Goal: Task Accomplishment & Management: Manage account settings

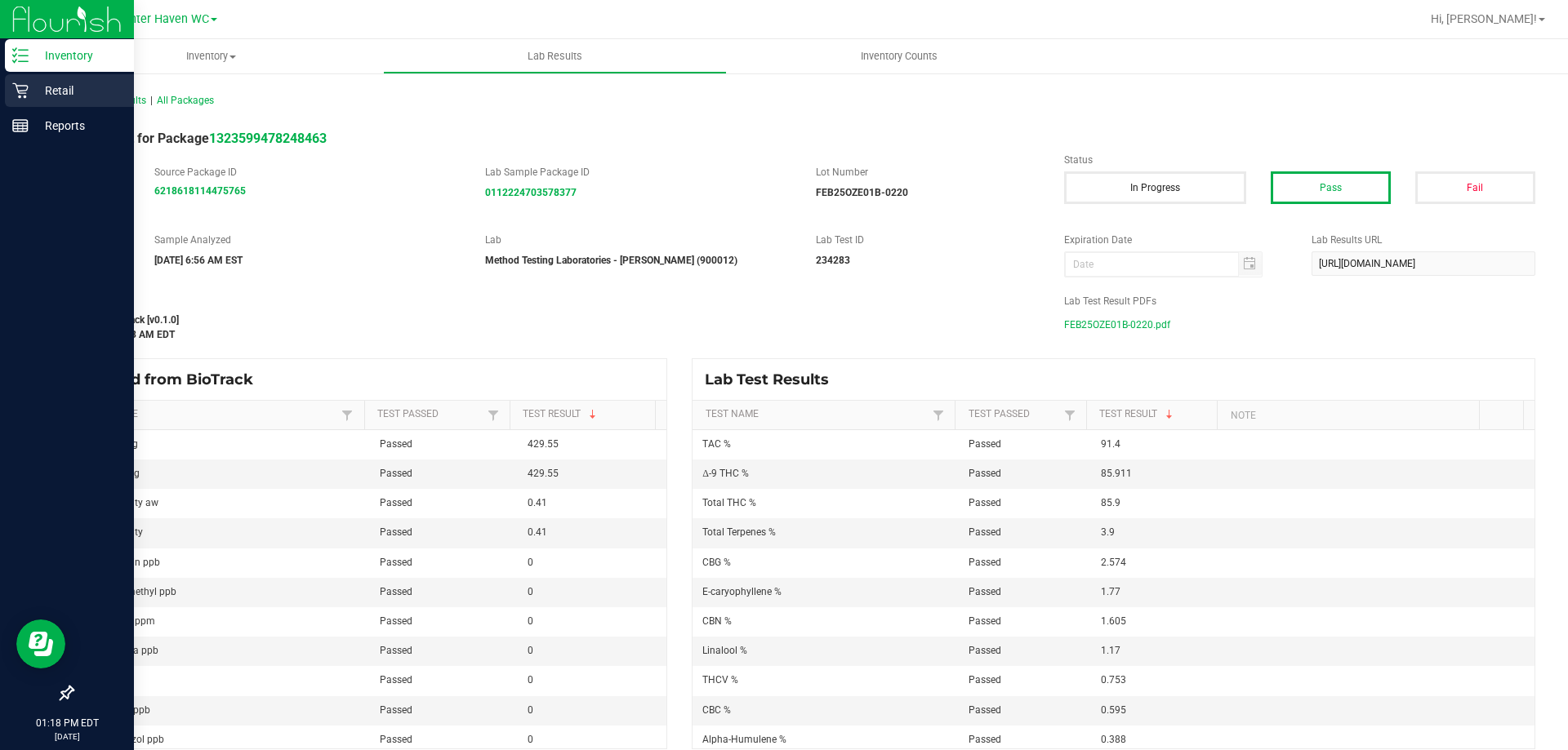
click at [53, 84] on p "Retail" at bounding box center [77, 91] width 98 height 20
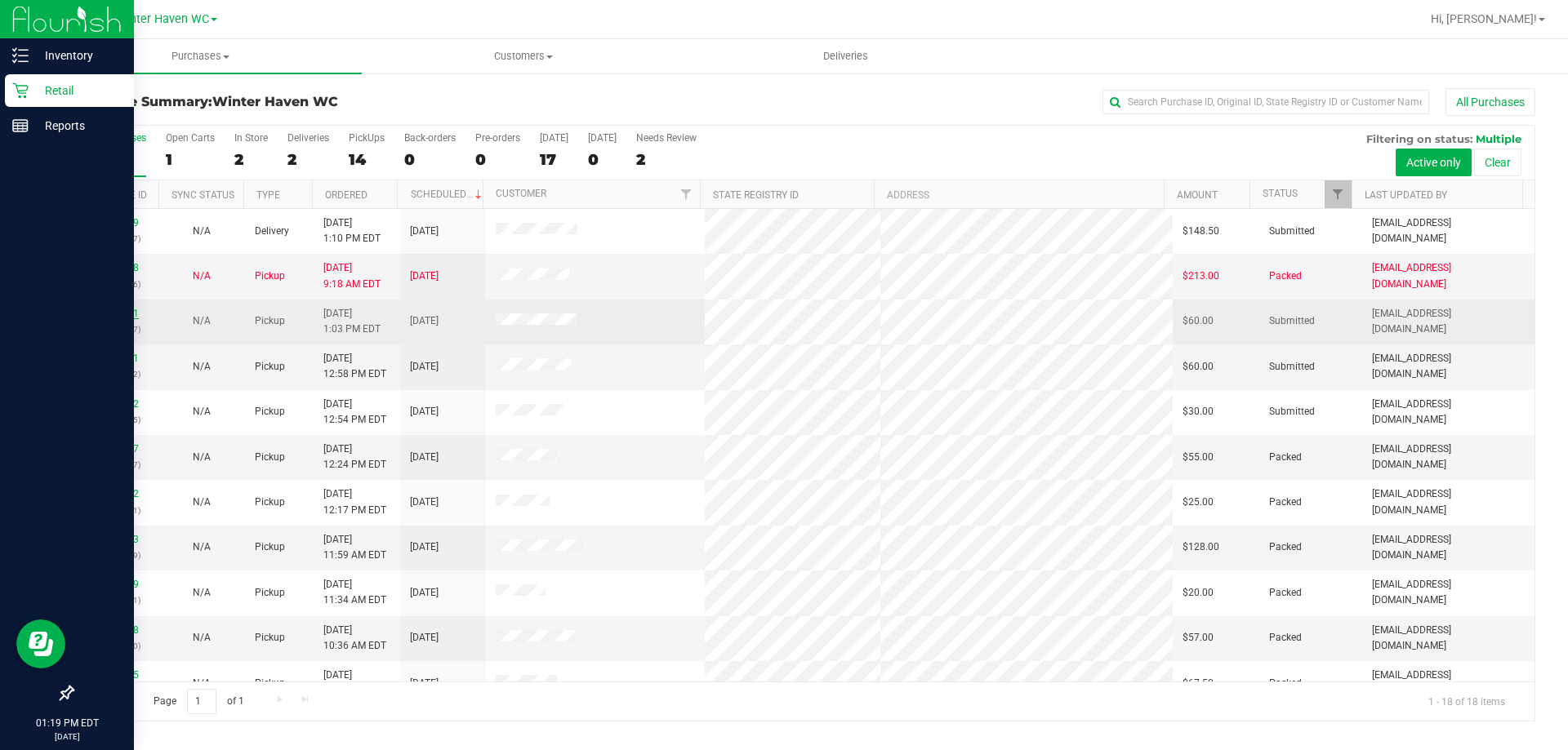
click at [104, 311] on link "11979941" at bounding box center [116, 314] width 46 height 11
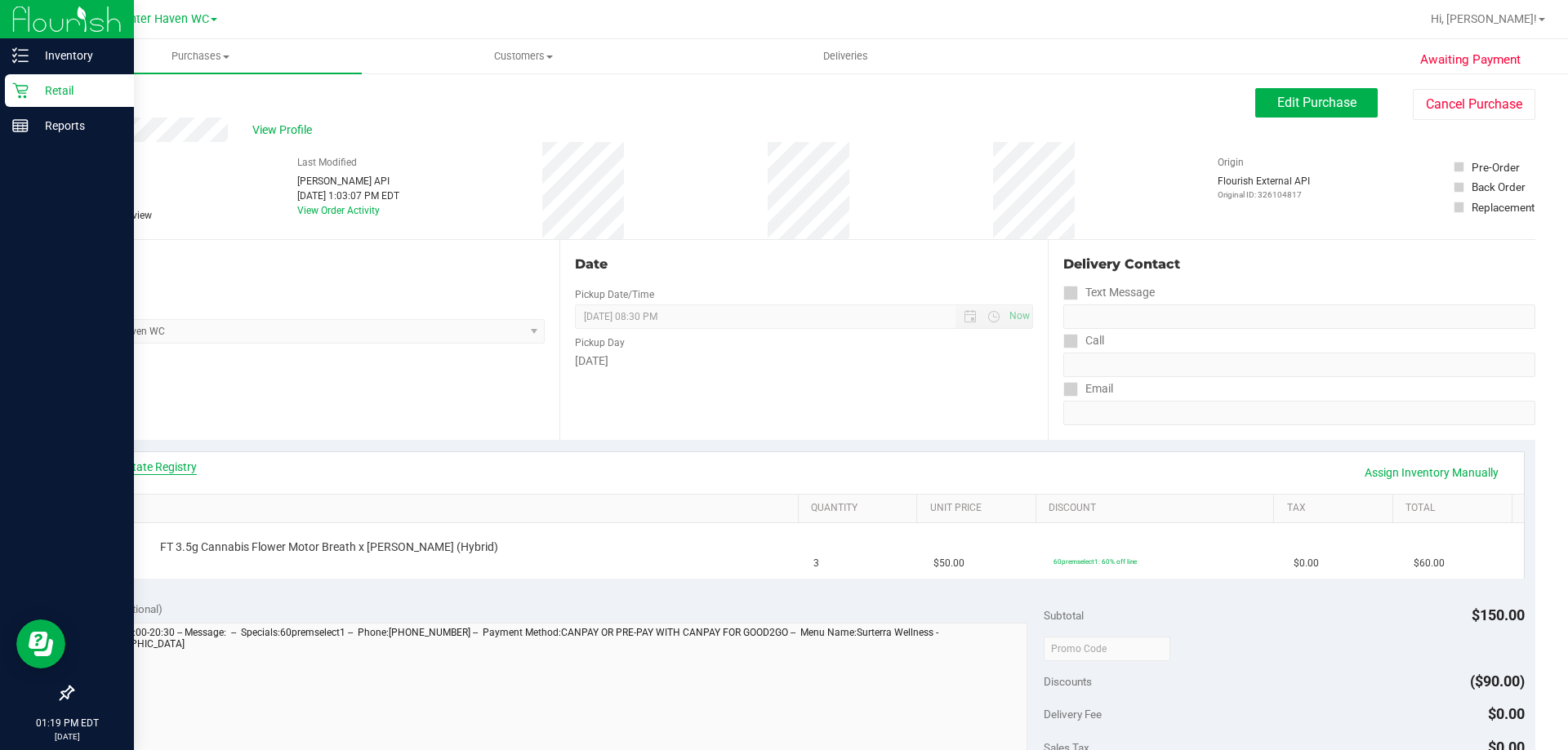
click at [178, 465] on link "View State Registry" at bounding box center [148, 467] width 98 height 16
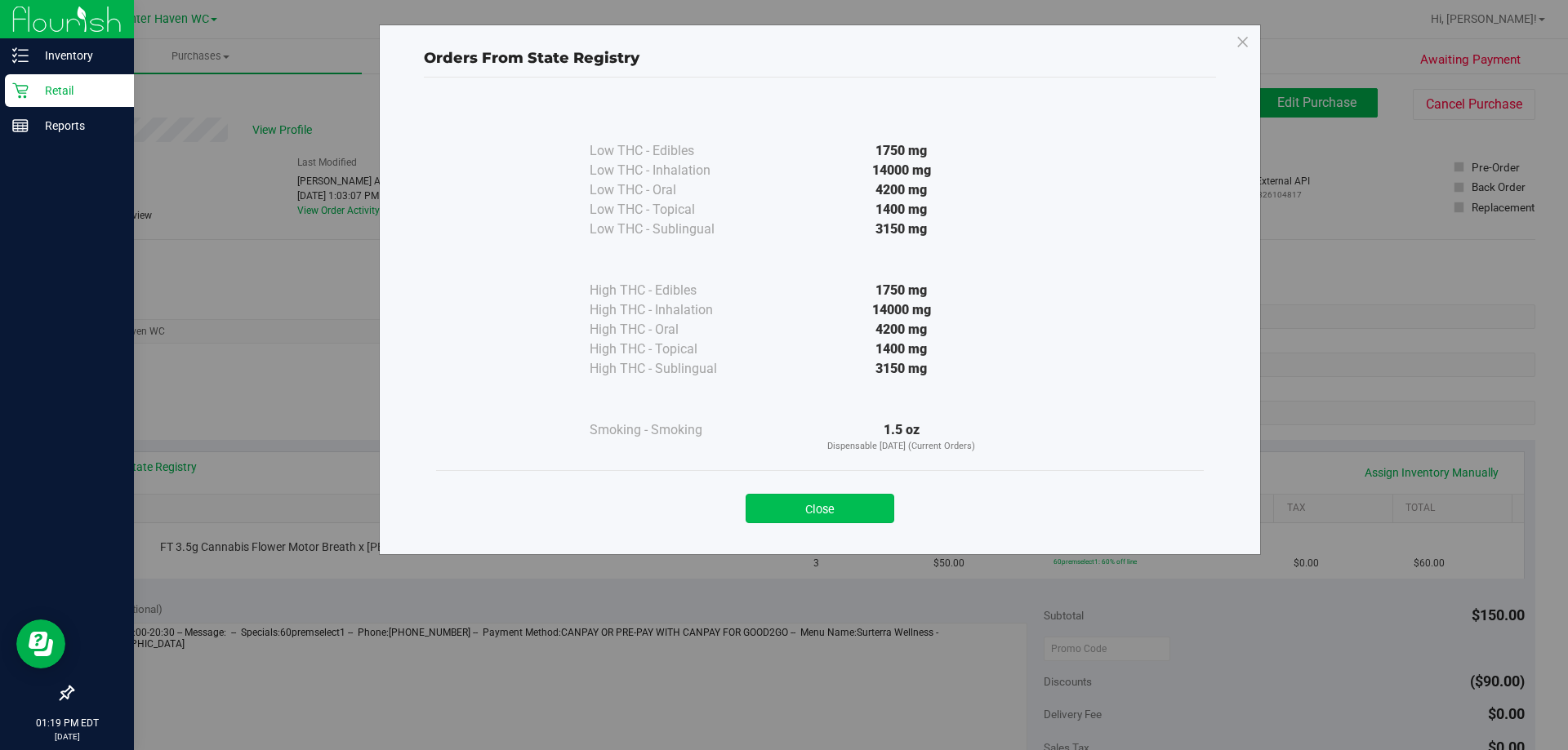
click at [819, 504] on button "Close" at bounding box center [820, 509] width 149 height 30
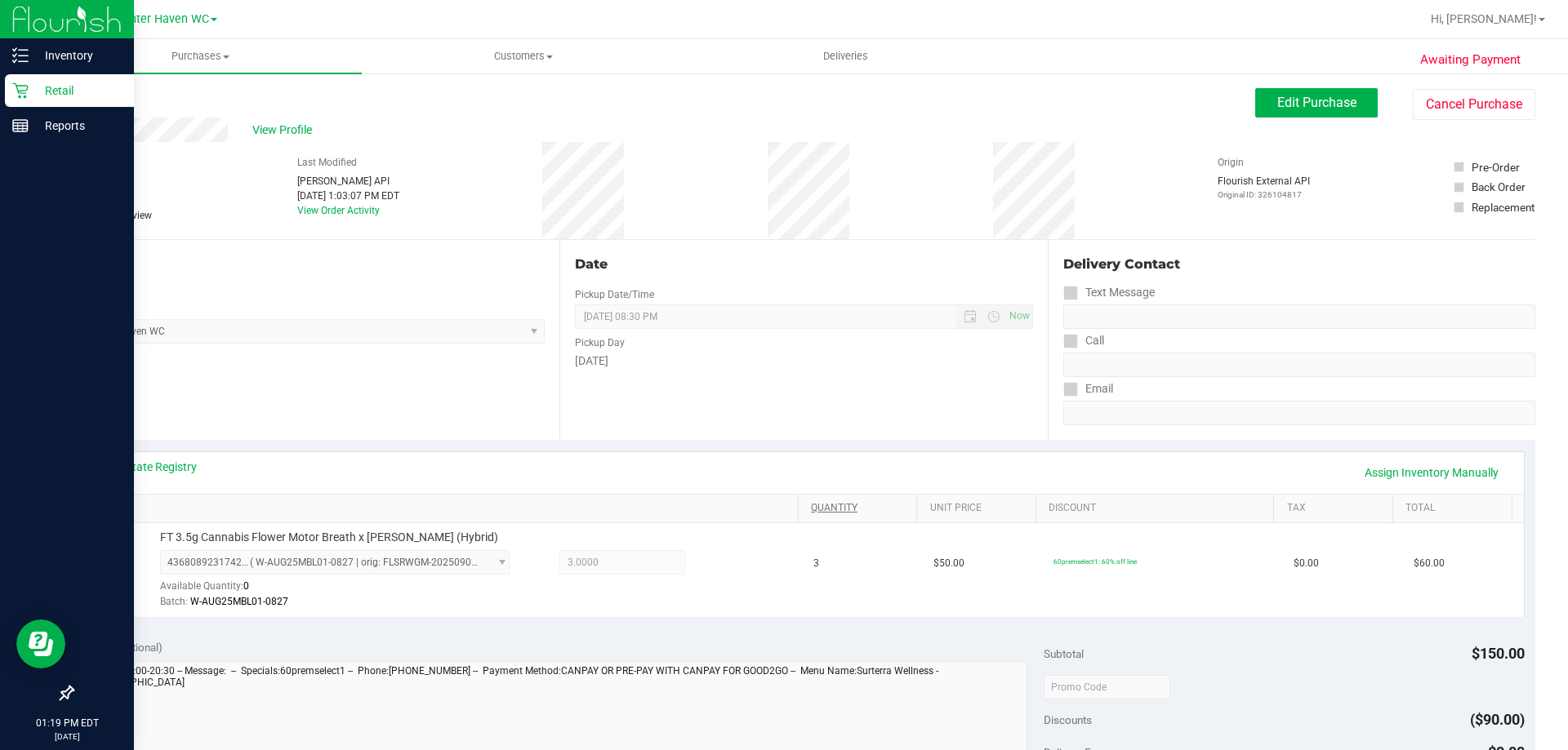
scroll to position [408, 0]
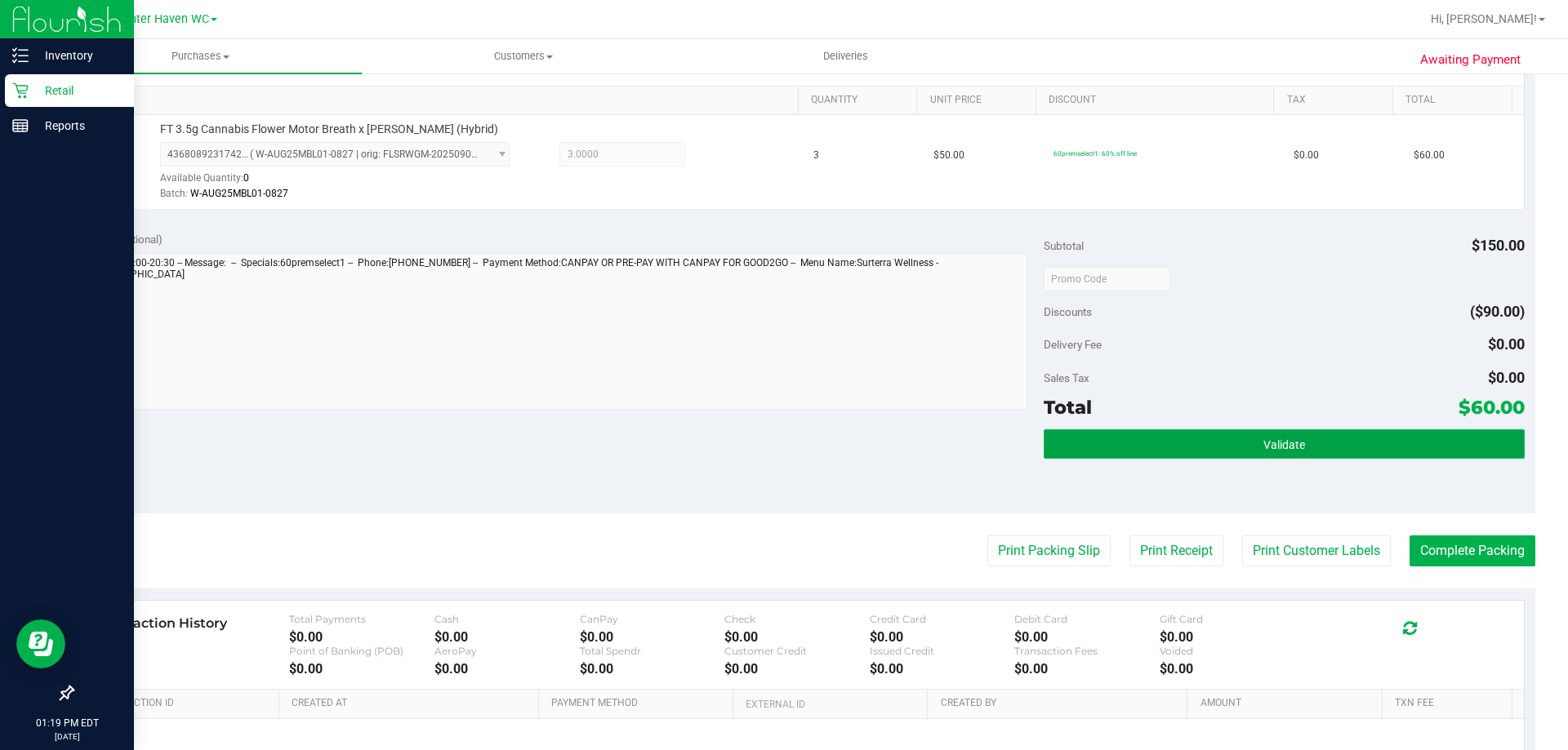
click at [1378, 455] on button "Validate" at bounding box center [1284, 444] width 480 height 30
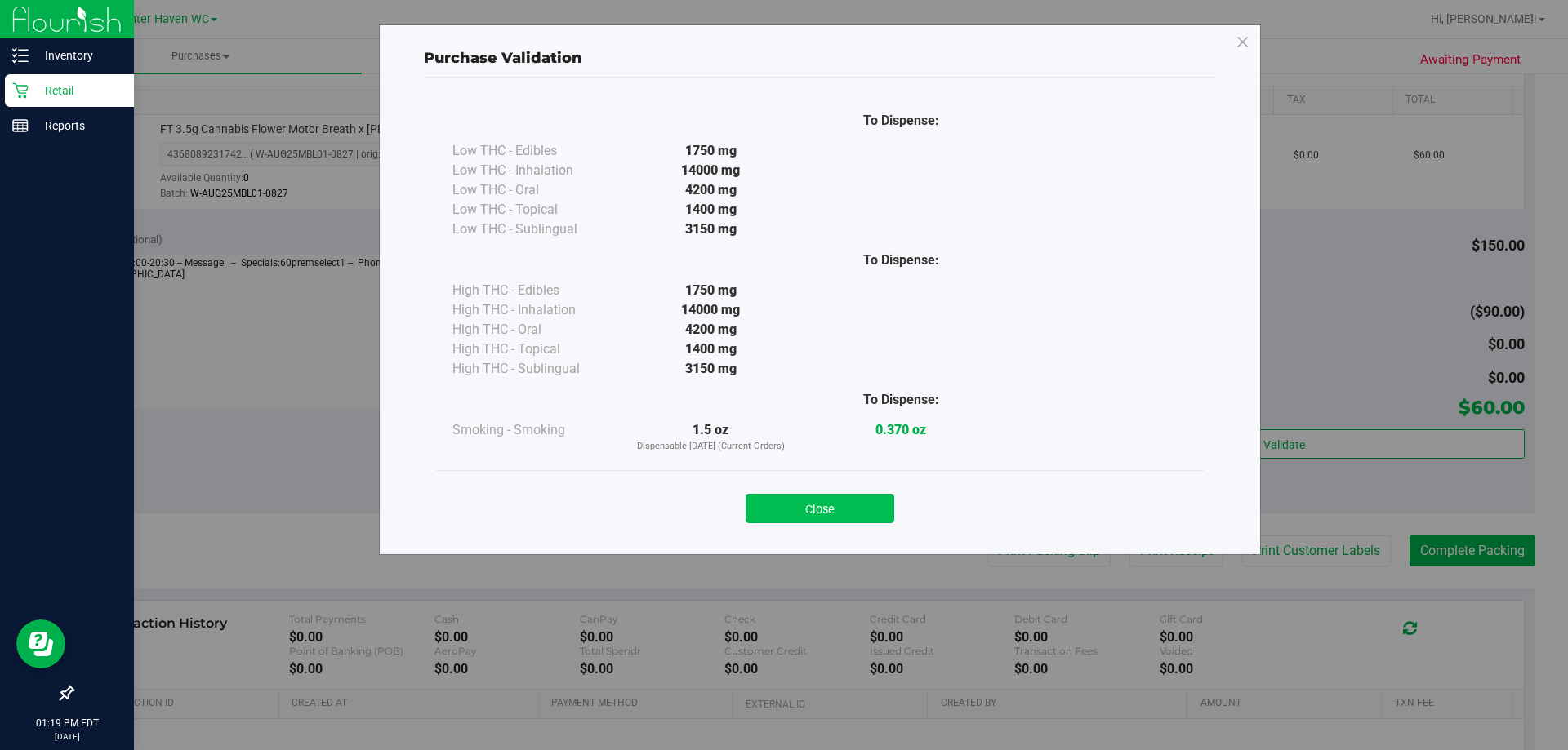
click at [857, 508] on button "Close" at bounding box center [820, 509] width 149 height 30
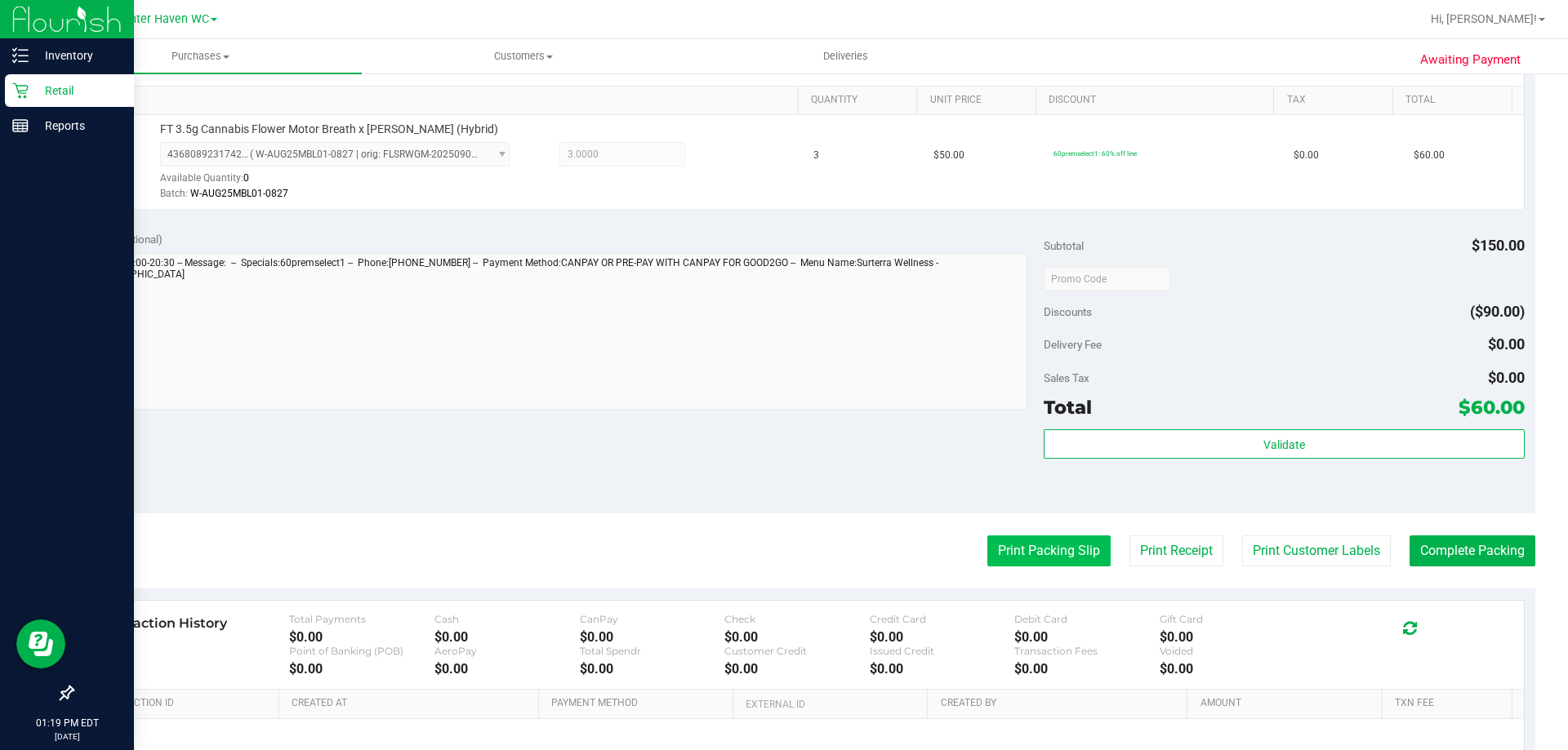
click at [1034, 551] on button "Print Packing Slip" at bounding box center [1049, 551] width 123 height 31
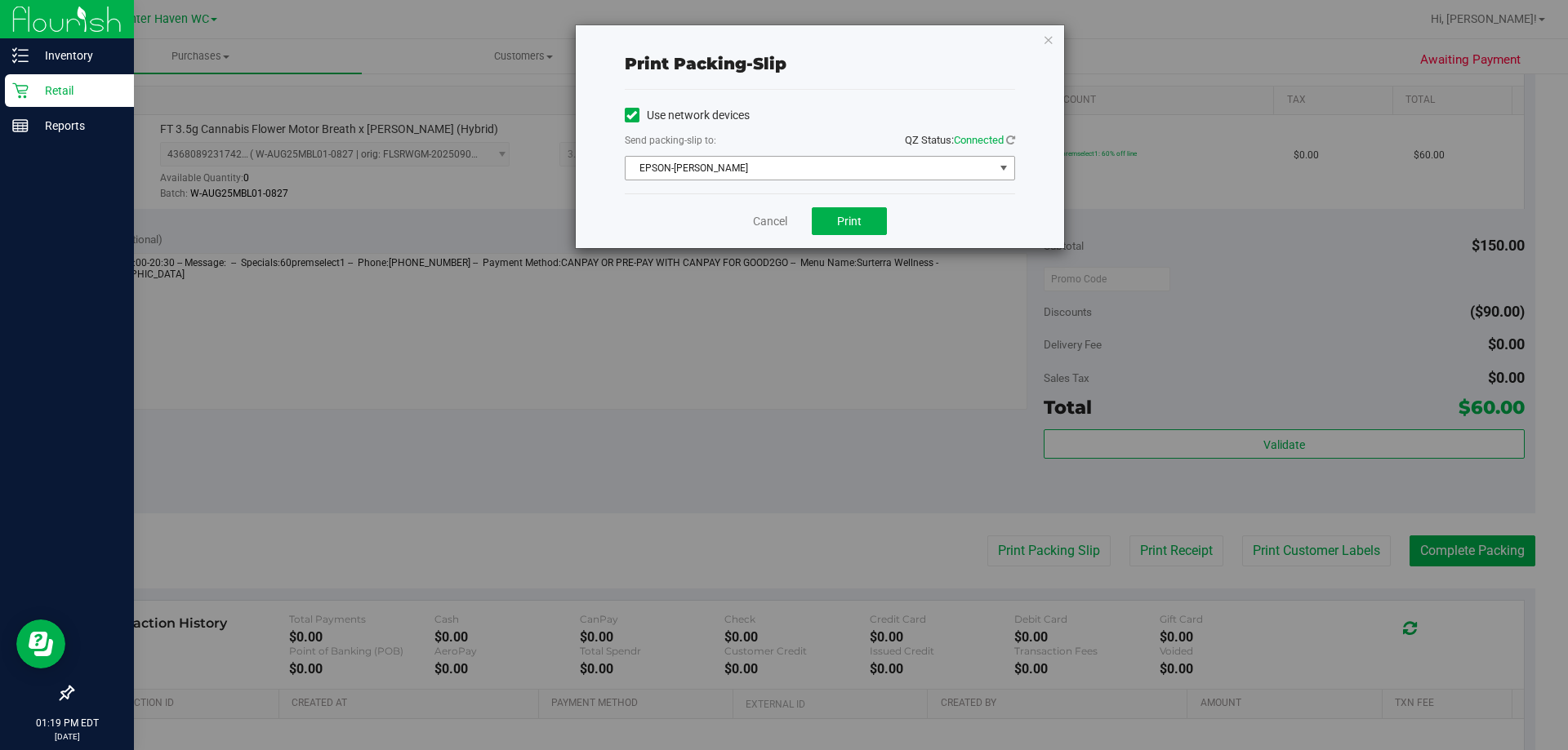
click at [844, 163] on span "EPSON-[PERSON_NAME]" at bounding box center [810, 168] width 368 height 23
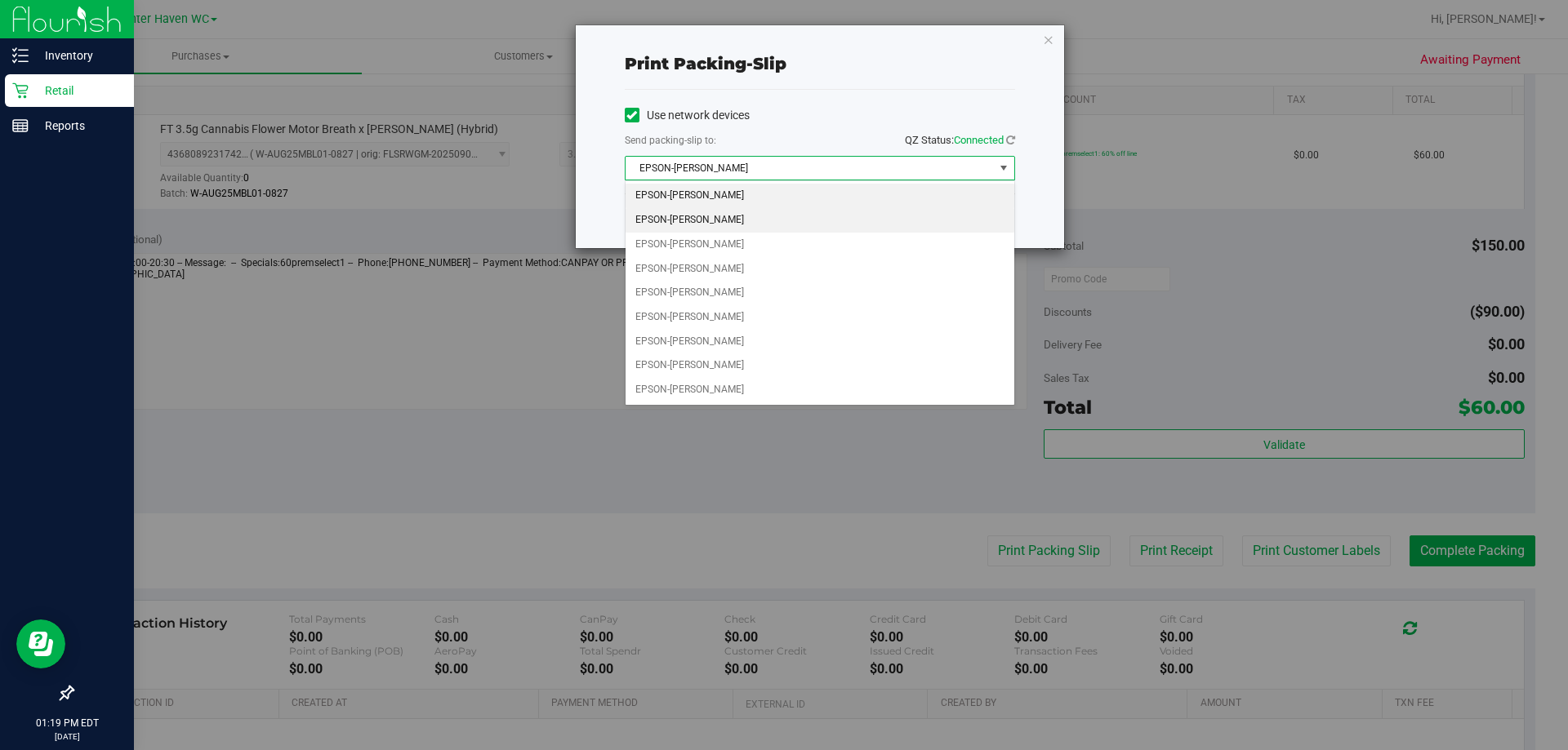
click at [711, 223] on li "EPSON-[PERSON_NAME]" at bounding box center [820, 220] width 388 height 25
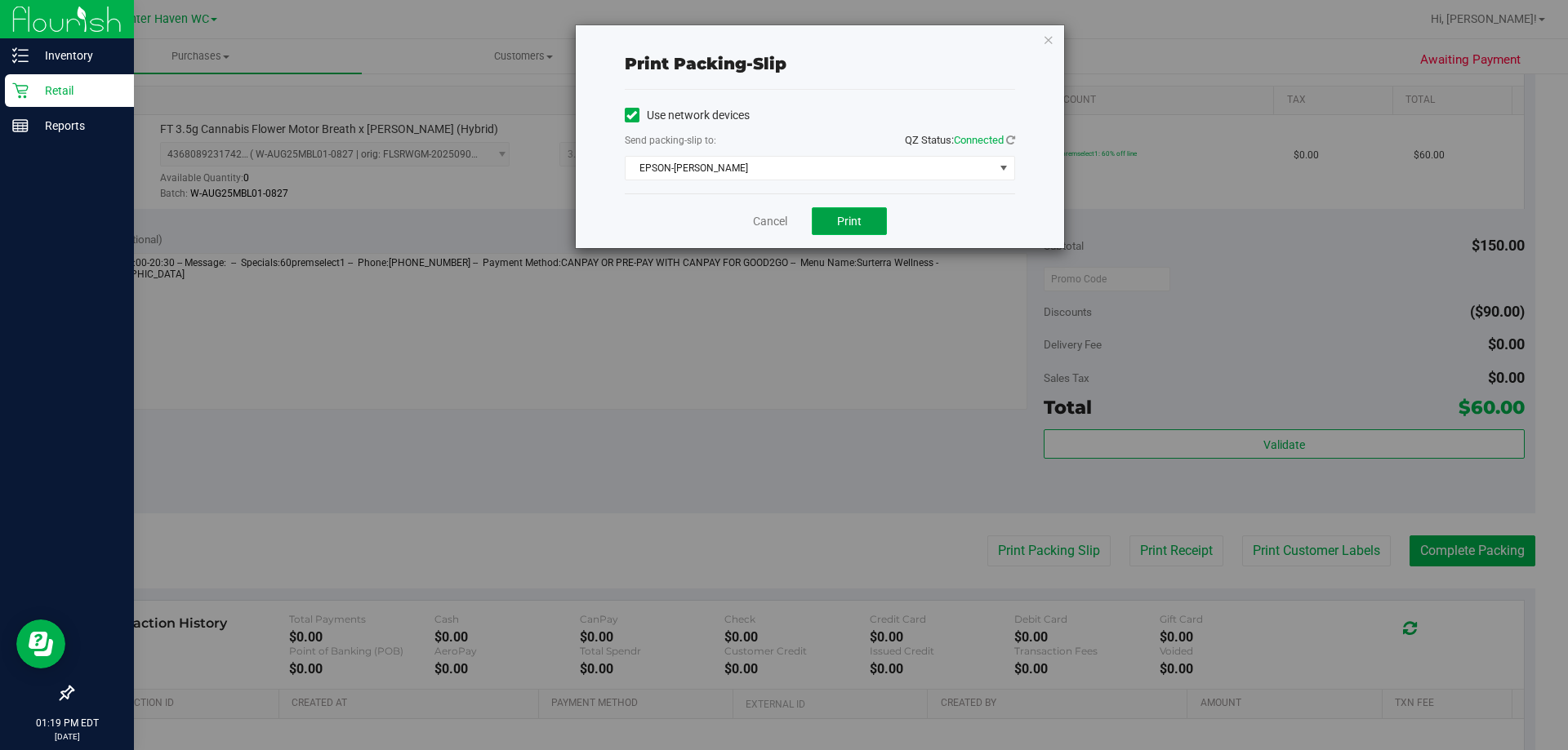
click at [879, 223] on button "Print" at bounding box center [849, 220] width 75 height 28
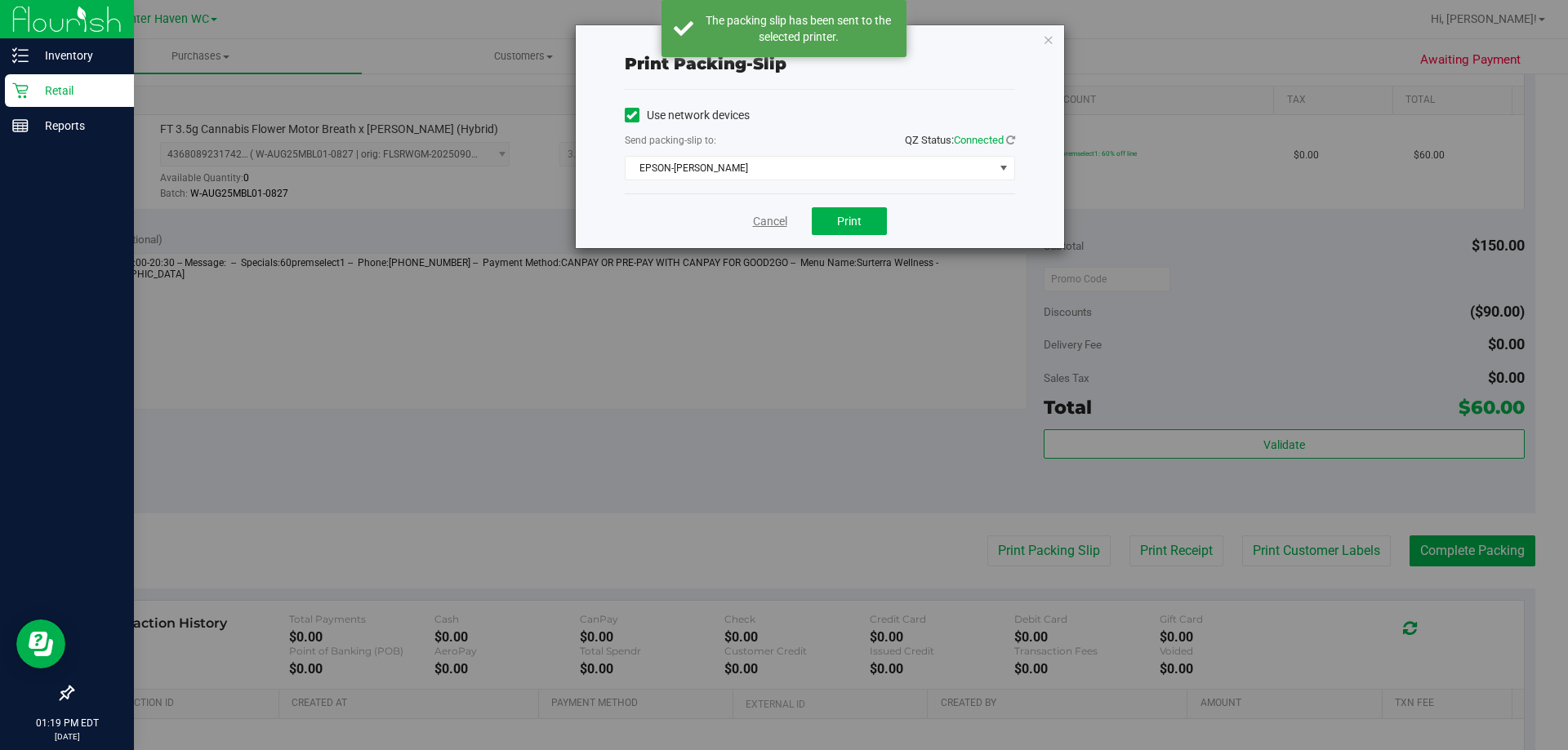
drag, startPoint x: 763, startPoint y: 219, endPoint x: 950, endPoint y: 352, distance: 229.5
click at [763, 222] on link "Cancel" at bounding box center [770, 221] width 34 height 17
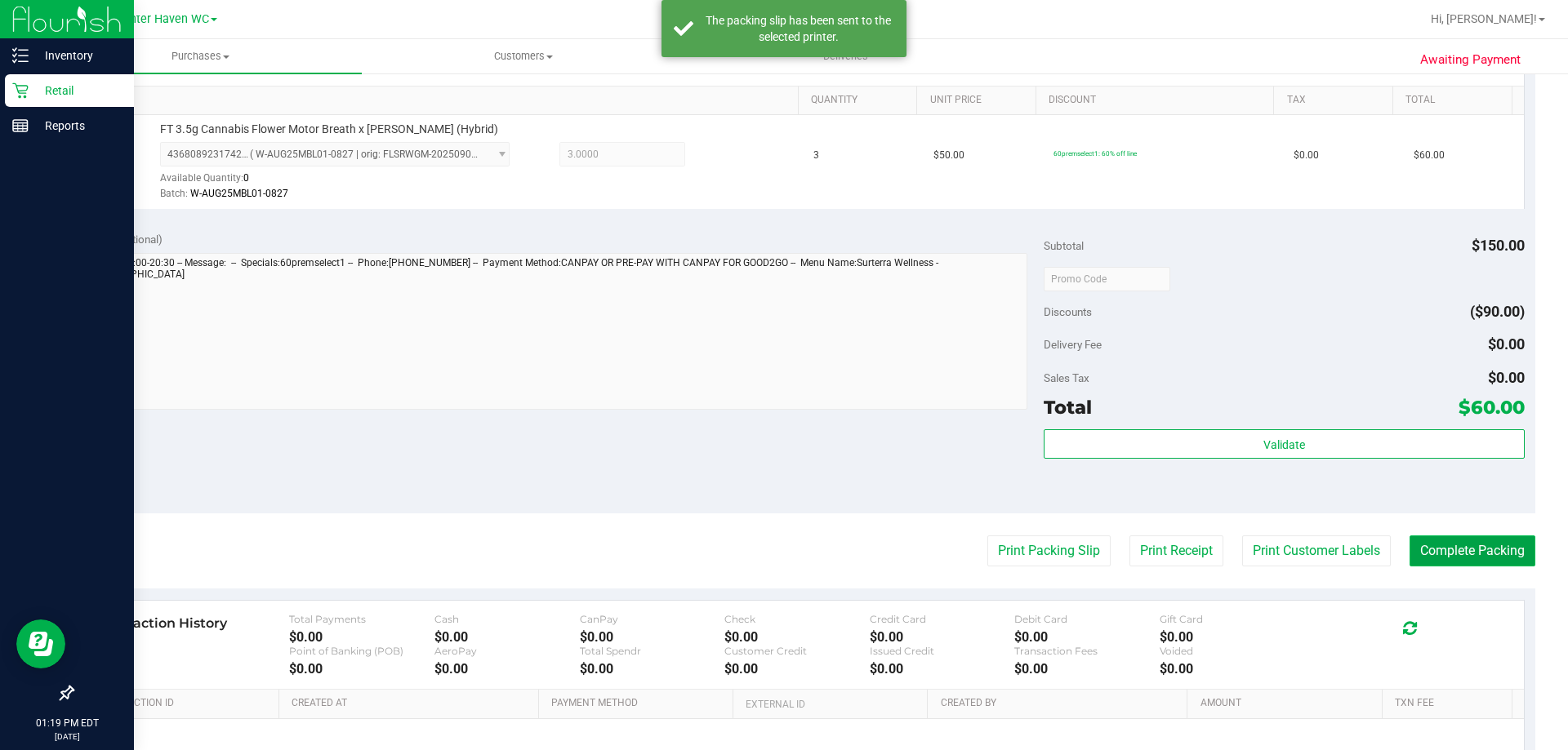
click at [1465, 551] on button "Complete Packing" at bounding box center [1473, 551] width 126 height 31
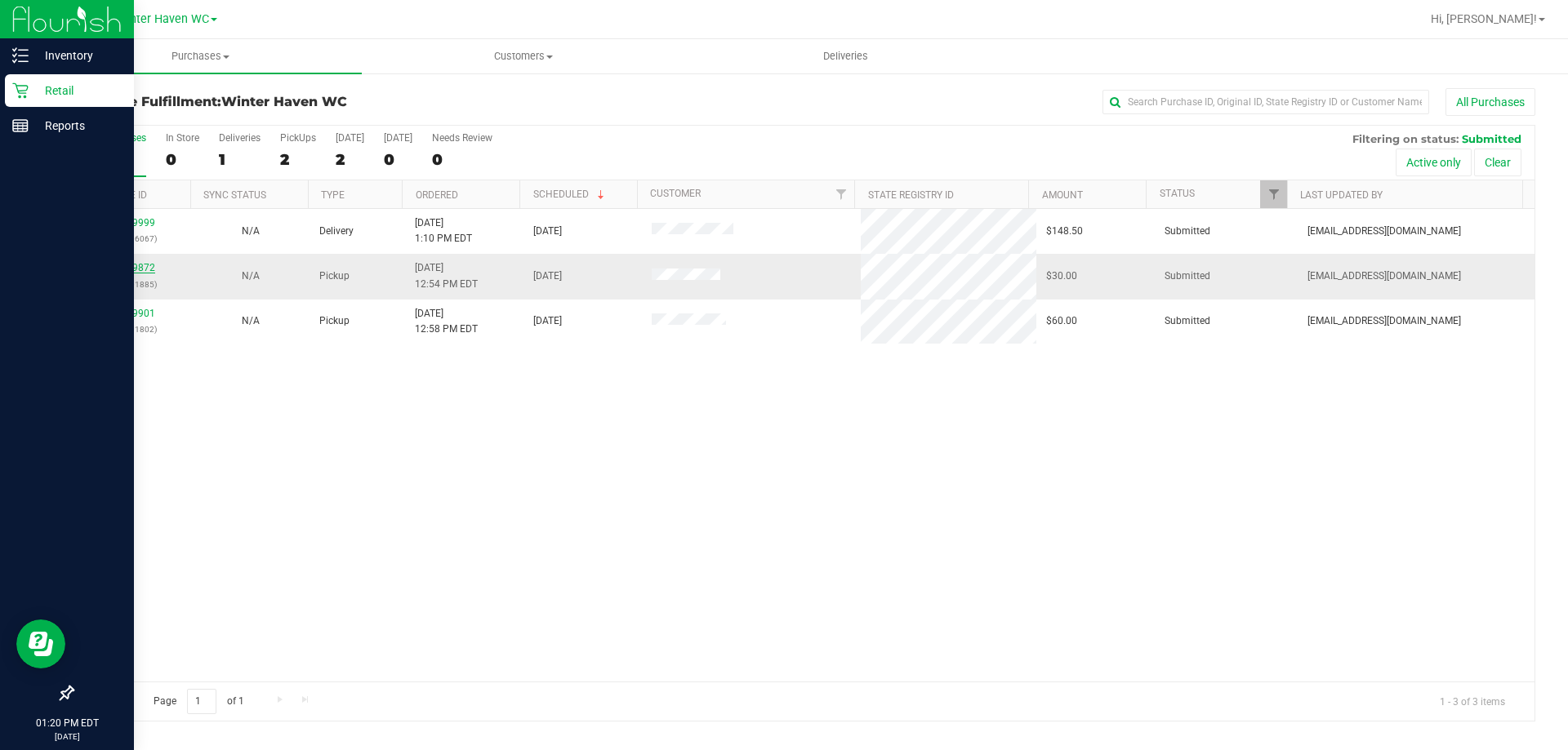
click at [134, 269] on link "11979872" at bounding box center [133, 268] width 46 height 11
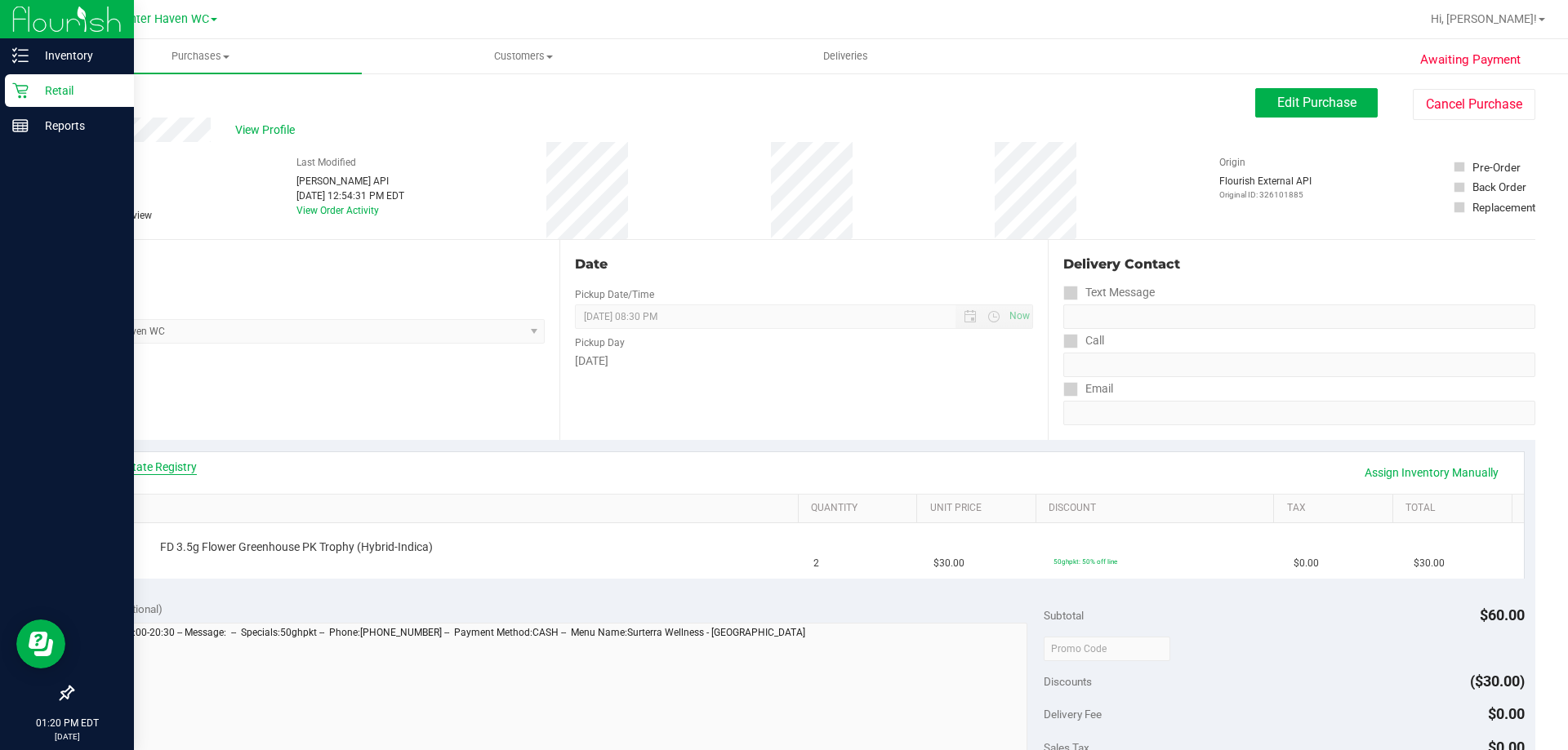
click at [141, 464] on link "View State Registry" at bounding box center [148, 467] width 98 height 16
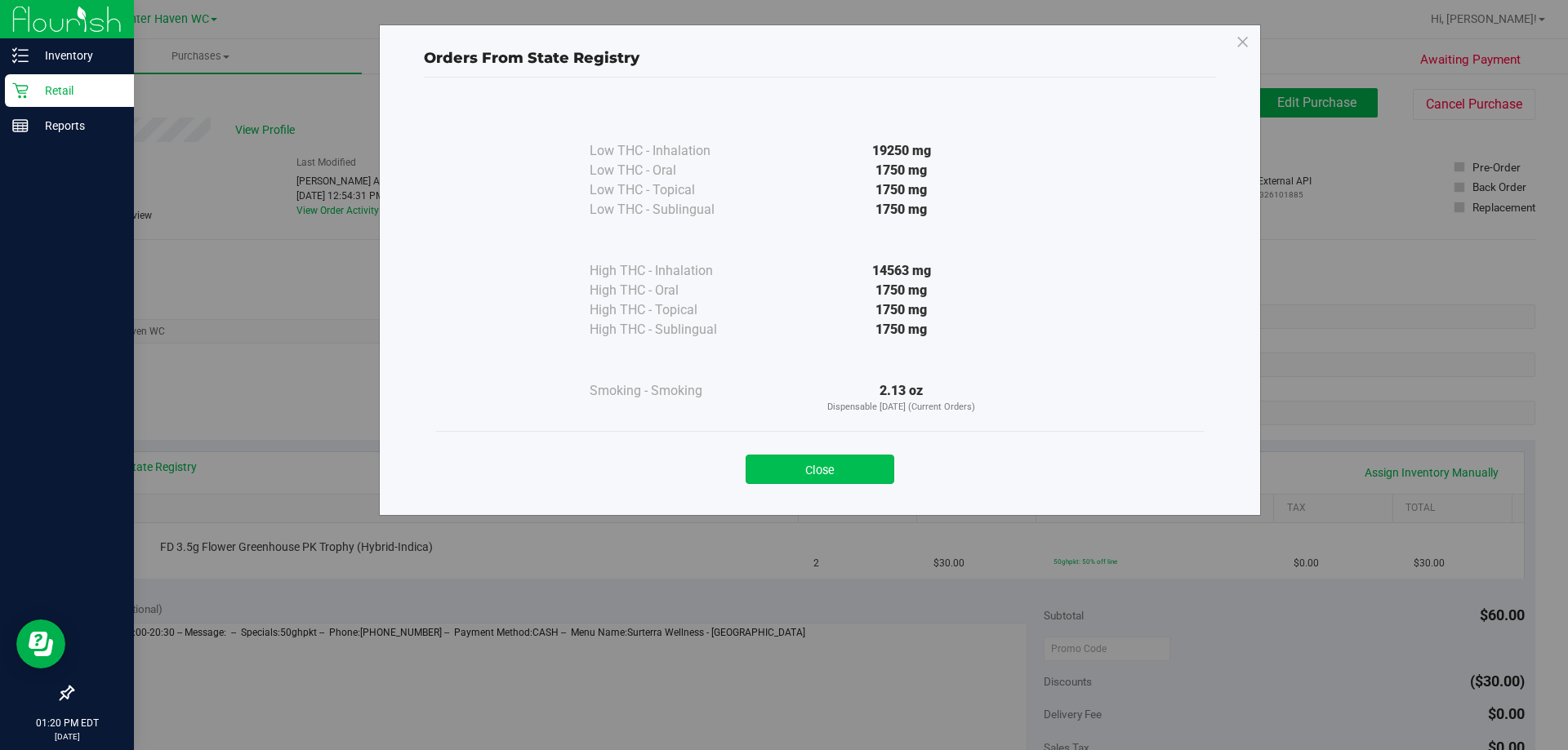
click at [821, 471] on button "Close" at bounding box center [820, 469] width 149 height 30
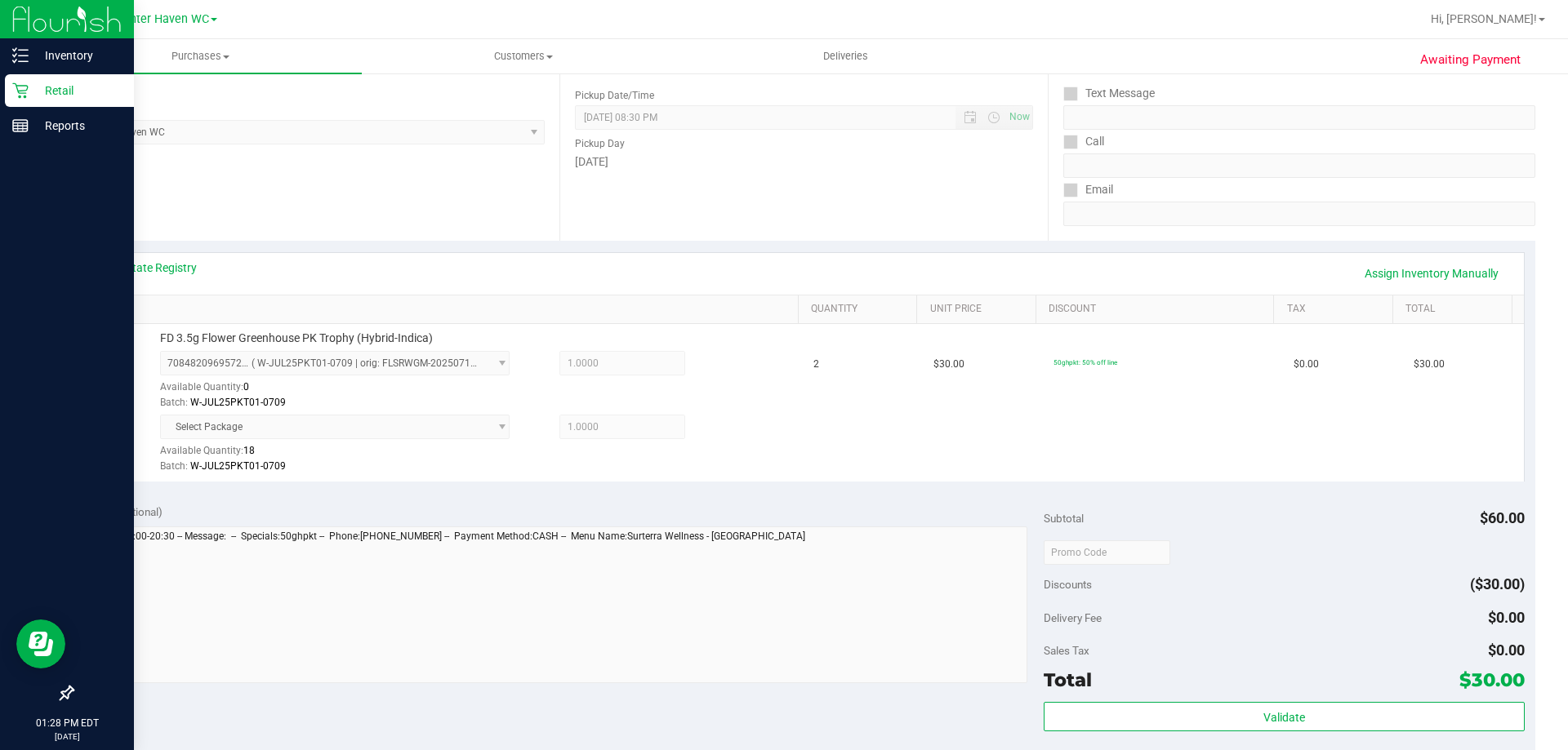
scroll to position [326, 0]
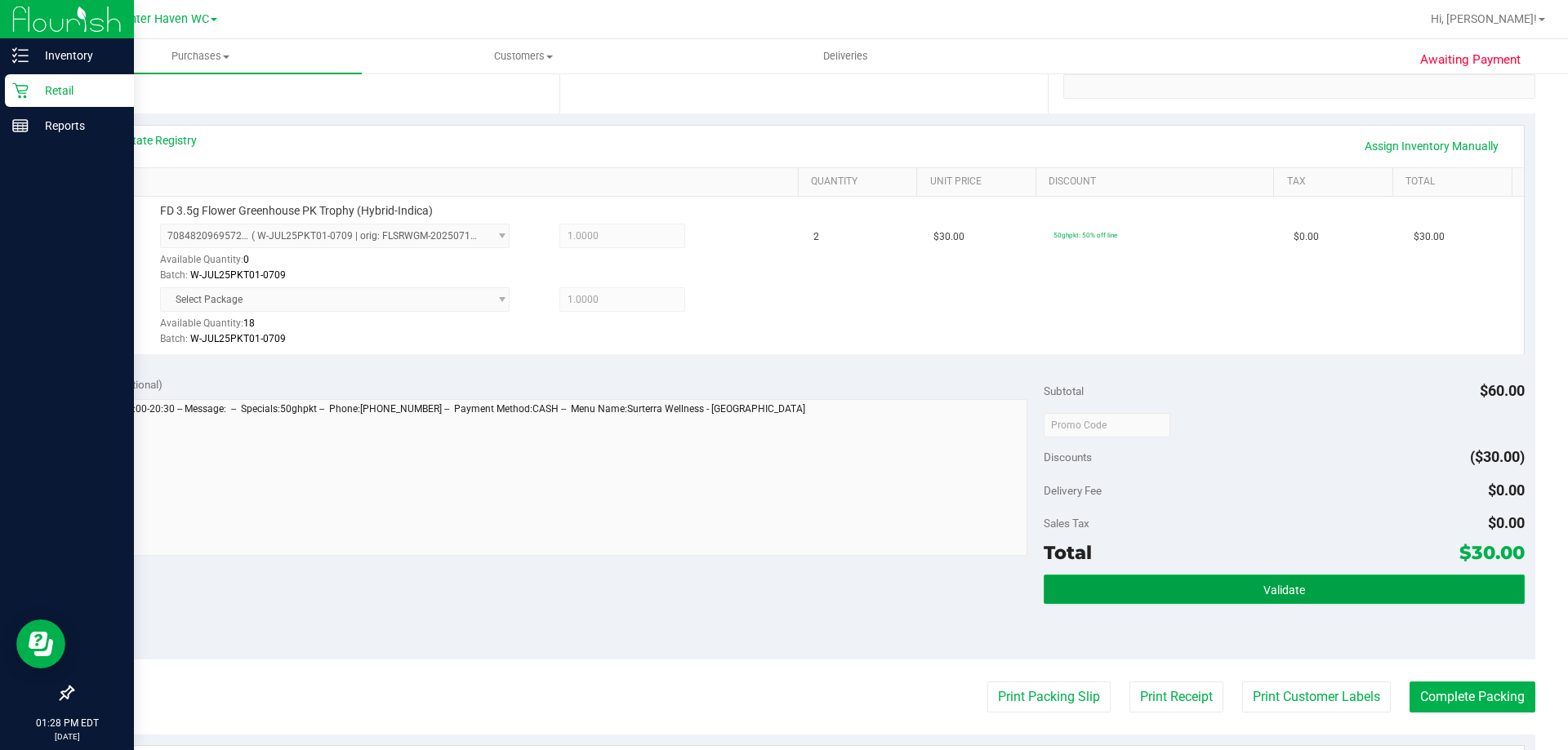
click at [1346, 592] on button "Validate" at bounding box center [1284, 589] width 480 height 30
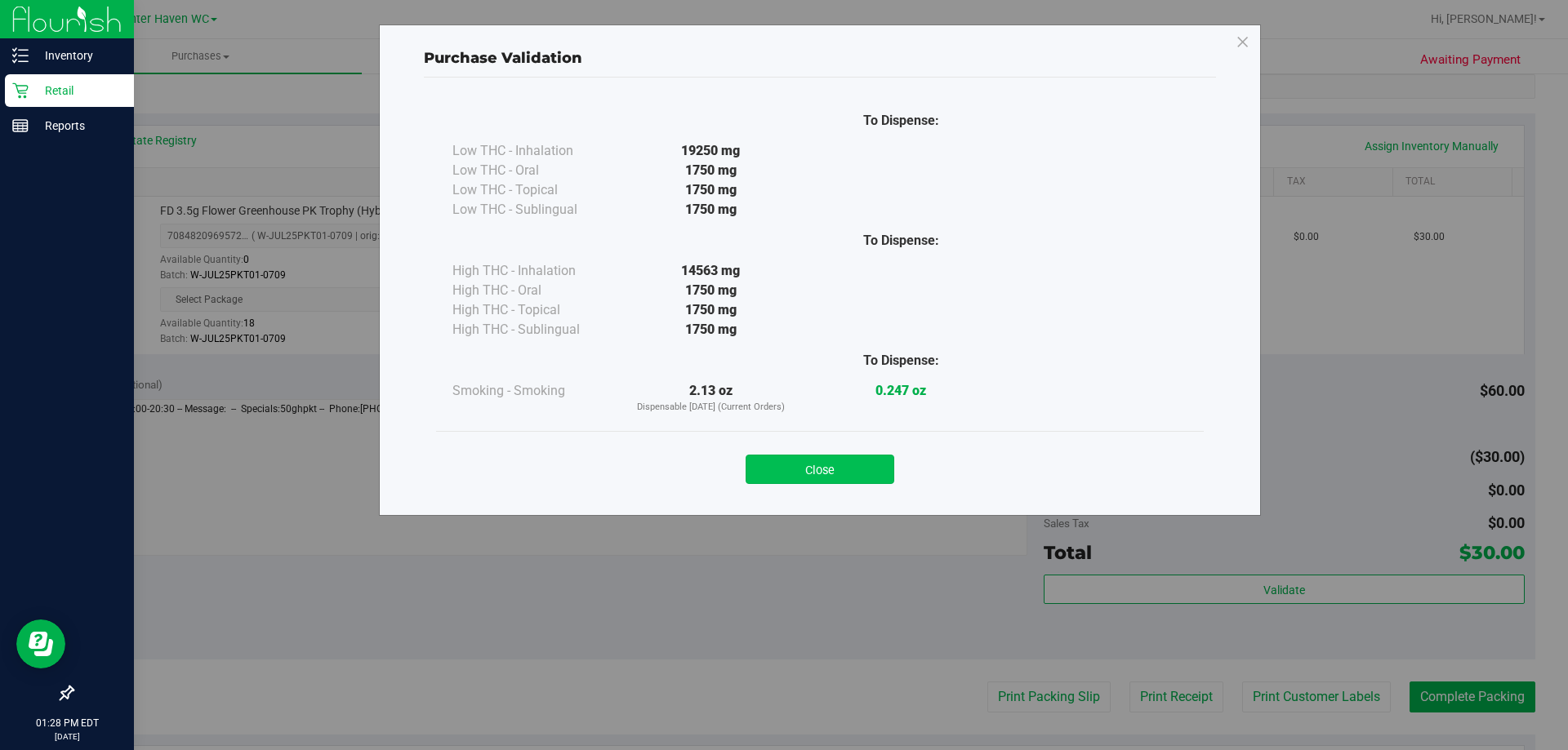
click at [847, 467] on button "Close" at bounding box center [820, 469] width 149 height 30
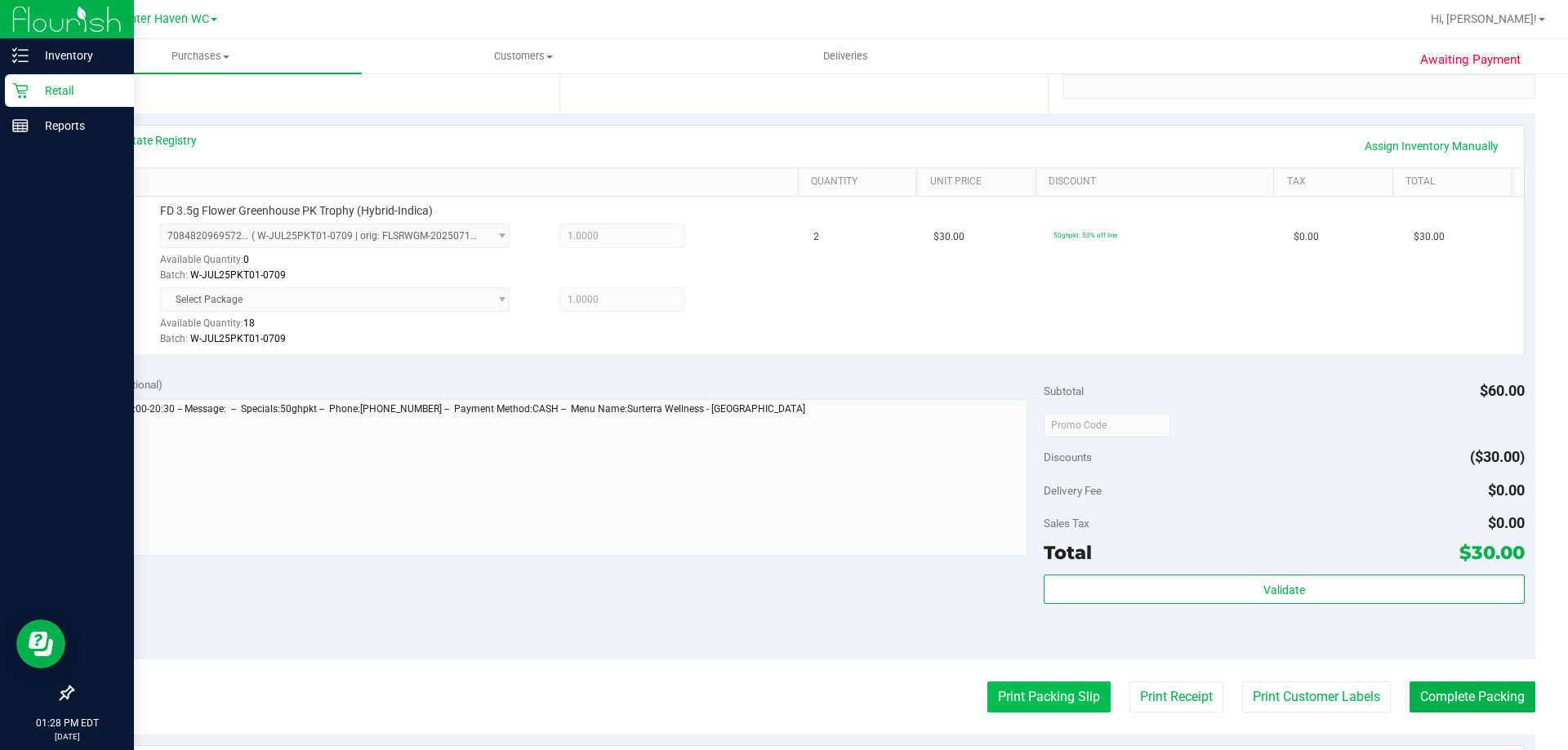
click at [1033, 697] on button "Print Packing Slip" at bounding box center [1049, 698] width 123 height 31
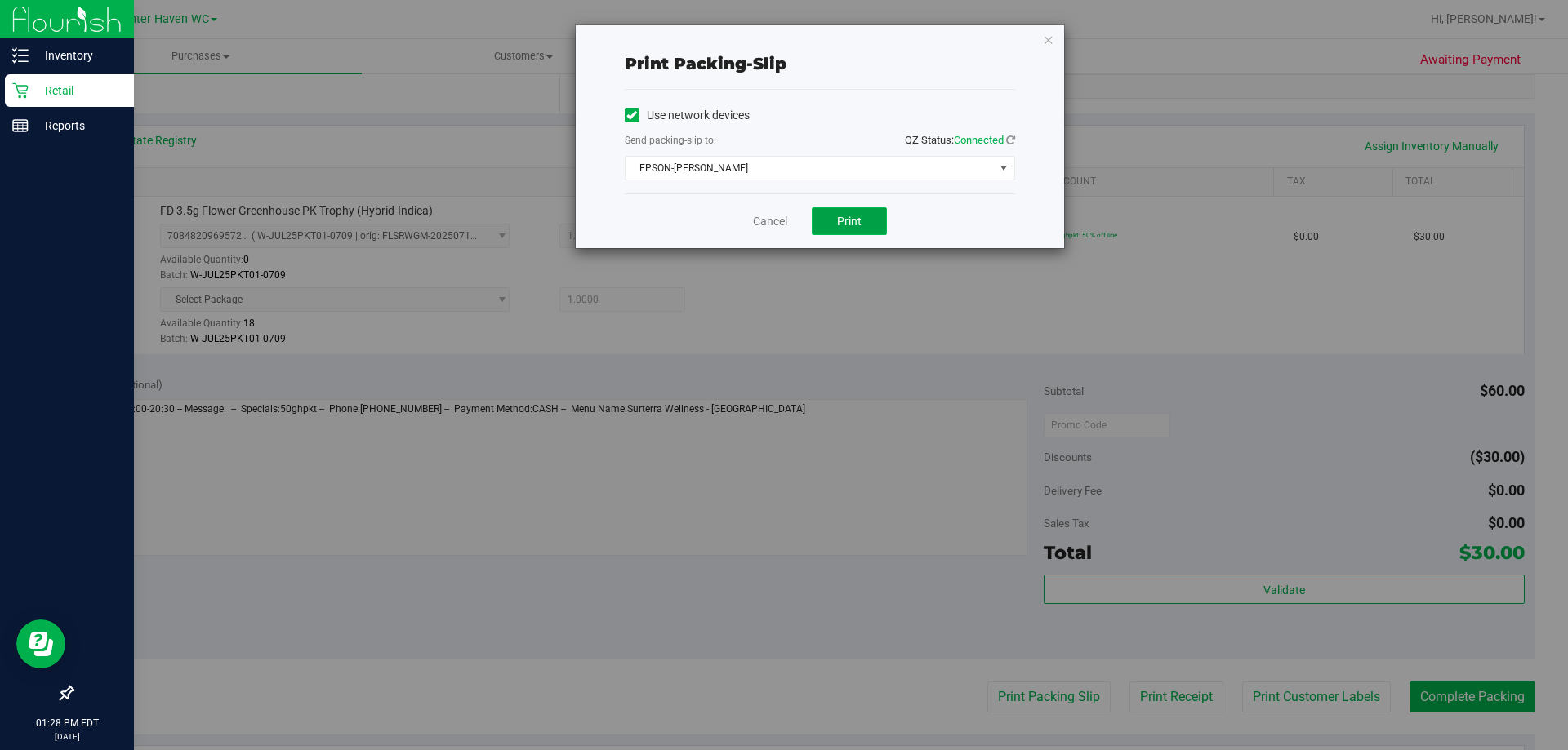
click at [847, 230] on button "Print" at bounding box center [849, 220] width 75 height 28
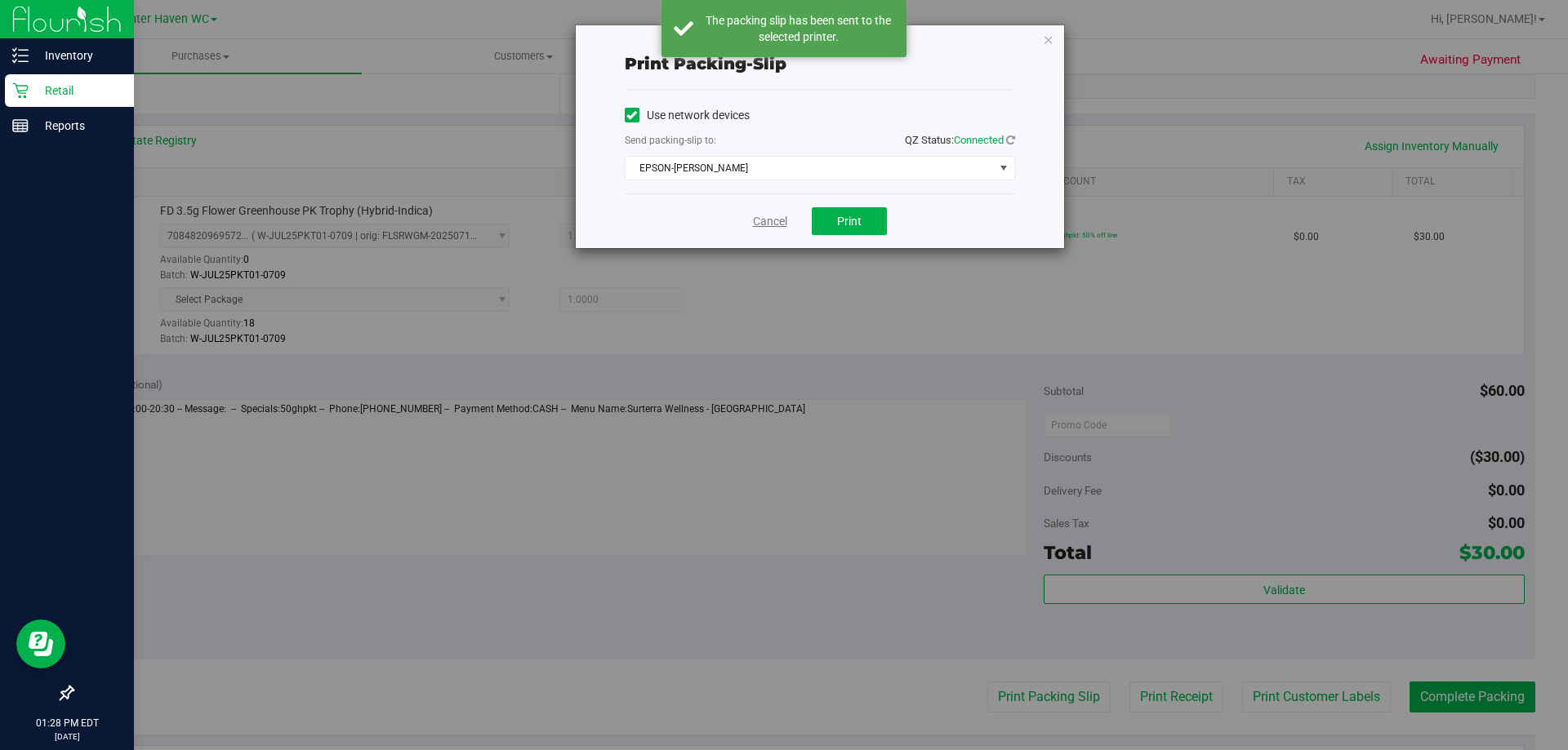
click at [770, 222] on link "Cancel" at bounding box center [770, 221] width 34 height 17
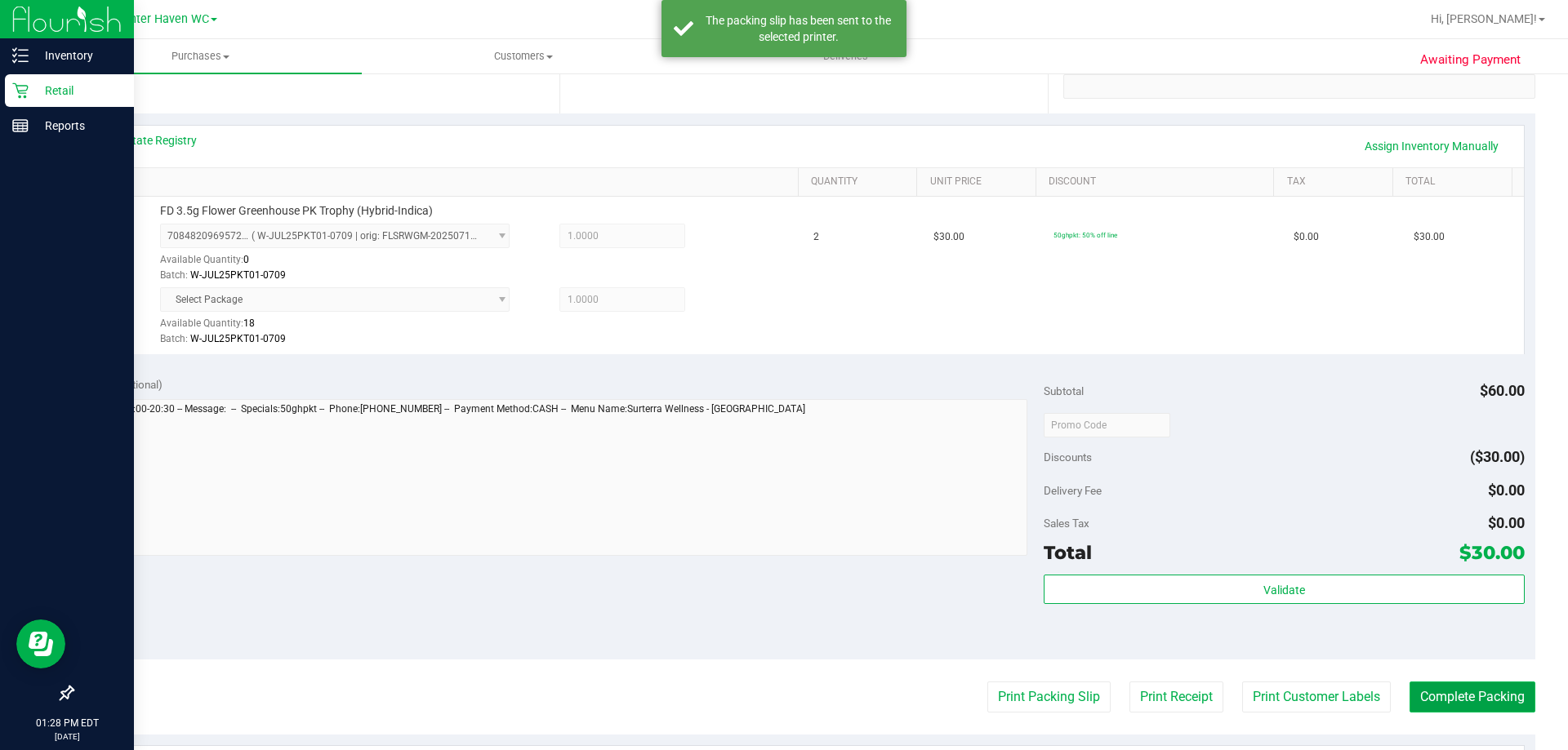
click at [1494, 696] on button "Complete Packing" at bounding box center [1473, 698] width 126 height 31
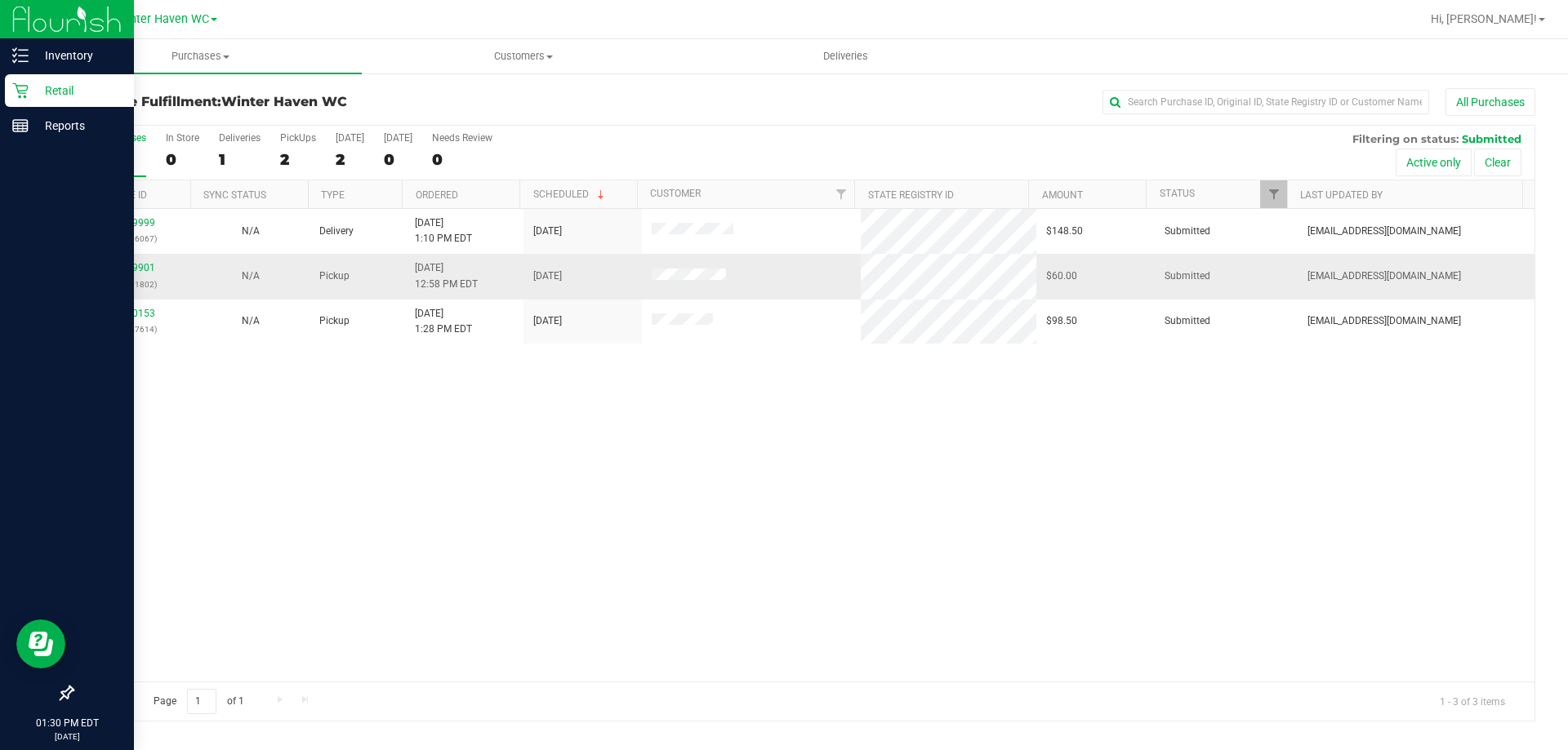
click at [130, 261] on div "11979901 (326101802)" at bounding box center [132, 276] width 99 height 31
click at [141, 267] on link "11979901" at bounding box center [133, 268] width 46 height 11
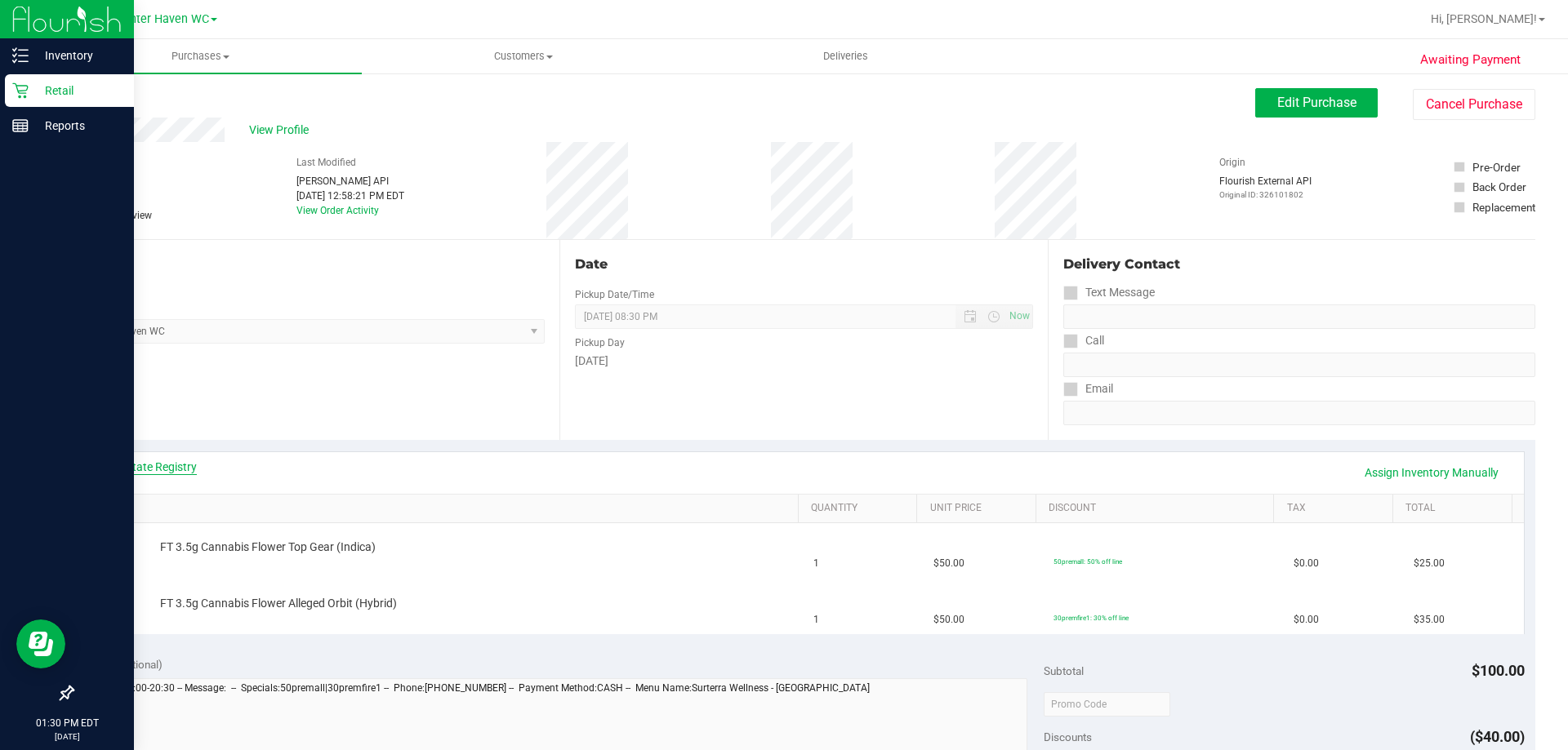
click at [167, 468] on link "View State Registry" at bounding box center [148, 467] width 98 height 16
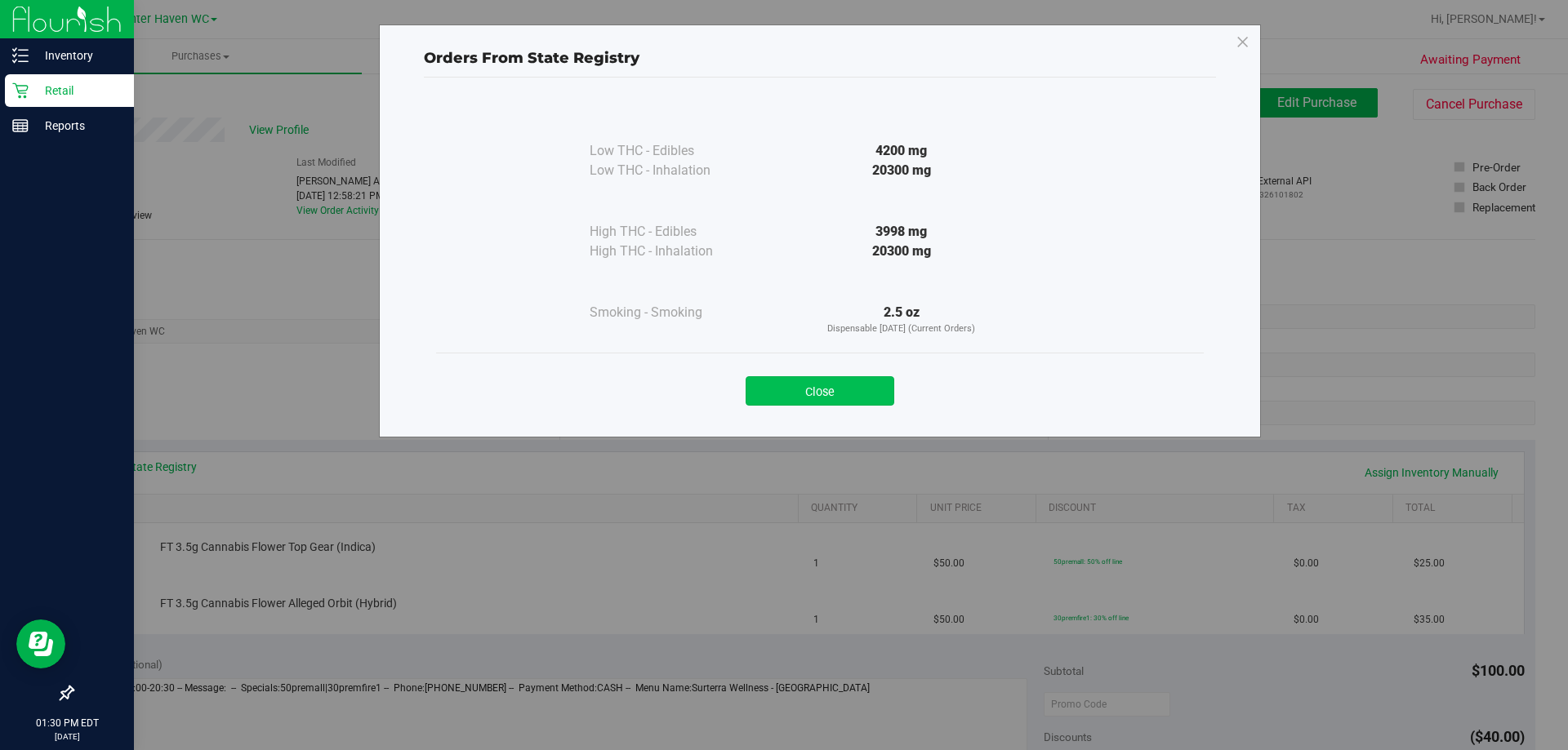
click at [829, 378] on button "Close" at bounding box center [820, 391] width 149 height 30
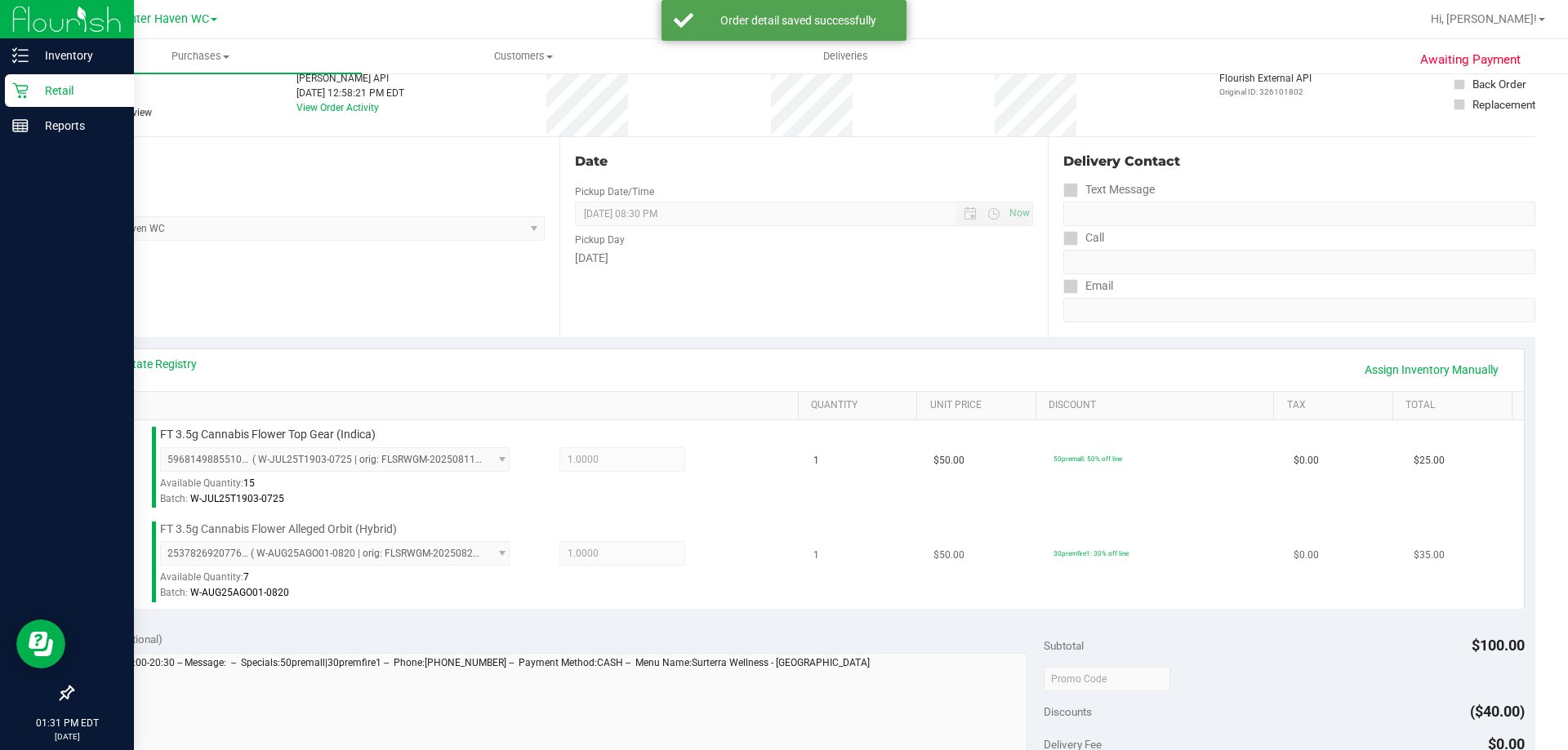
scroll to position [408, 0]
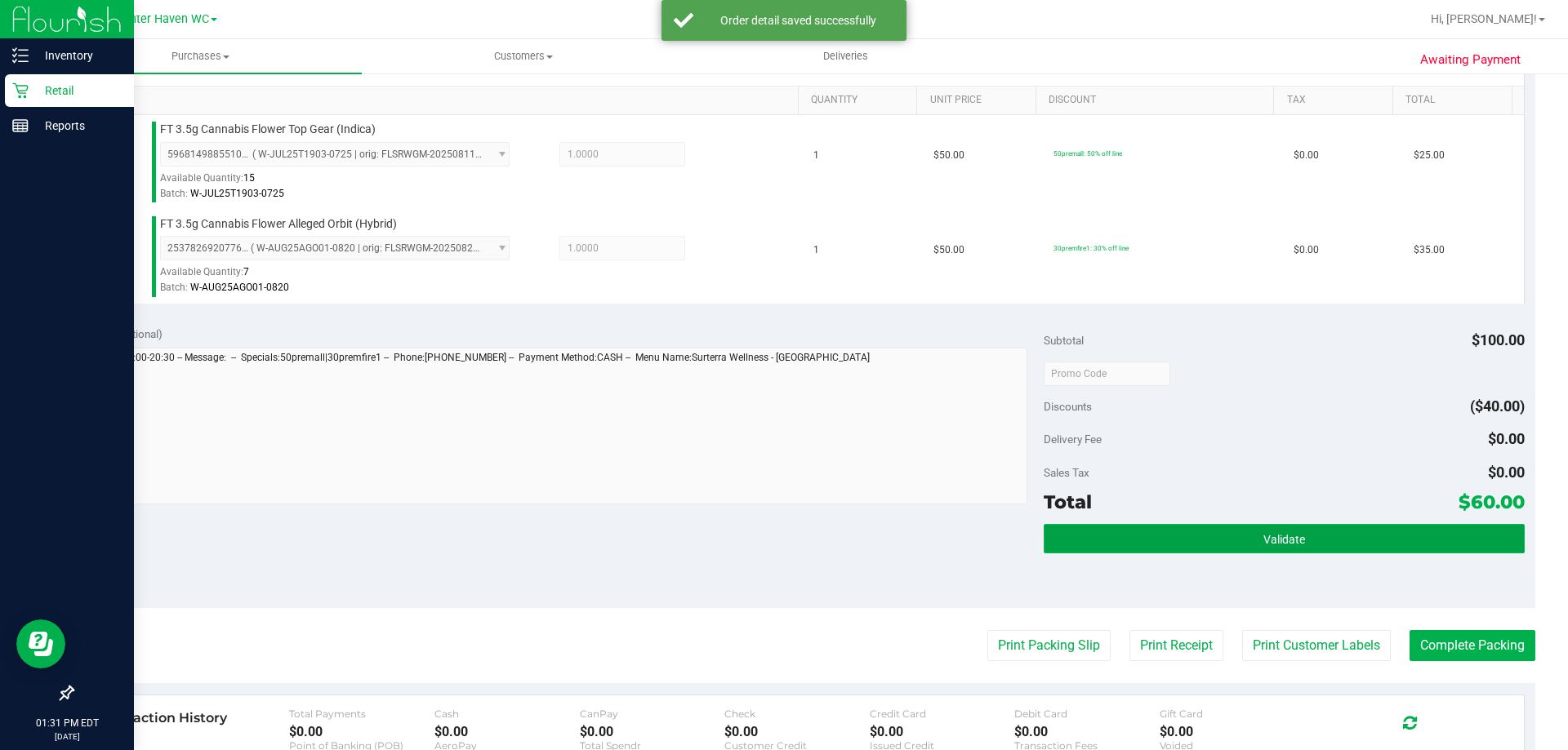
click at [1264, 533] on span "Validate" at bounding box center [1285, 540] width 42 height 13
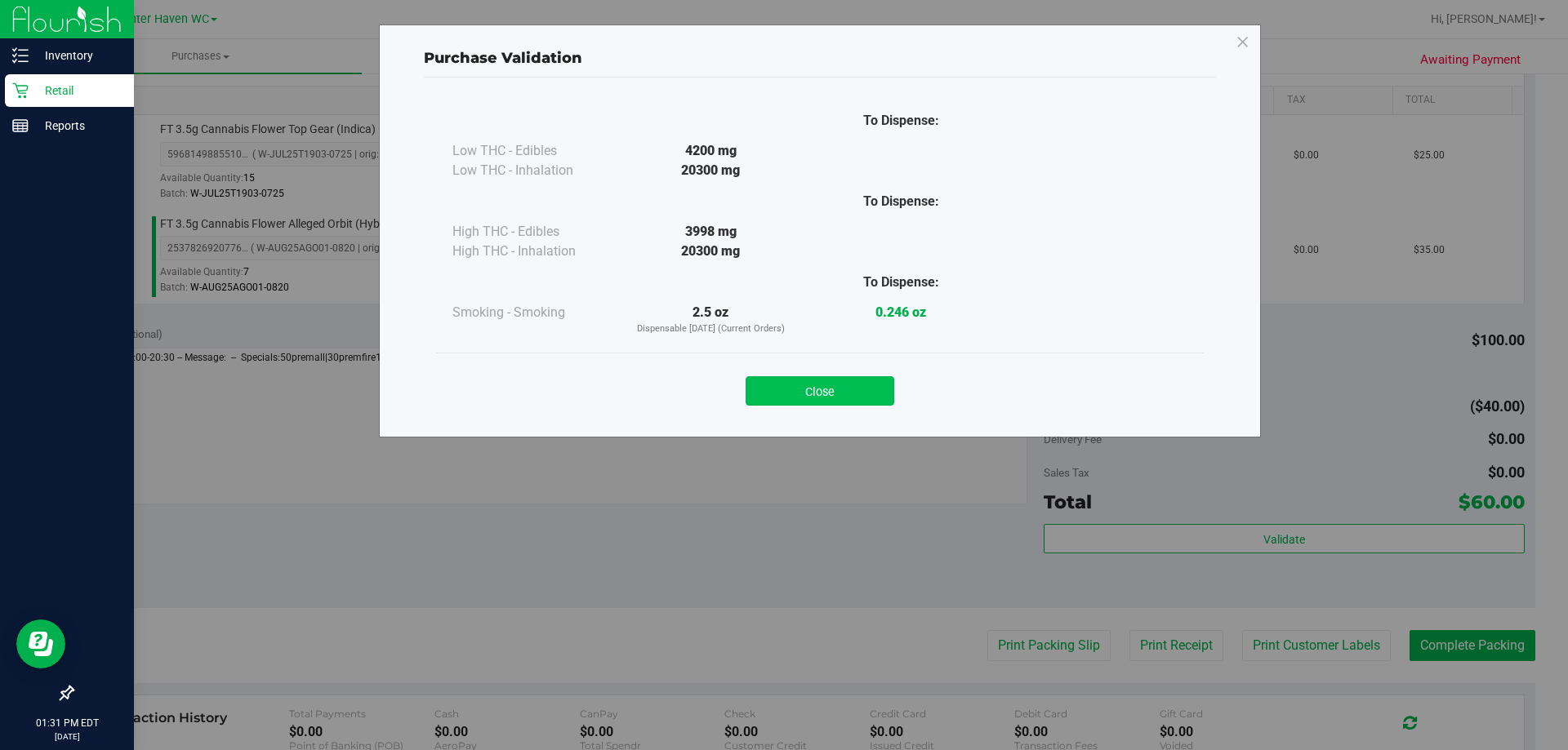
click at [850, 396] on button "Close" at bounding box center [820, 391] width 149 height 30
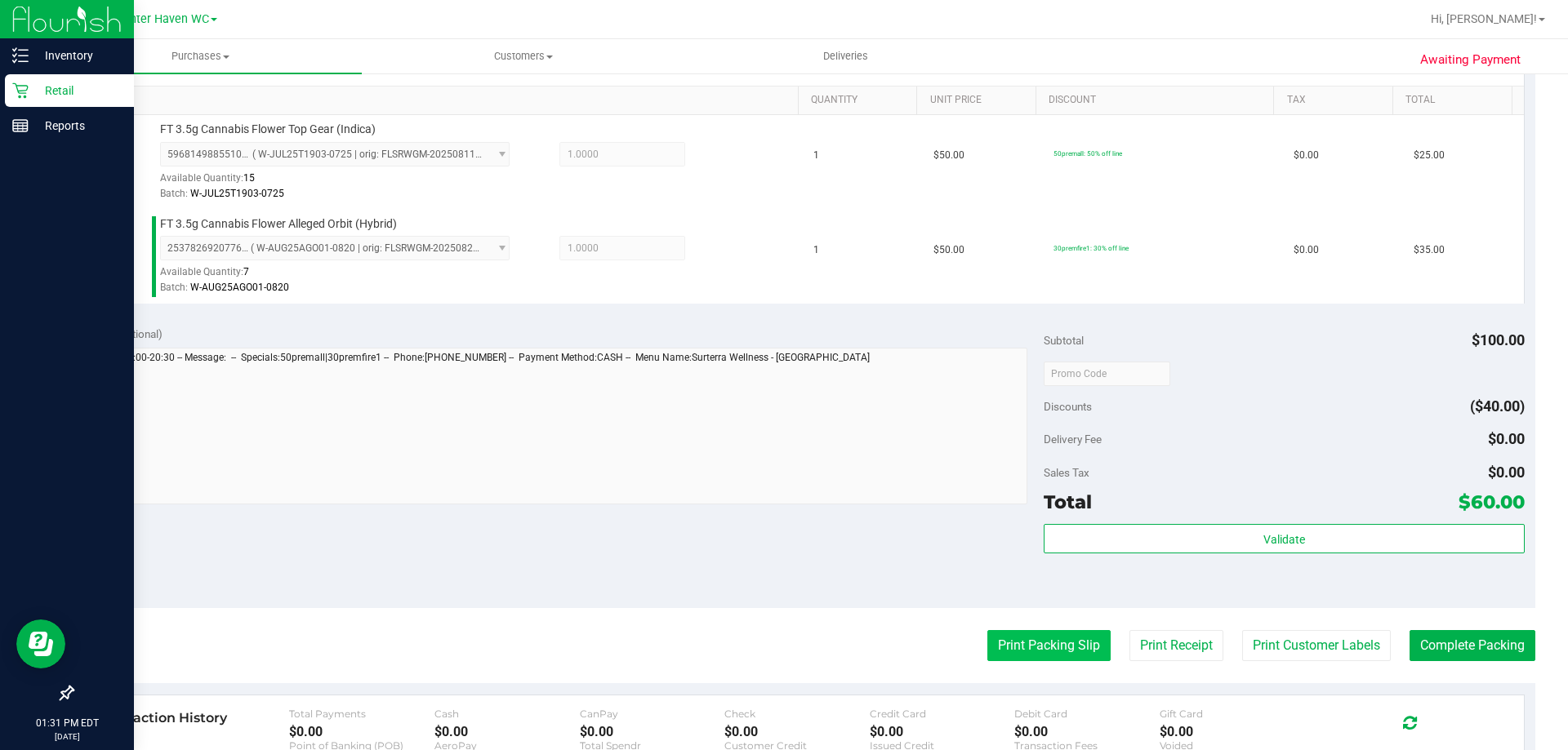
click at [1009, 650] on button "Print Packing Slip" at bounding box center [1049, 646] width 123 height 31
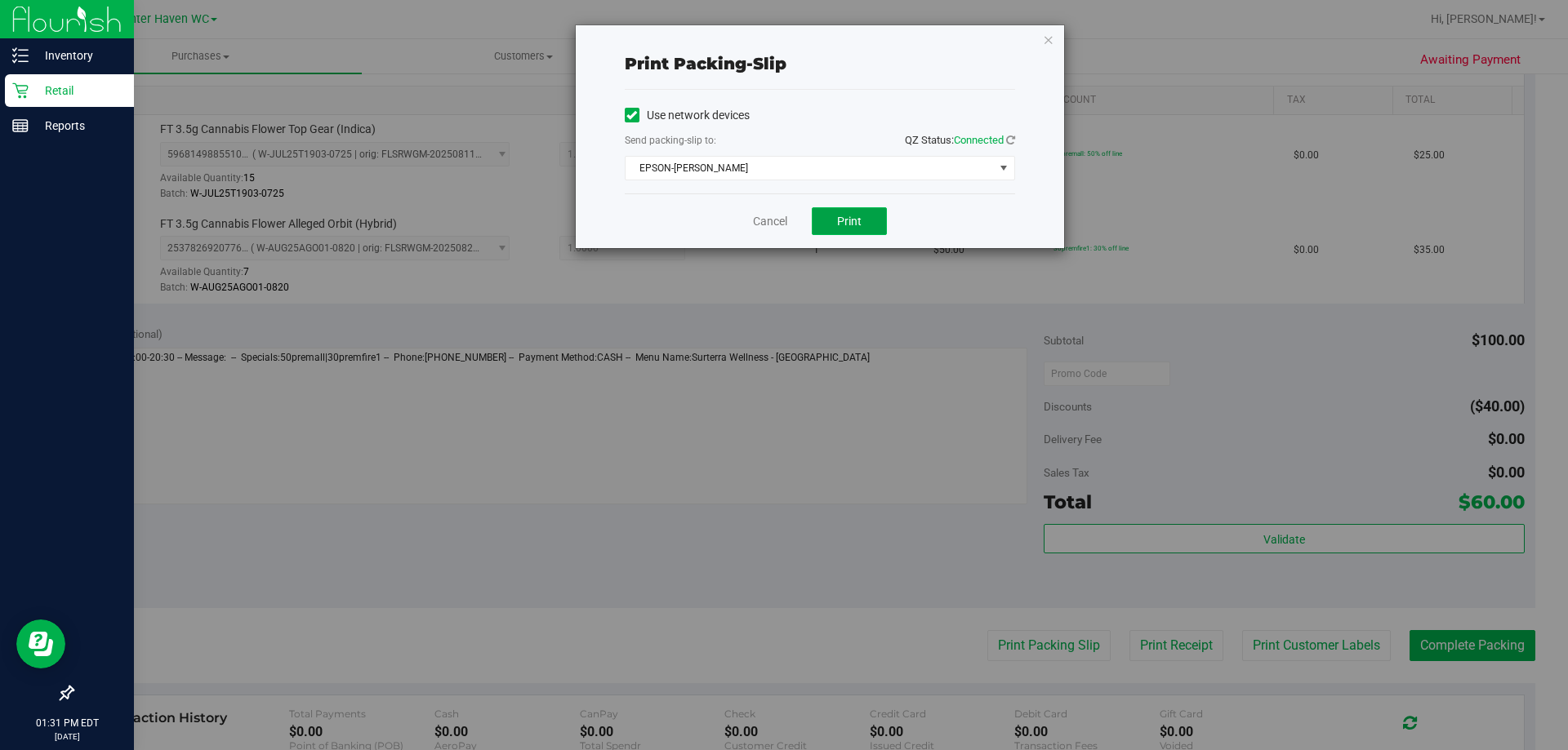
click at [837, 210] on button "Print" at bounding box center [849, 220] width 75 height 28
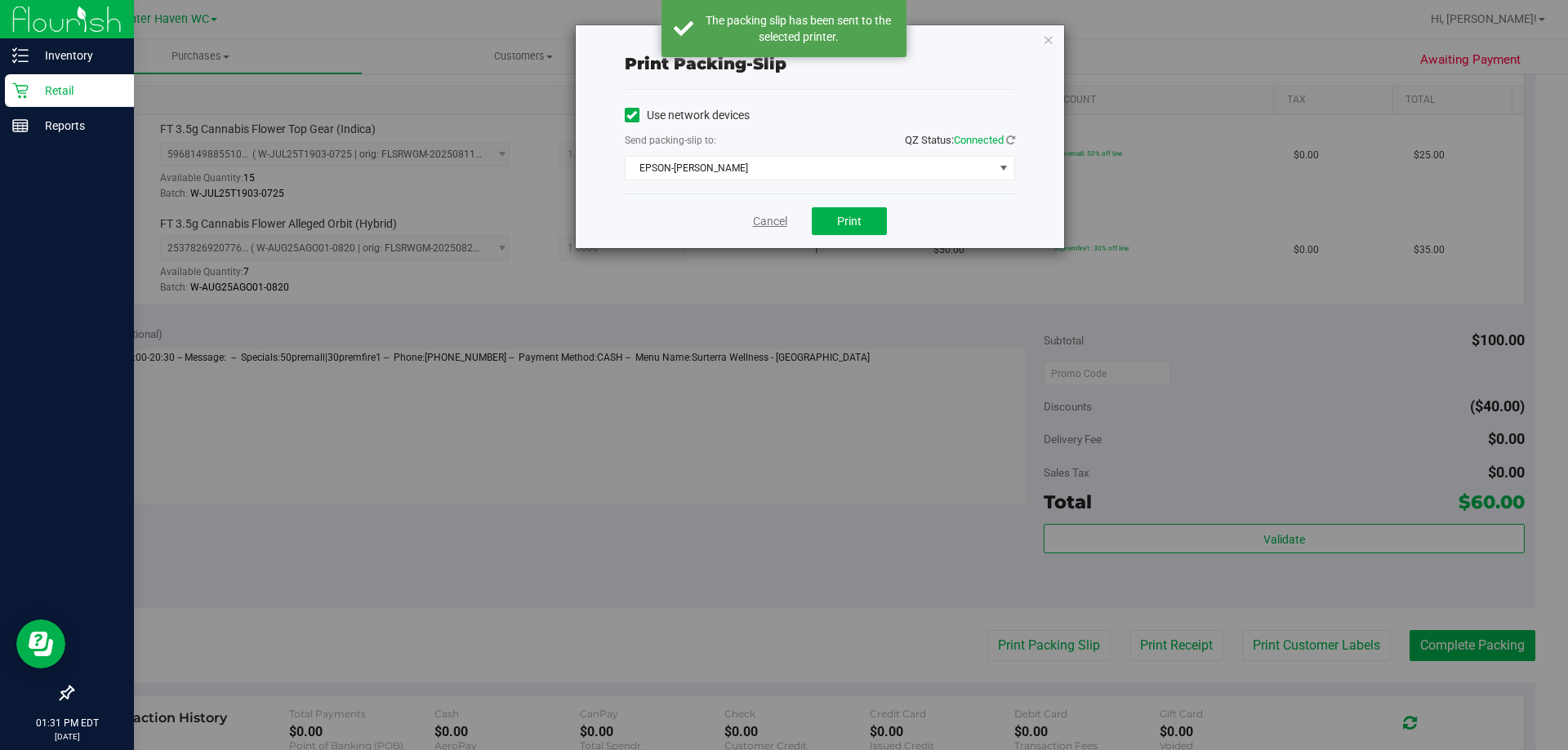
click at [773, 225] on link "Cancel" at bounding box center [770, 221] width 34 height 17
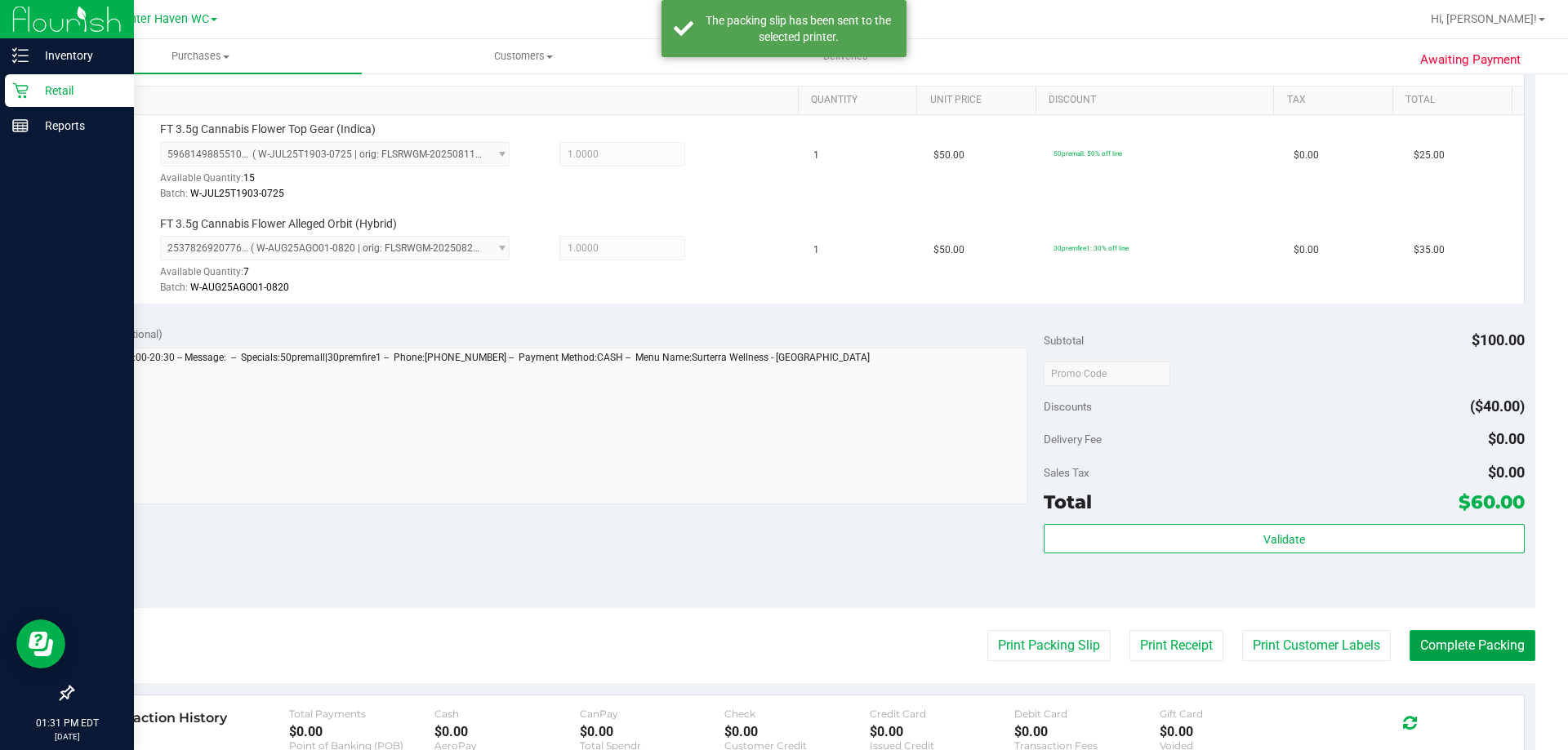
click at [1459, 643] on button "Complete Packing" at bounding box center [1473, 646] width 126 height 31
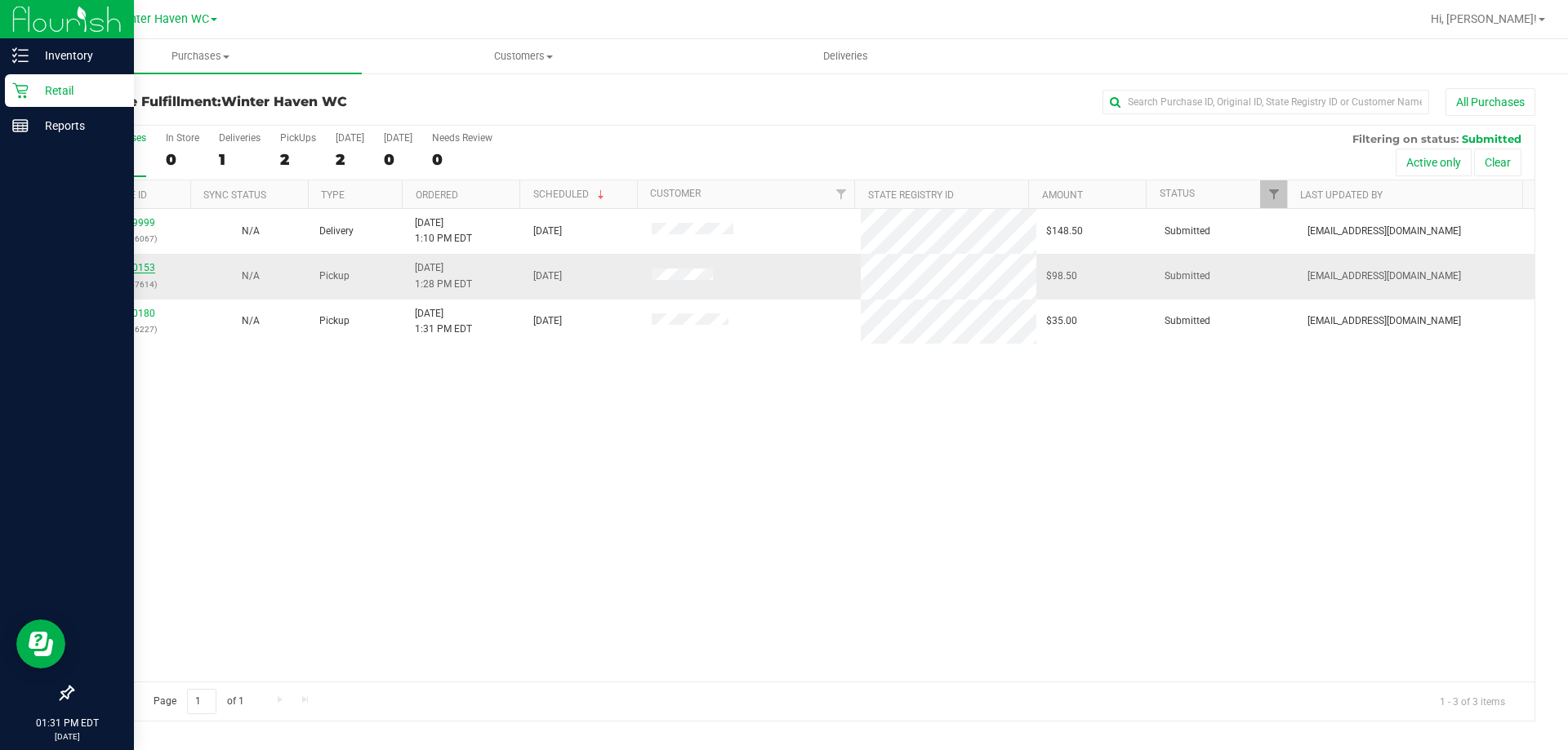
click at [132, 269] on link "11980153" at bounding box center [133, 268] width 46 height 11
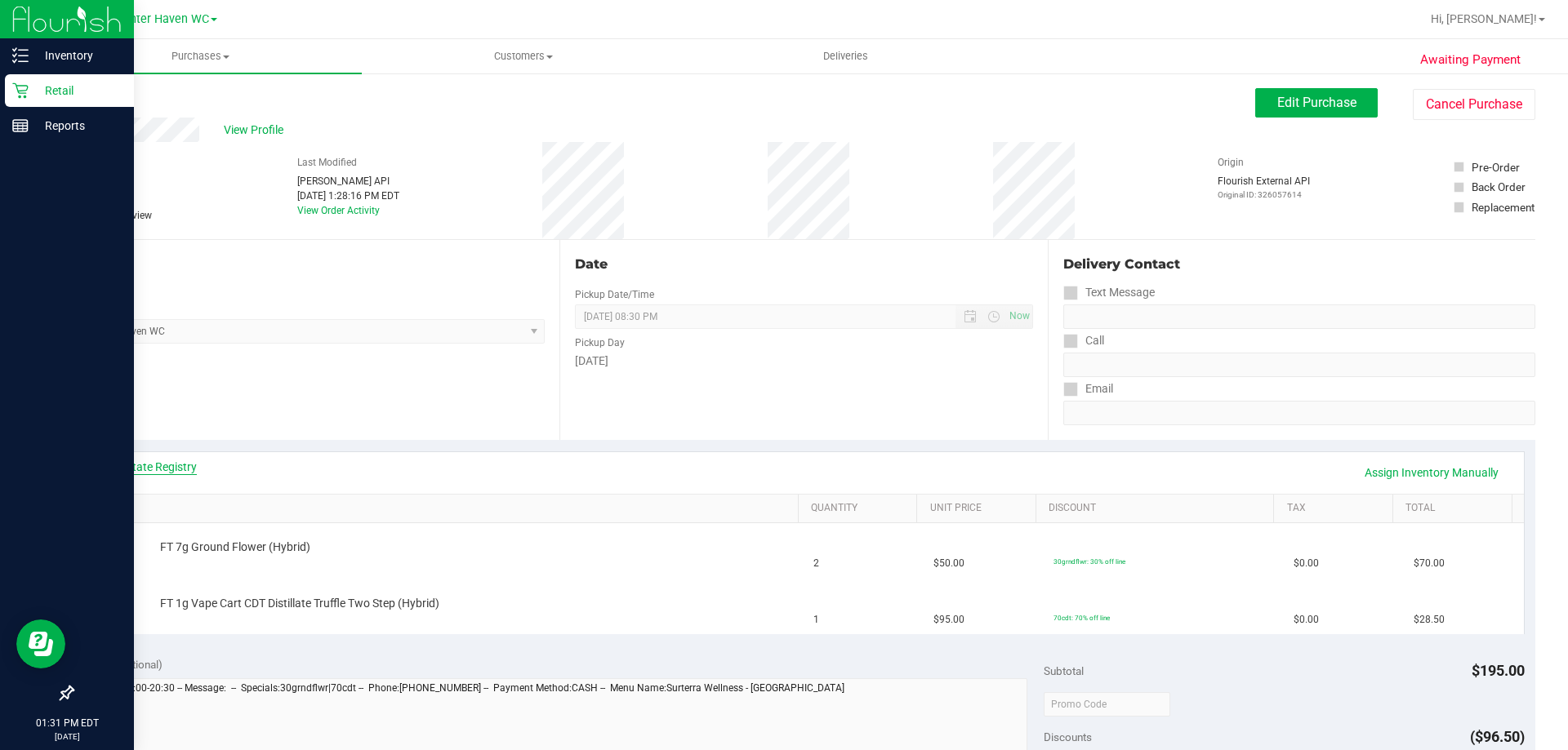
click at [170, 467] on link "View State Registry" at bounding box center [148, 467] width 98 height 16
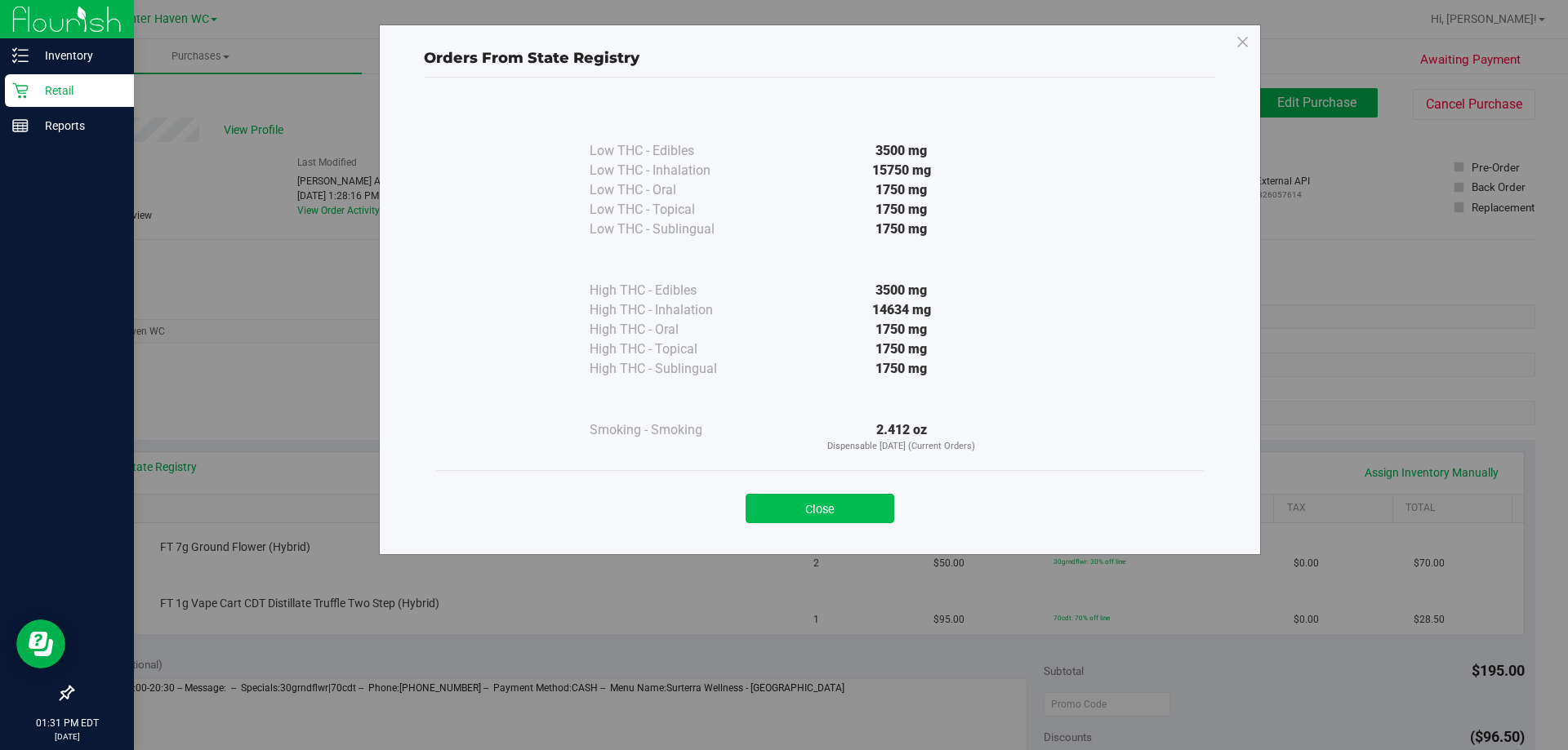
click at [834, 510] on button "Close" at bounding box center [820, 509] width 149 height 30
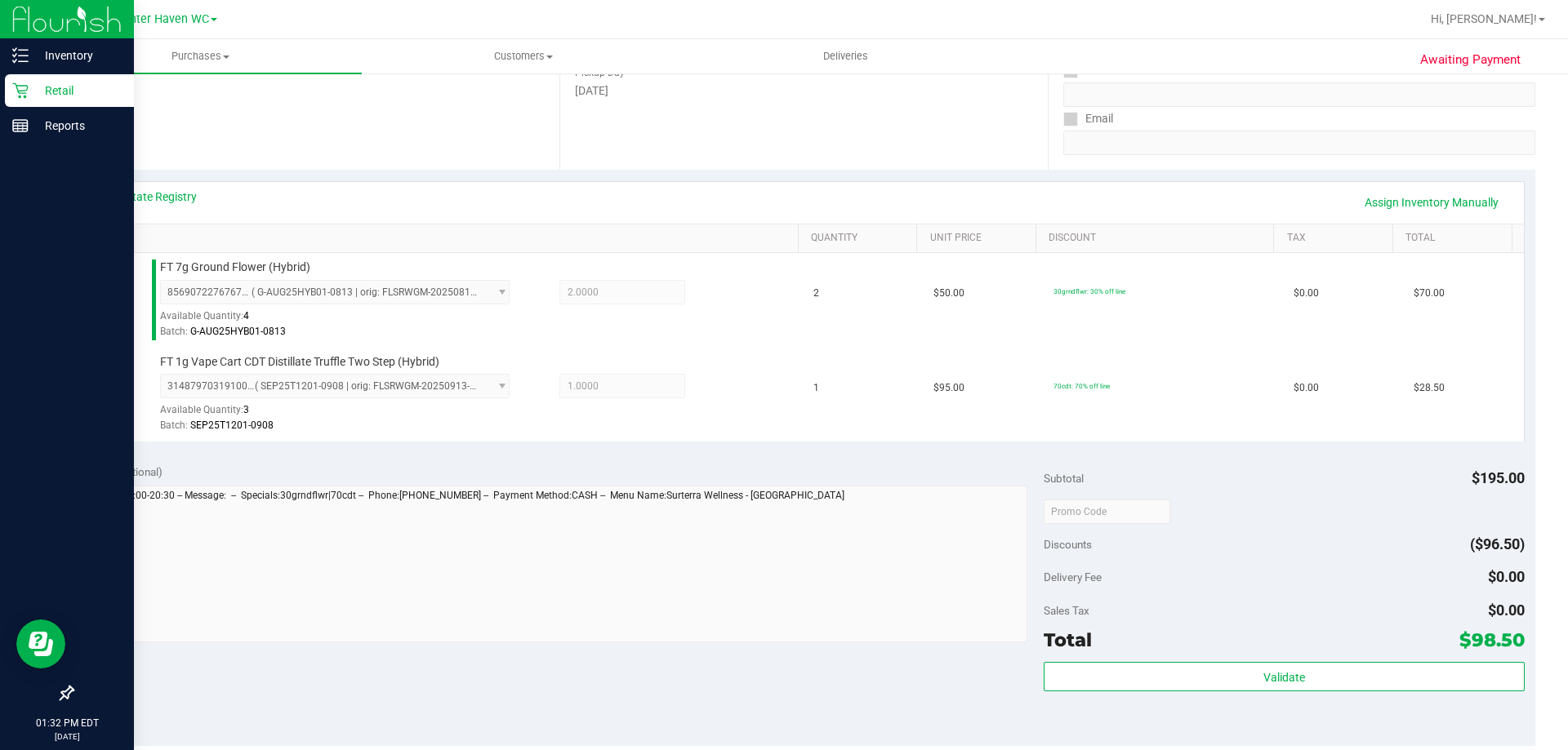
scroll to position [490, 0]
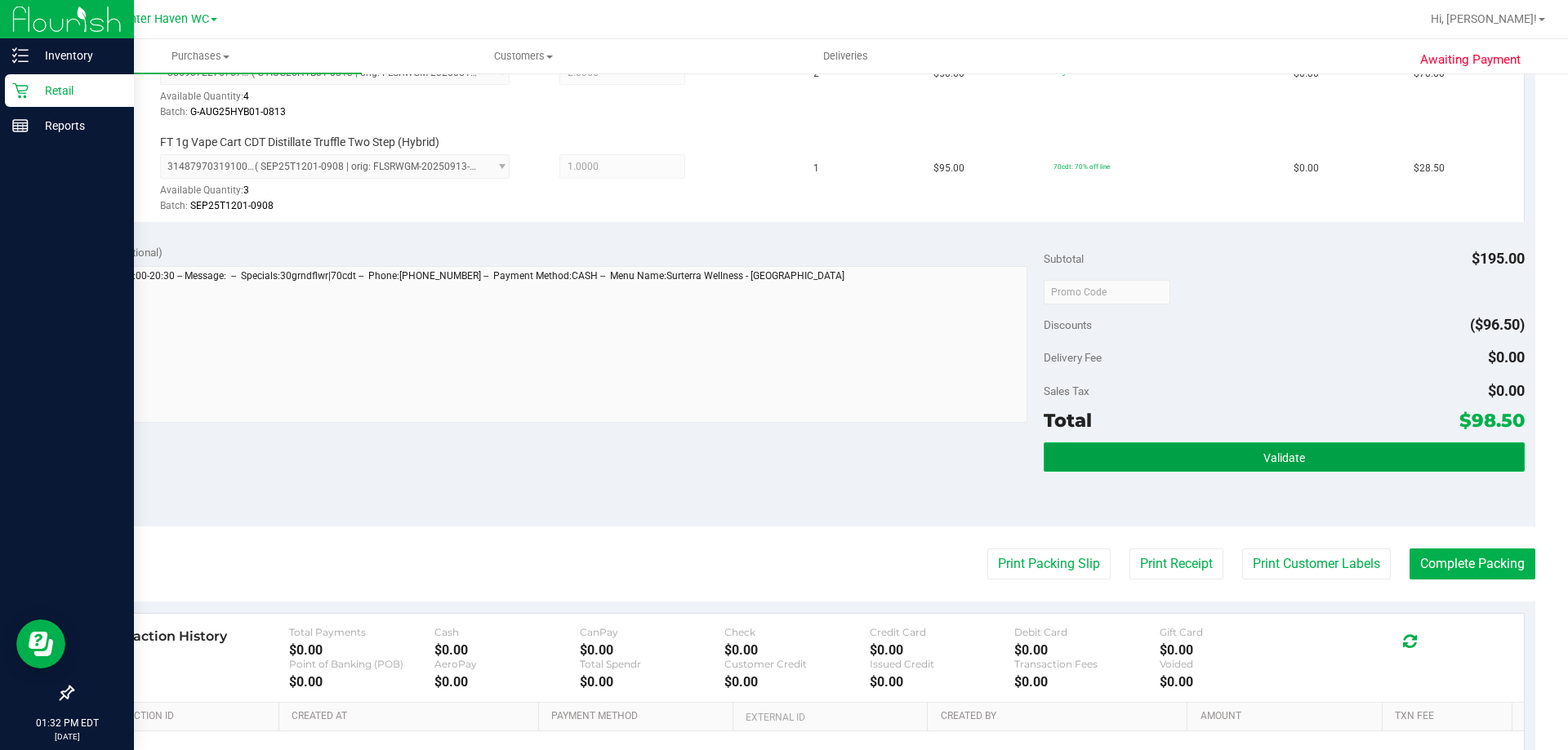
click at [1296, 450] on button "Validate" at bounding box center [1284, 457] width 480 height 30
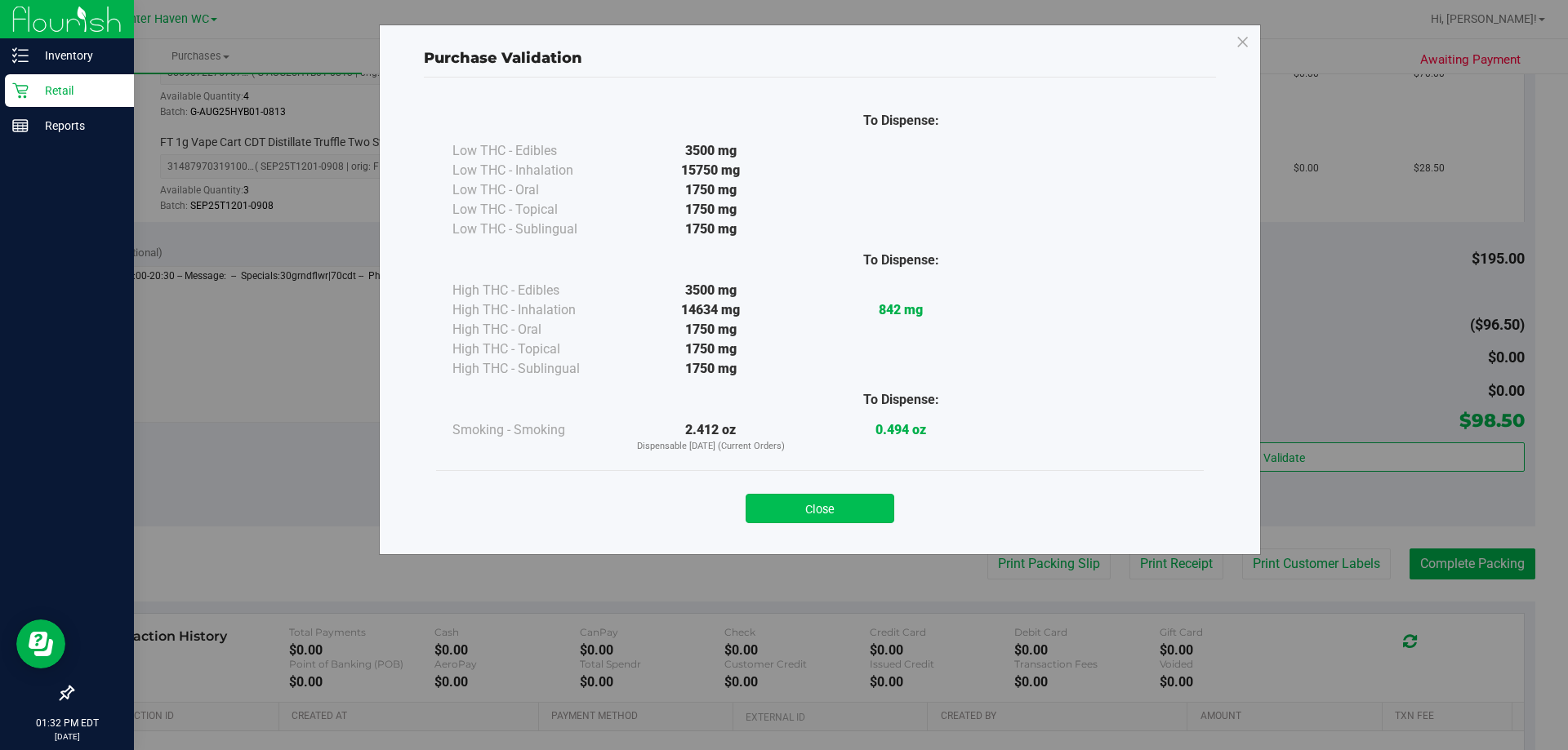
click at [852, 511] on button "Close" at bounding box center [820, 509] width 149 height 30
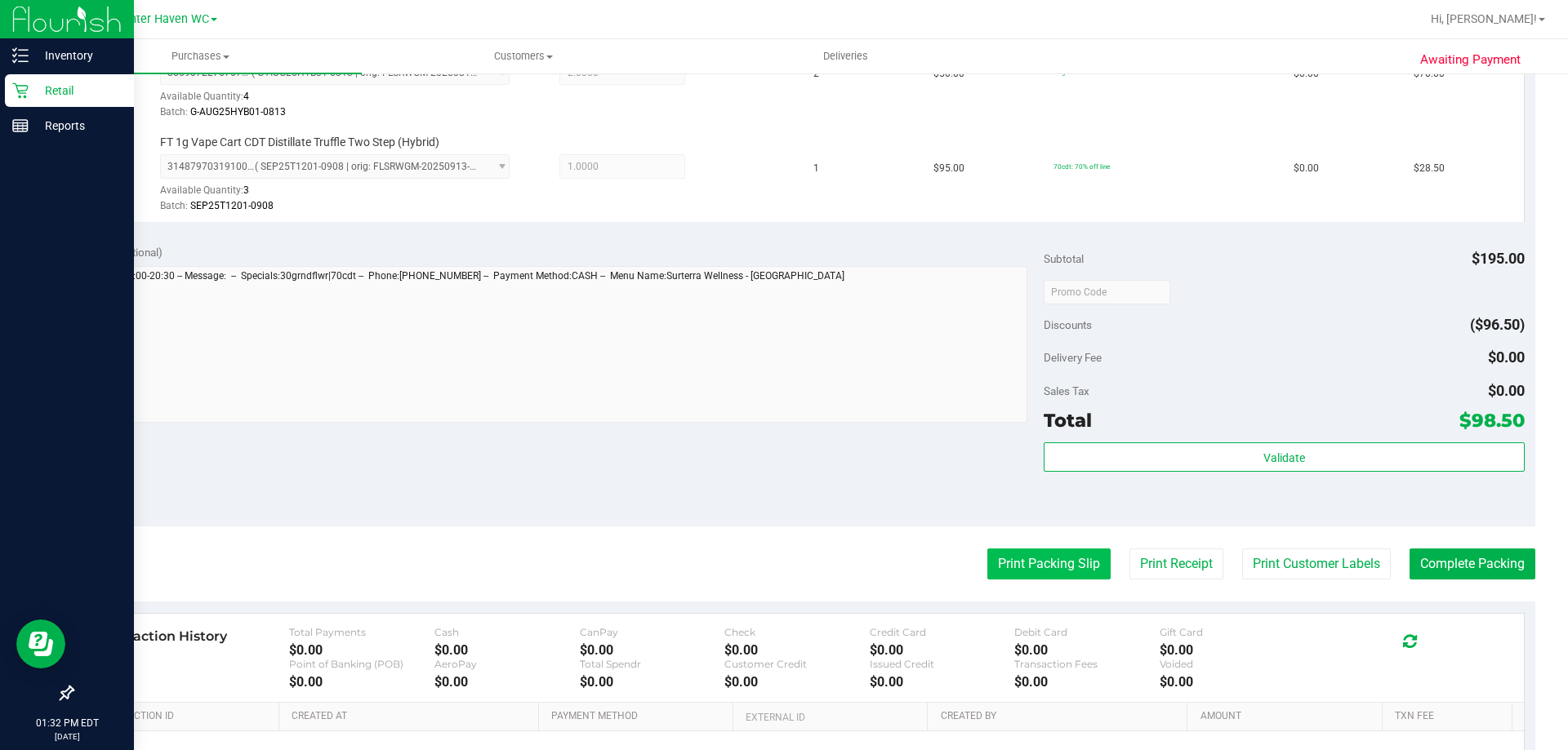
click at [1085, 574] on button "Print Packing Slip" at bounding box center [1049, 564] width 123 height 31
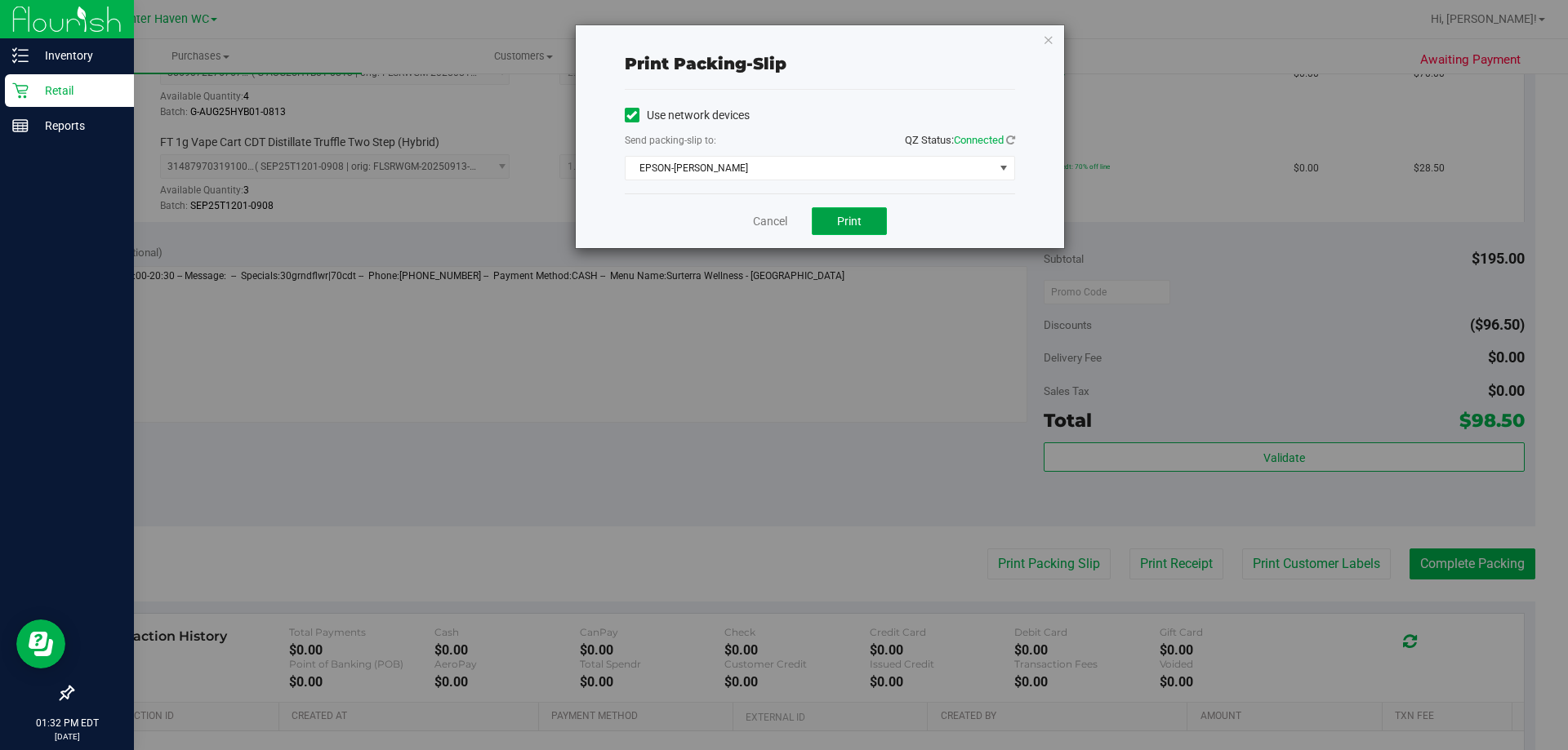
click at [847, 216] on span "Print" at bounding box center [849, 221] width 25 height 13
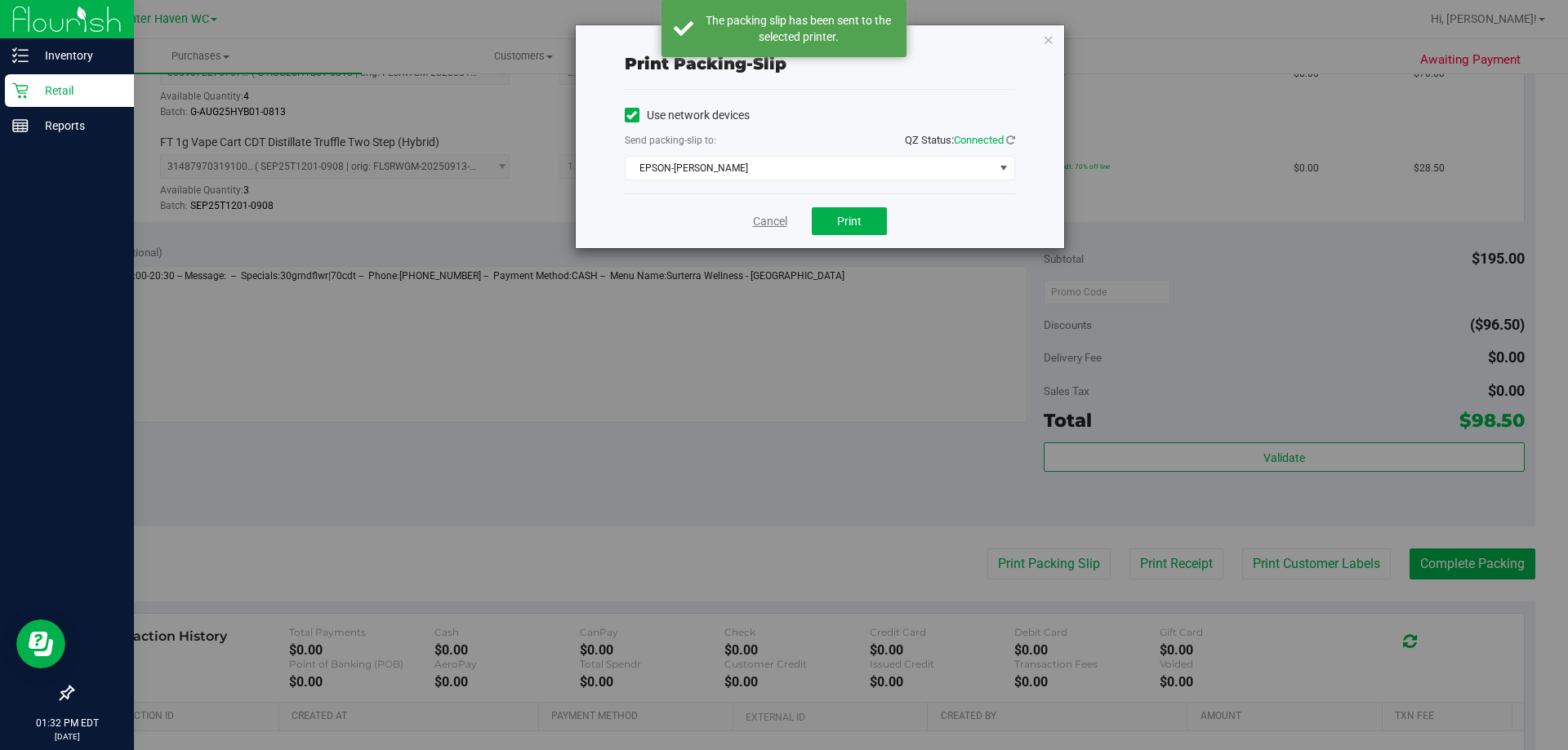
click at [770, 219] on link "Cancel" at bounding box center [770, 221] width 34 height 17
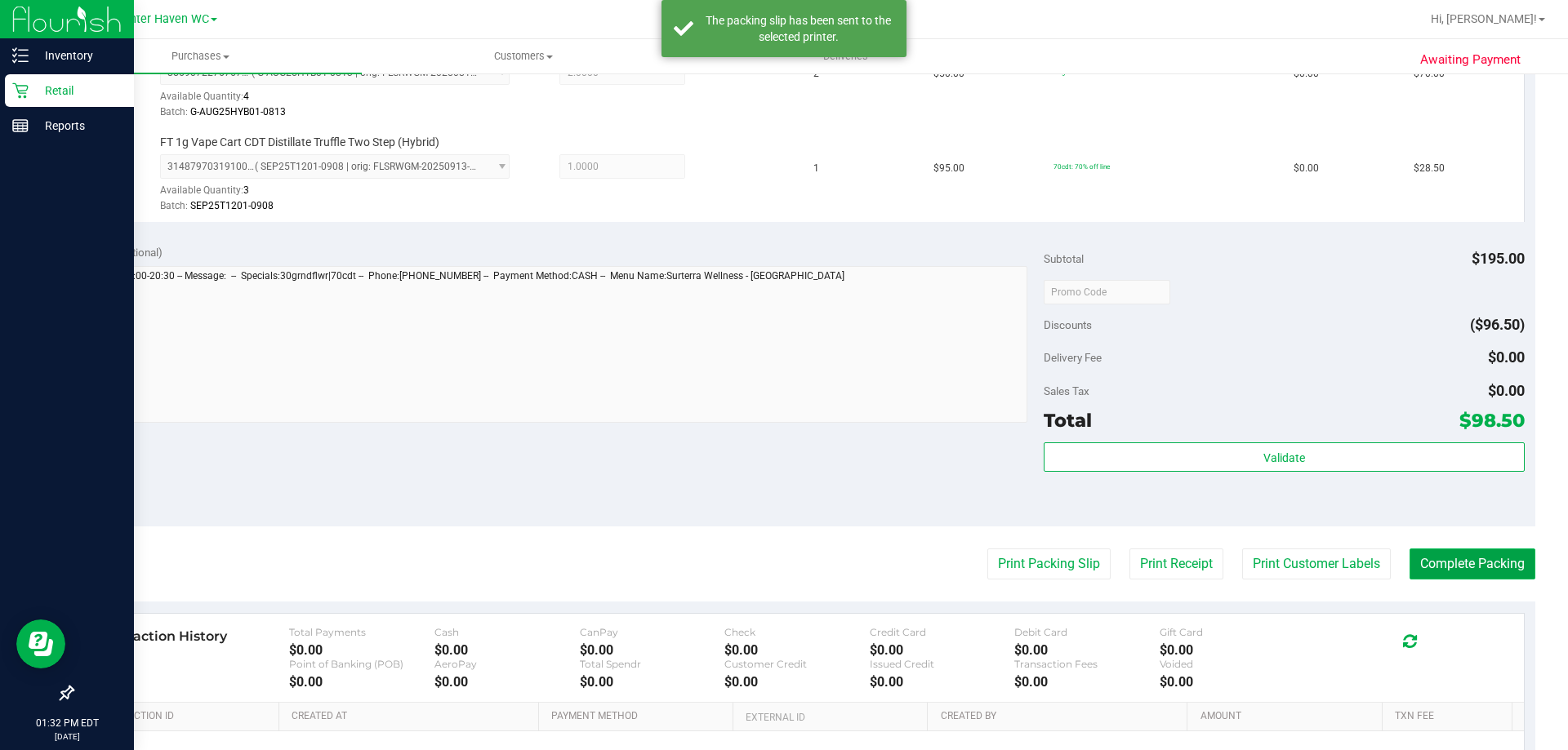
click at [1476, 564] on button "Complete Packing" at bounding box center [1473, 564] width 126 height 31
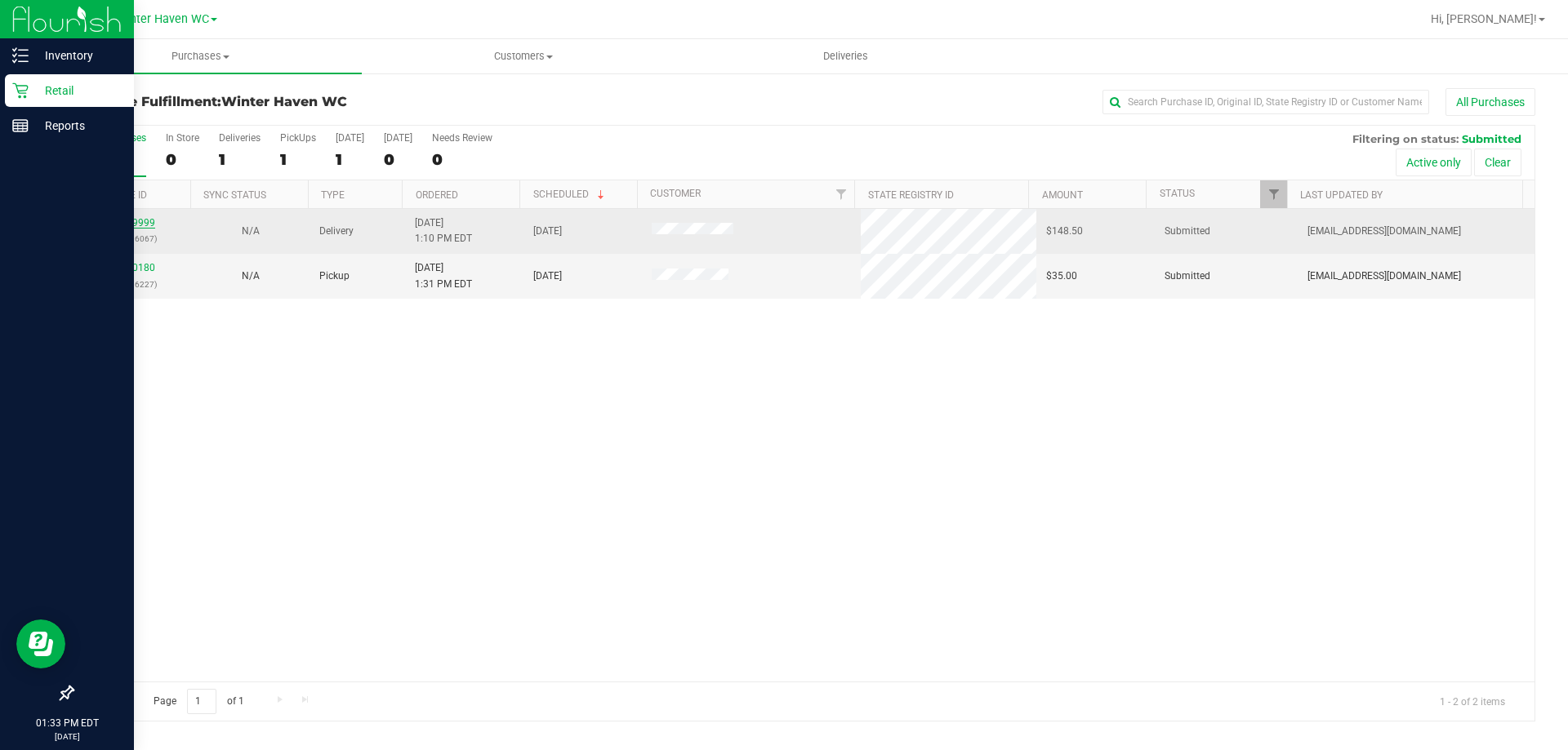
click at [140, 223] on link "11979999" at bounding box center [133, 223] width 46 height 11
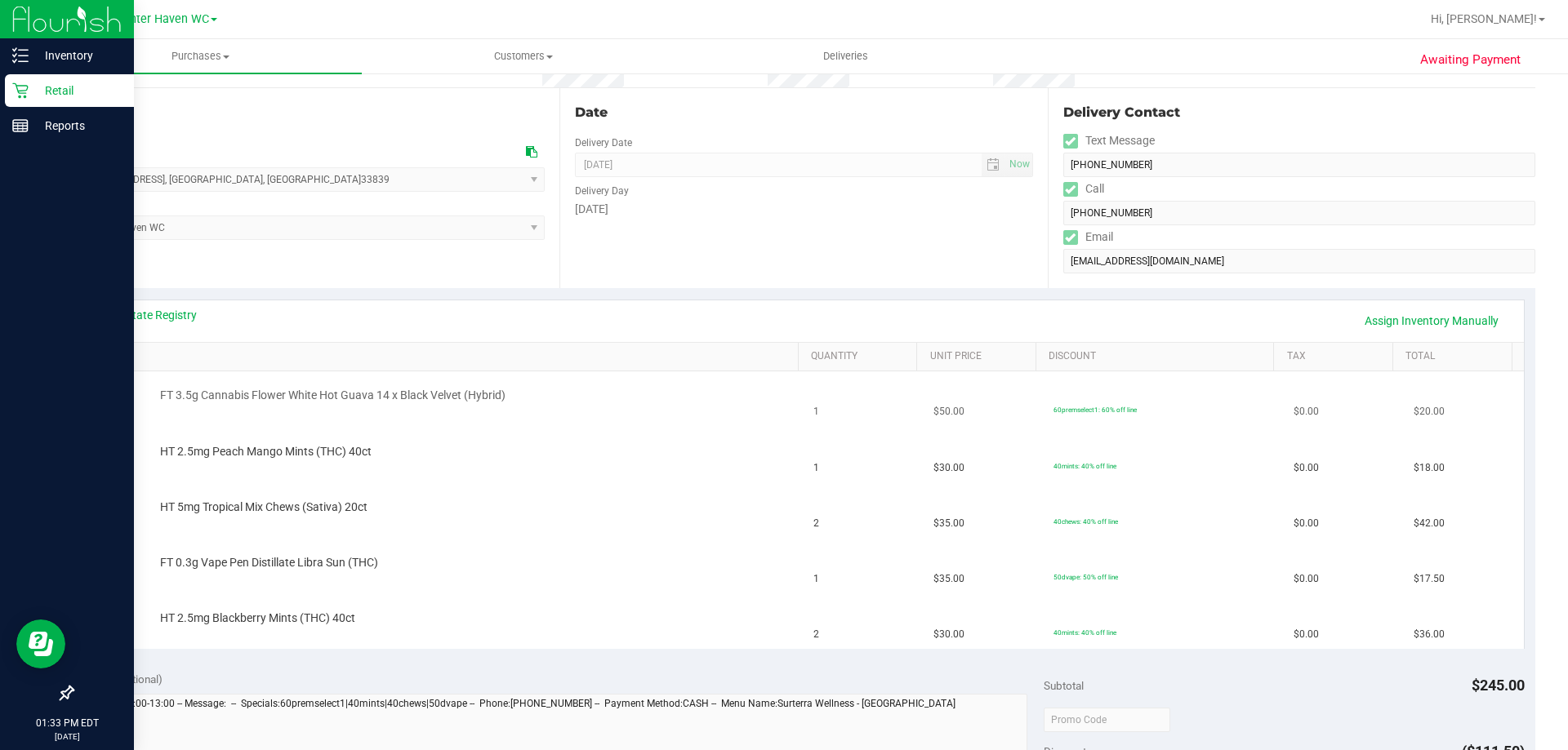
scroll to position [163, 0]
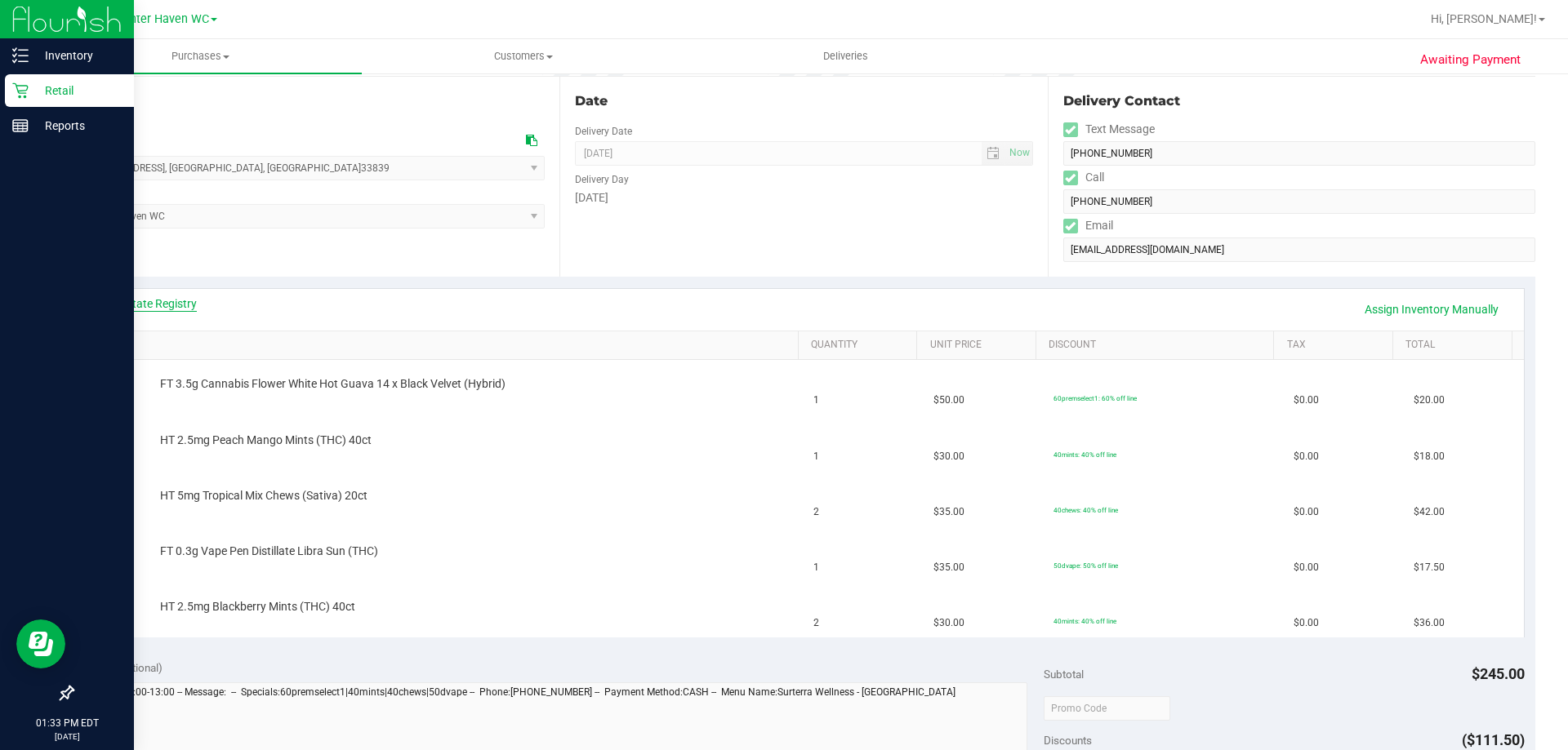
click at [164, 306] on link "View State Registry" at bounding box center [148, 303] width 98 height 16
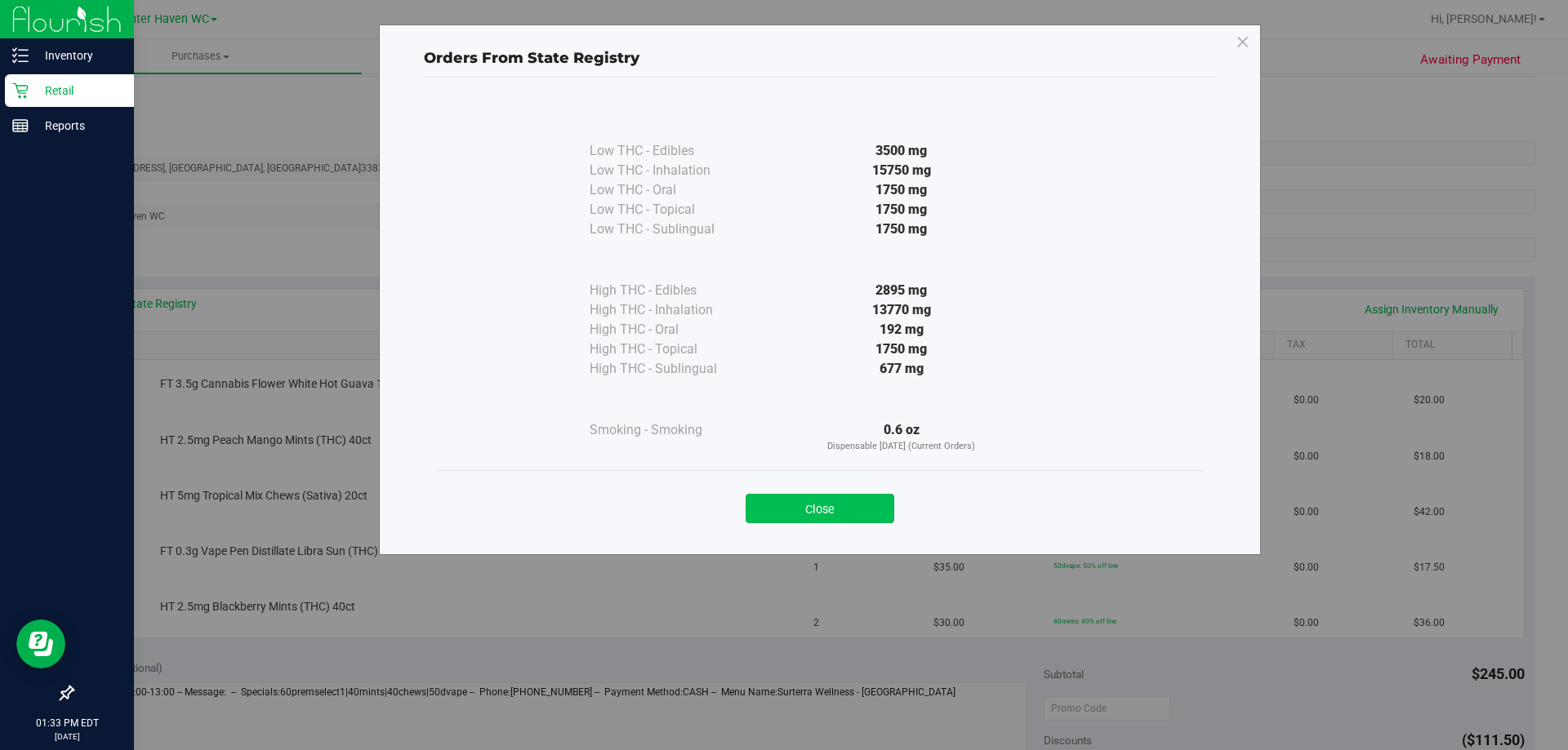
click at [831, 503] on button "Close" at bounding box center [820, 509] width 149 height 30
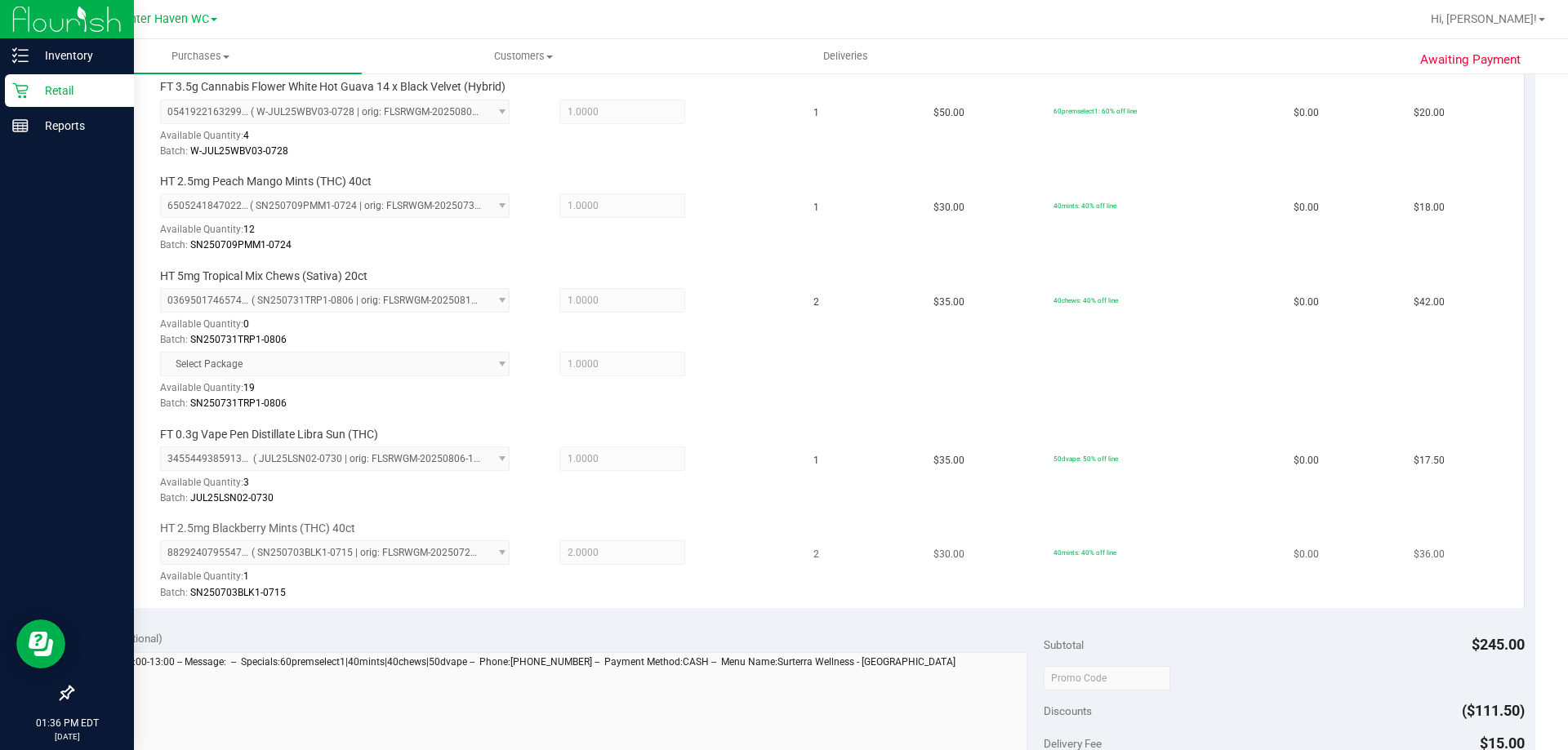
scroll to position [817, 0]
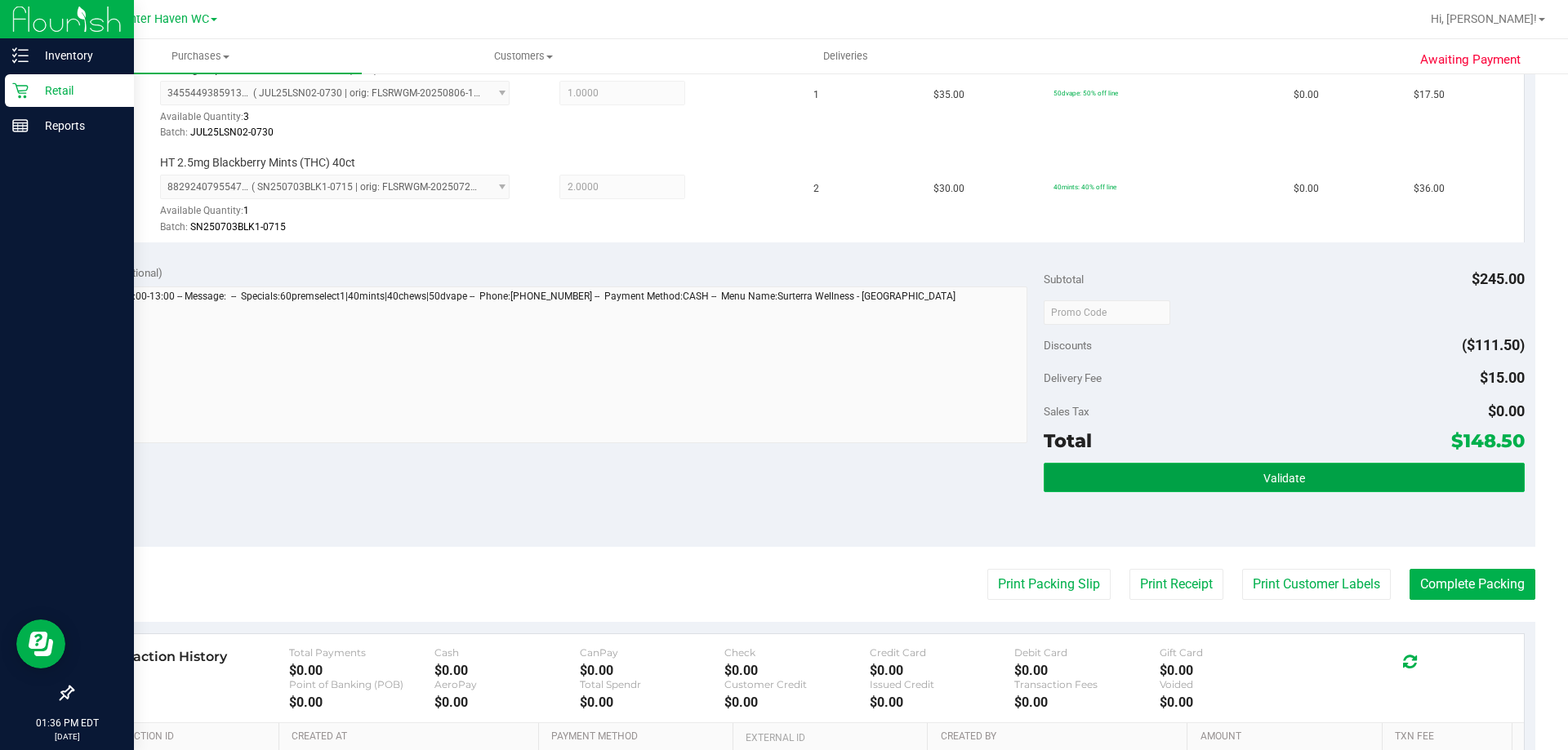
click at [1325, 477] on button "Validate" at bounding box center [1284, 477] width 480 height 30
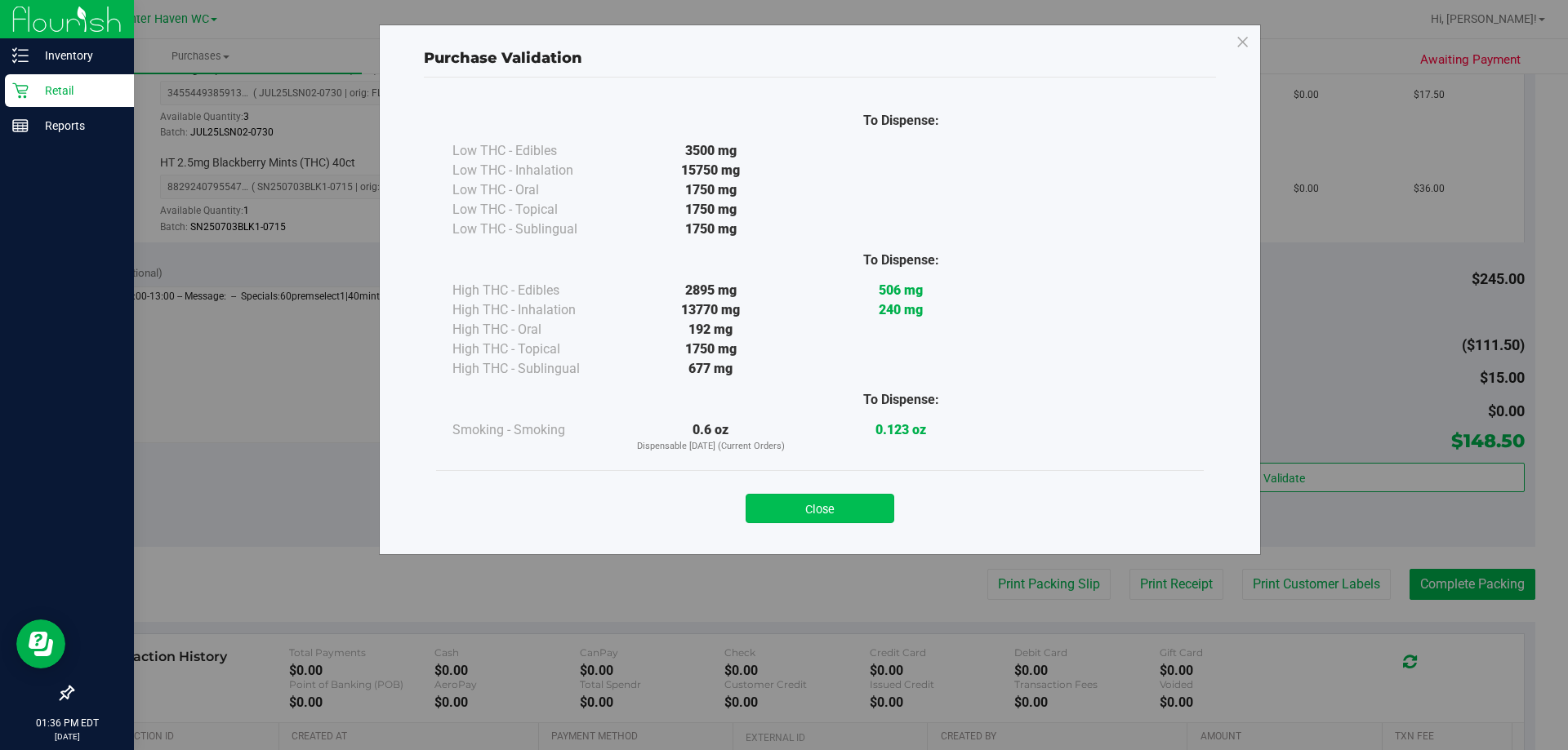
click at [843, 507] on button "Close" at bounding box center [820, 509] width 149 height 30
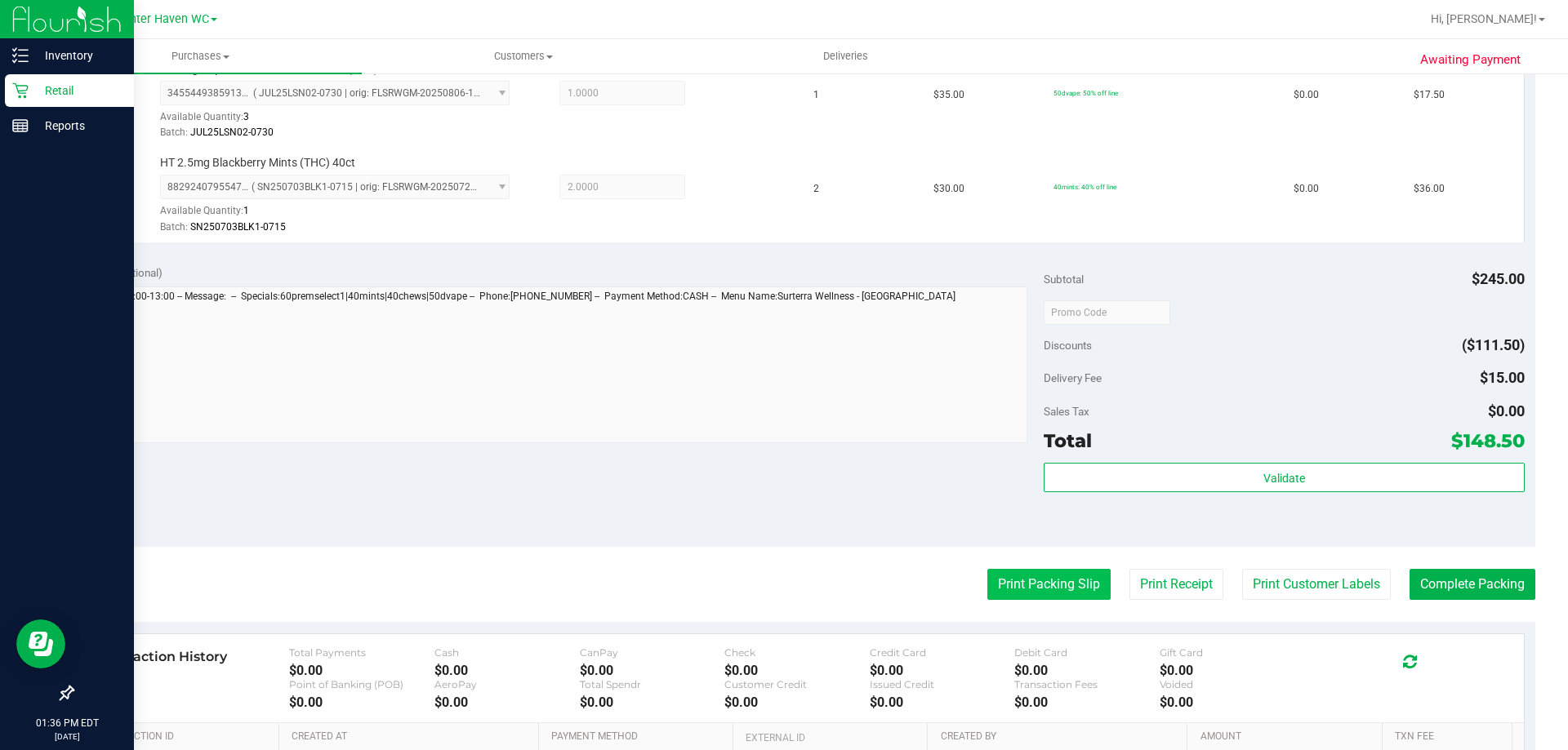
click at [1016, 577] on button "Print Packing Slip" at bounding box center [1049, 585] width 123 height 31
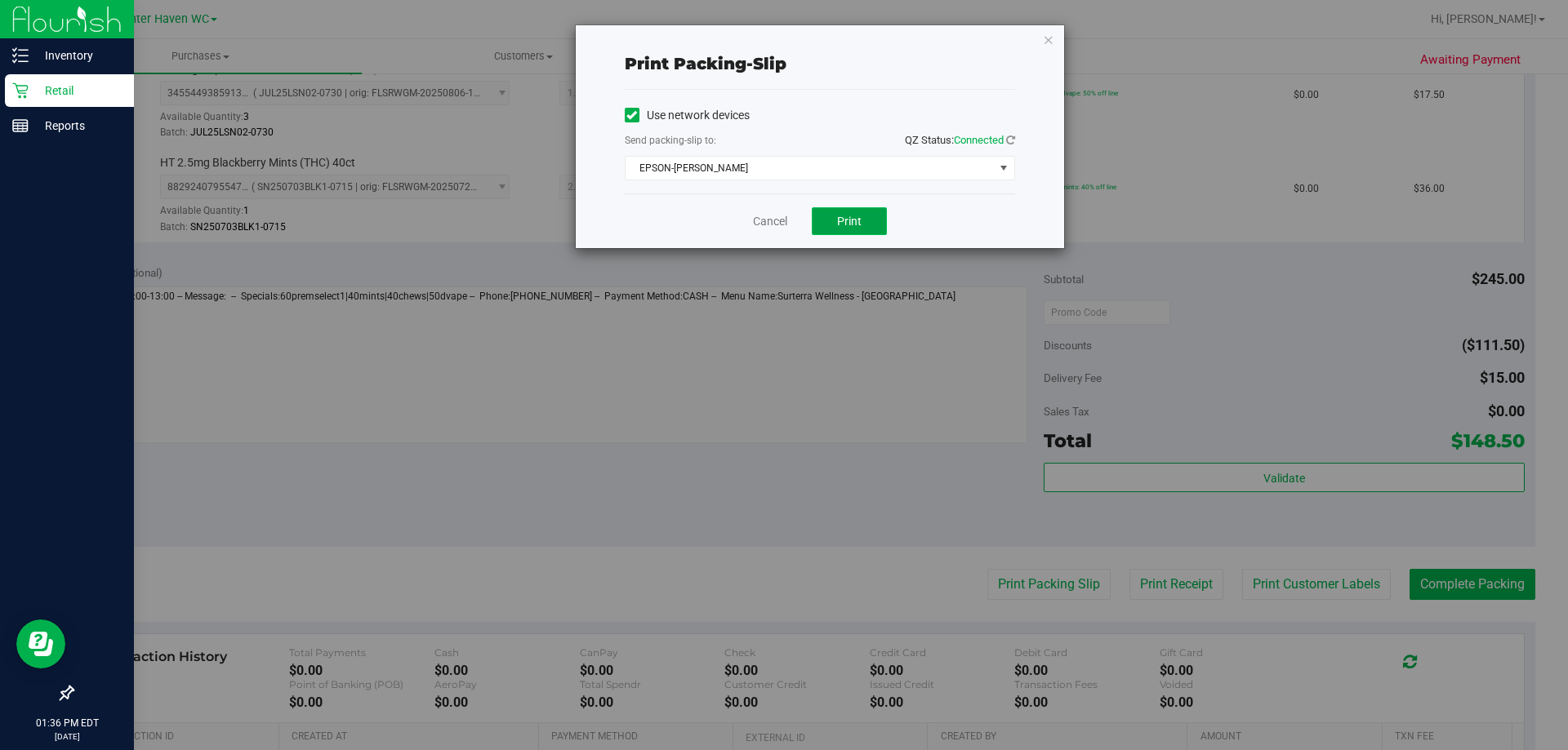
click at [852, 220] on span "Print" at bounding box center [849, 221] width 25 height 13
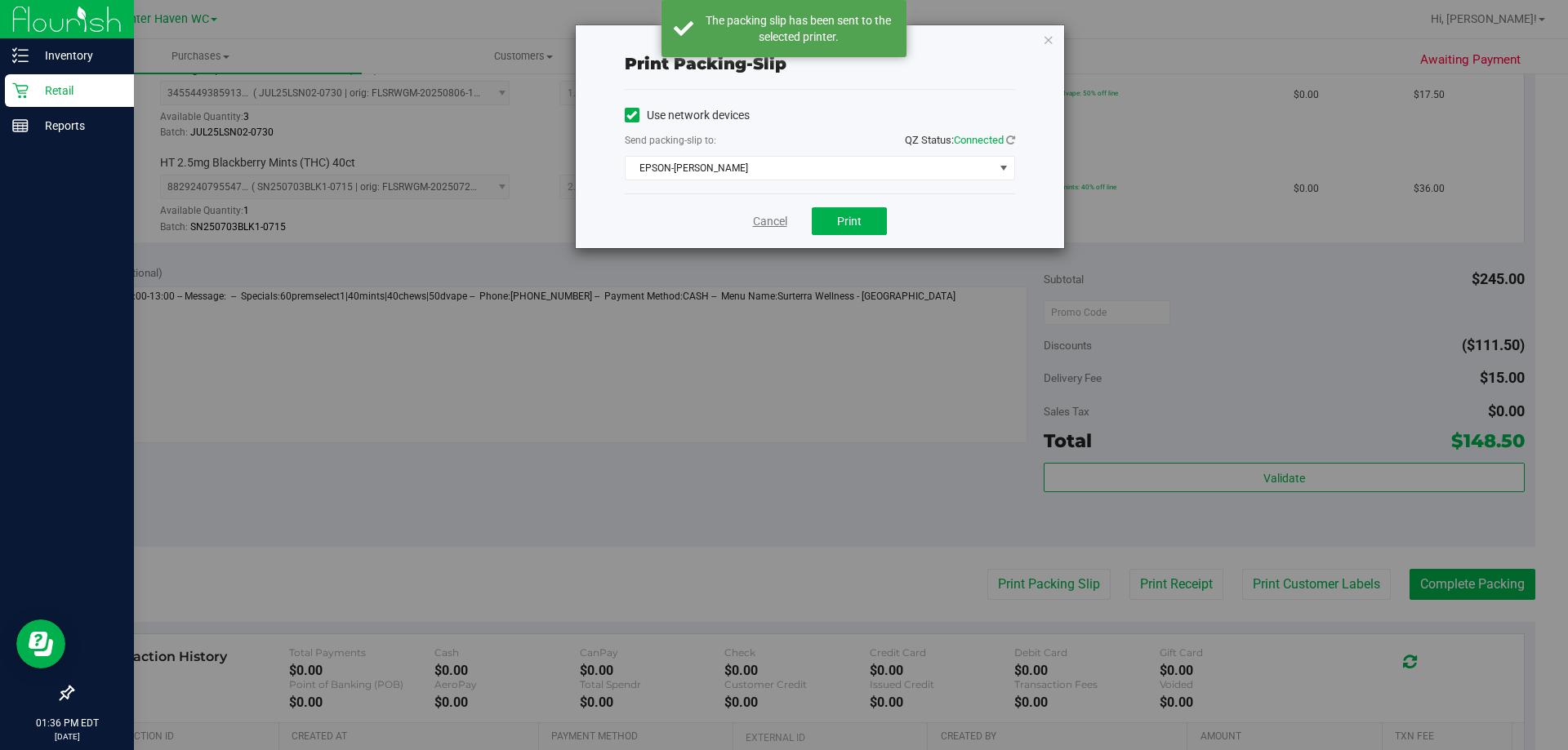
click at [773, 227] on link "Cancel" at bounding box center [770, 221] width 34 height 17
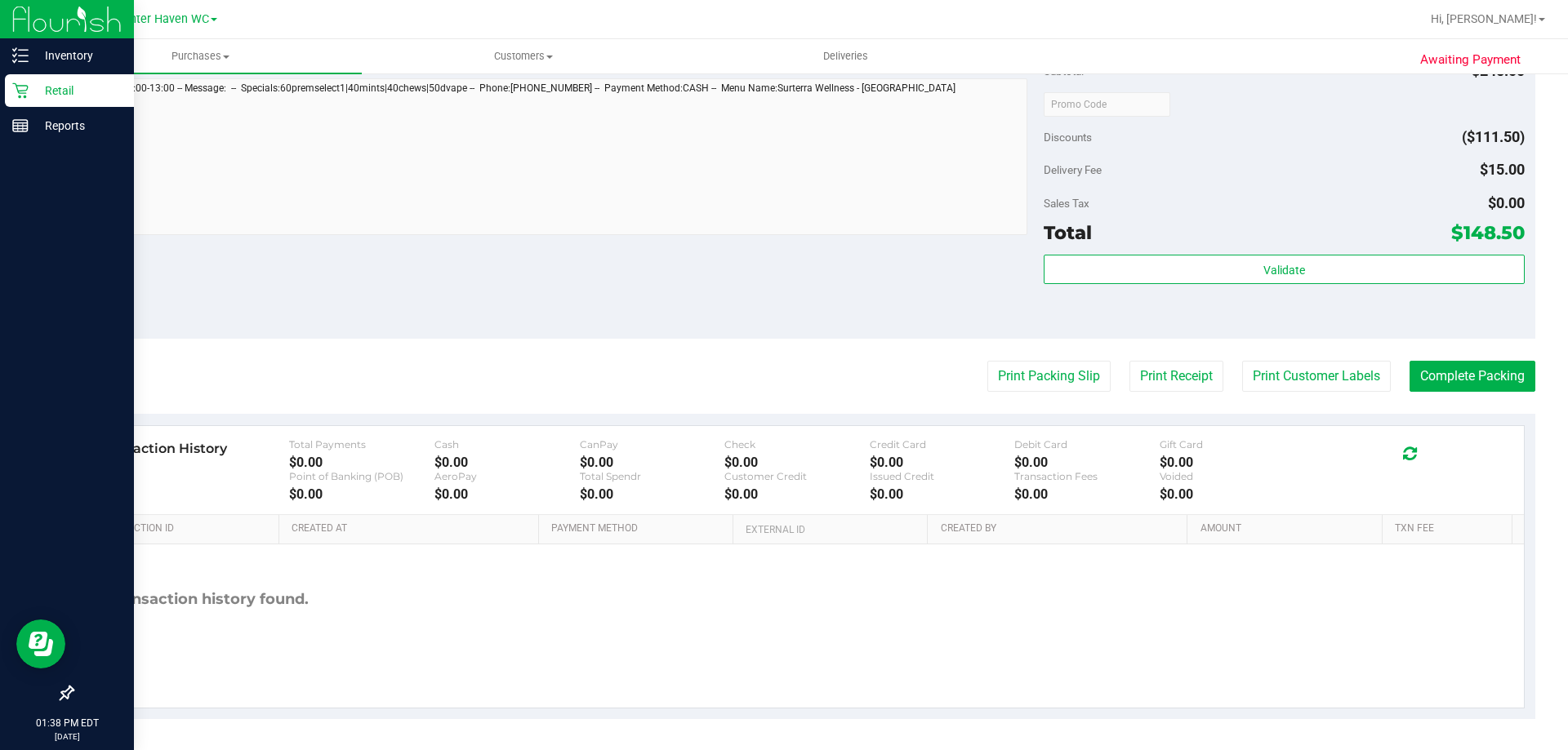
scroll to position [1027, 0]
click at [1478, 376] on button "Complete Packing" at bounding box center [1473, 375] width 126 height 31
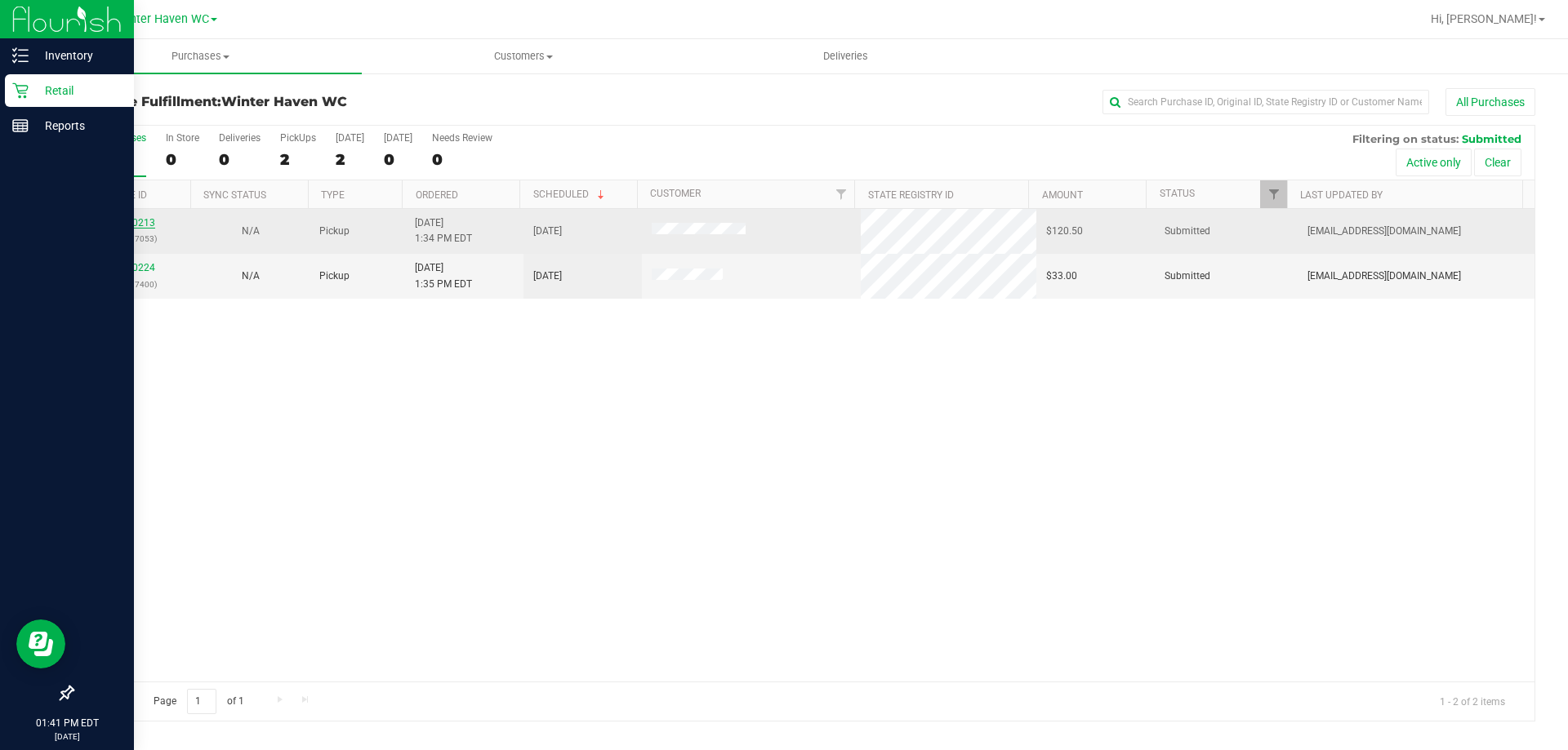
click at [133, 220] on link "11980213" at bounding box center [133, 223] width 46 height 11
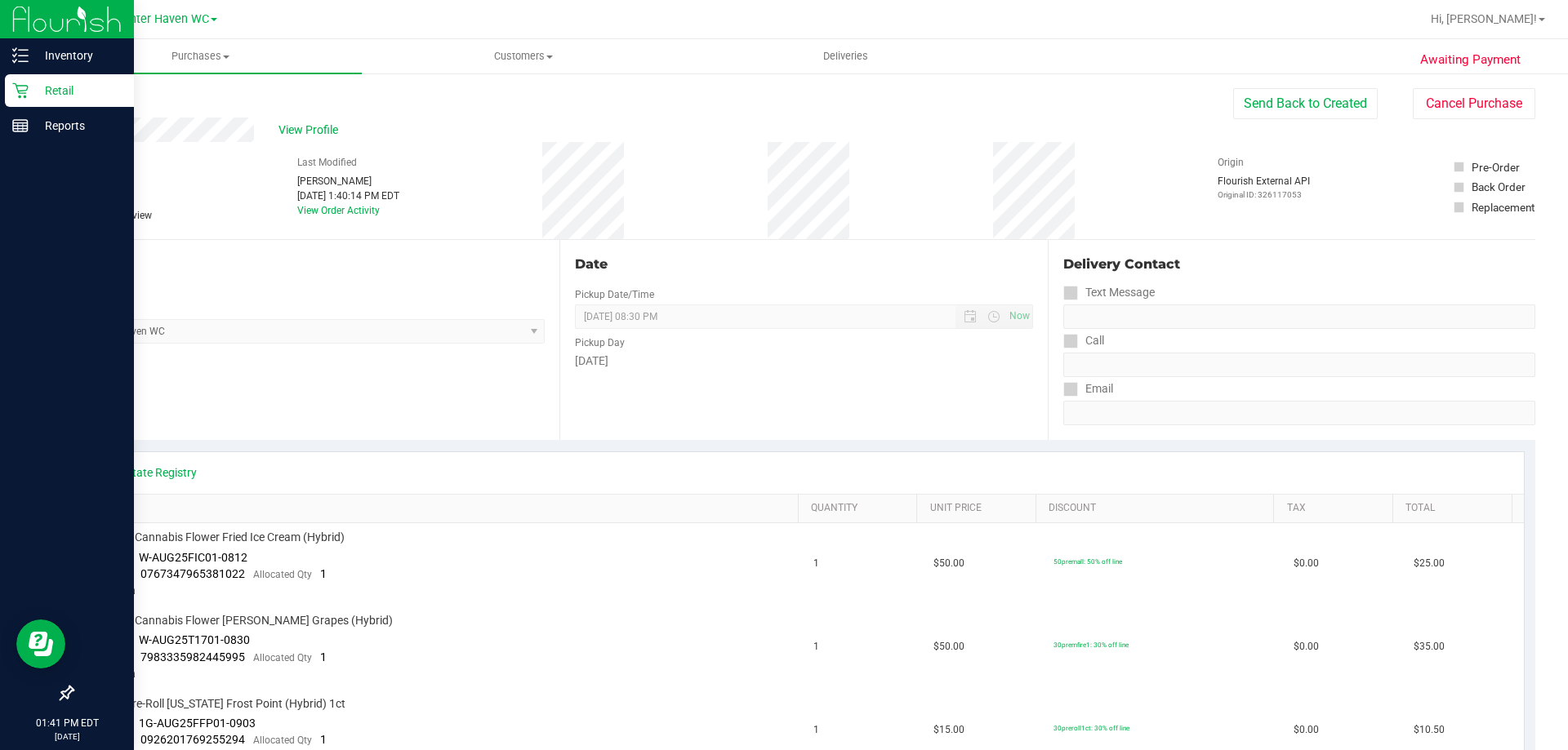
click at [93, 98] on link "Back" at bounding box center [84, 98] width 25 height 11
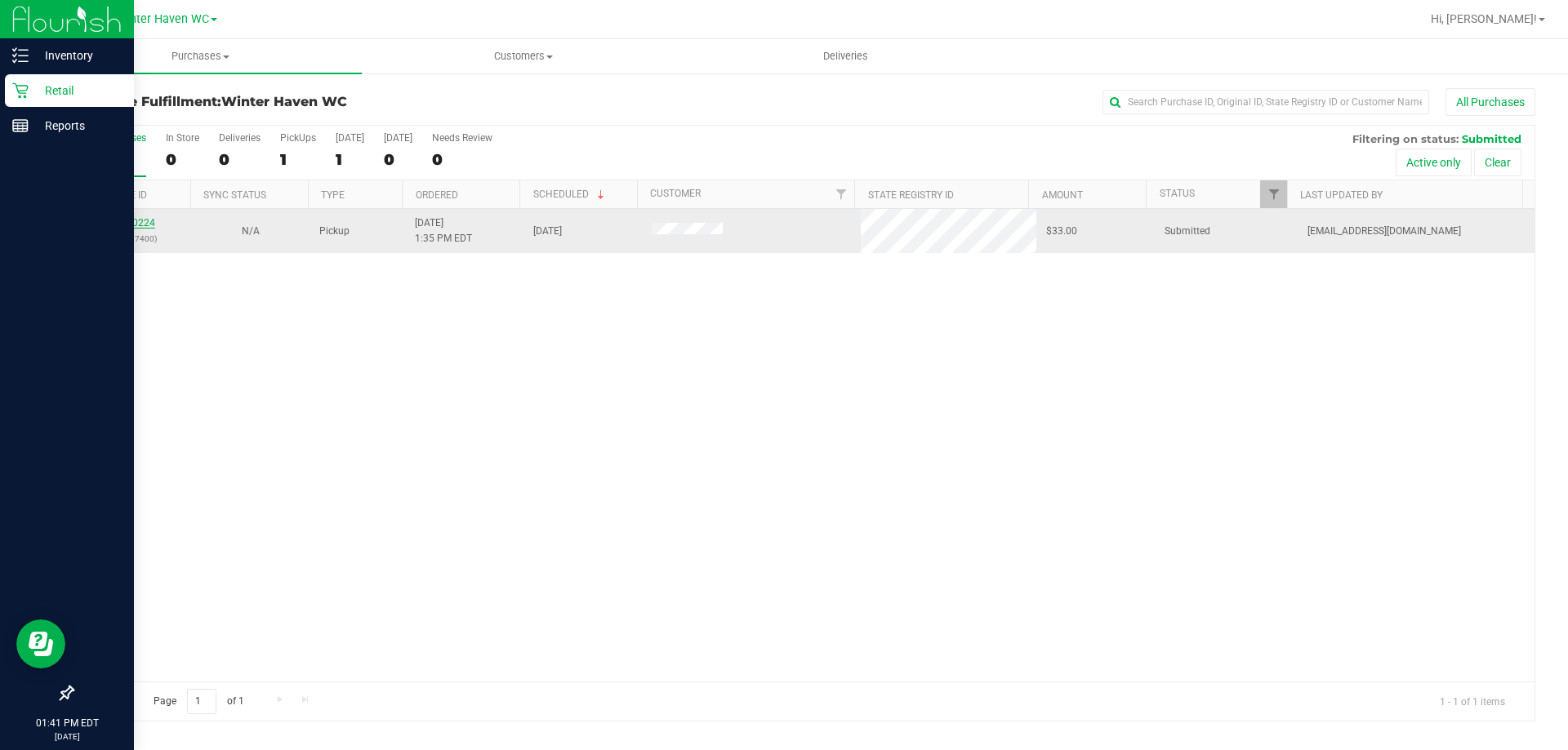
click at [129, 221] on link "11980224" at bounding box center [133, 223] width 46 height 11
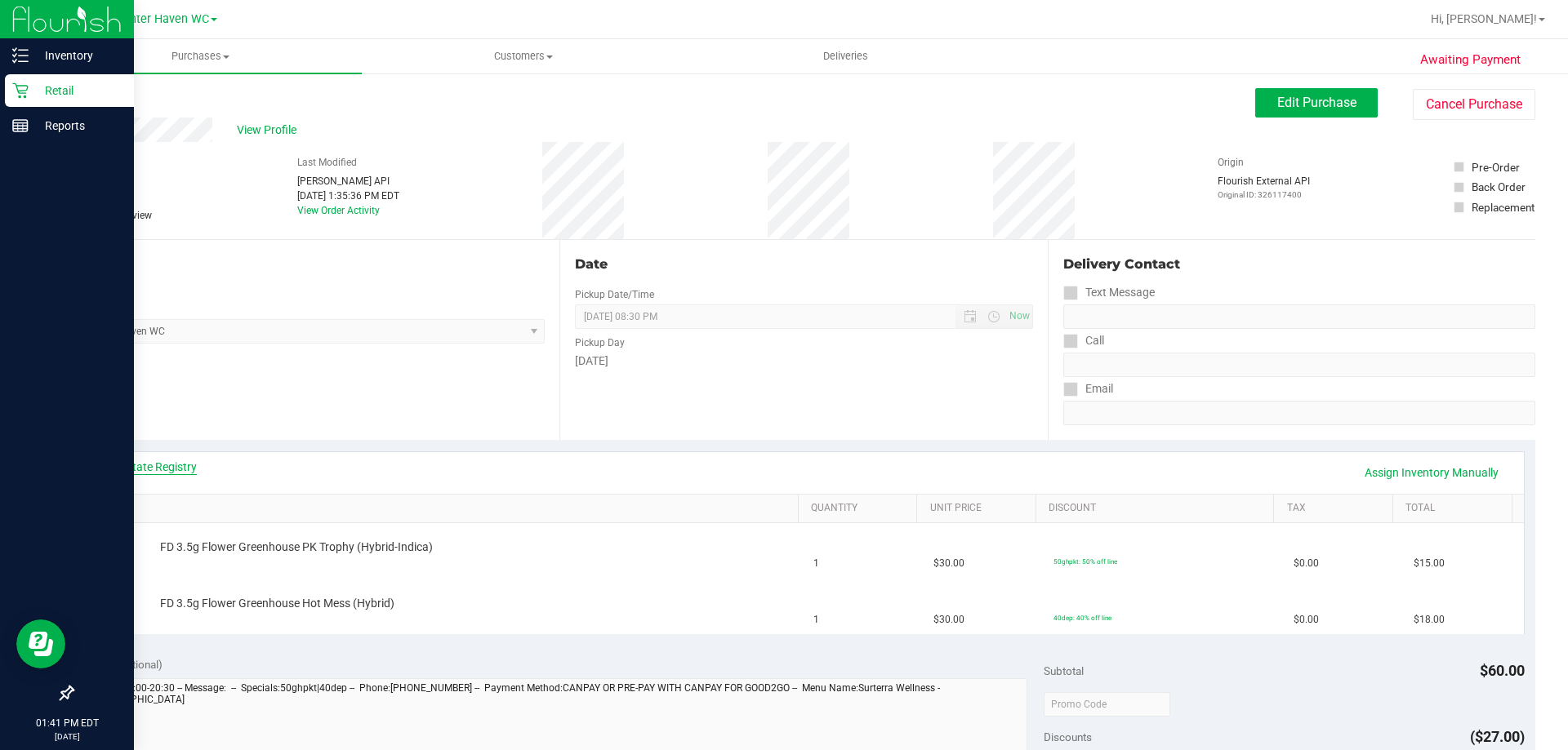
click at [160, 464] on link "View State Registry" at bounding box center [148, 467] width 98 height 16
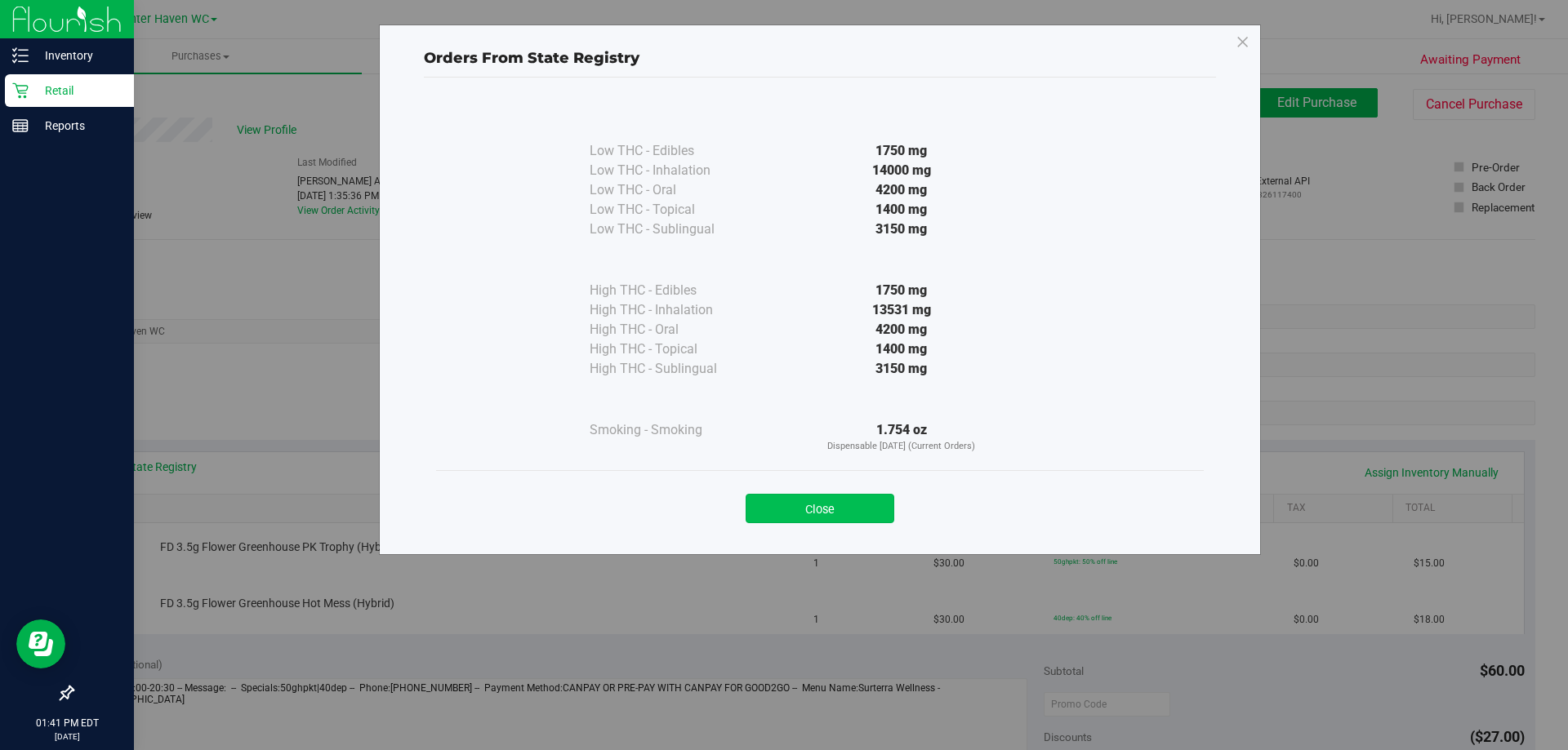
click at [821, 507] on button "Close" at bounding box center [820, 509] width 149 height 30
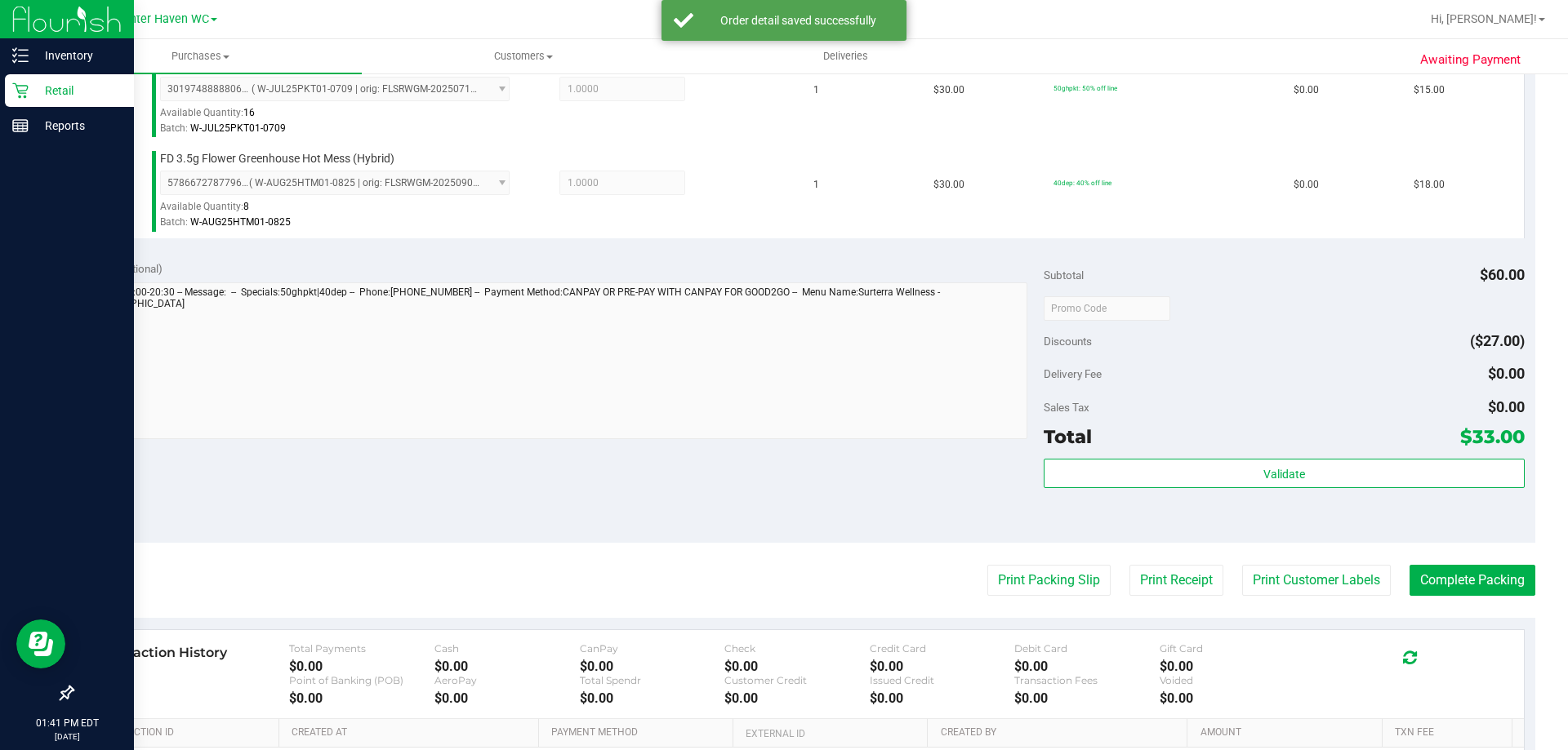
scroll to position [490, 0]
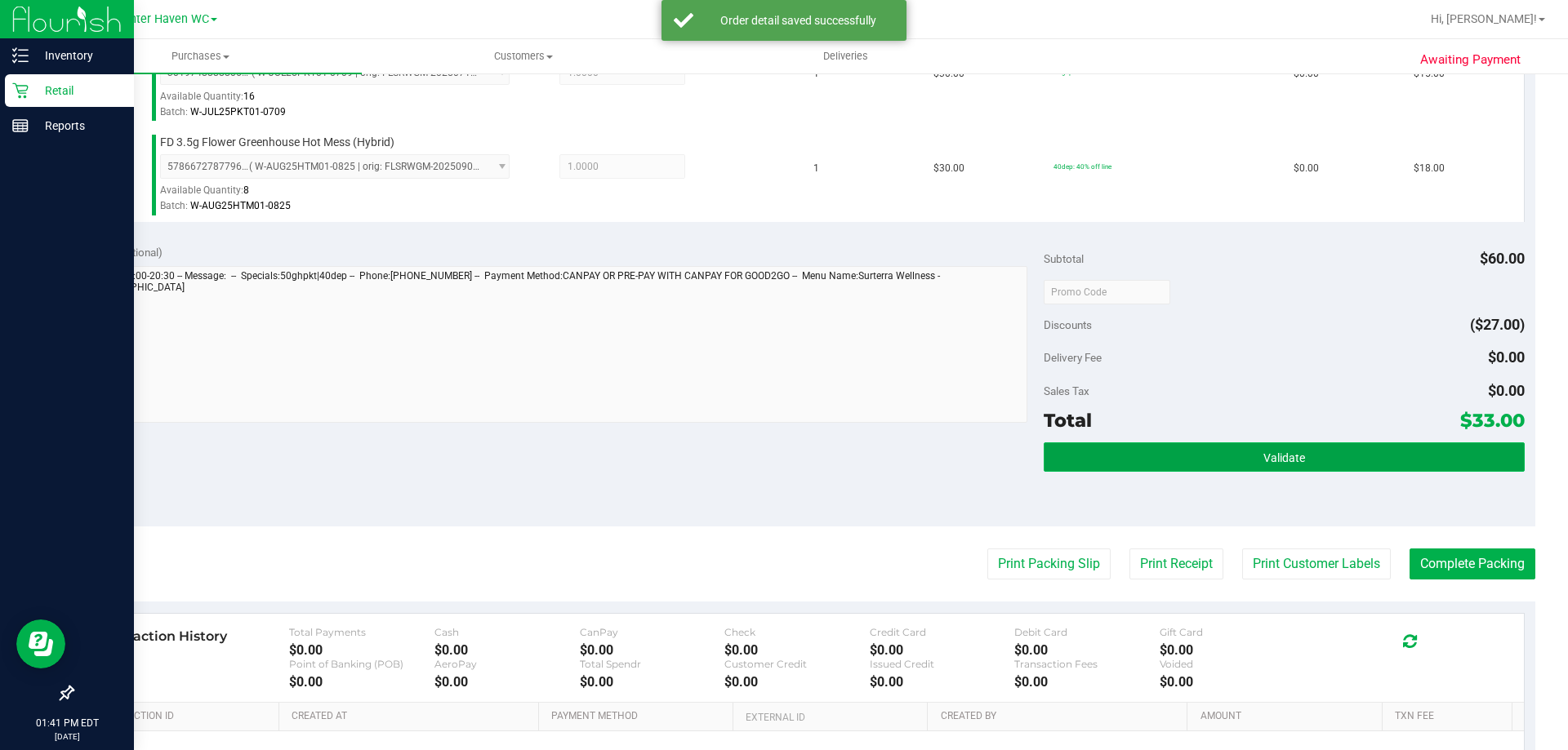
click at [1203, 452] on button "Validate" at bounding box center [1284, 457] width 480 height 30
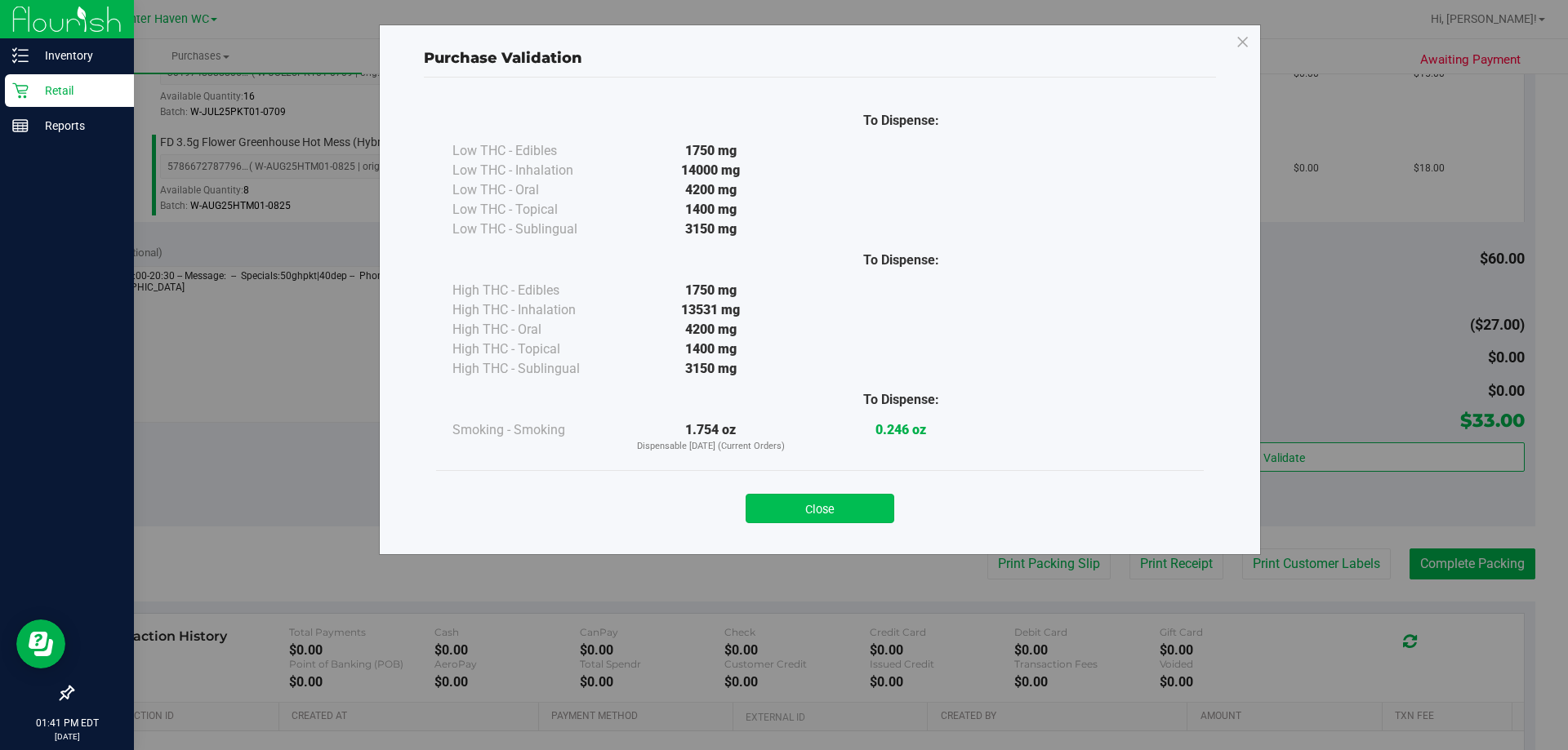
click at [800, 503] on button "Close" at bounding box center [820, 509] width 149 height 30
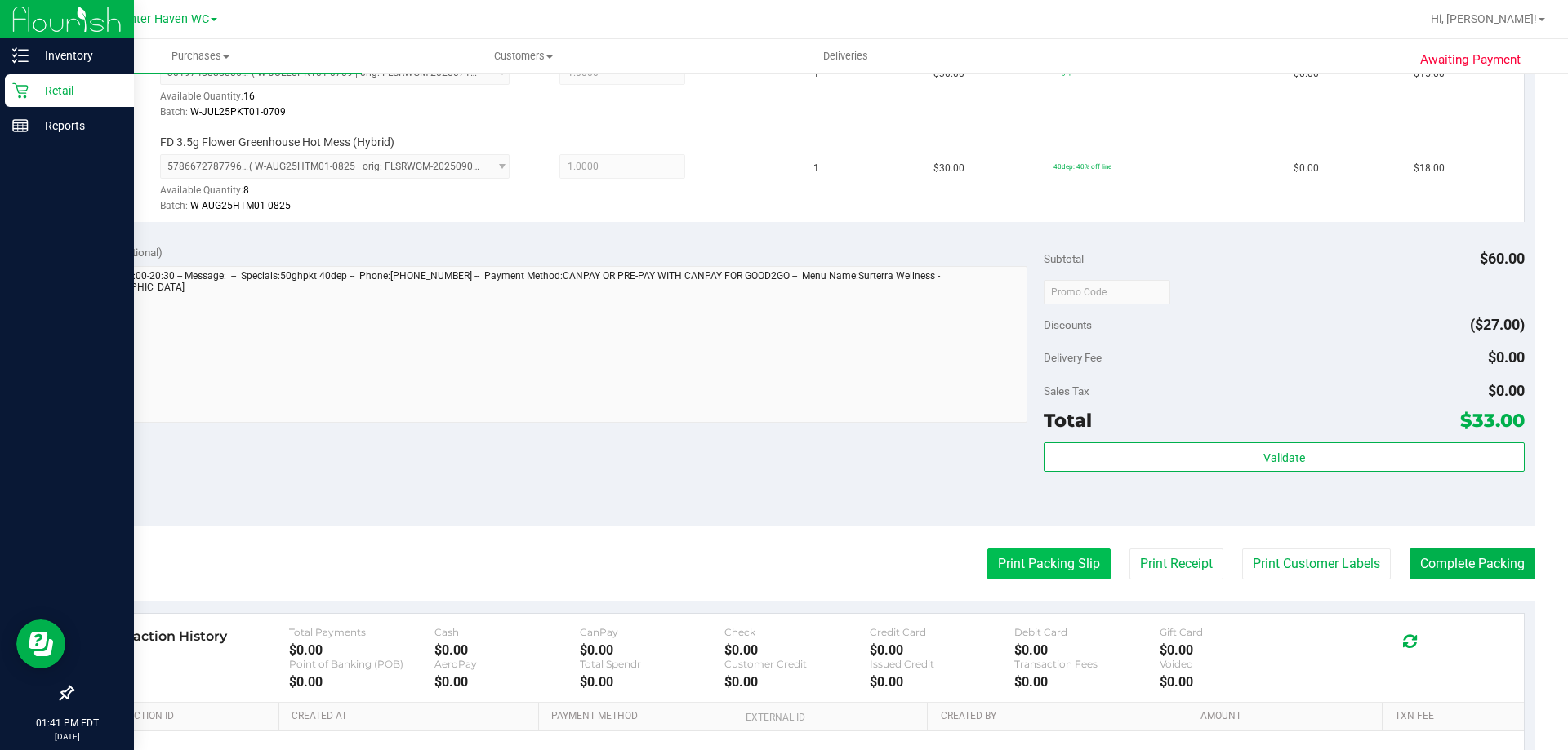
click at [1043, 563] on button "Print Packing Slip" at bounding box center [1049, 564] width 123 height 31
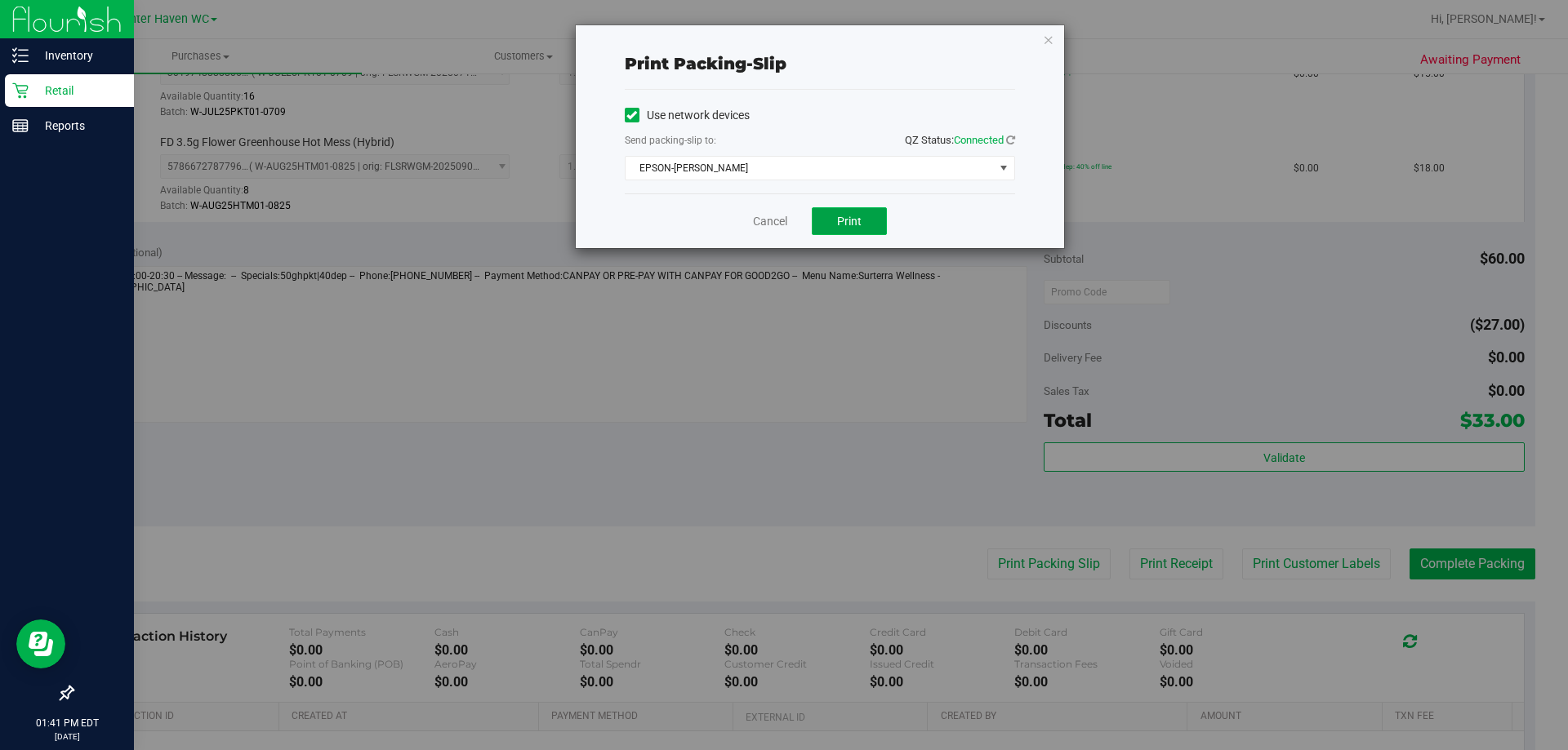
click at [854, 219] on span "Print" at bounding box center [849, 221] width 25 height 13
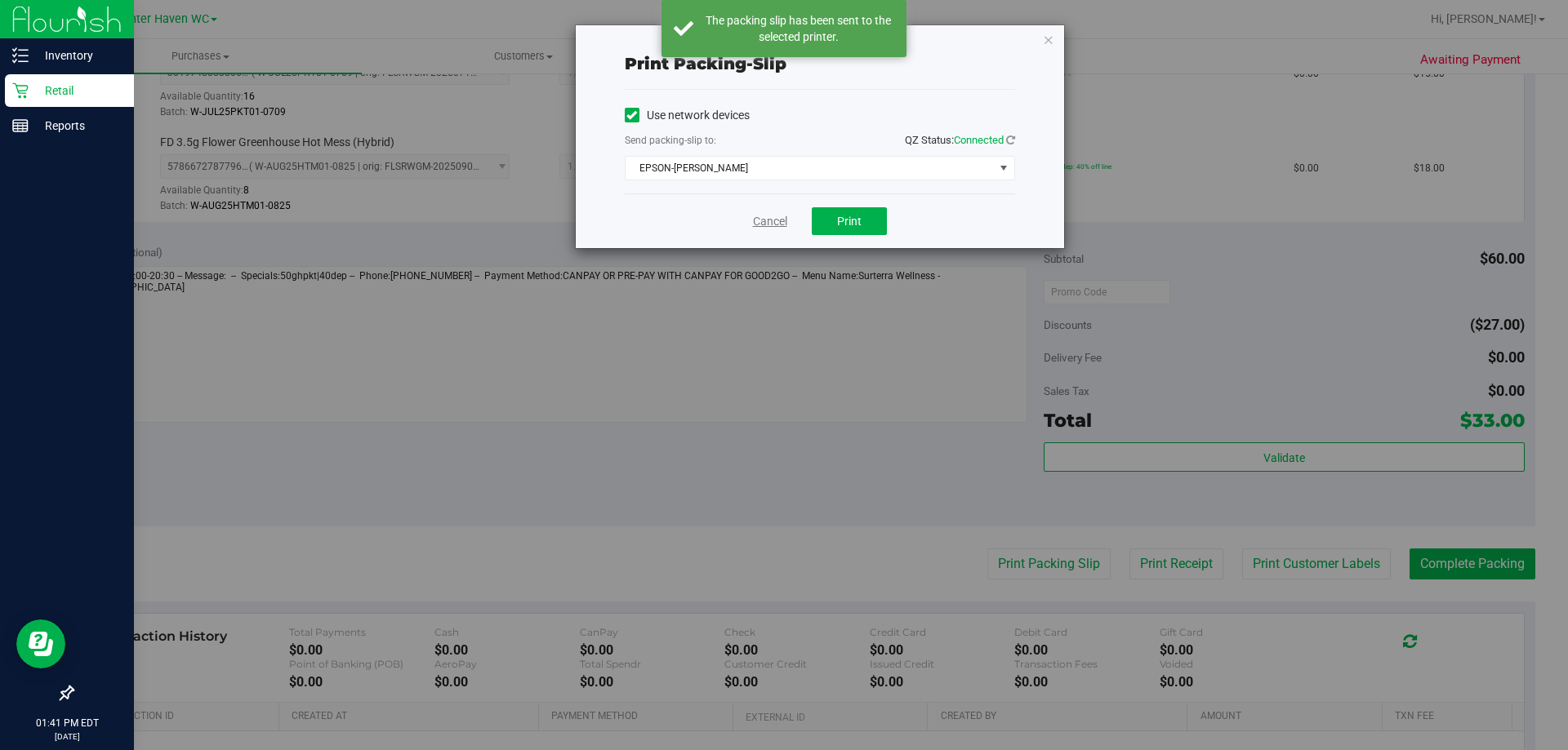
click at [766, 219] on link "Cancel" at bounding box center [770, 221] width 34 height 17
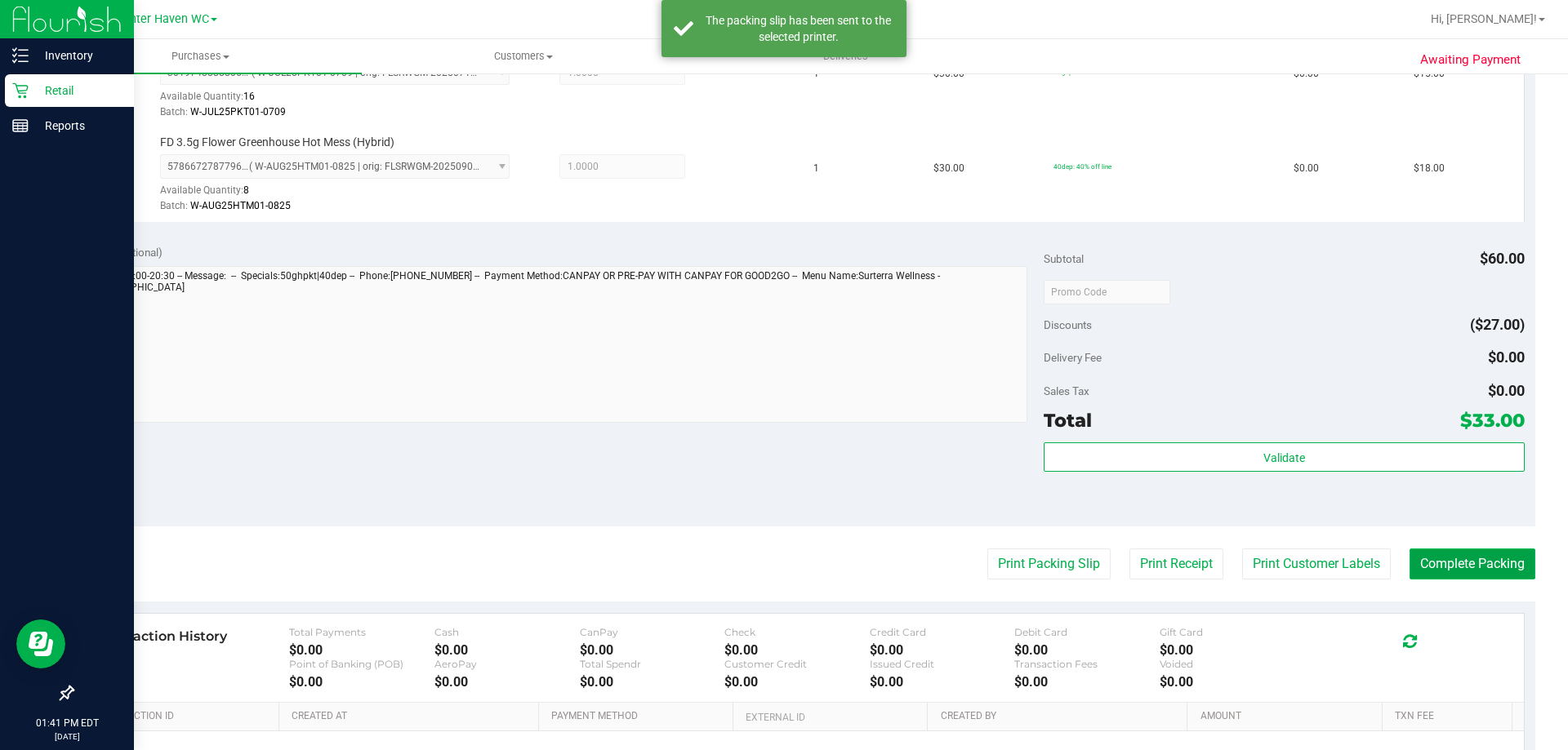
click at [1475, 564] on button "Complete Packing" at bounding box center [1473, 564] width 126 height 31
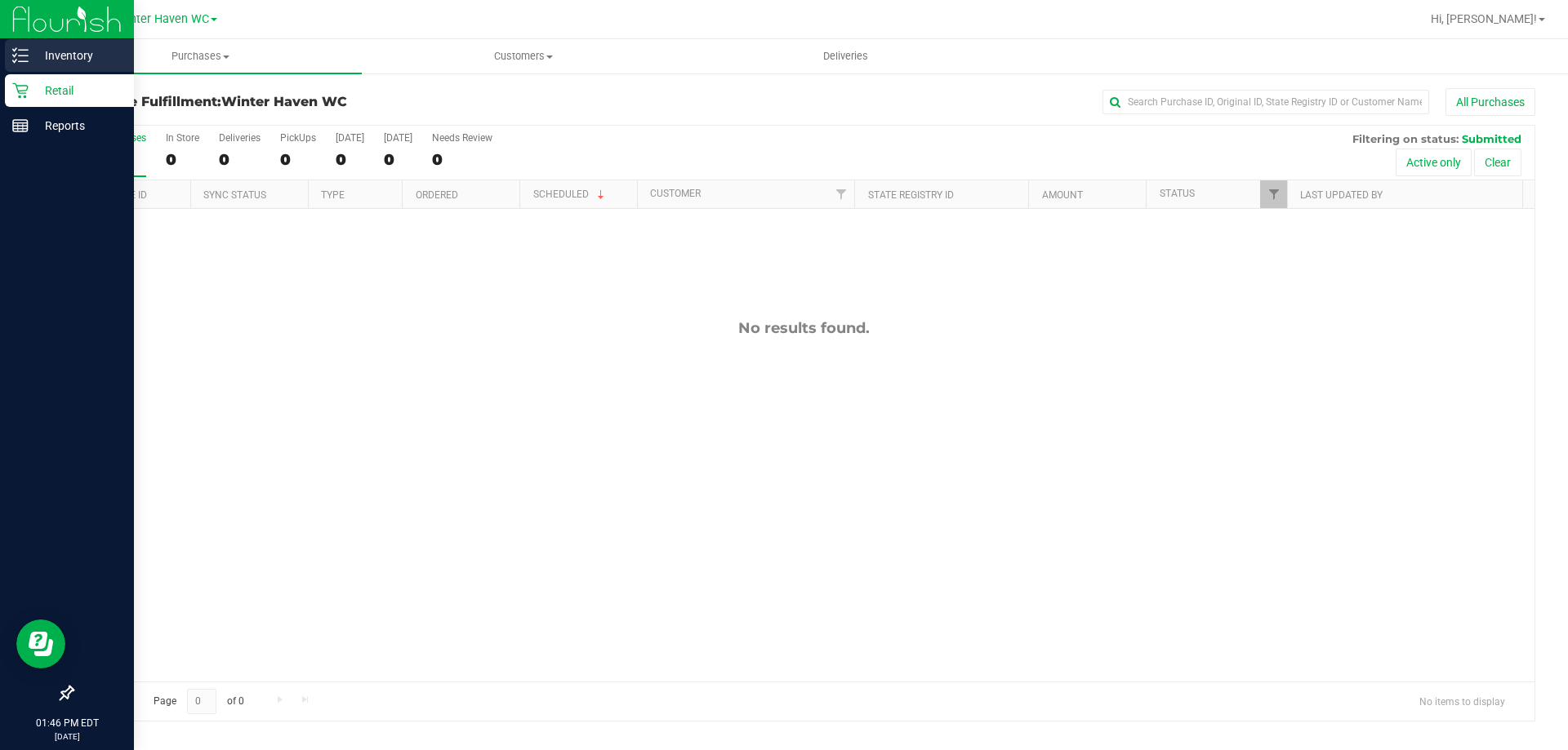
click at [38, 57] on p "Inventory" at bounding box center [77, 55] width 98 height 20
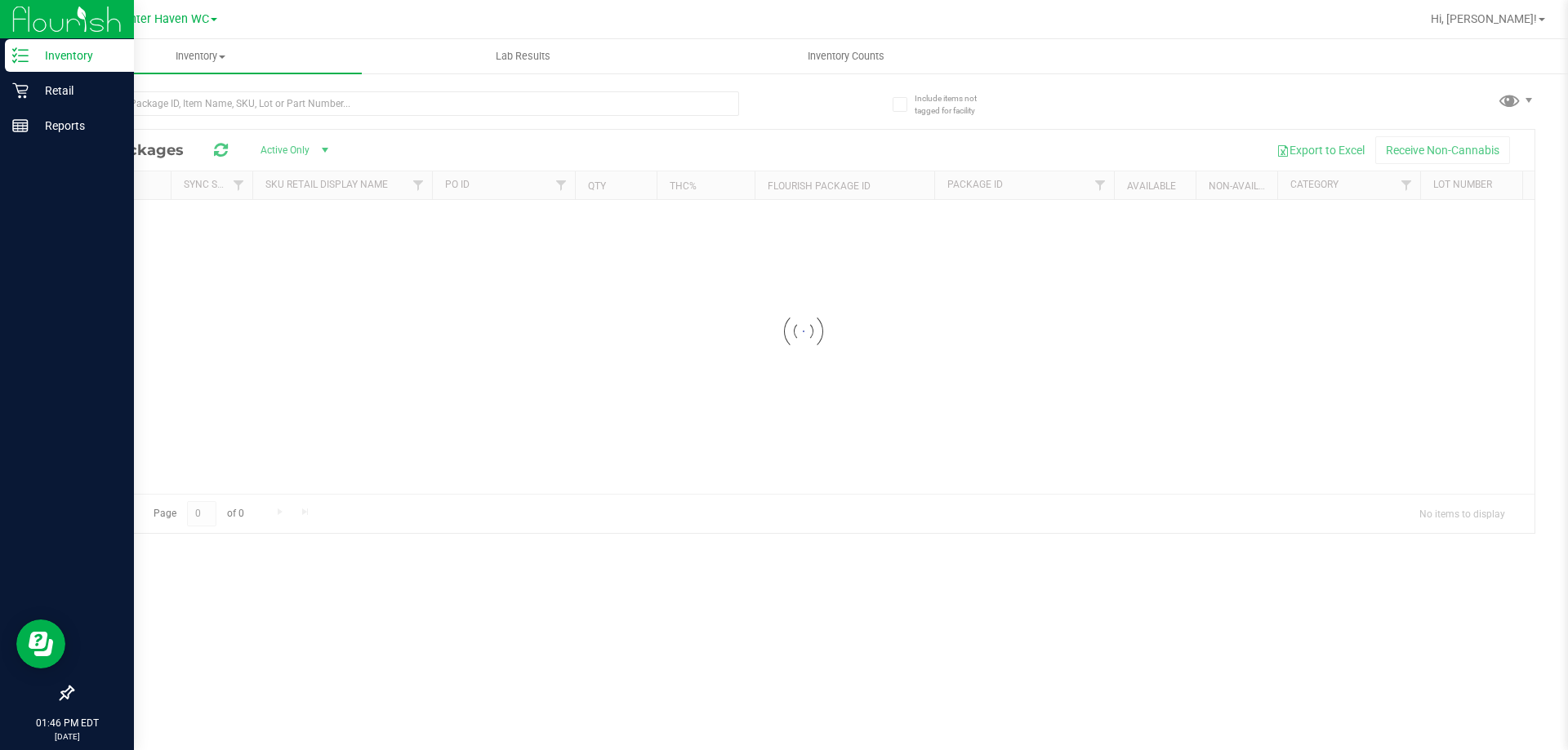
click at [80, 58] on p "Inventory" at bounding box center [77, 55] width 98 height 20
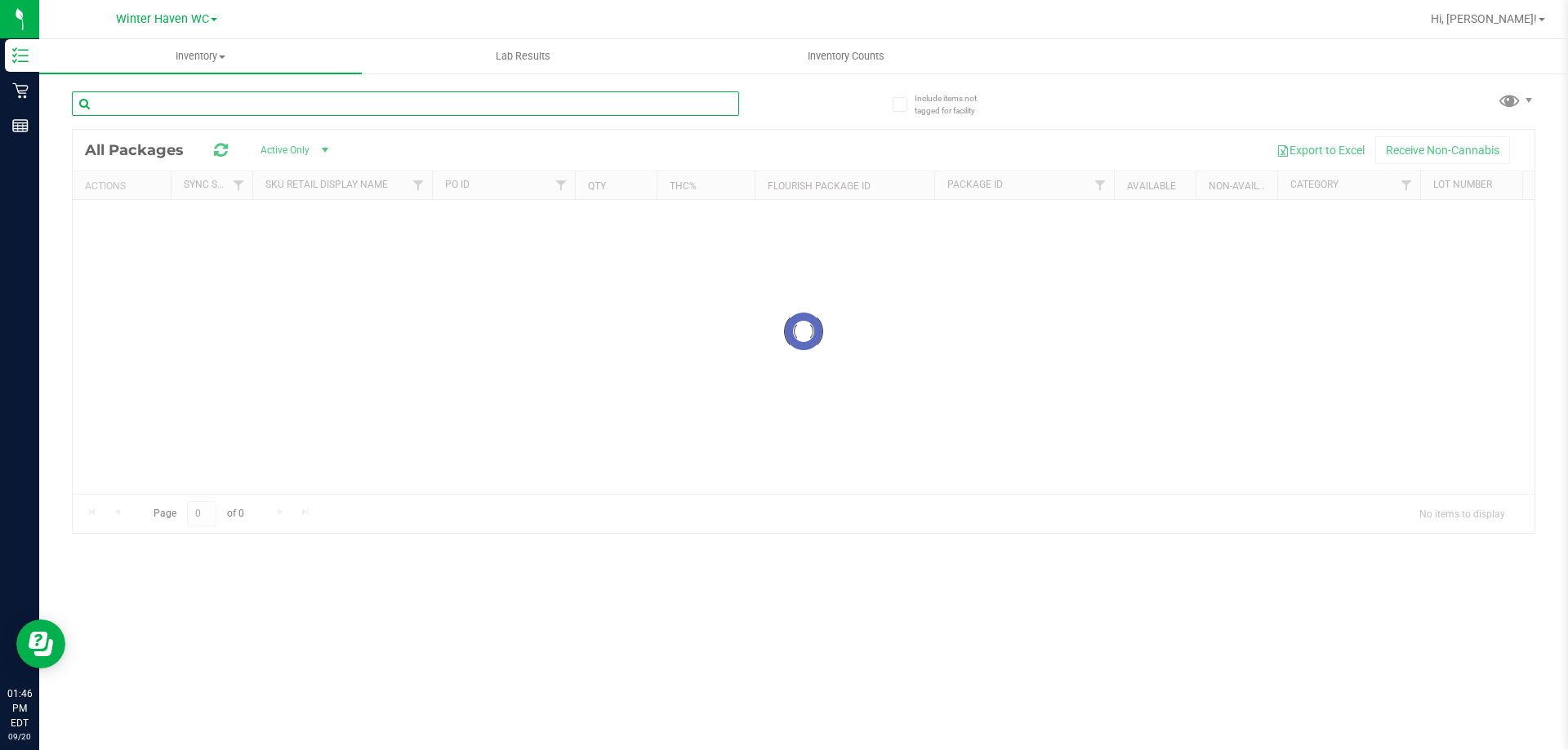
click at [227, 102] on input "text" at bounding box center [405, 104] width 667 height 25
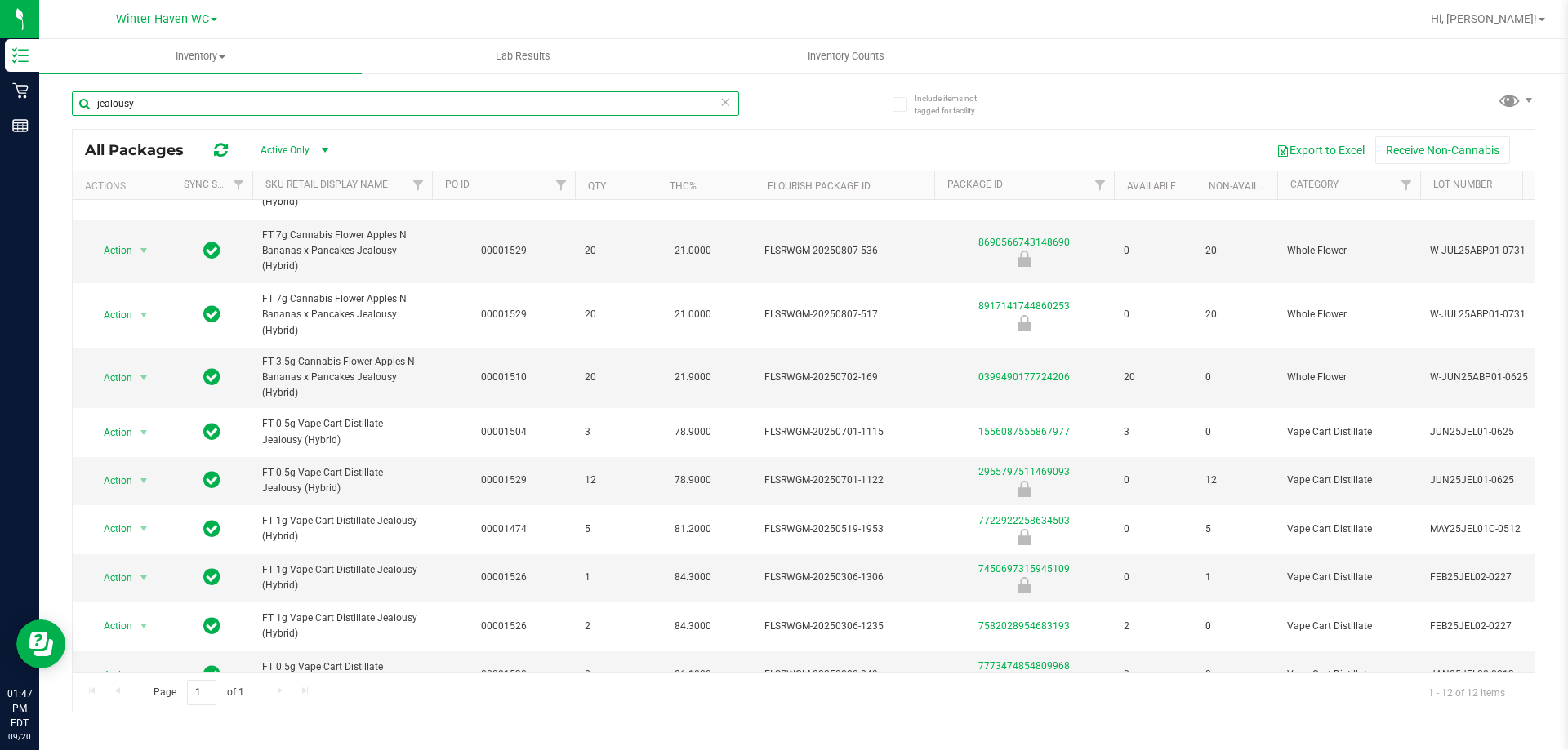
scroll to position [183, 0]
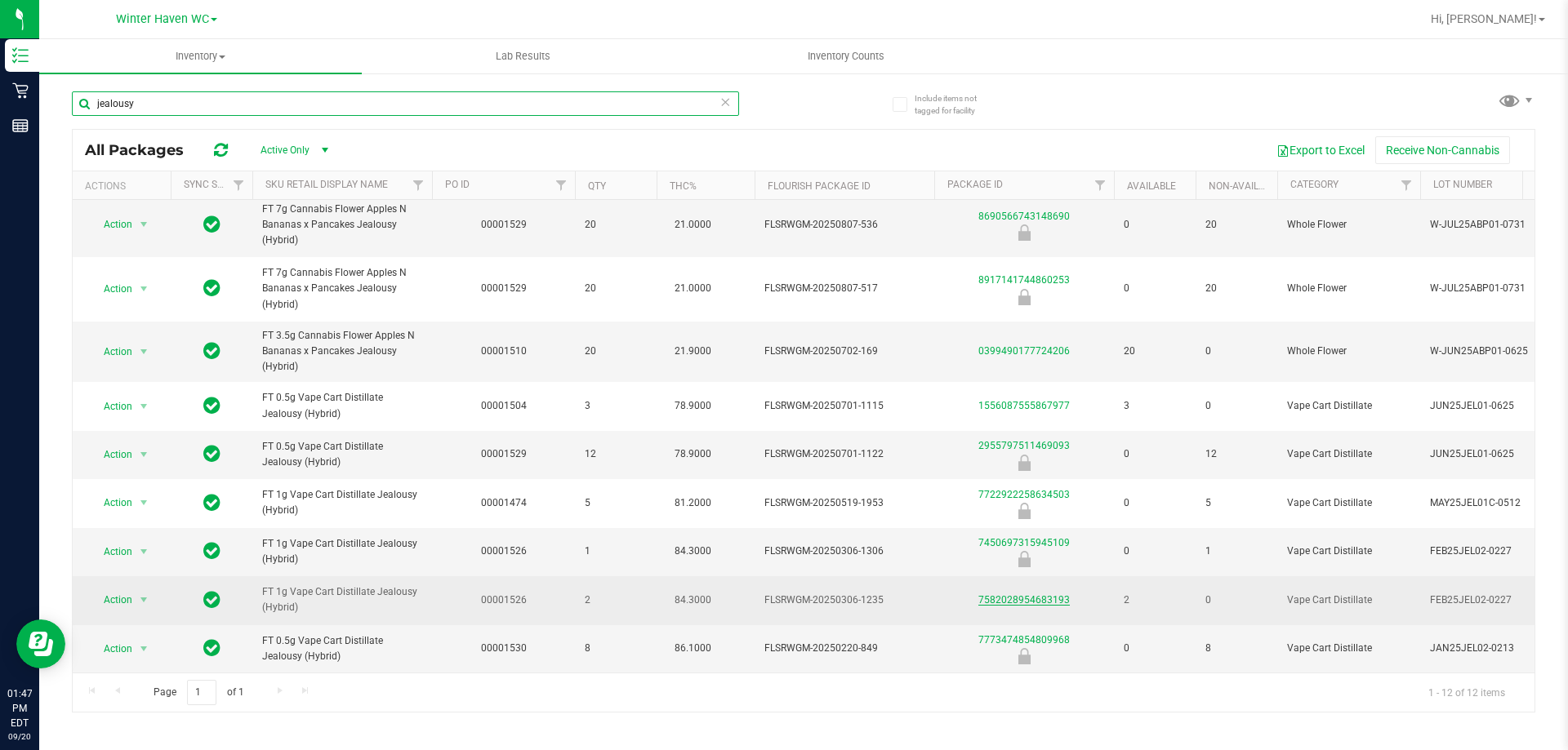
type input "jealousy"
click at [1022, 594] on link "7582028954683193" at bounding box center [1024, 600] width 92 height 11
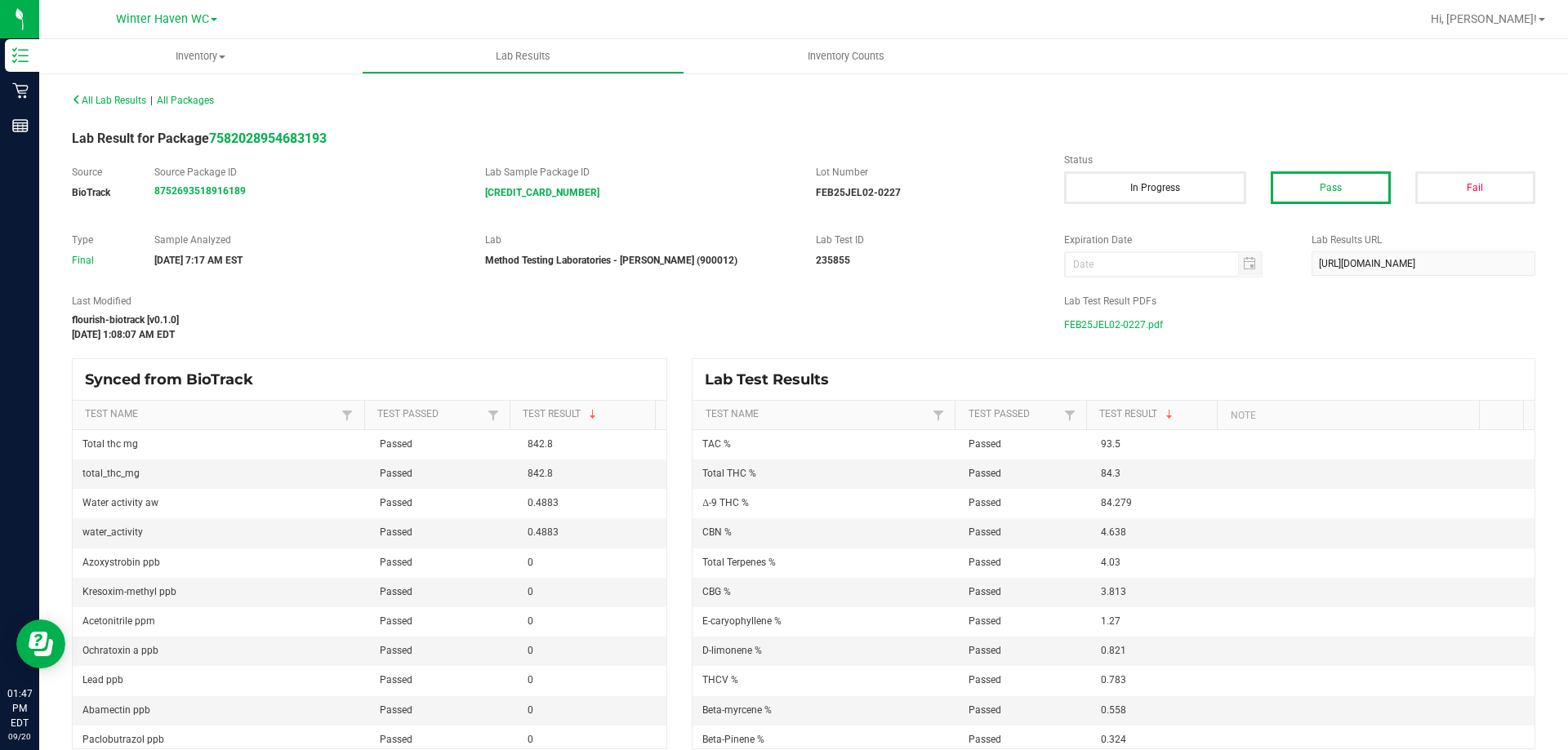
click at [1107, 326] on span "FEB25JEL02-0227.pdf" at bounding box center [1114, 325] width 99 height 25
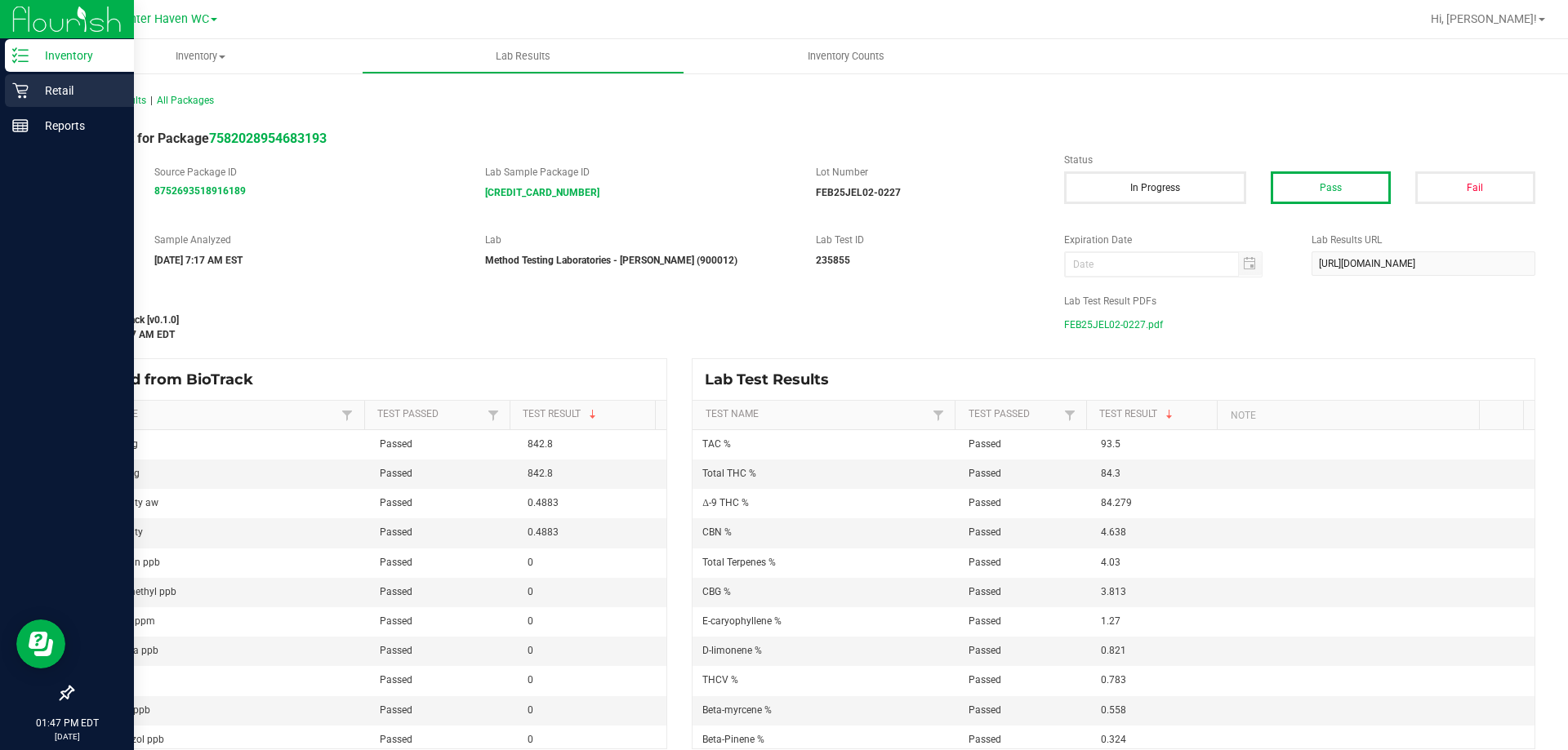
click at [63, 91] on p "Retail" at bounding box center [77, 91] width 98 height 20
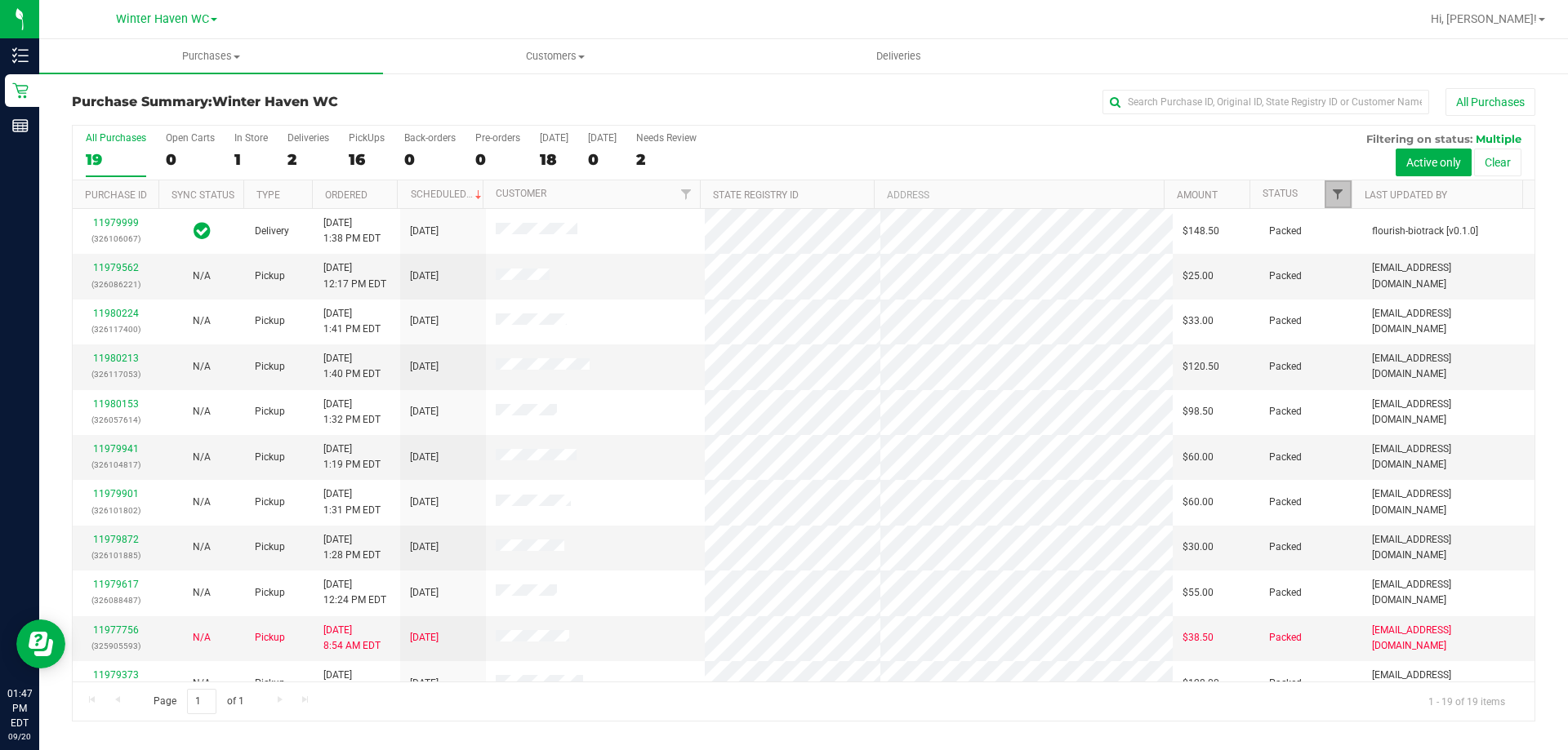
click at [1343, 197] on span "Filter" at bounding box center [1338, 195] width 13 height 13
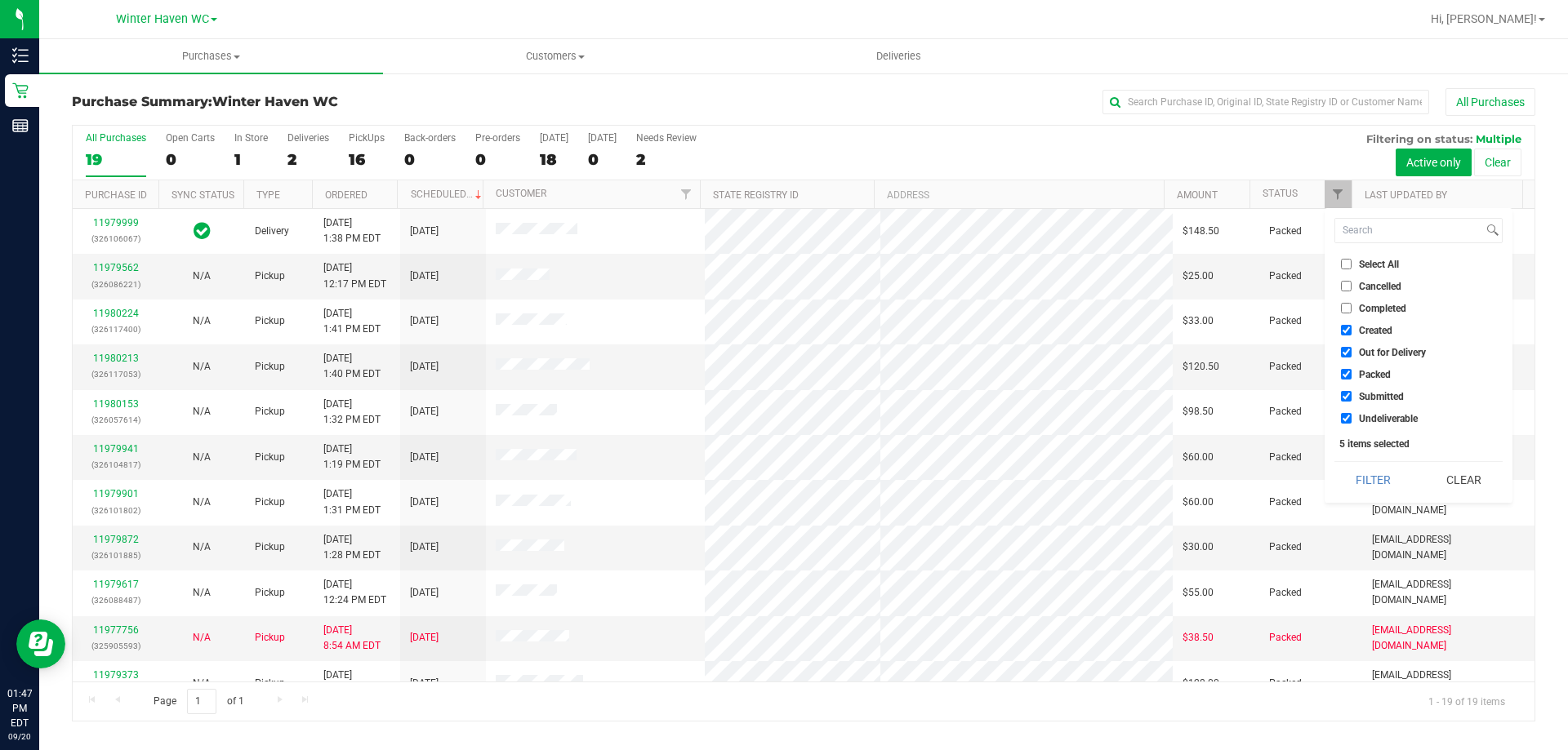
click at [1345, 262] on input "Select All" at bounding box center [1346, 263] width 10 height 10
checkbox input "true"
click at [1345, 262] on input "Select All" at bounding box center [1346, 263] width 10 height 10
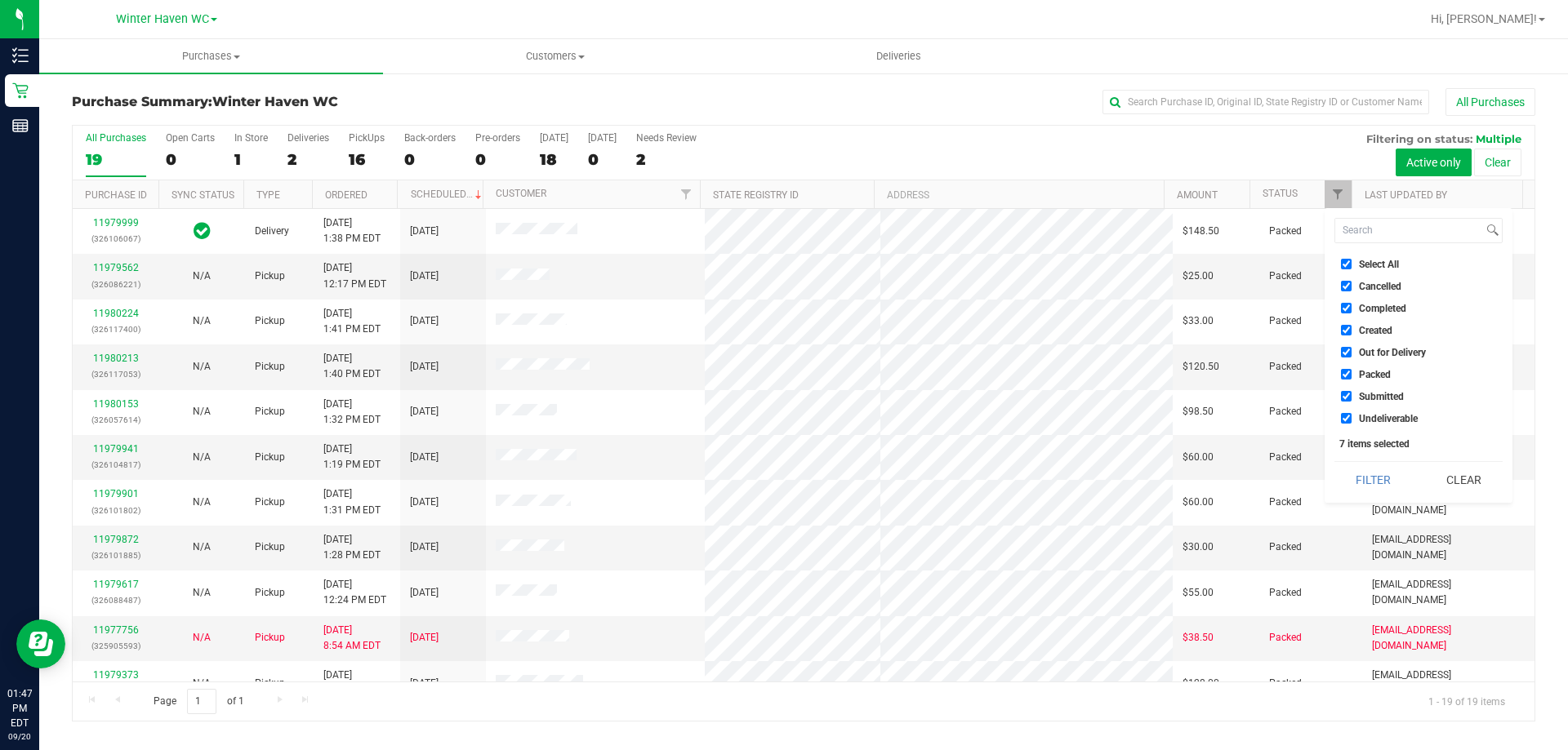
checkbox input "false"
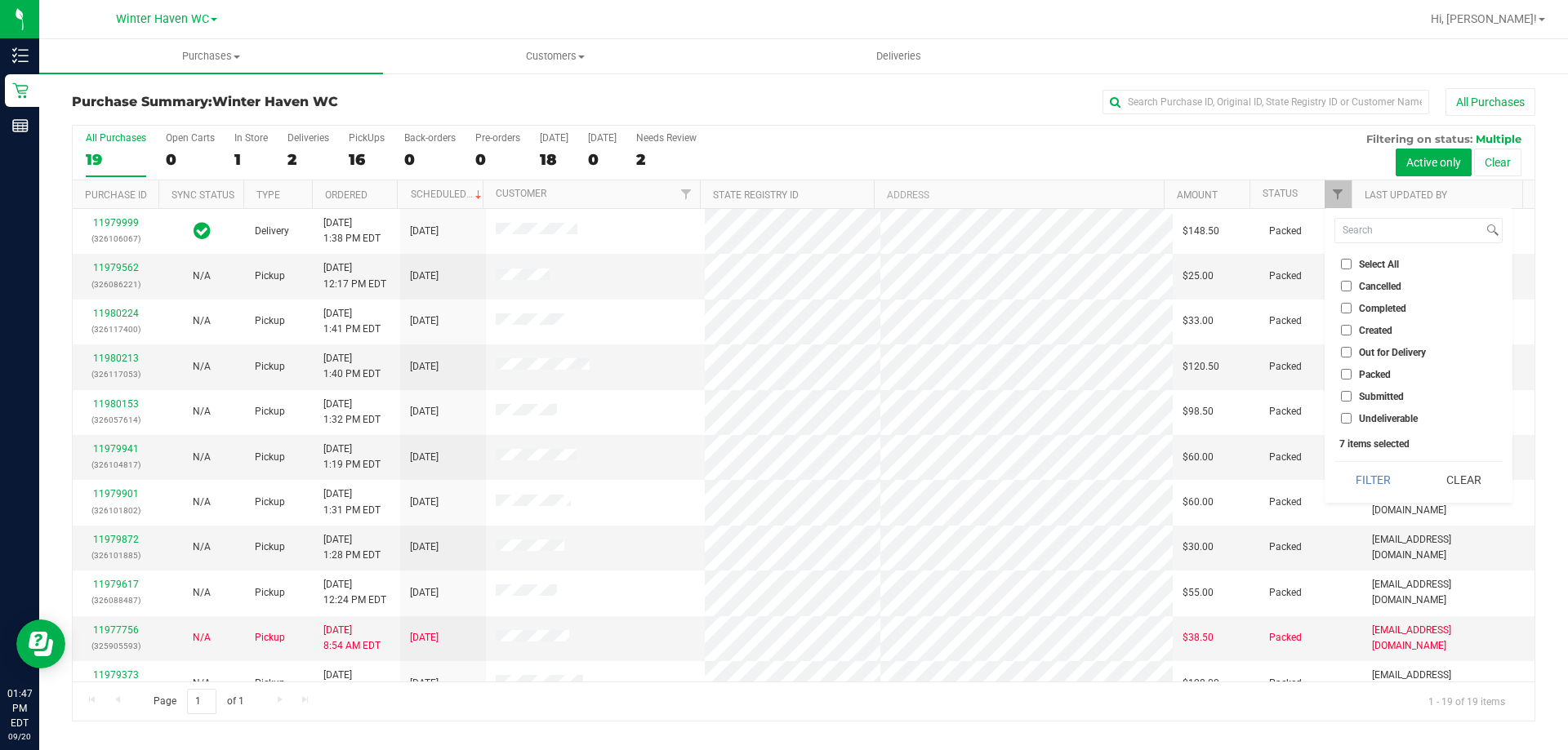
checkbox input "false"
click at [1350, 398] on input "Submitted" at bounding box center [1346, 396] width 10 height 10
checkbox input "true"
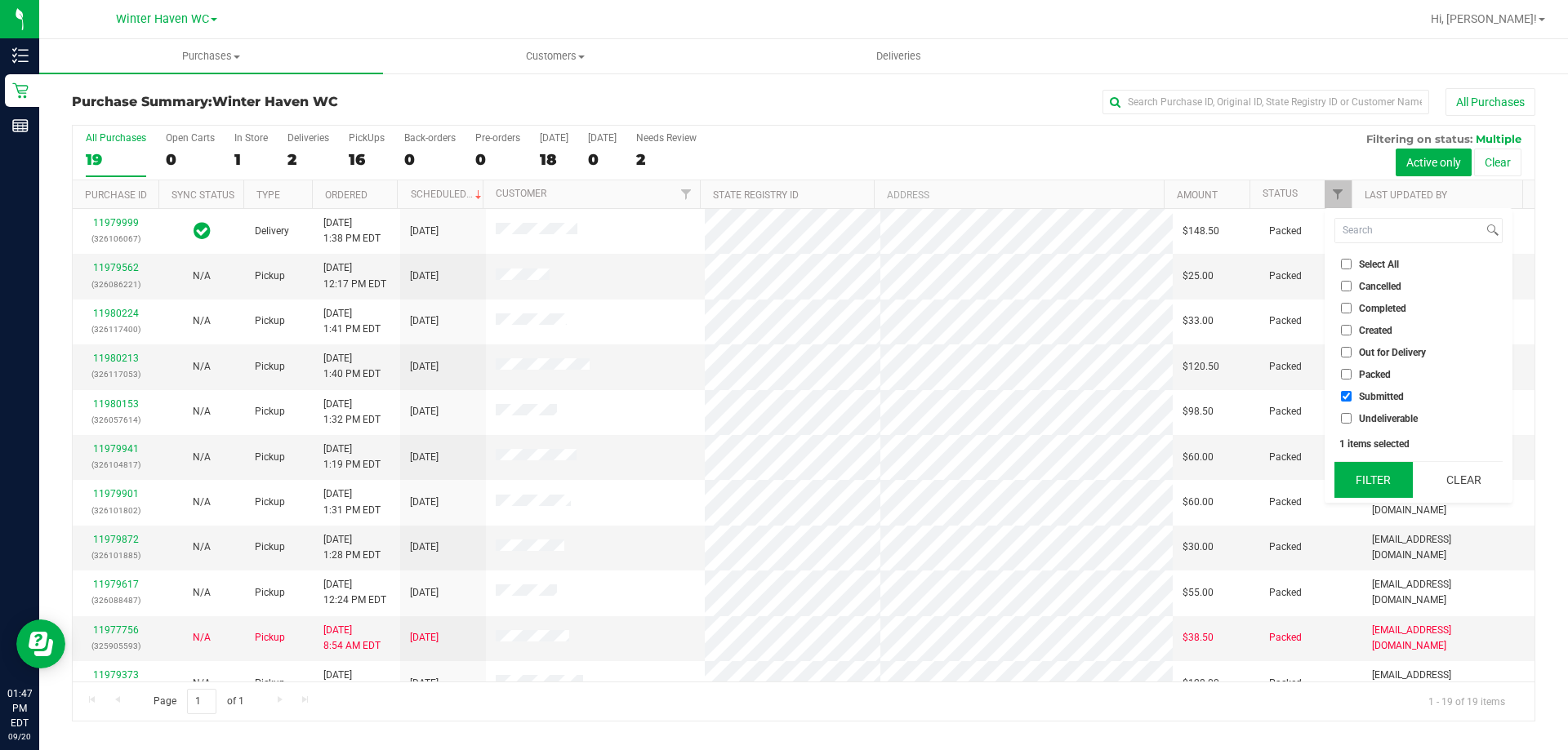
click at [1354, 480] on button "Filter" at bounding box center [1373, 480] width 78 height 36
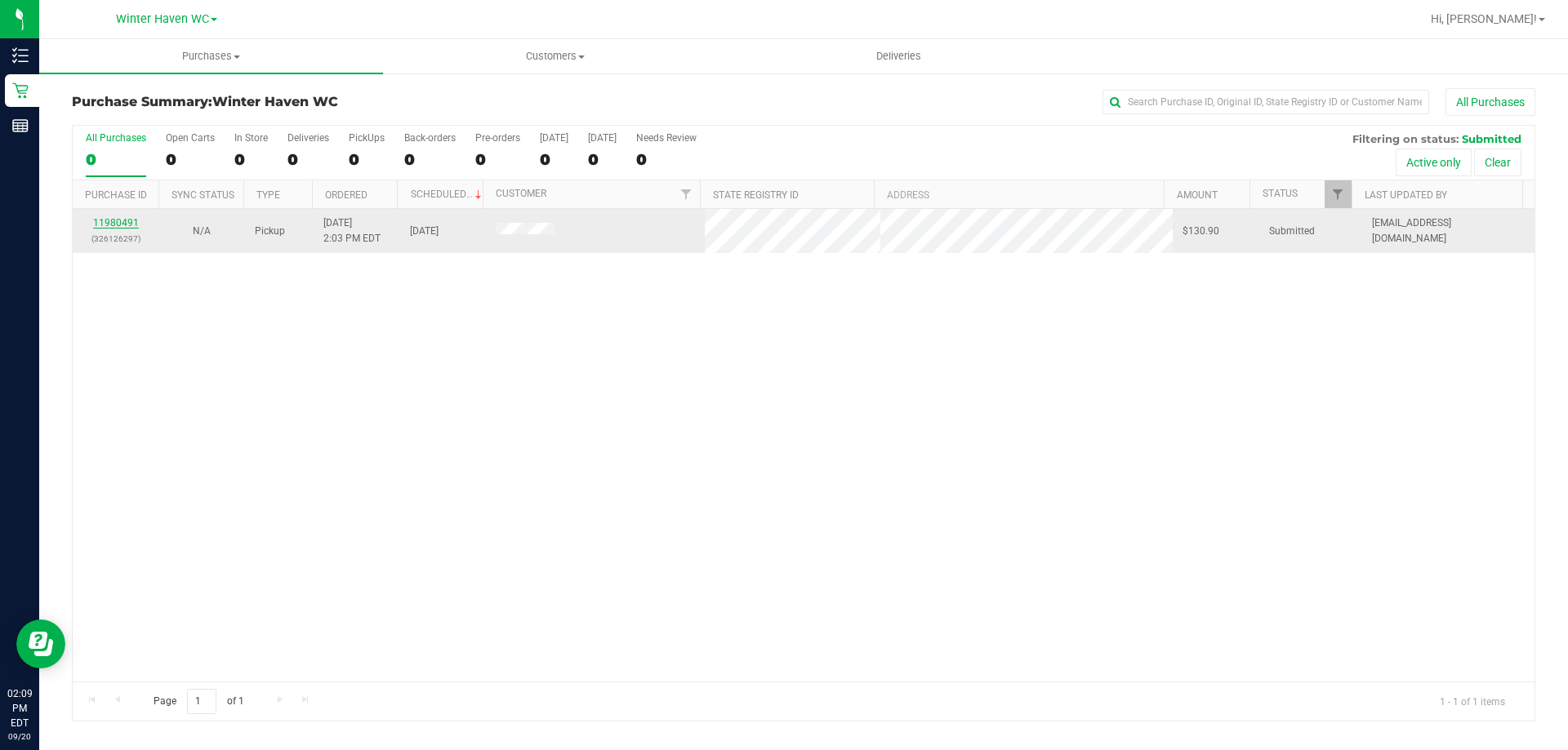
click at [128, 224] on link "11980491" at bounding box center [116, 223] width 46 height 11
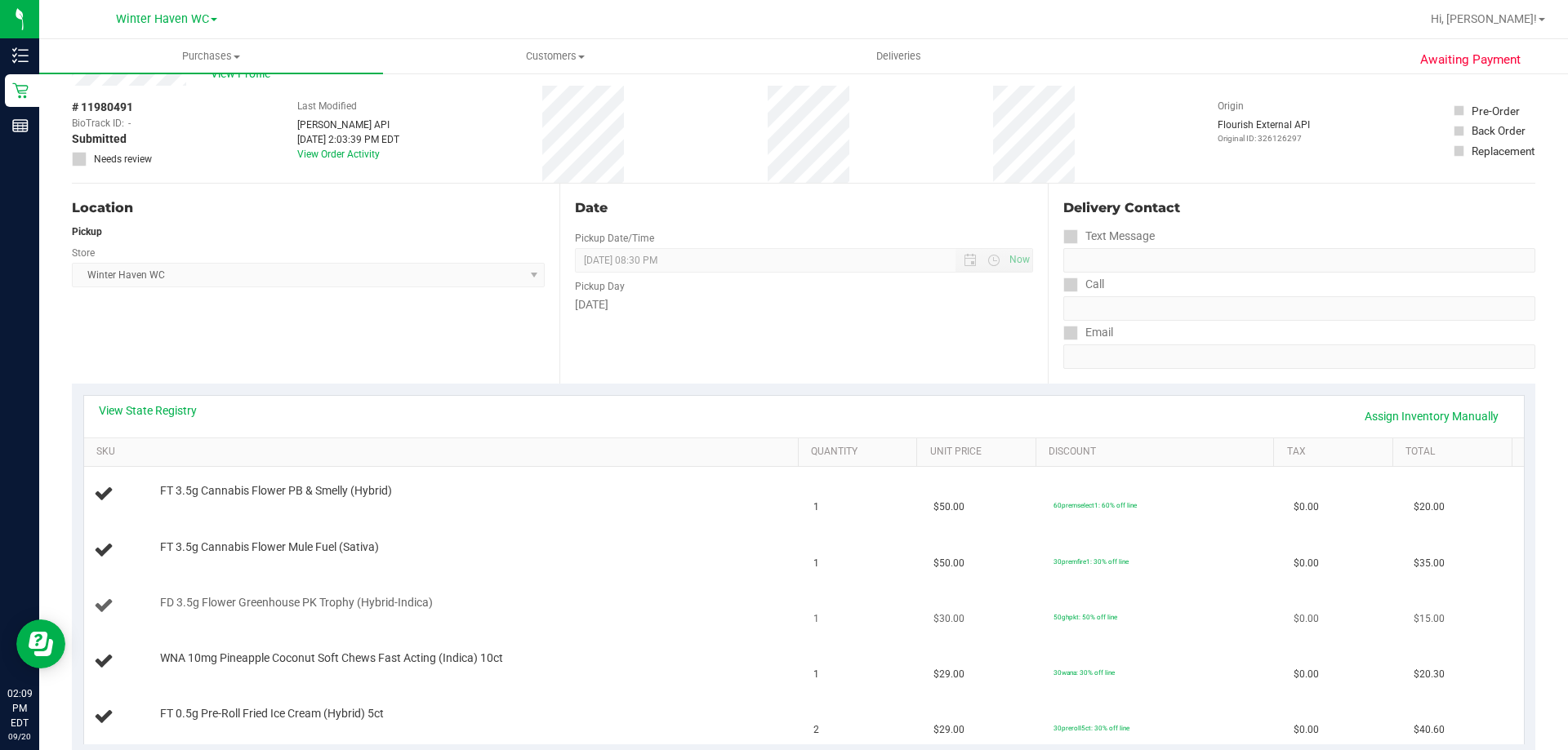
scroll to position [82, 0]
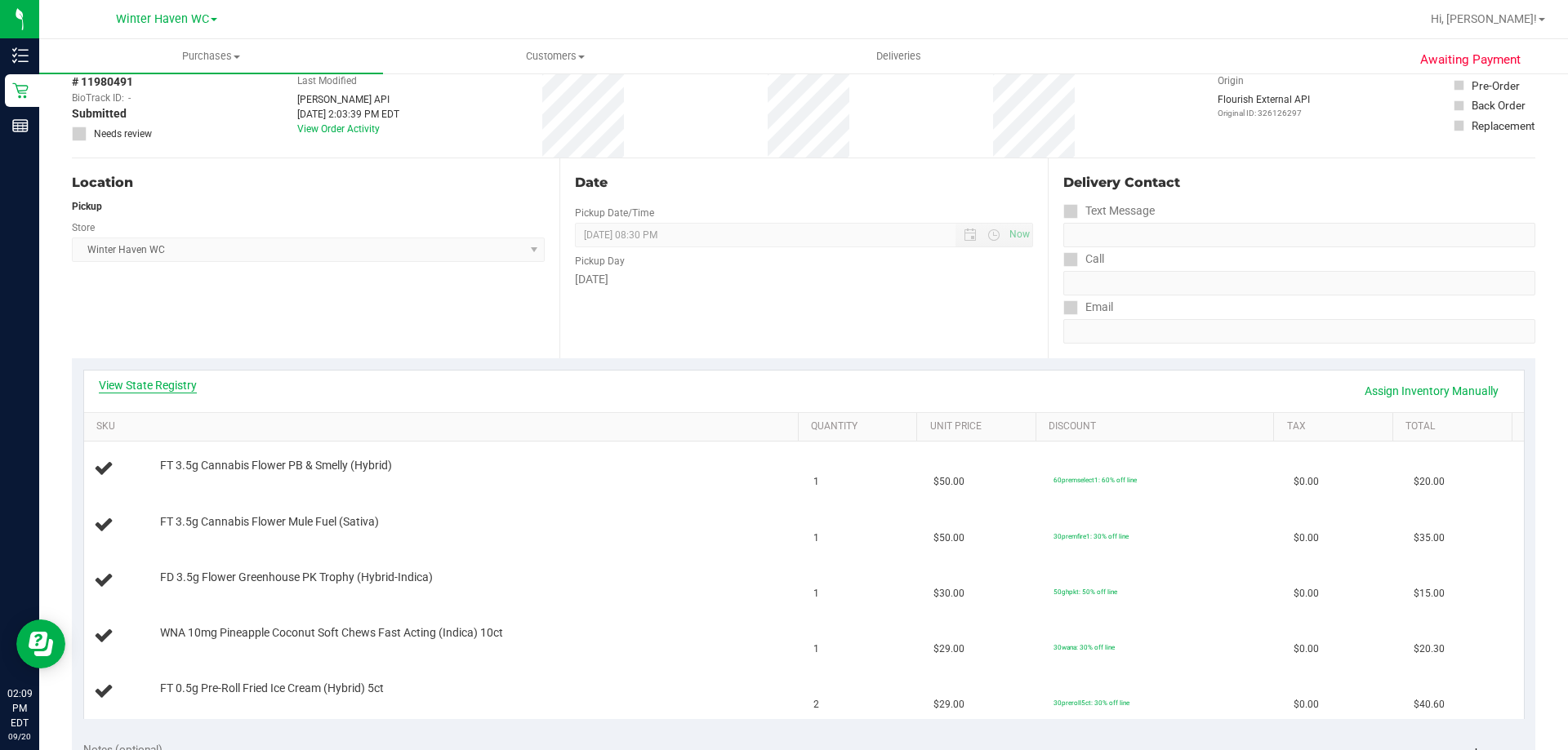
click at [158, 383] on link "View State Registry" at bounding box center [148, 385] width 98 height 16
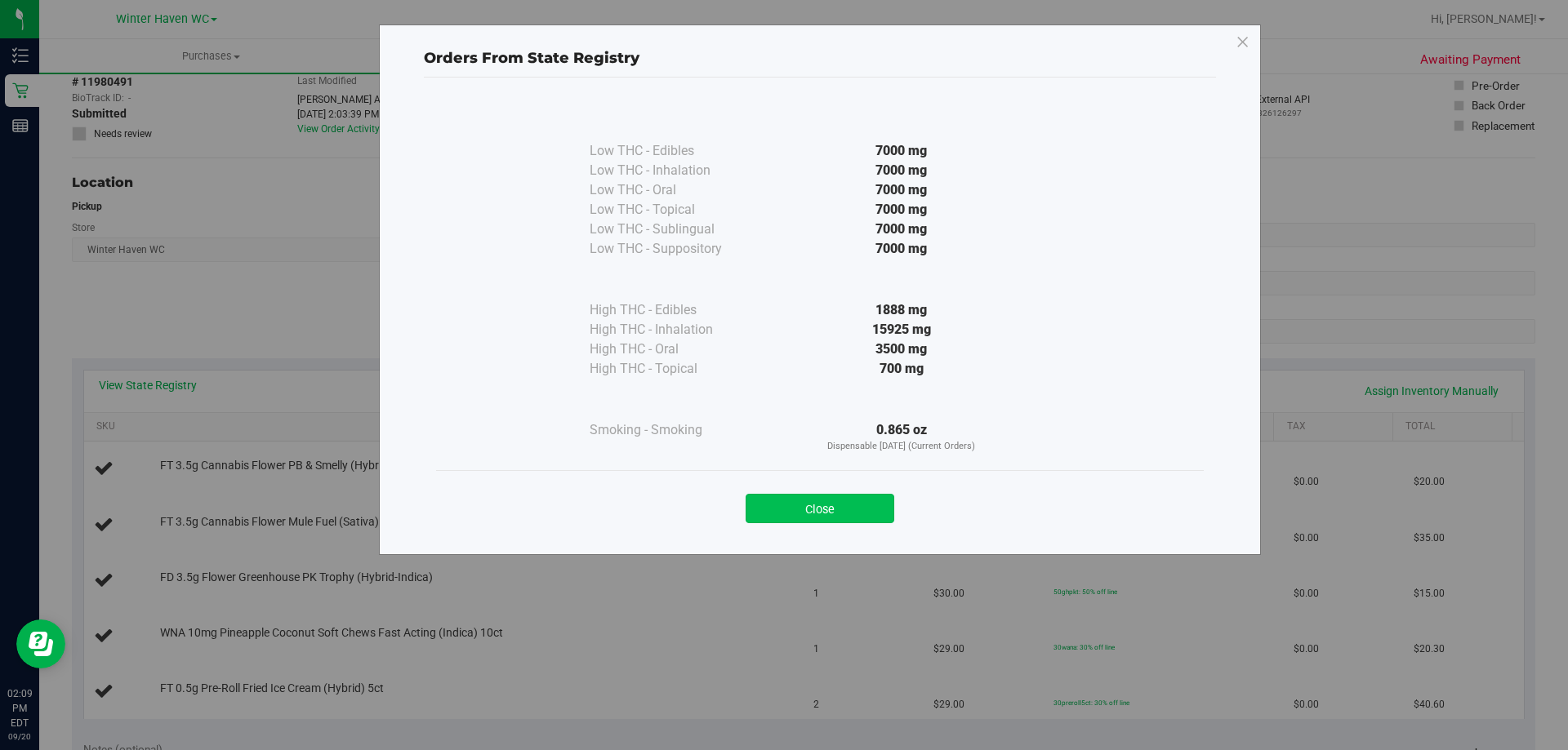
click at [860, 503] on button "Close" at bounding box center [820, 509] width 149 height 30
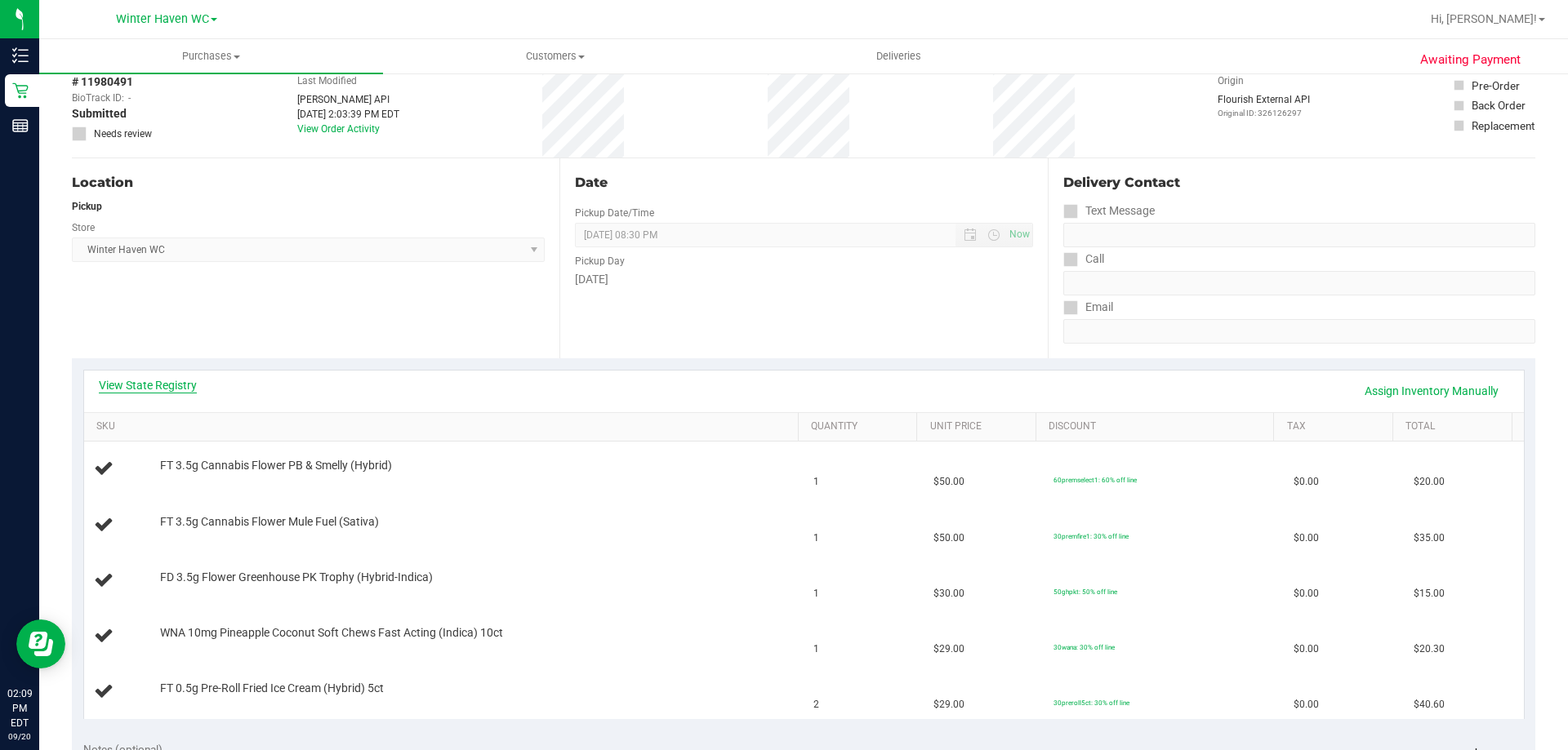
click at [178, 383] on link "View State Registry" at bounding box center [148, 385] width 98 height 16
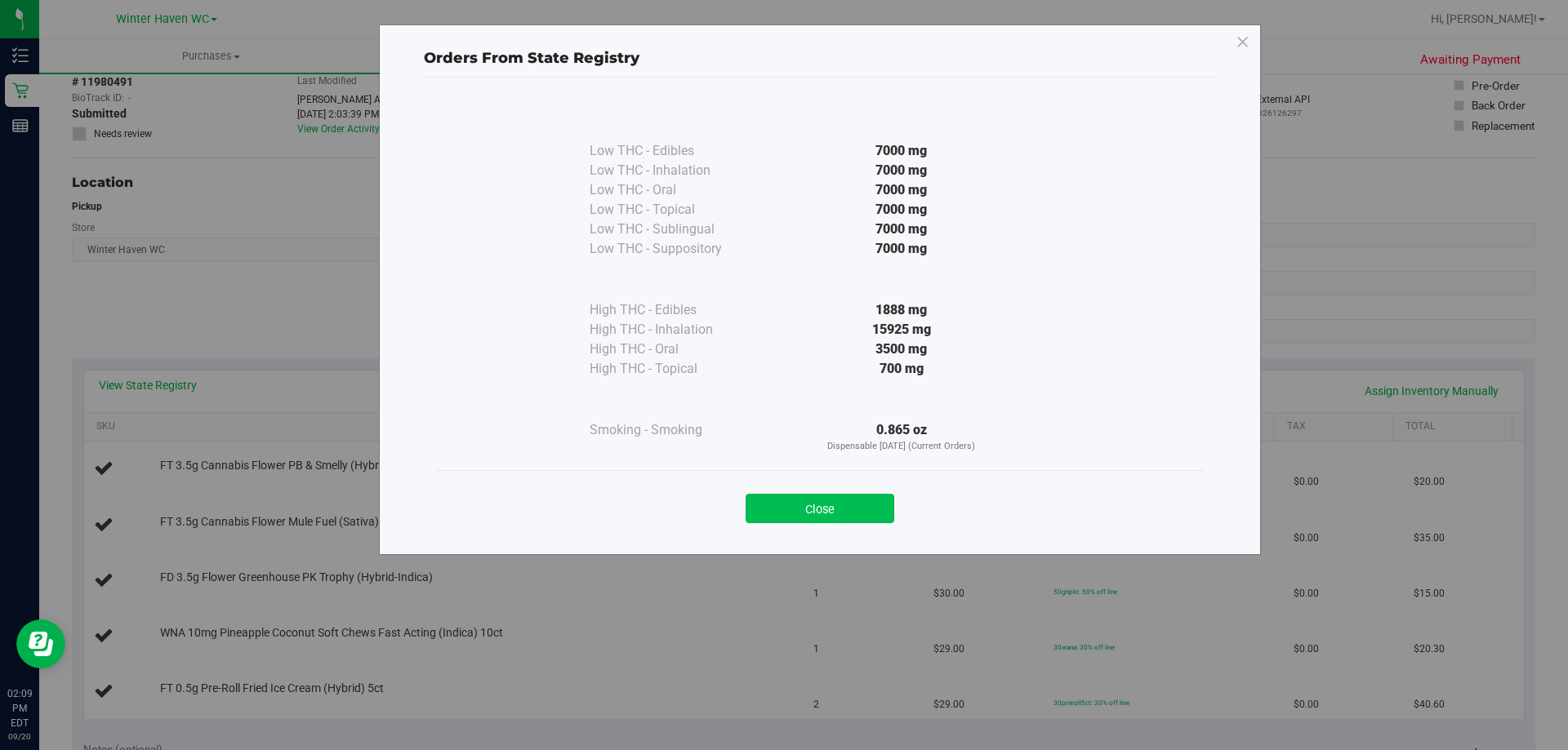
click at [845, 497] on button "Close" at bounding box center [820, 509] width 149 height 30
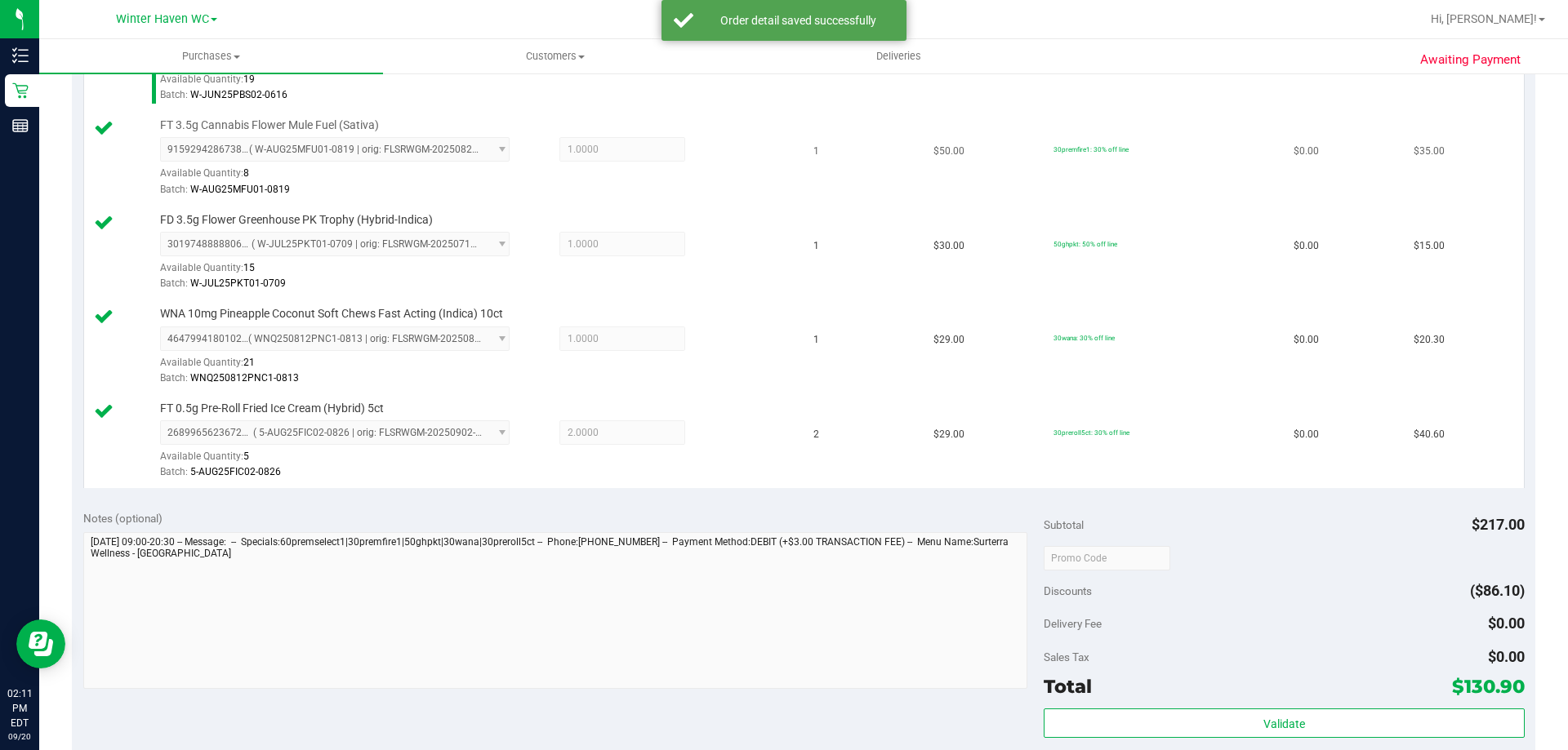
scroll to position [654, 0]
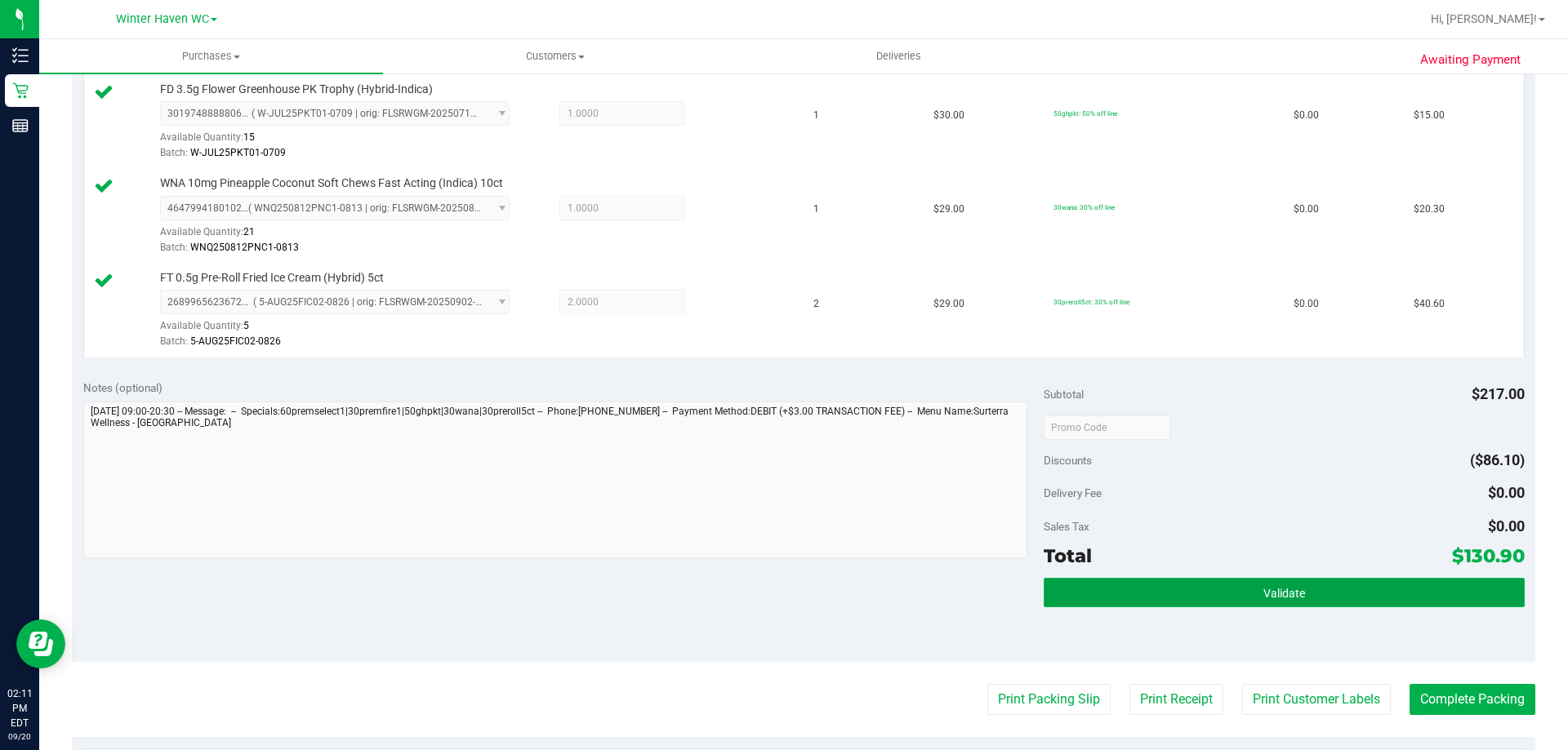
click at [1271, 594] on span "Validate" at bounding box center [1285, 594] width 42 height 13
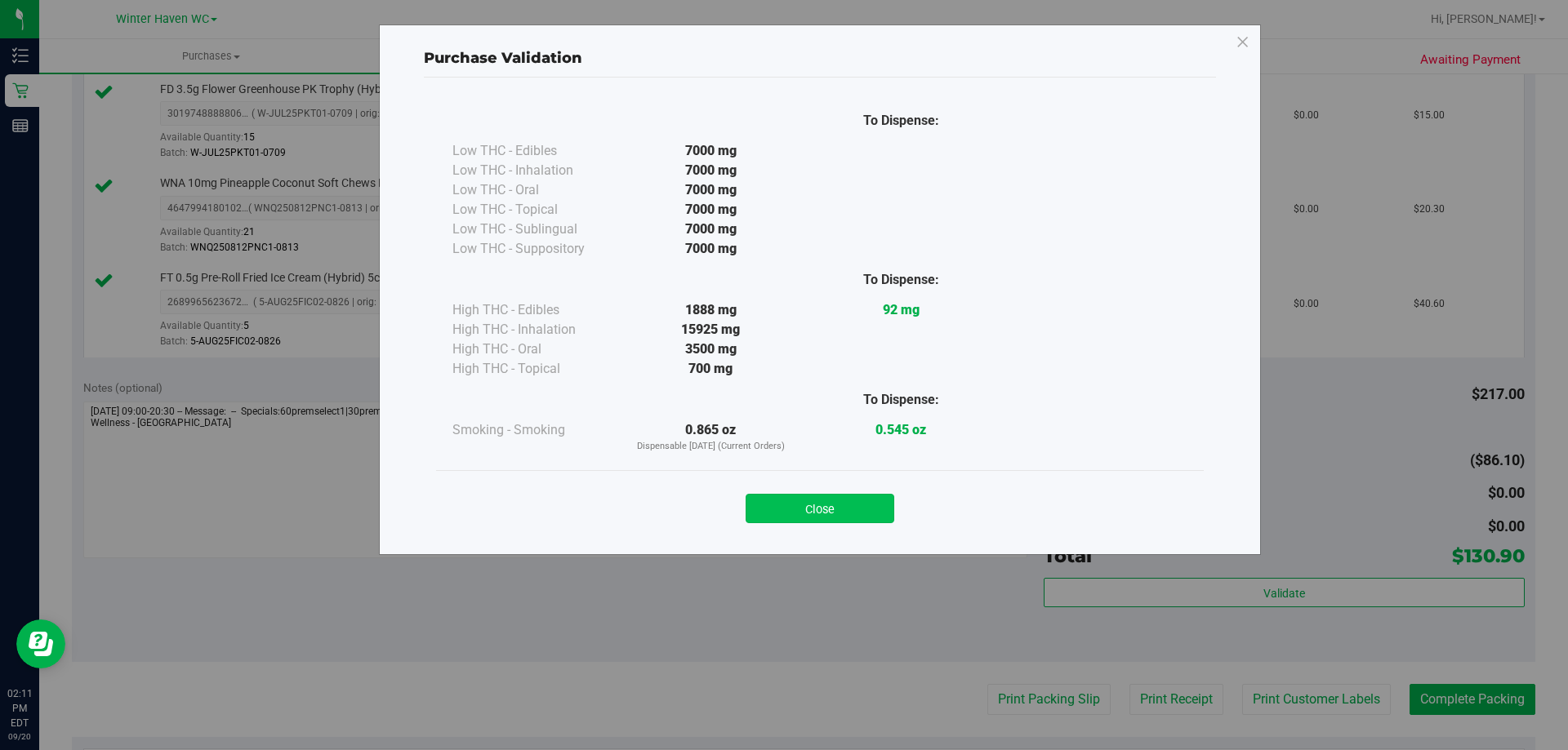
click at [799, 512] on button "Close" at bounding box center [820, 509] width 149 height 30
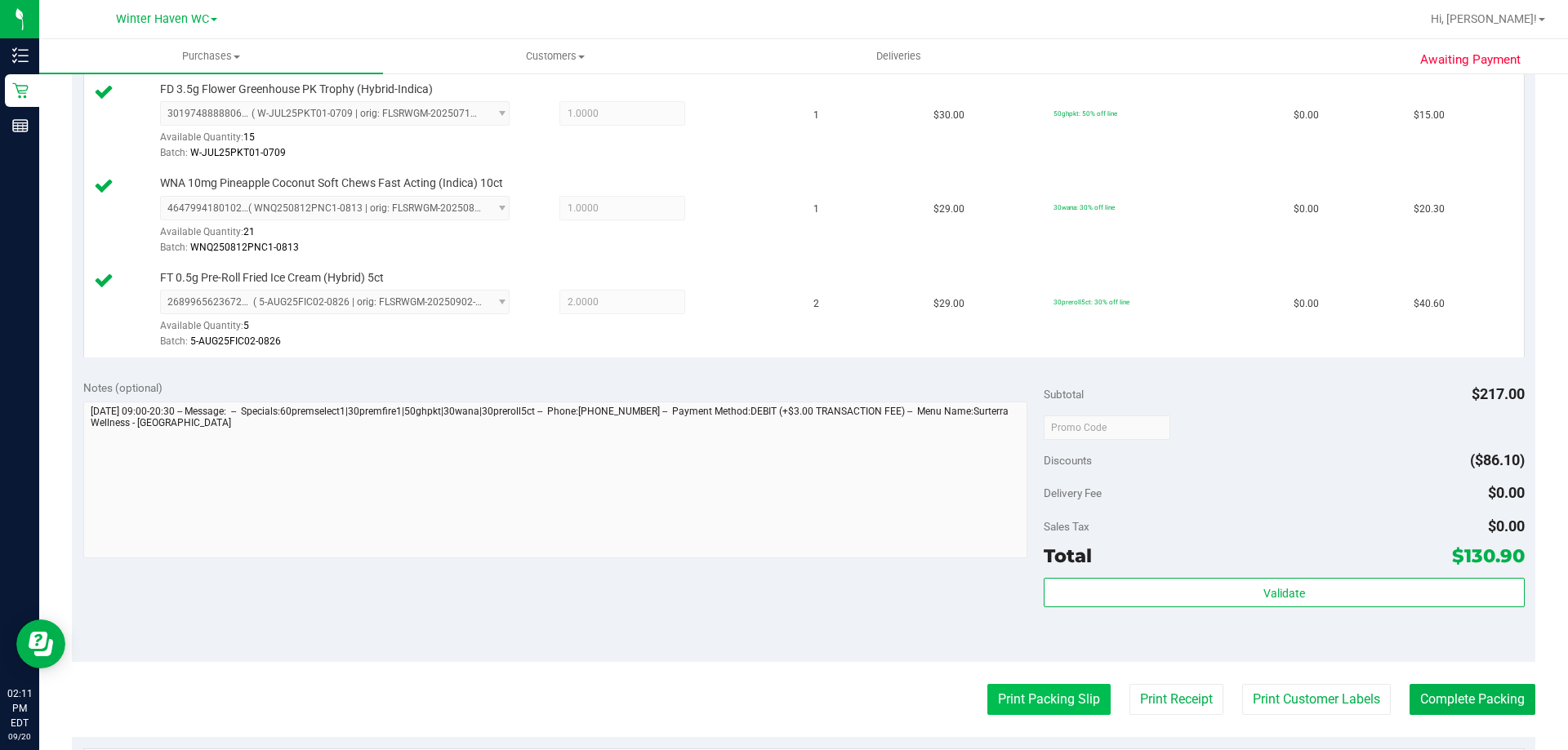
click at [1052, 703] on button "Print Packing Slip" at bounding box center [1049, 699] width 123 height 31
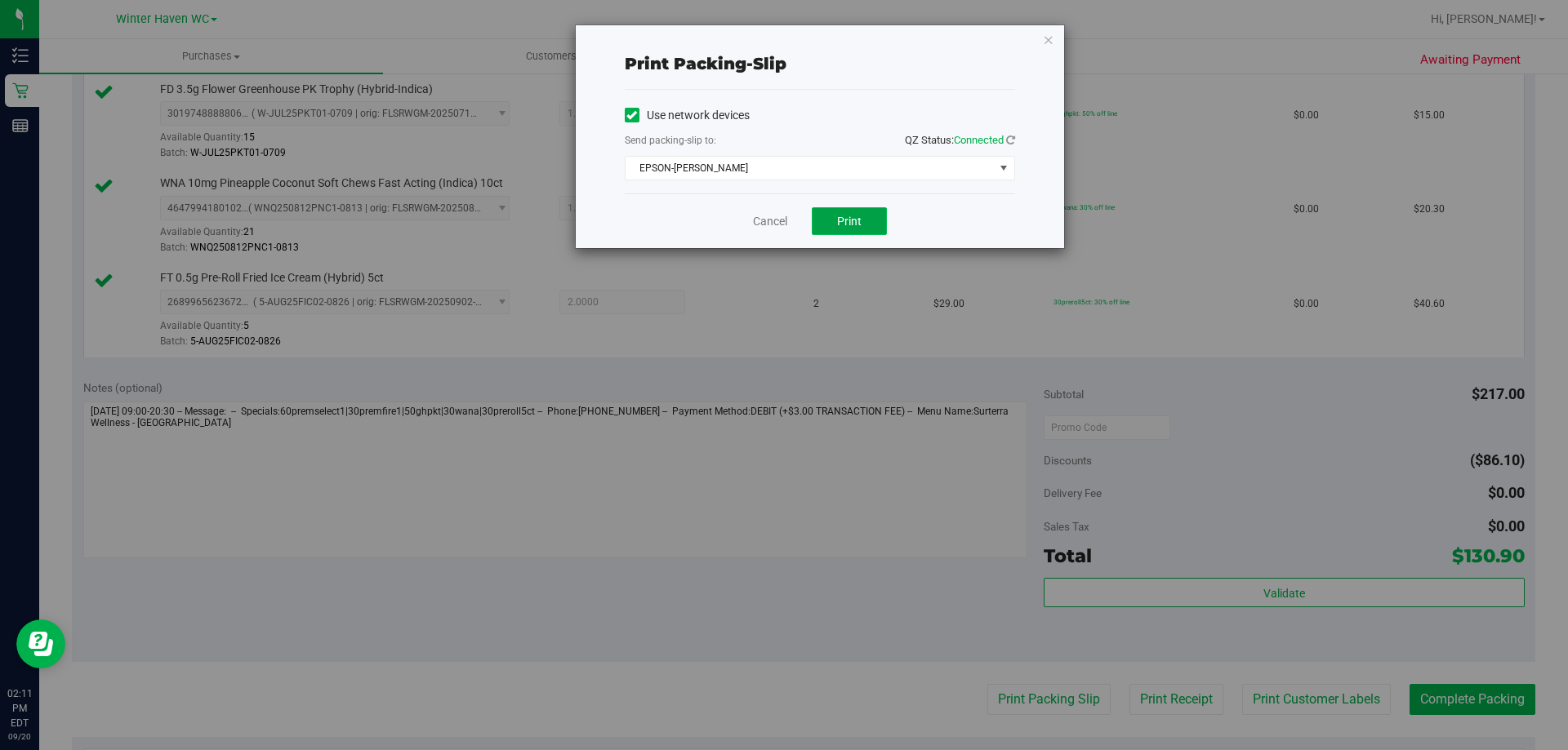
click at [842, 207] on button "Print" at bounding box center [849, 220] width 75 height 28
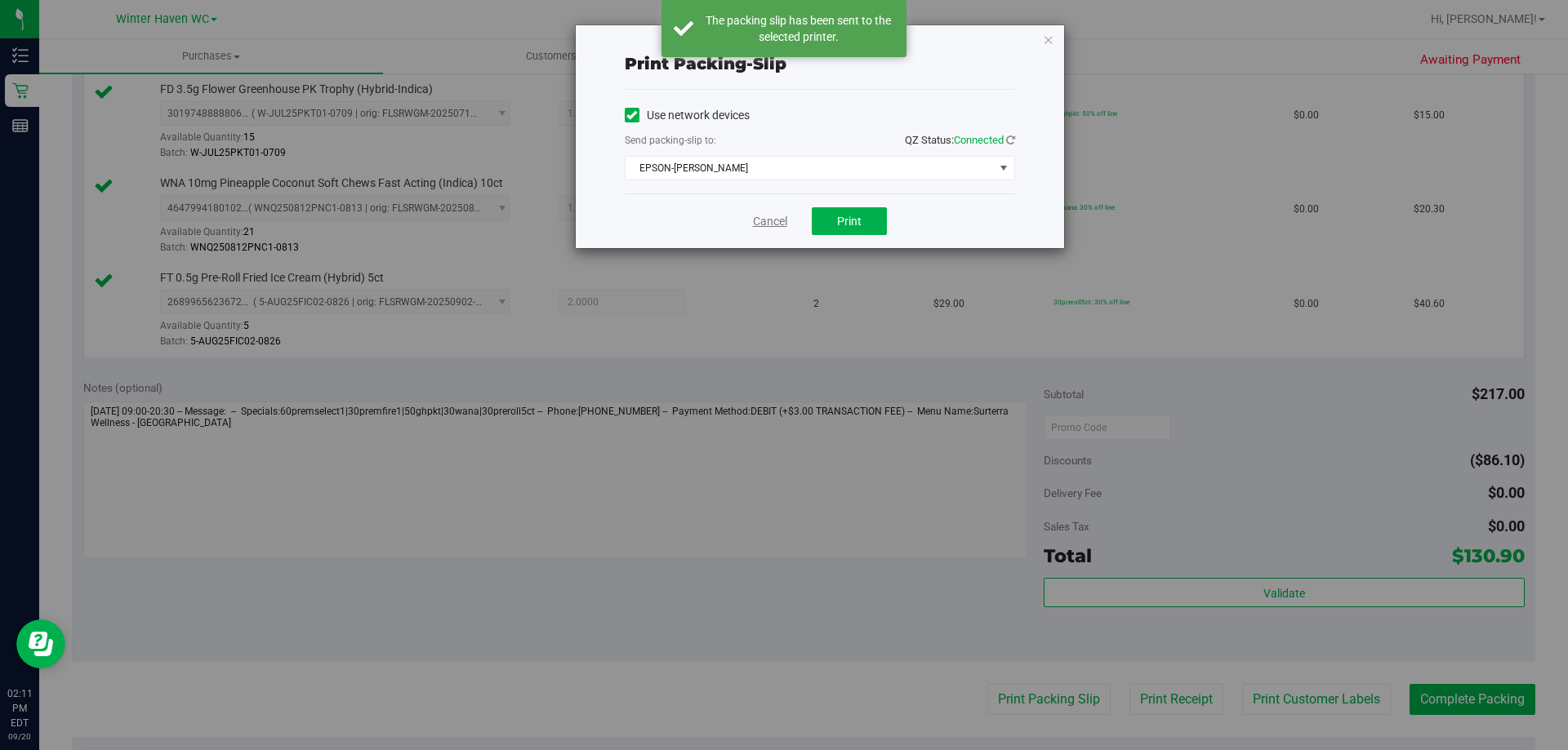
click at [765, 219] on link "Cancel" at bounding box center [770, 221] width 34 height 17
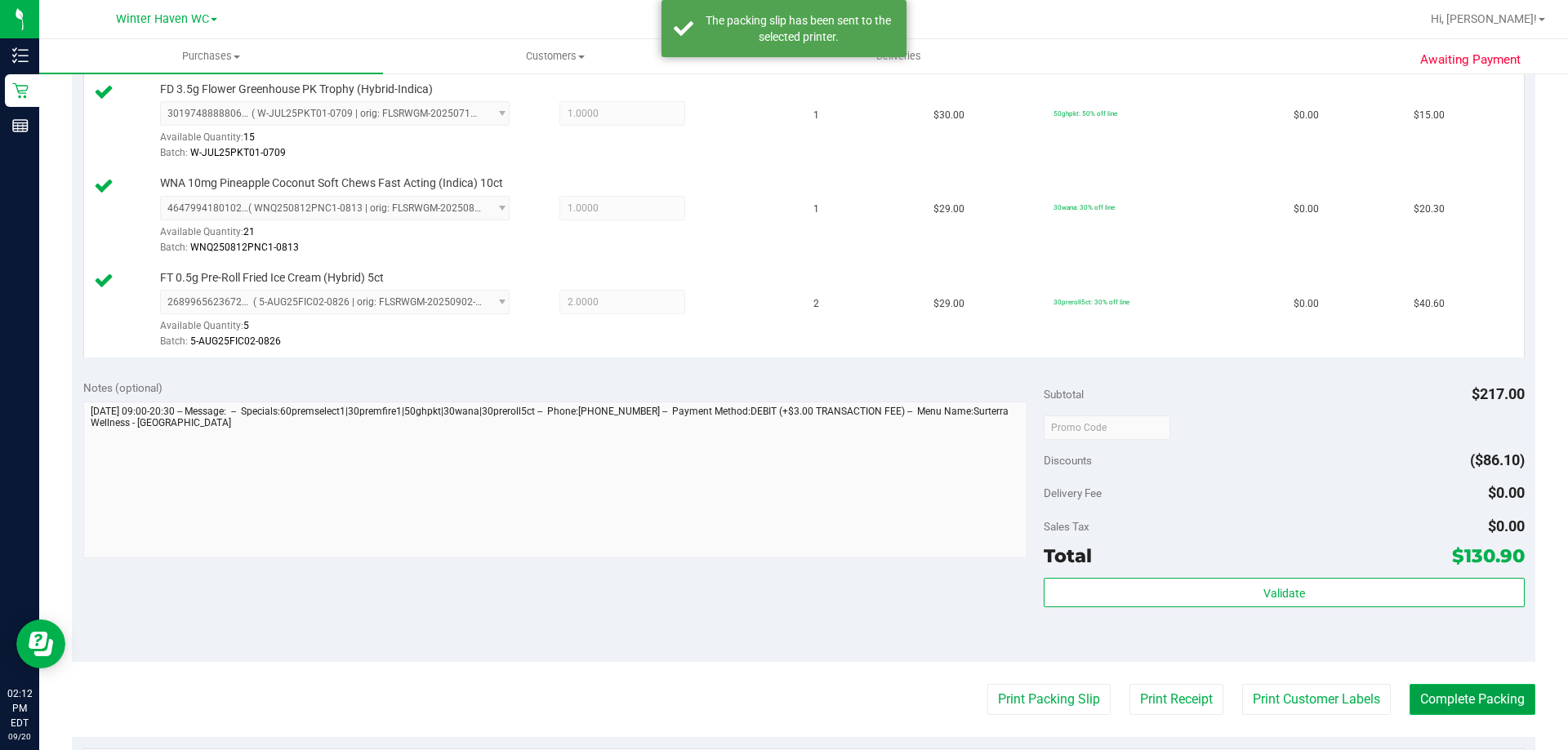
click at [1492, 704] on button "Complete Packing" at bounding box center [1473, 699] width 126 height 31
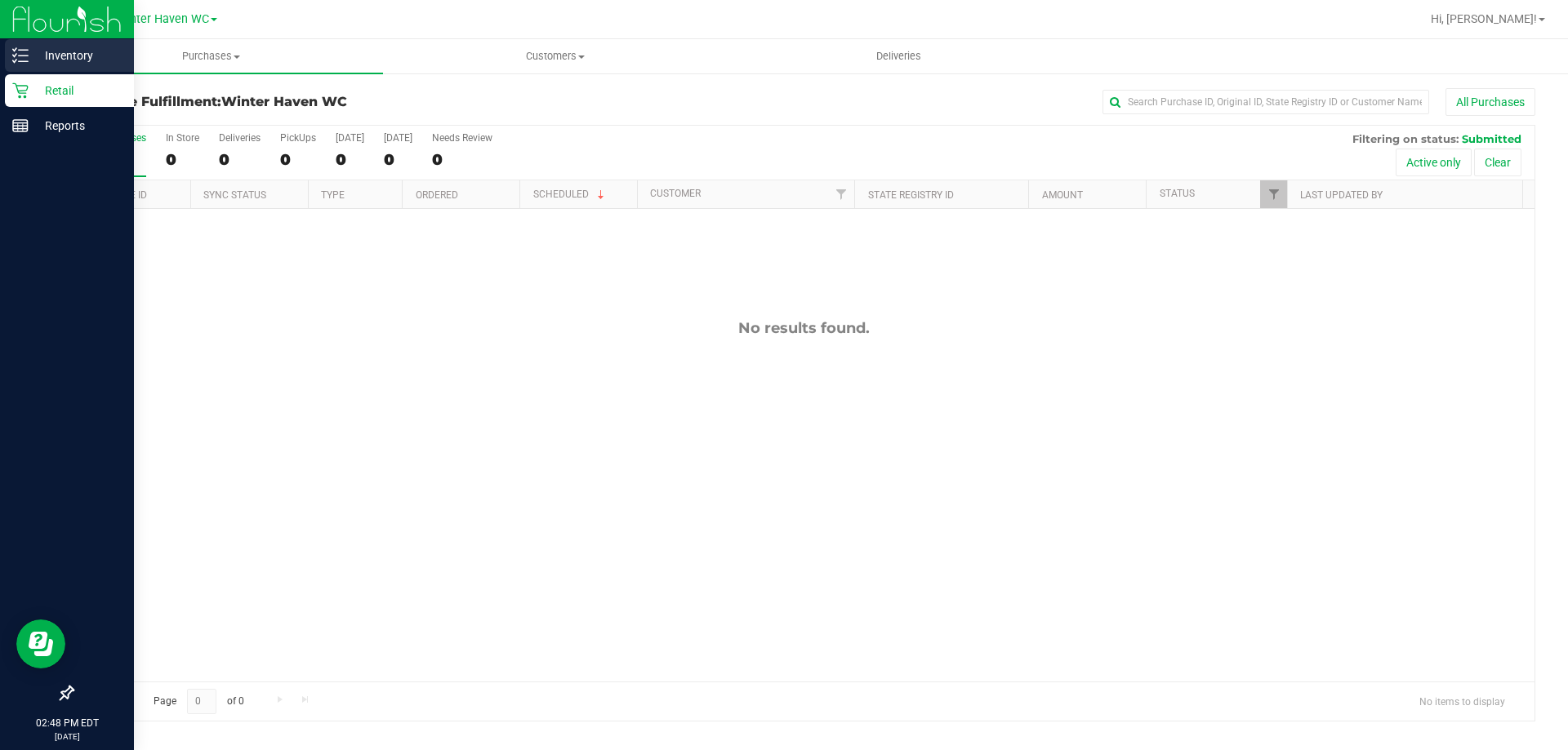
click at [82, 55] on p "Inventory" at bounding box center [77, 55] width 98 height 20
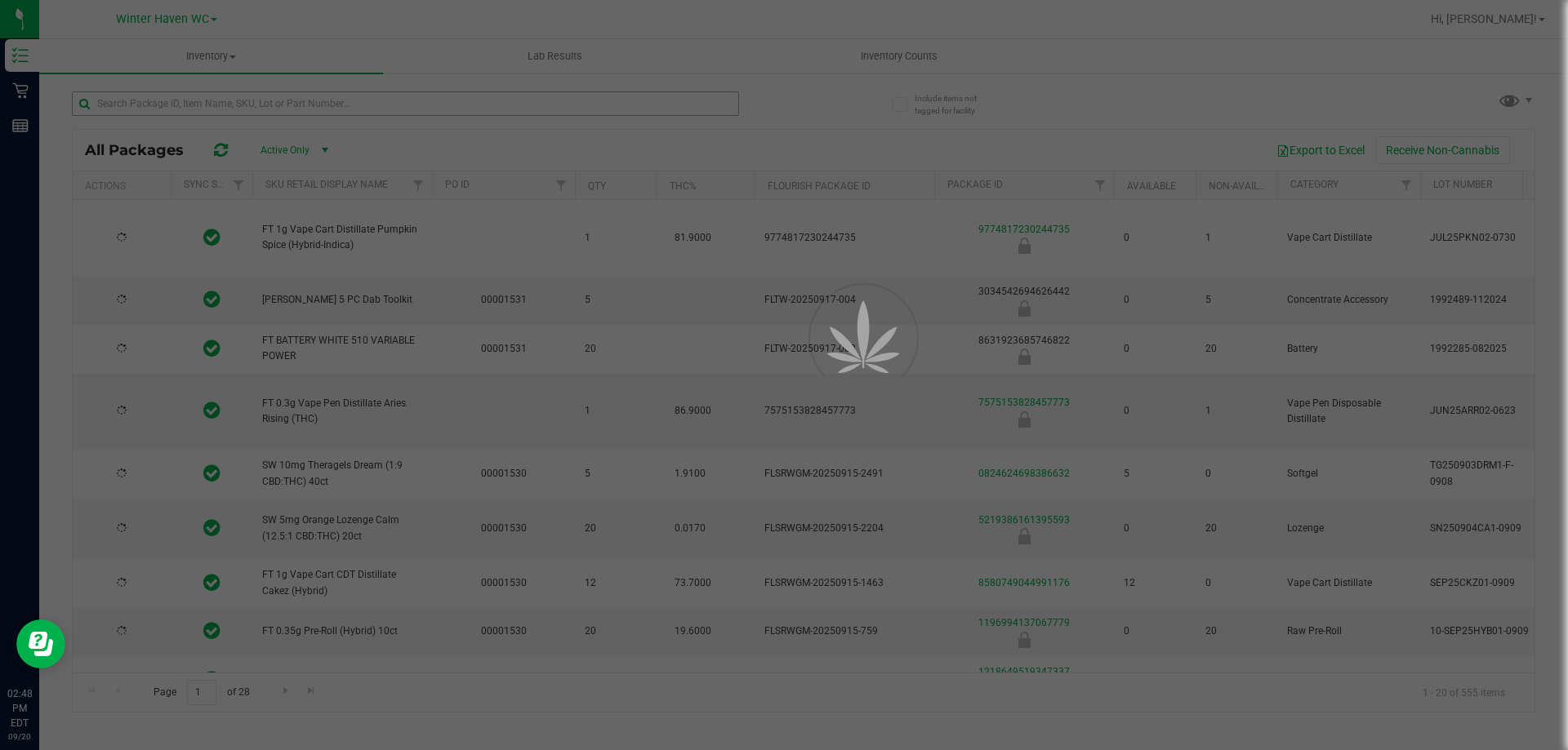
click at [127, 105] on div at bounding box center [784, 375] width 1568 height 750
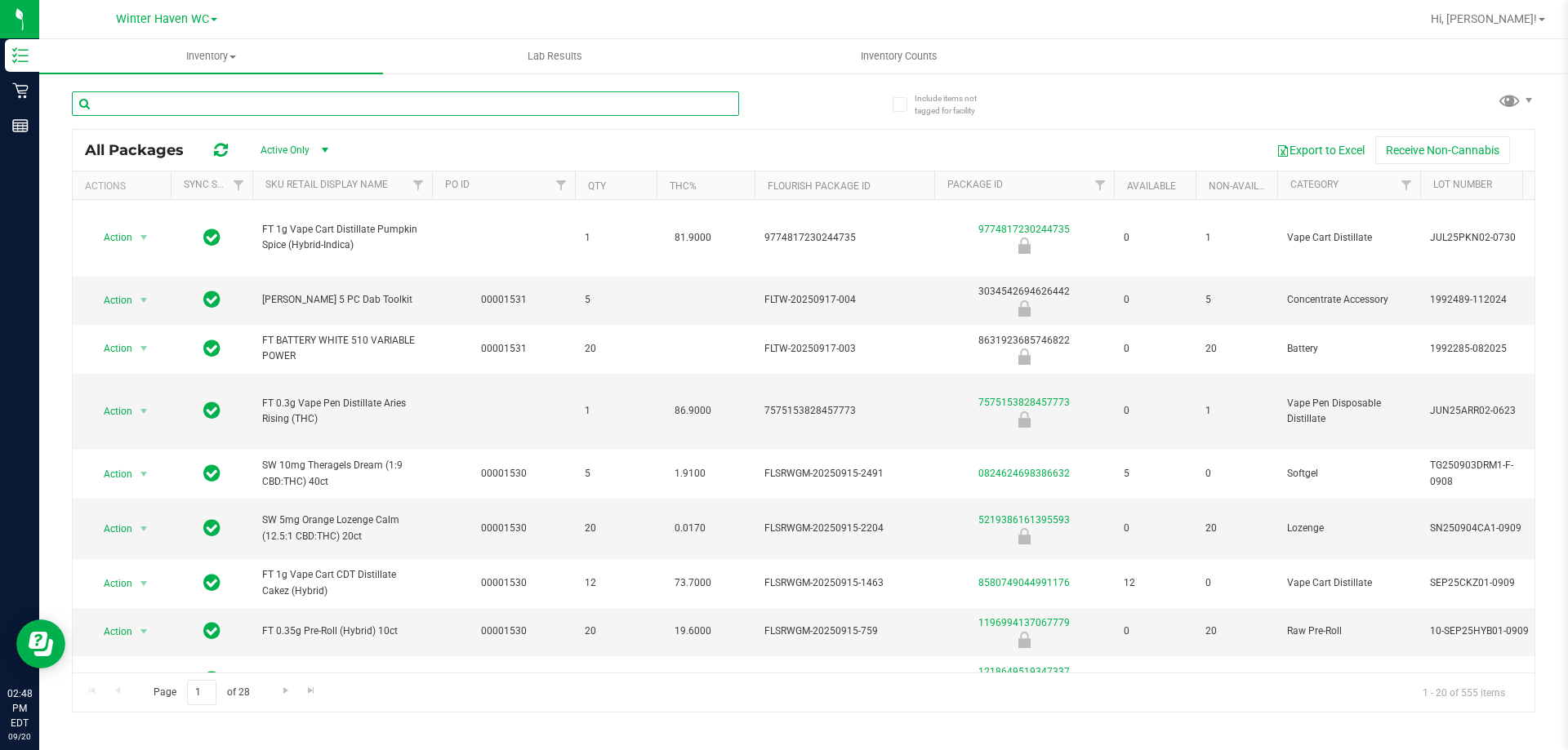
click at [144, 100] on input "text" at bounding box center [405, 104] width 667 height 25
type input "animal z"
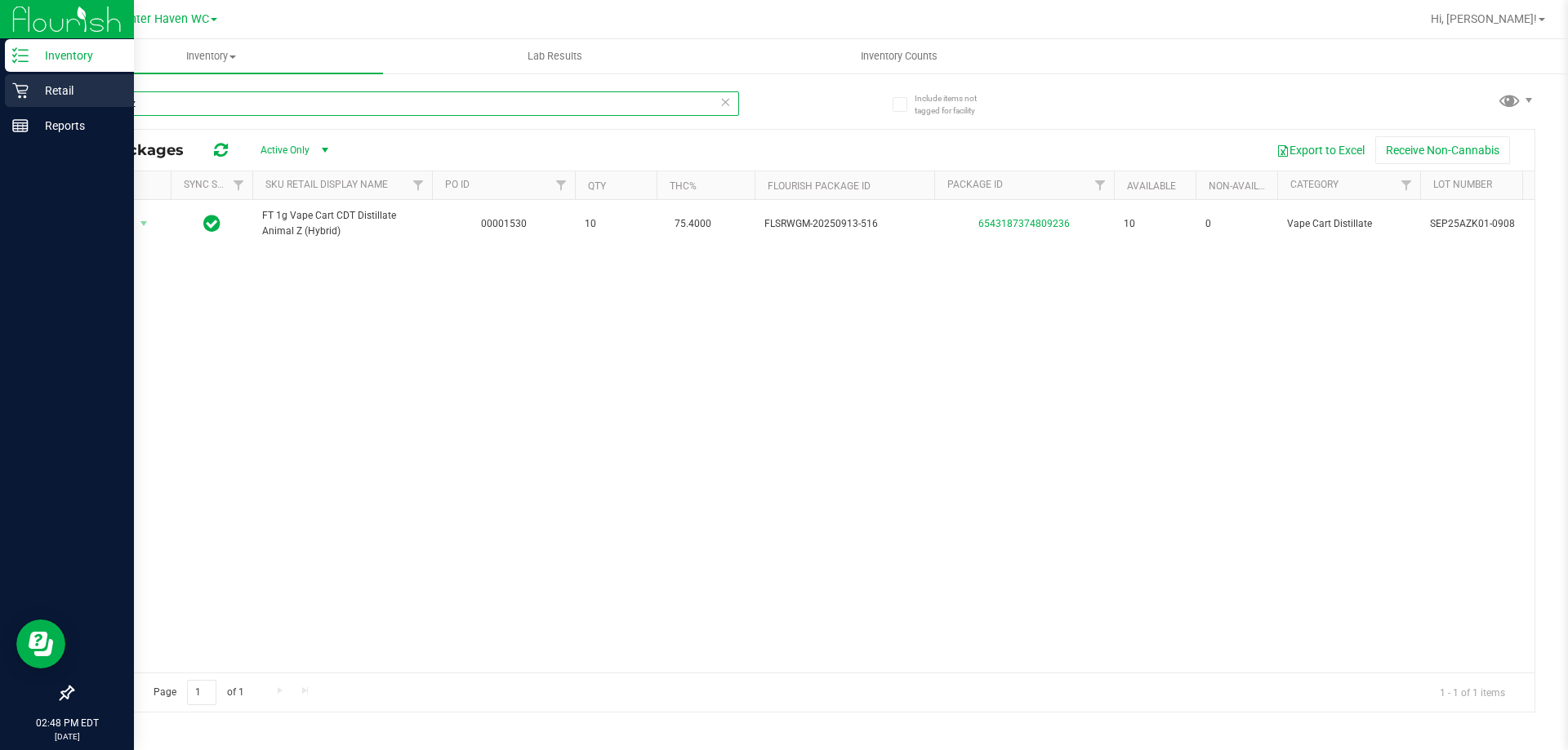
drag, startPoint x: 184, startPoint y: 109, endPoint x: 12, endPoint y: 94, distance: 172.7
click at [12, 94] on div "Inventory Retail Reports 02:48 PM EDT 09/20/2025 09/20 Winter Haven WC Hi, Heat…" at bounding box center [784, 375] width 1568 height 750
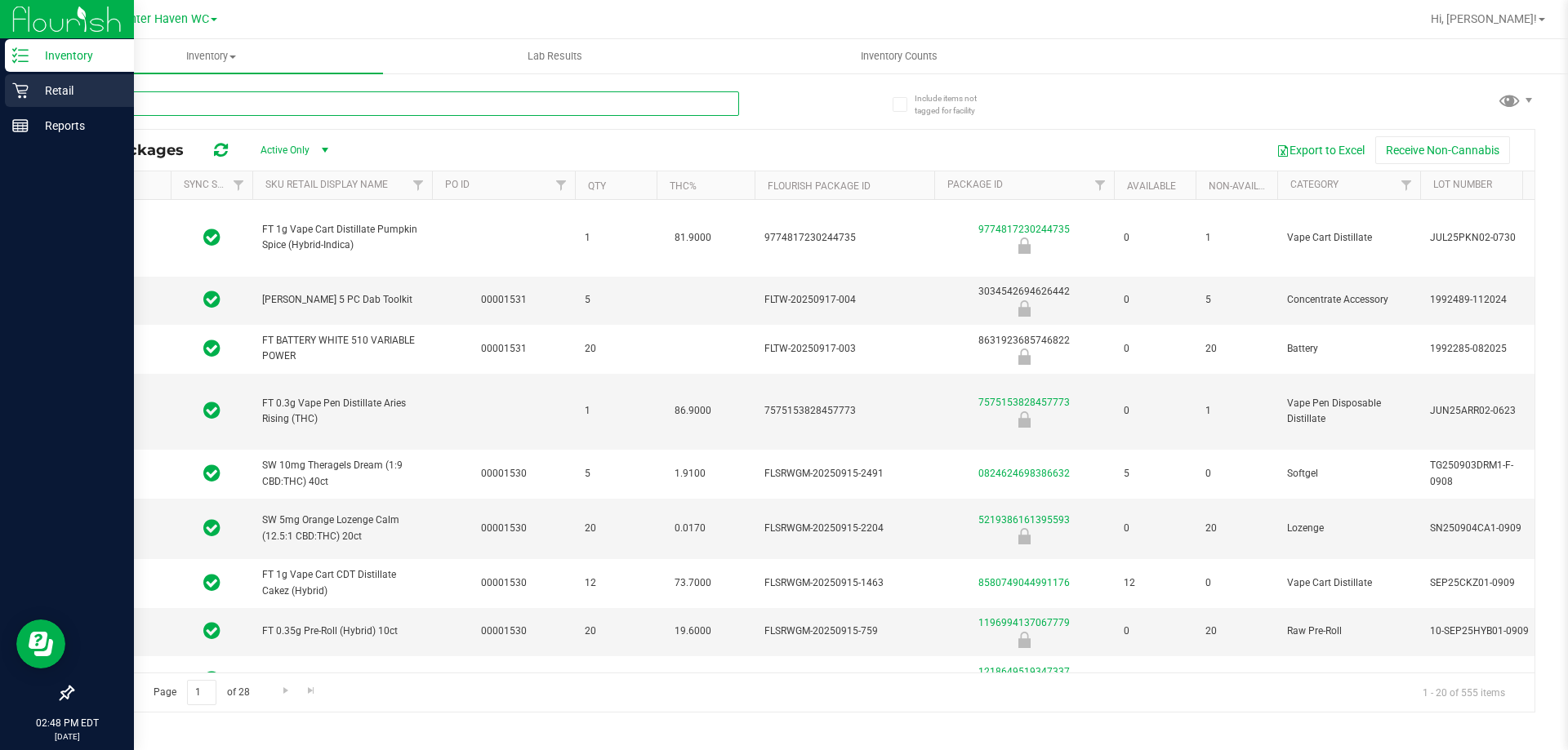
type input "[DATE]"
click at [58, 89] on p "Retail" at bounding box center [77, 91] width 98 height 20
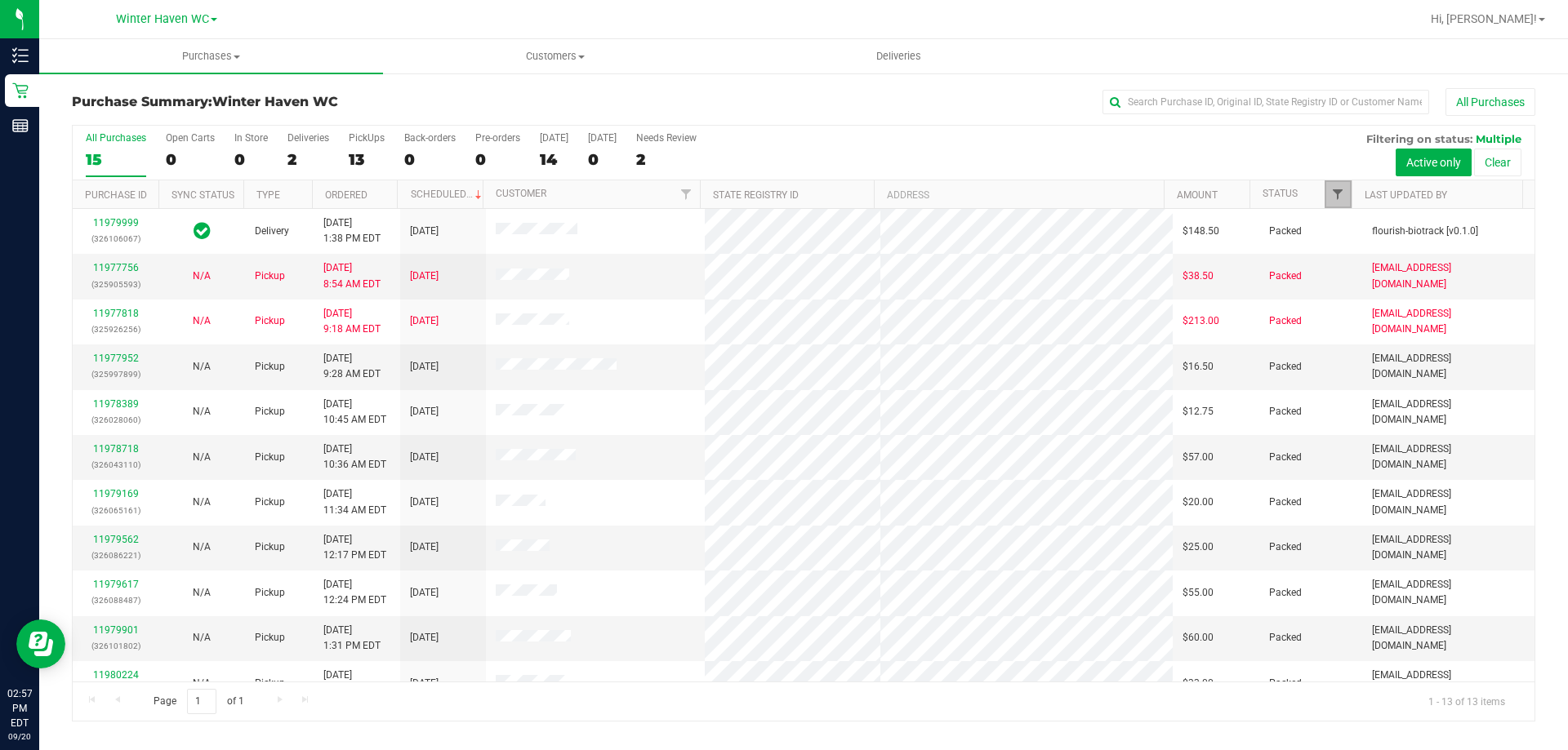
click at [1334, 188] on span "Filter" at bounding box center [1338, 195] width 13 height 13
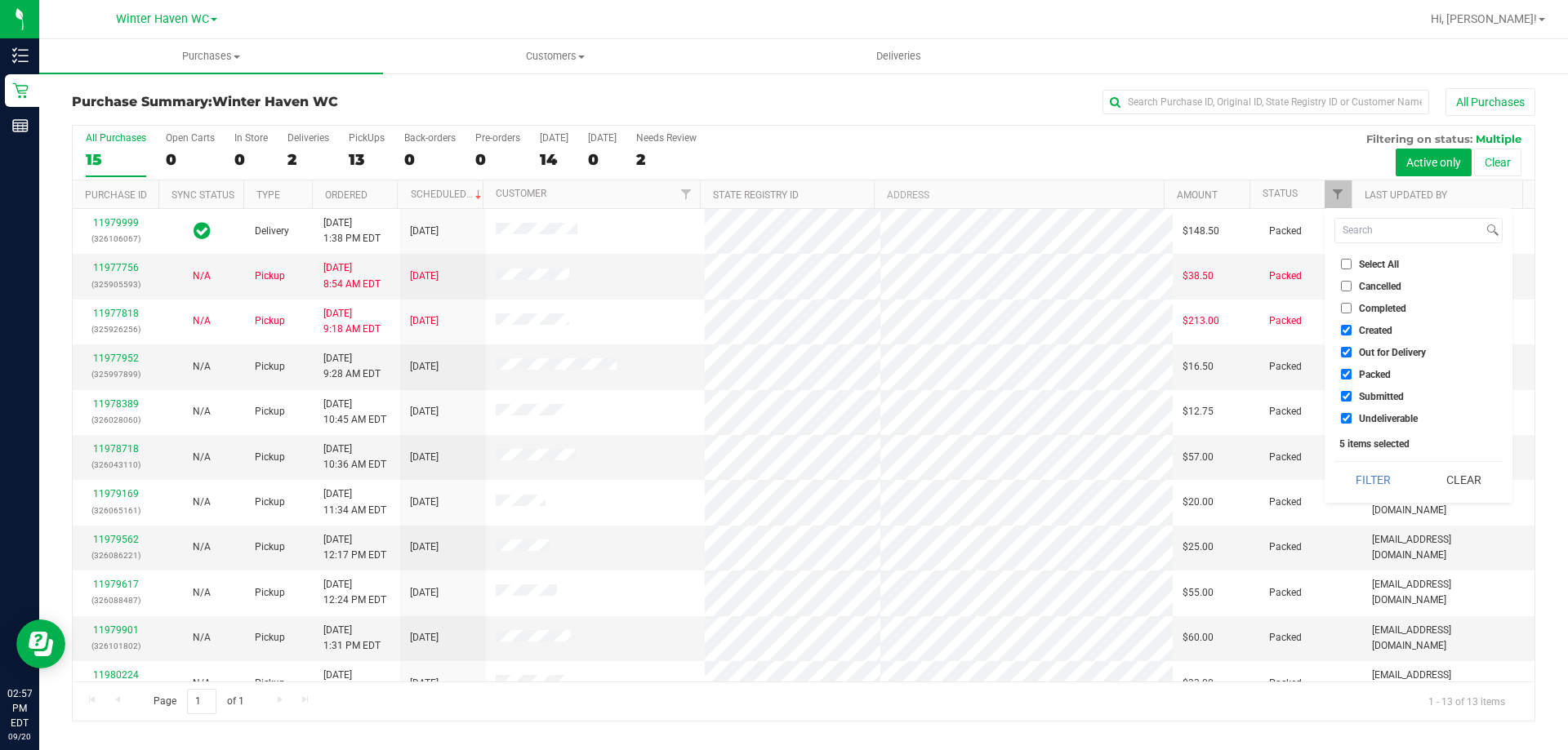
click at [1342, 258] on li "Select All" at bounding box center [1418, 264] width 168 height 17
click at [1346, 260] on input "Select All" at bounding box center [1346, 263] width 10 height 10
checkbox input "true"
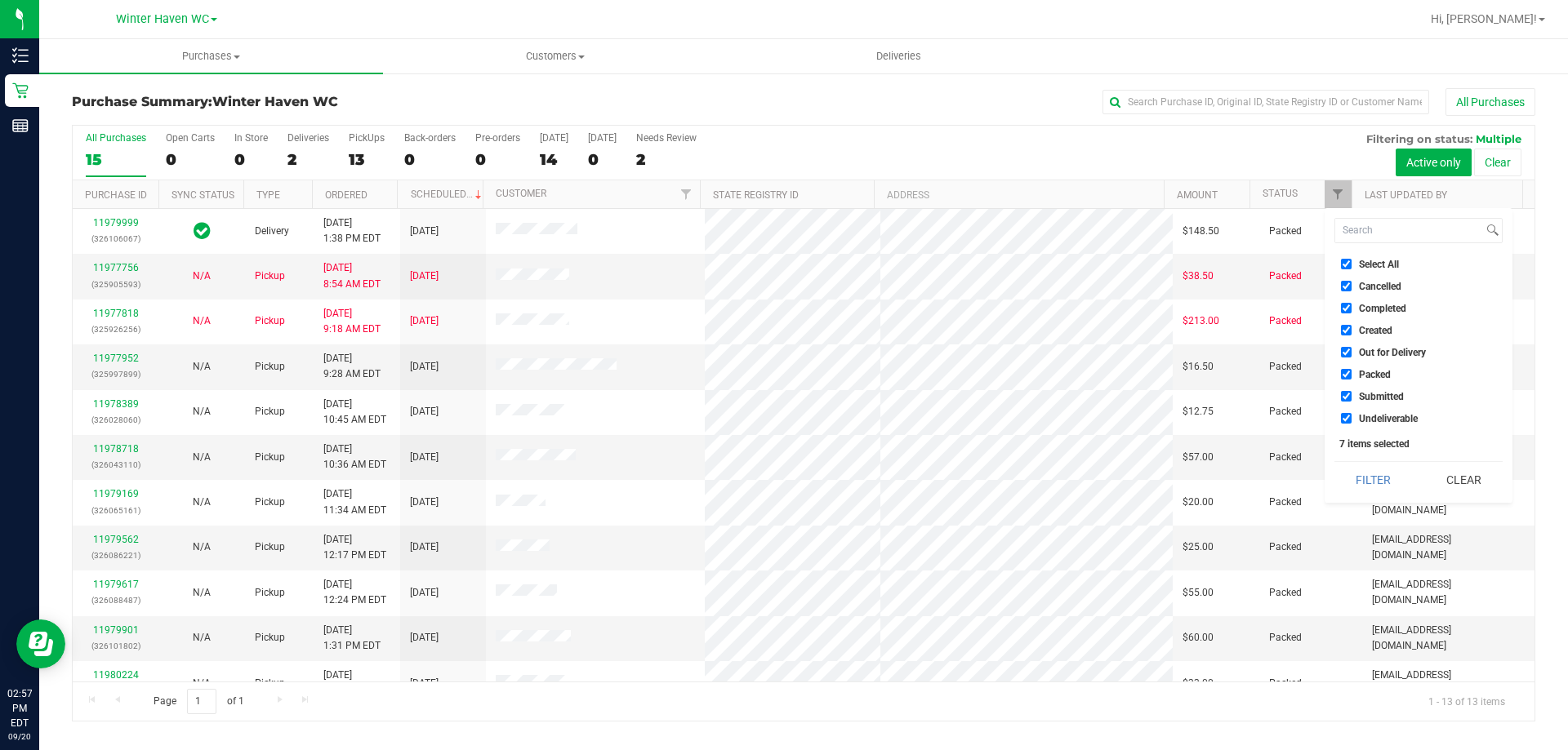
click at [1346, 260] on input "Select All" at bounding box center [1346, 263] width 10 height 10
checkbox input "false"
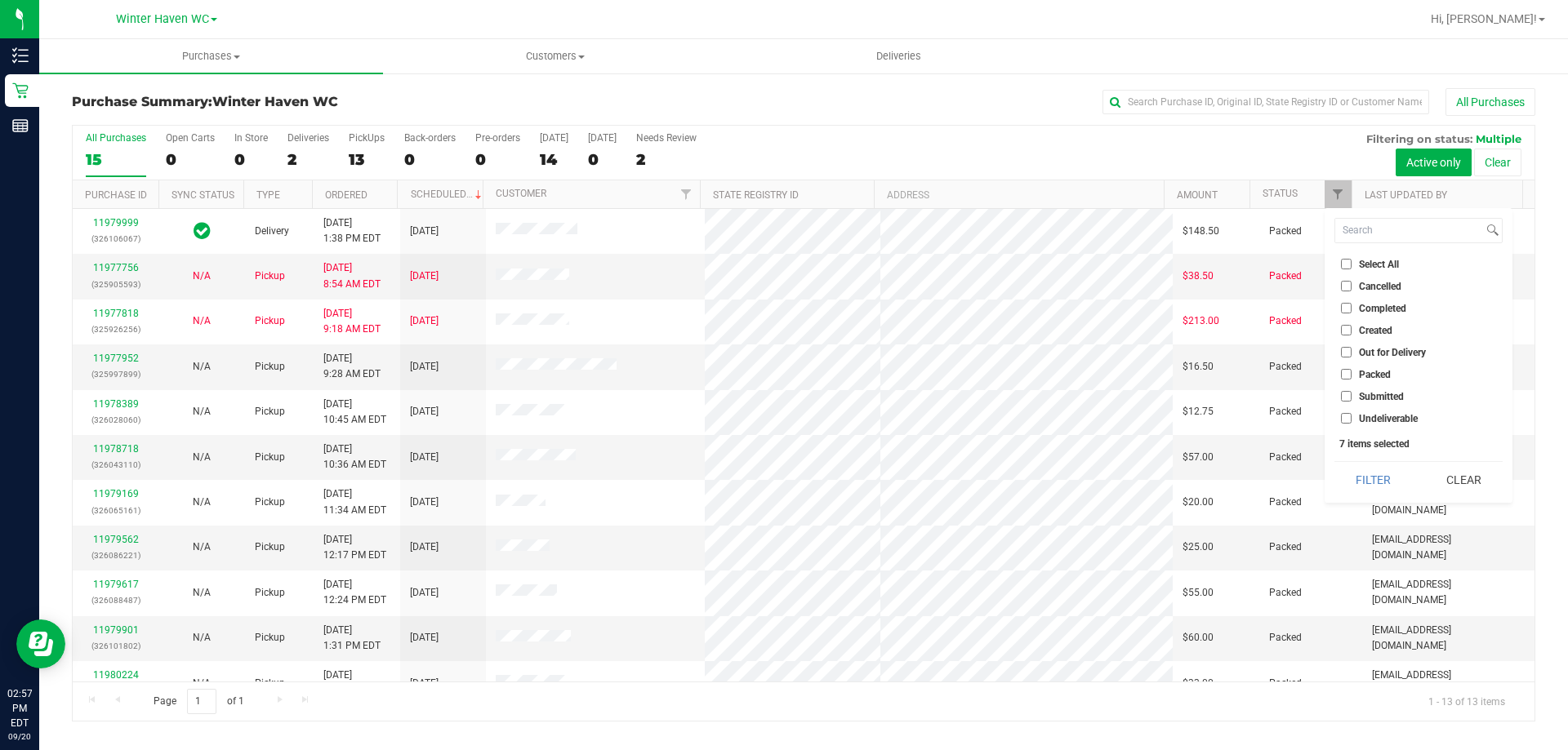
checkbox input "false"
click at [1345, 396] on input "Submitted" at bounding box center [1346, 396] width 10 height 10
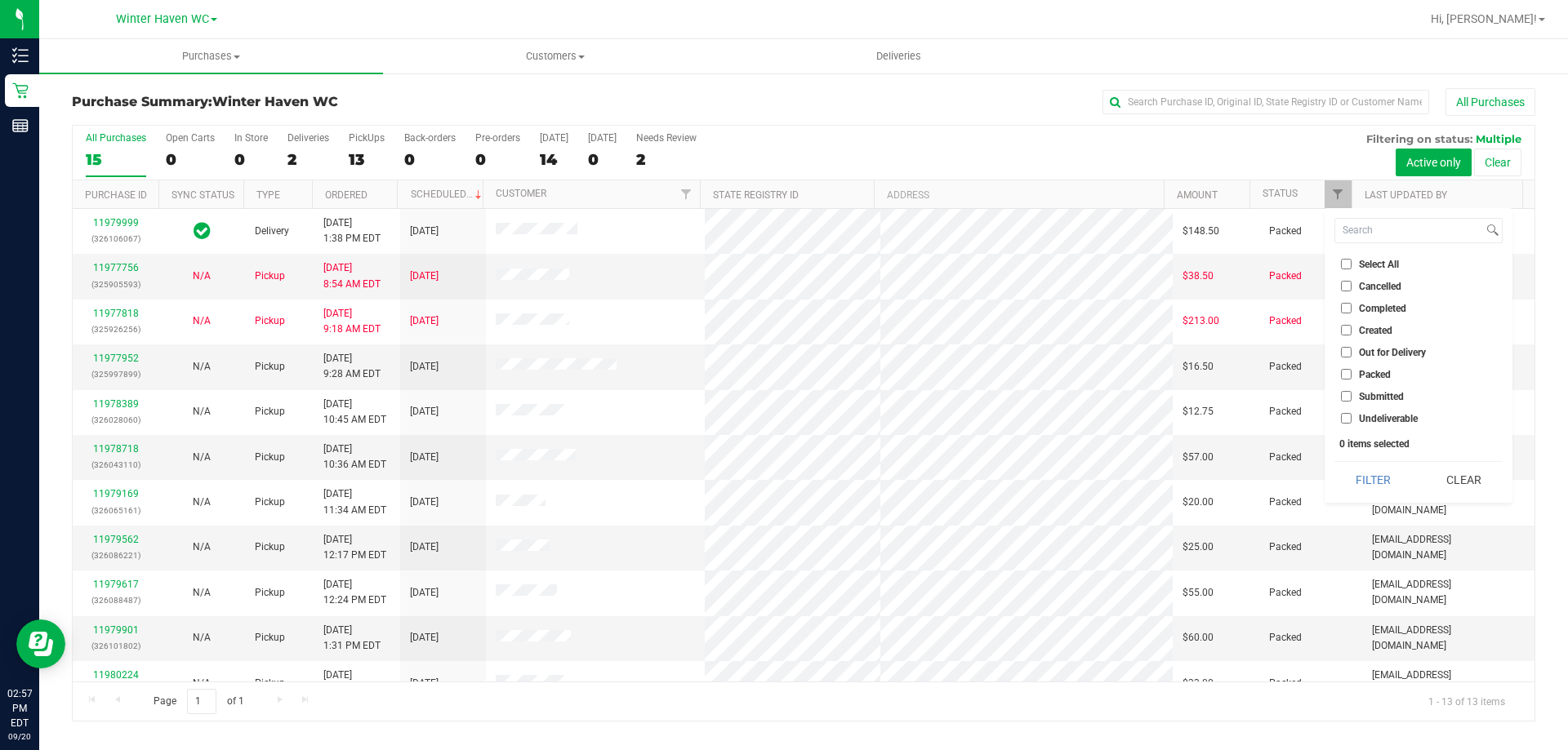
checkbox input "true"
click at [1378, 478] on button "Filter" at bounding box center [1373, 480] width 78 height 36
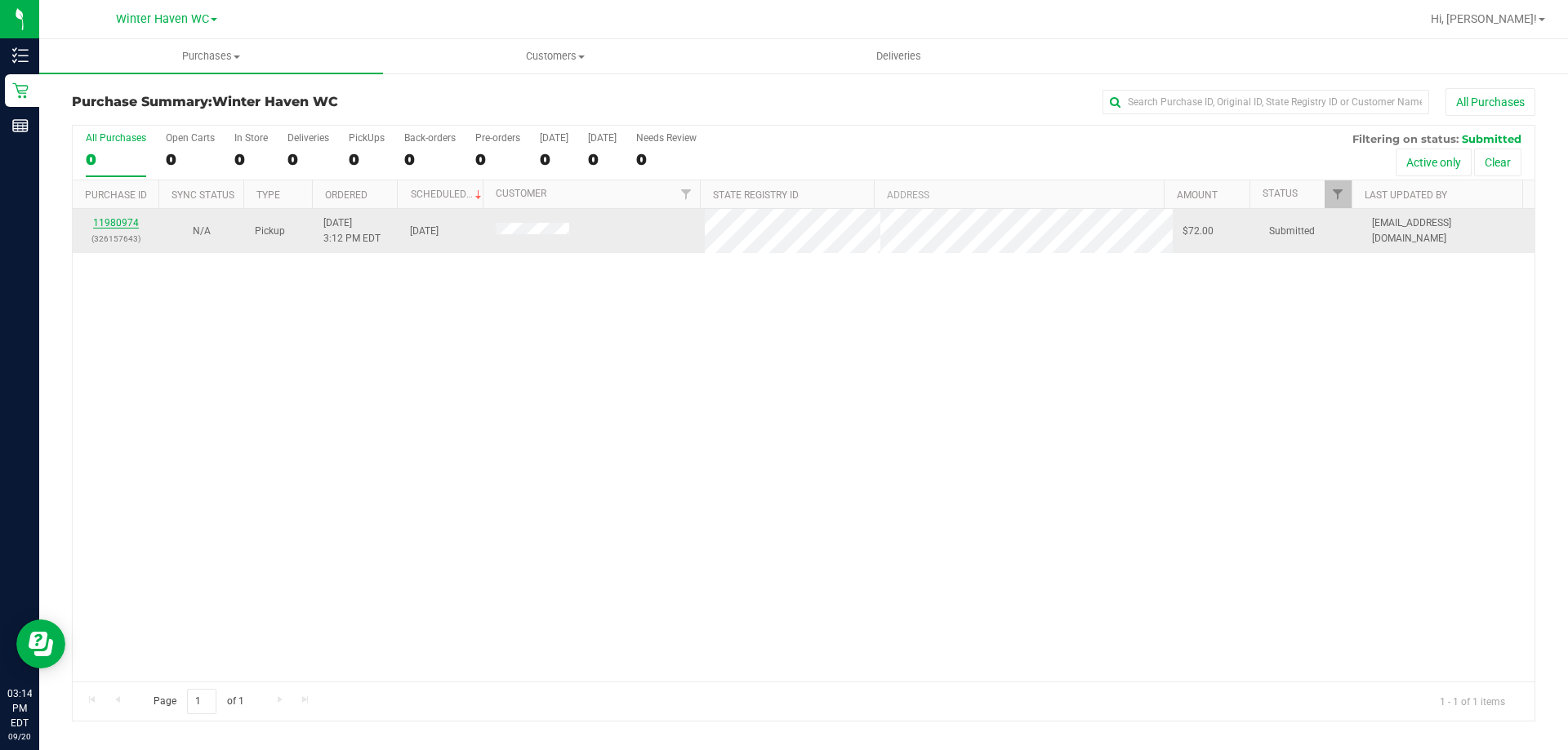
click at [113, 220] on link "11980974" at bounding box center [116, 223] width 46 height 11
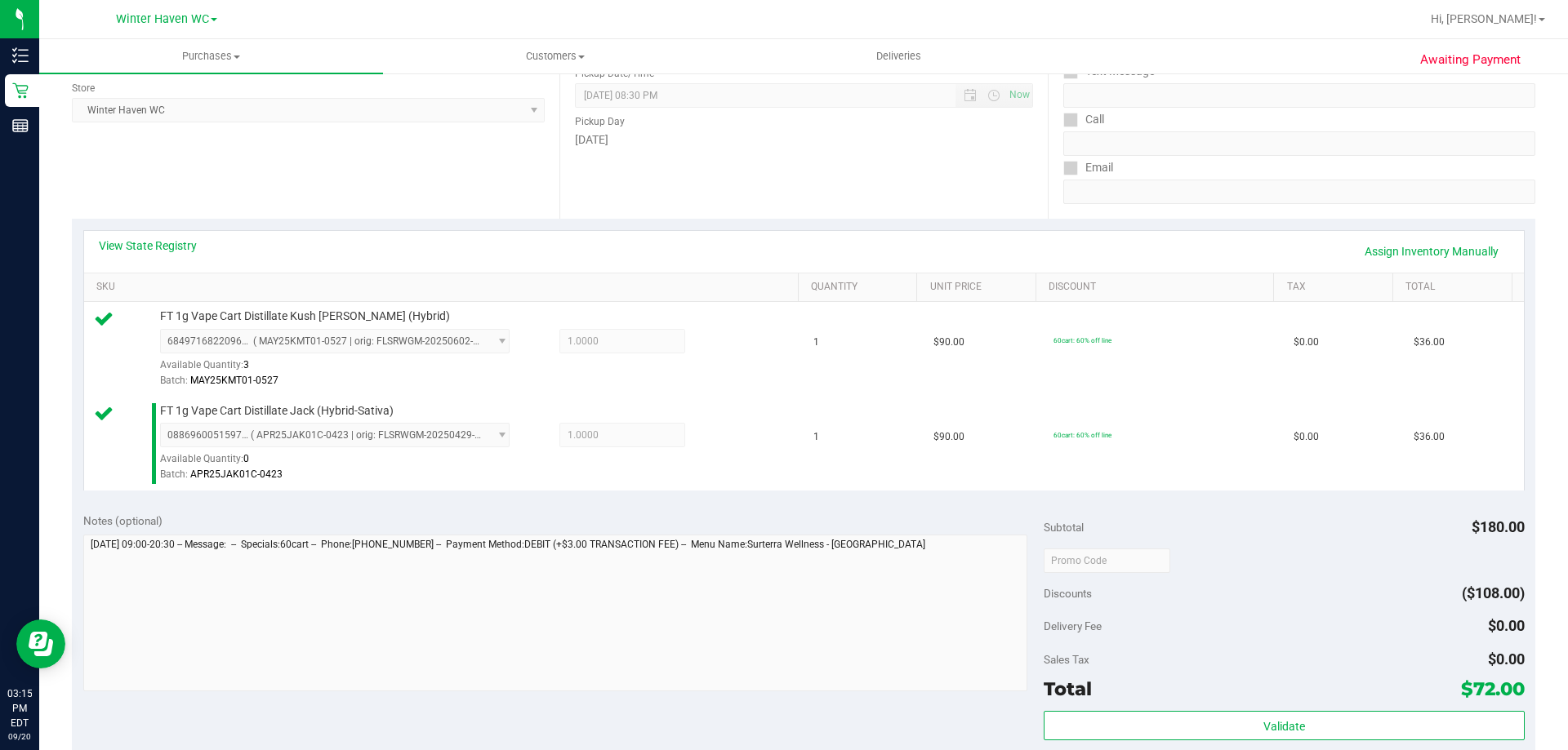
scroll to position [408, 0]
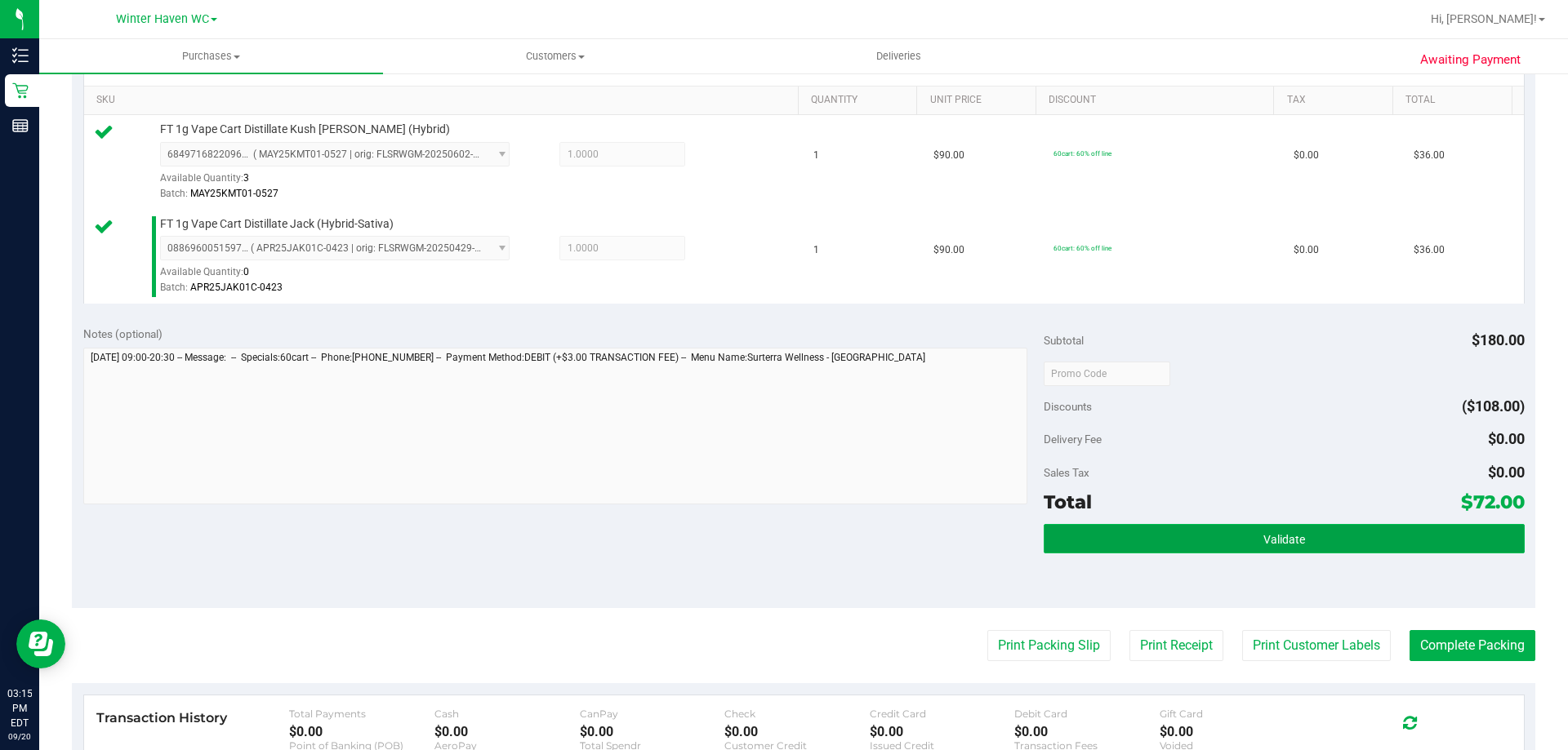
click at [1237, 537] on button "Validate" at bounding box center [1284, 538] width 480 height 30
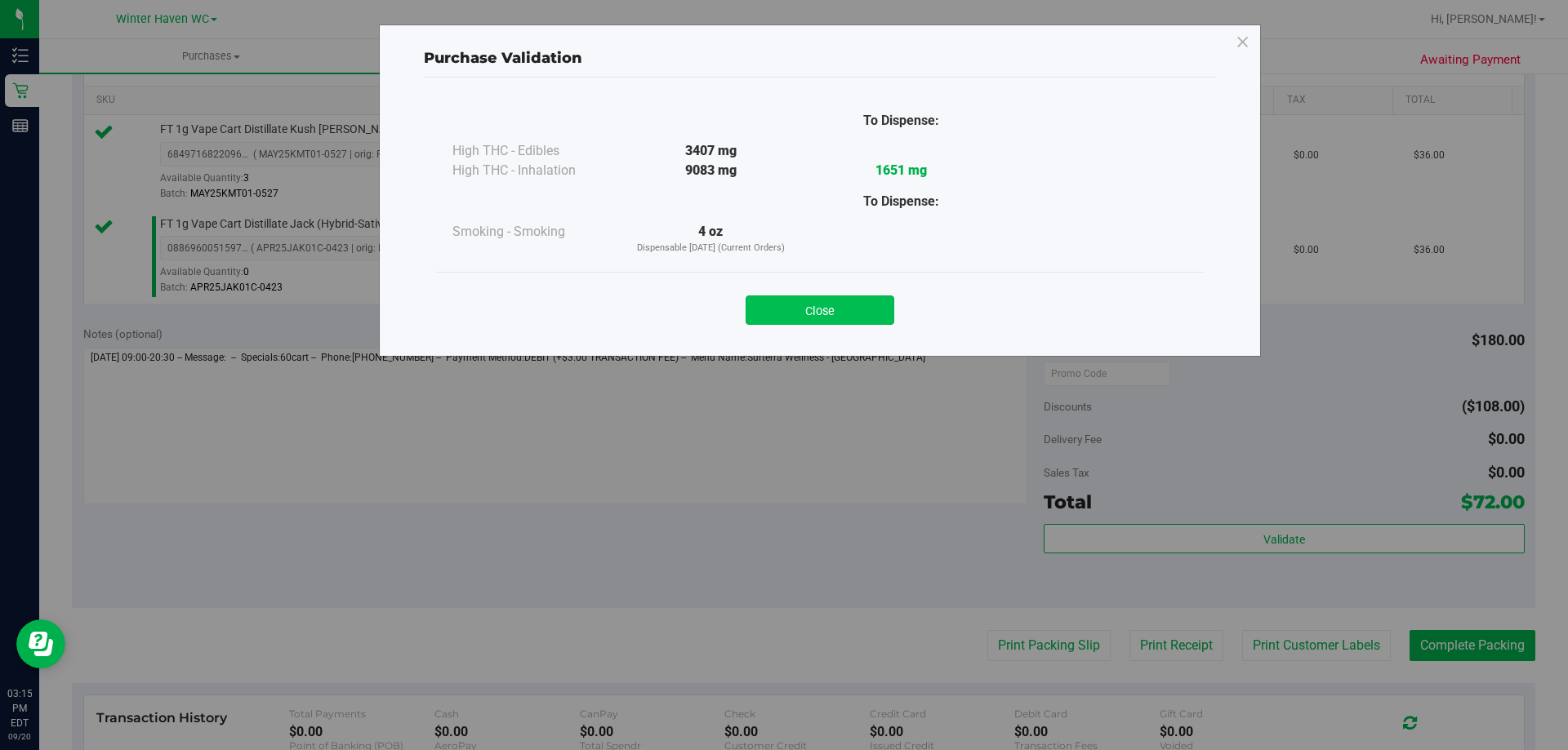
click at [815, 306] on button "Close" at bounding box center [820, 310] width 149 height 30
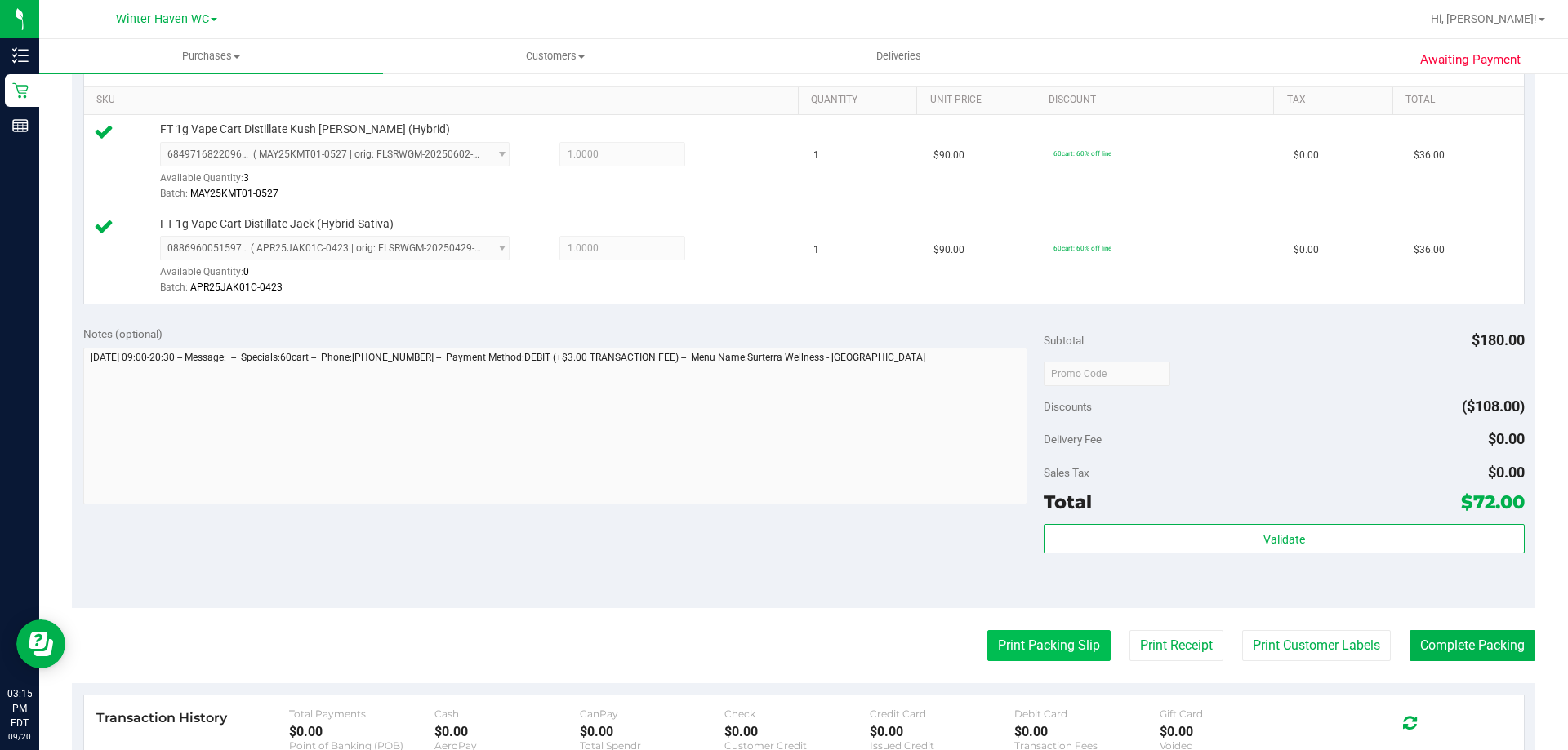
click at [1041, 643] on button "Print Packing Slip" at bounding box center [1049, 646] width 123 height 31
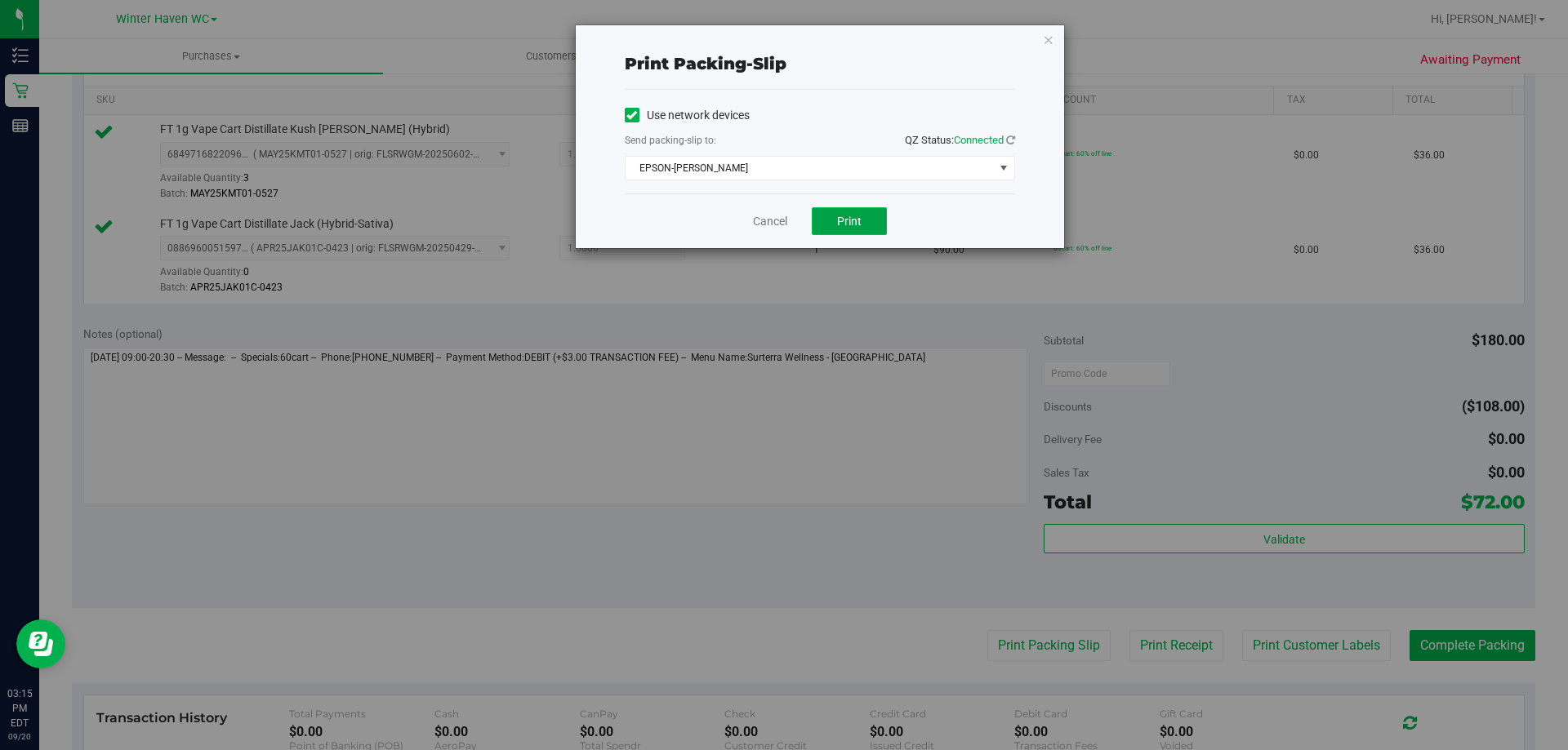
click at [864, 221] on button "Print" at bounding box center [849, 220] width 75 height 28
click at [762, 223] on link "Cancel" at bounding box center [770, 221] width 34 height 17
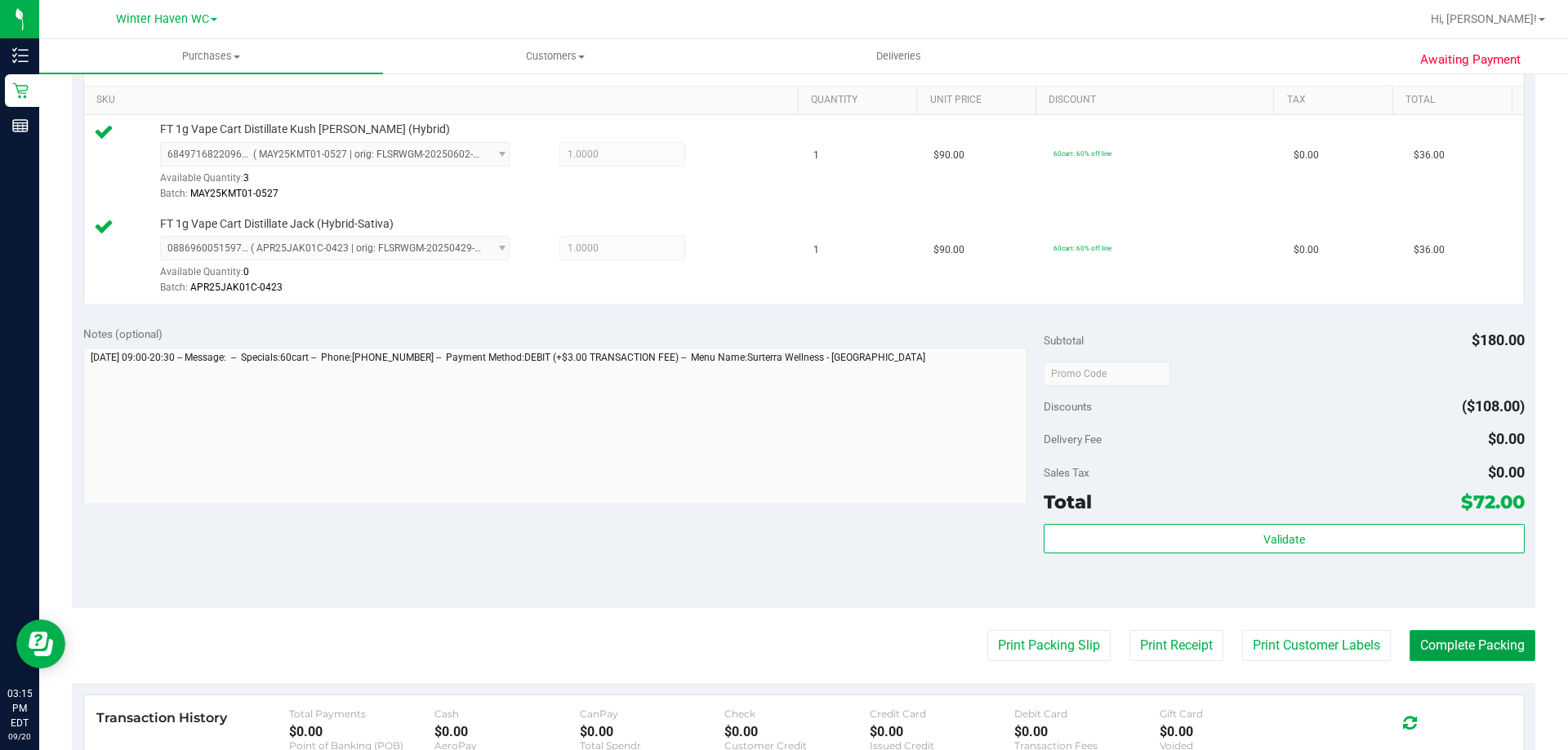
click at [1474, 648] on button "Complete Packing" at bounding box center [1473, 646] width 126 height 31
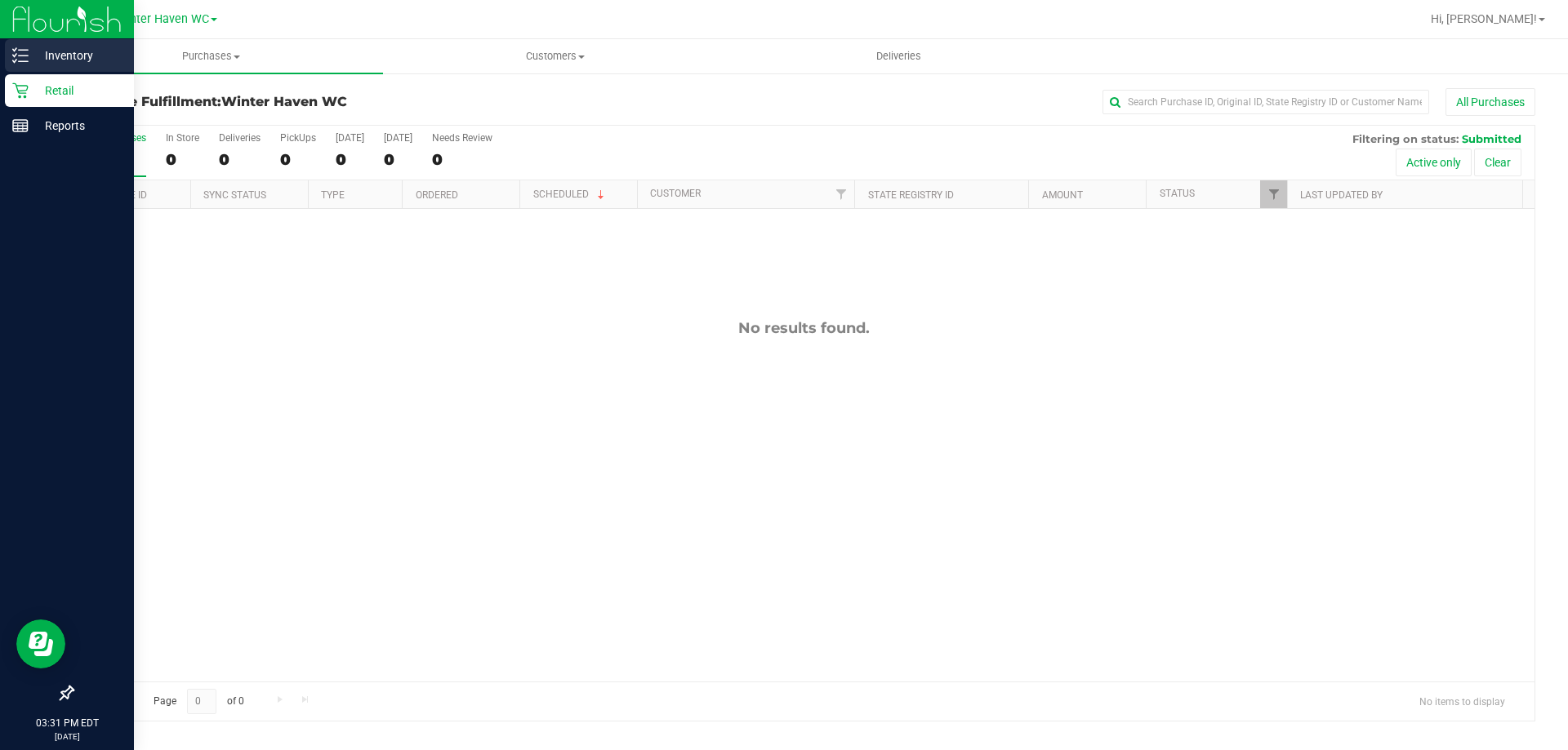
click at [59, 55] on p "Inventory" at bounding box center [77, 55] width 98 height 20
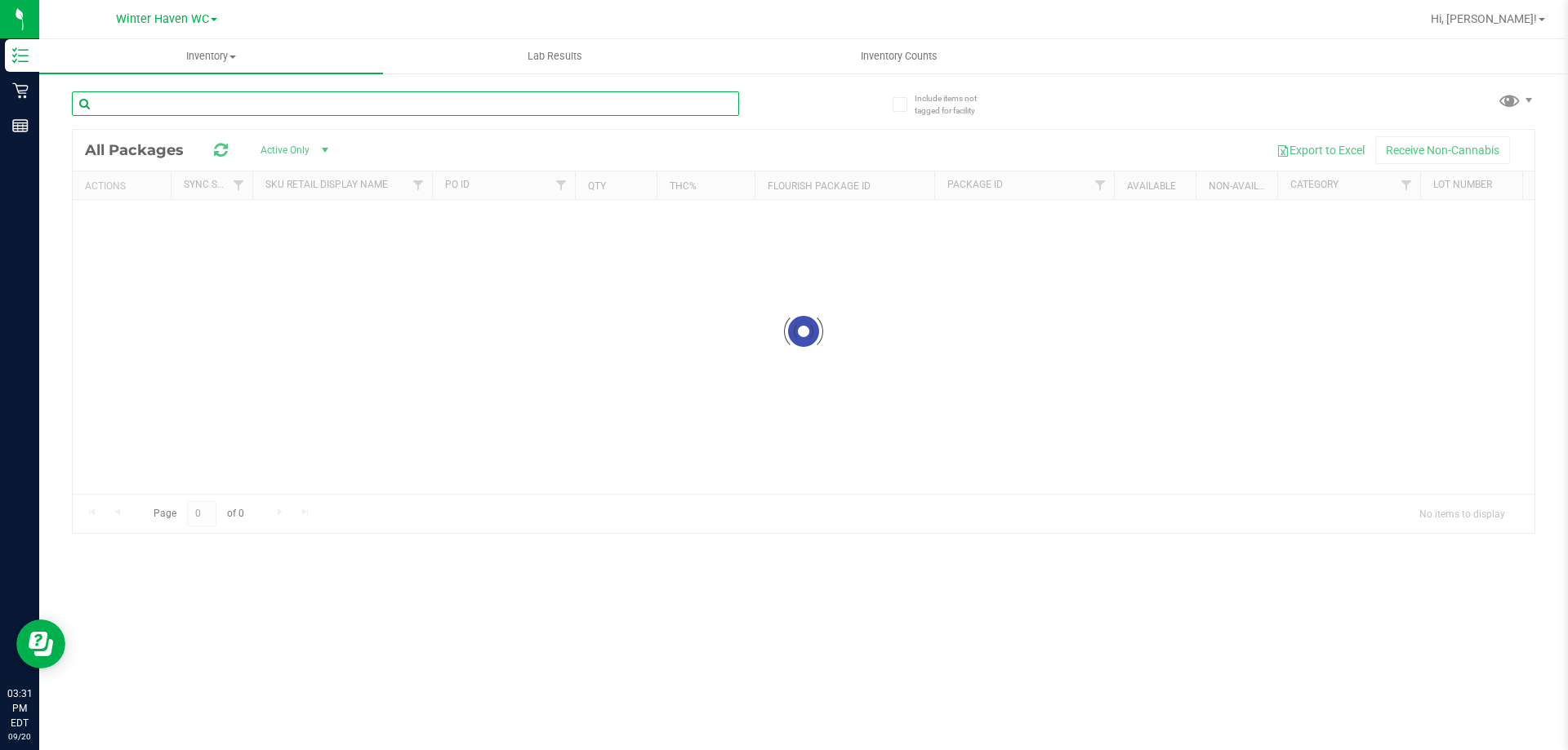
click at [110, 104] on input "text" at bounding box center [405, 104] width 667 height 25
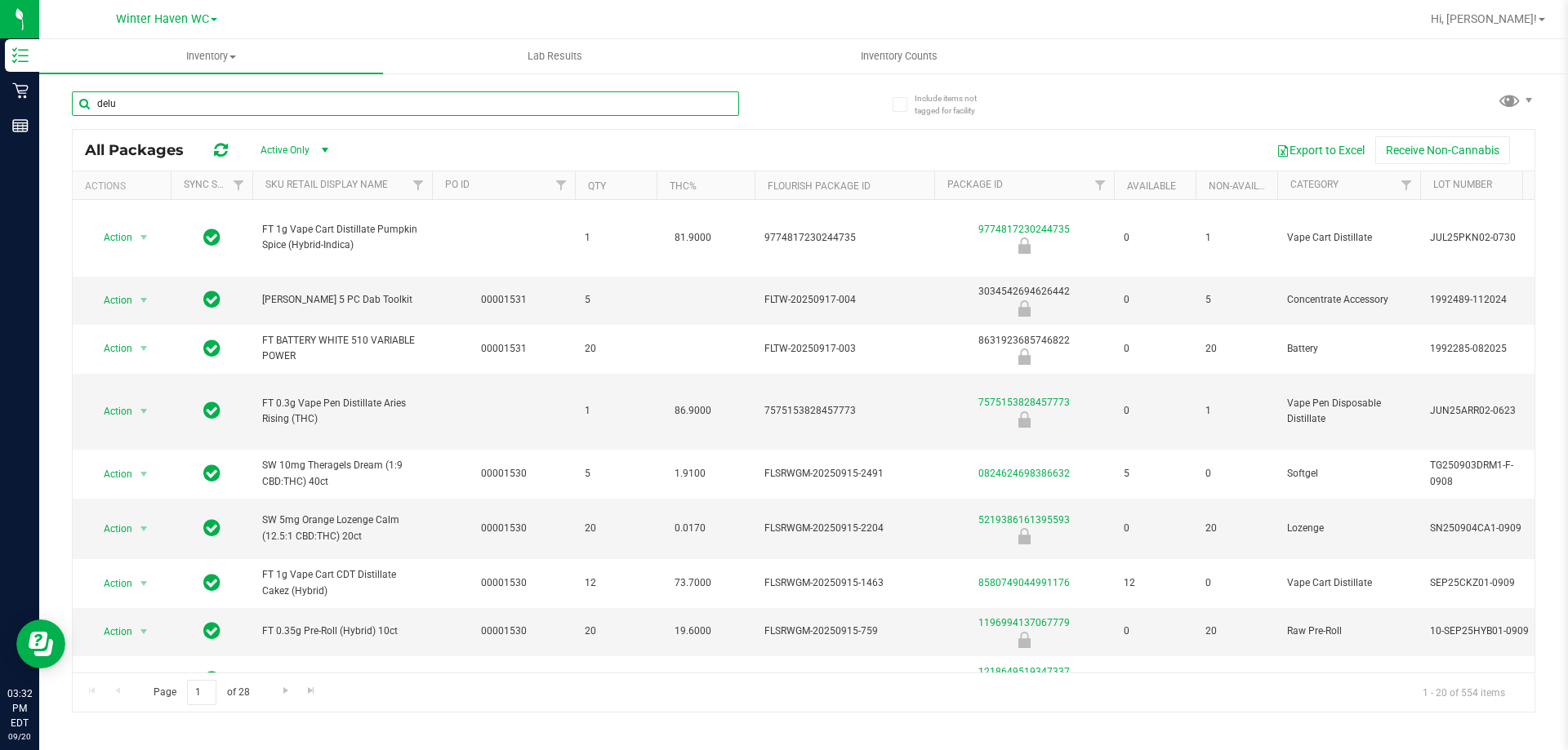
type input "delux"
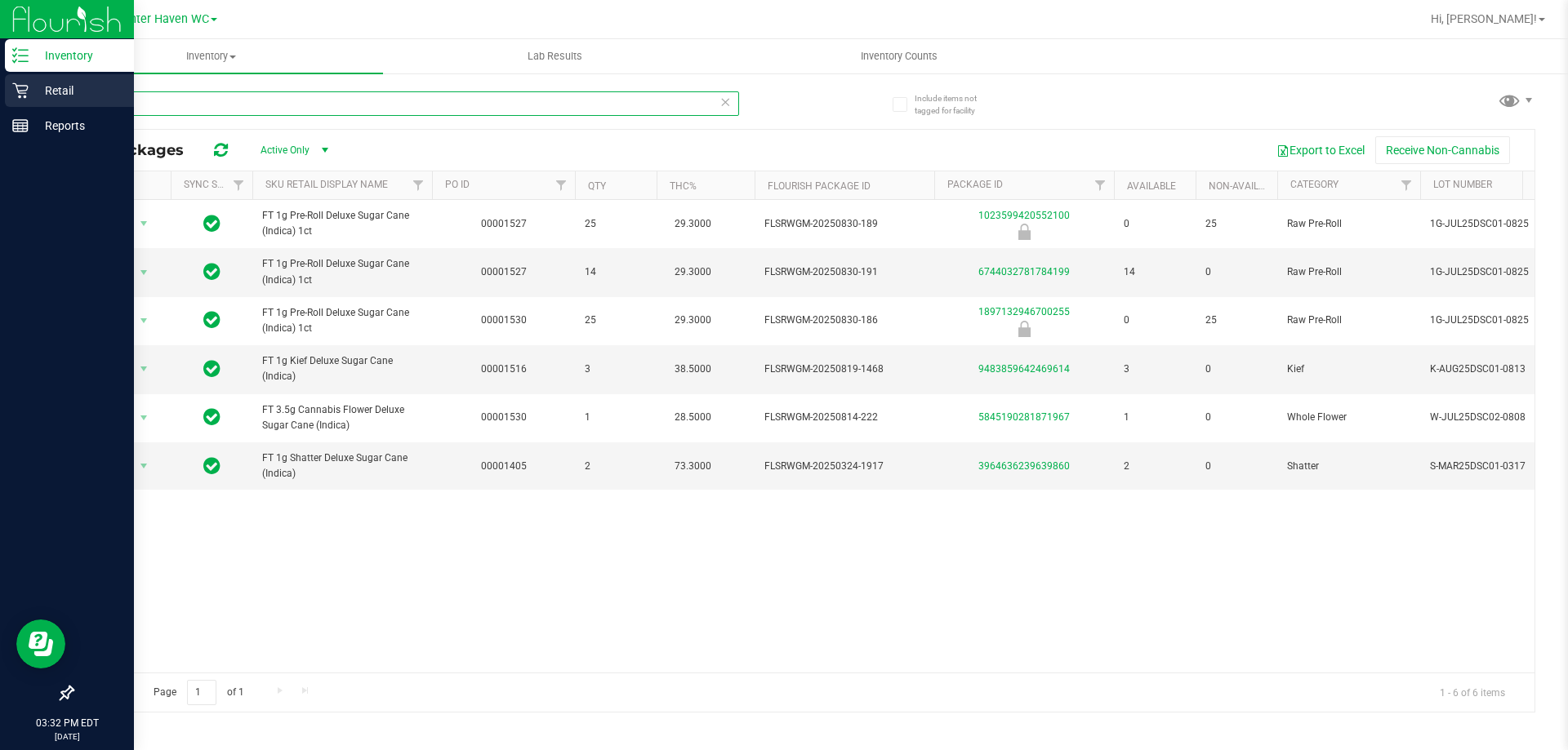
drag, startPoint x: 158, startPoint y: 99, endPoint x: 31, endPoint y: 107, distance: 127.3
click at [31, 107] on div "Inventory Retail Reports 03:32 PM EDT 09/20/2025 09/20 Winter Haven WC Hi, Heat…" at bounding box center [784, 375] width 1568 height 750
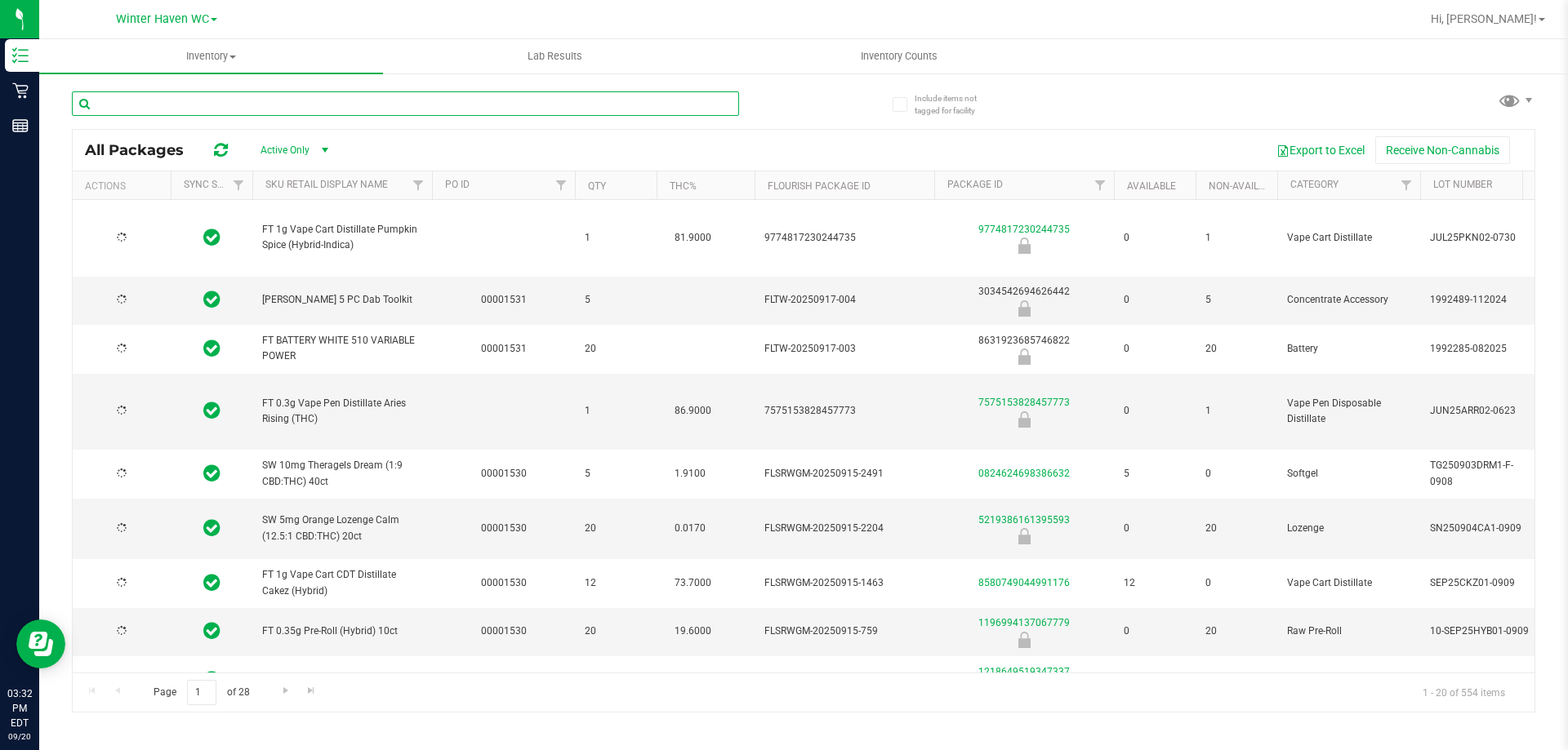
type input "[DATE]"
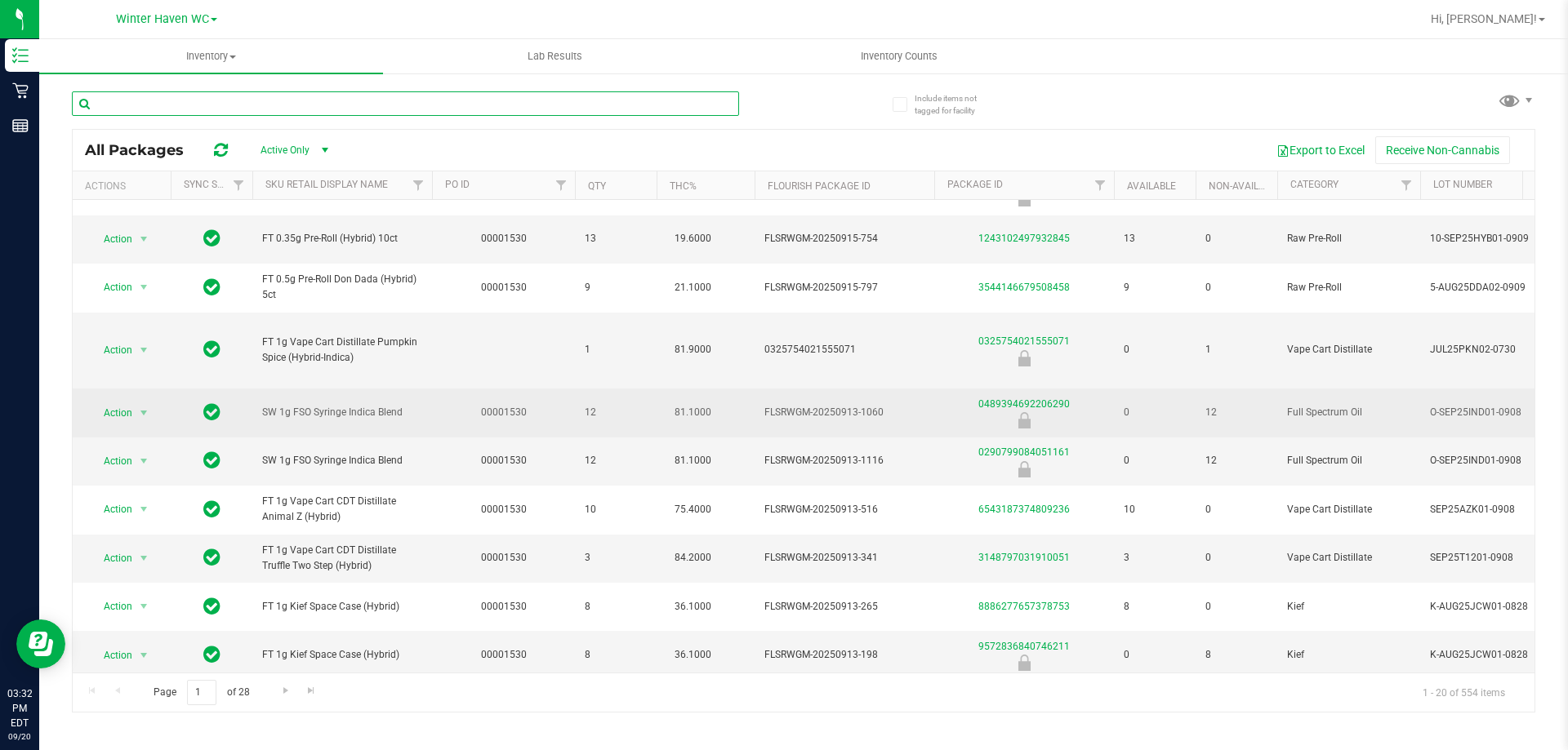
scroll to position [631, 0]
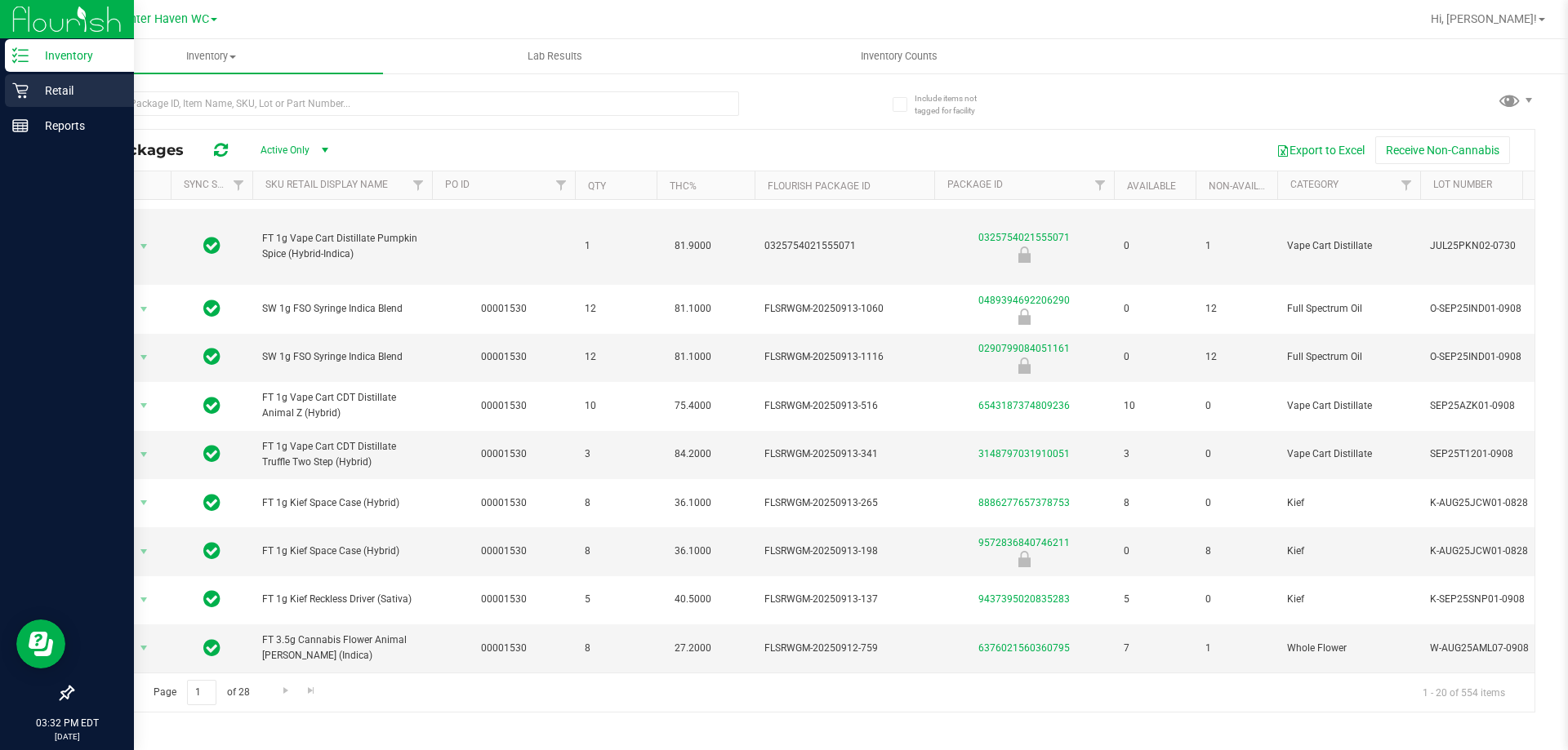
click at [69, 88] on p "Retail" at bounding box center [77, 91] width 98 height 20
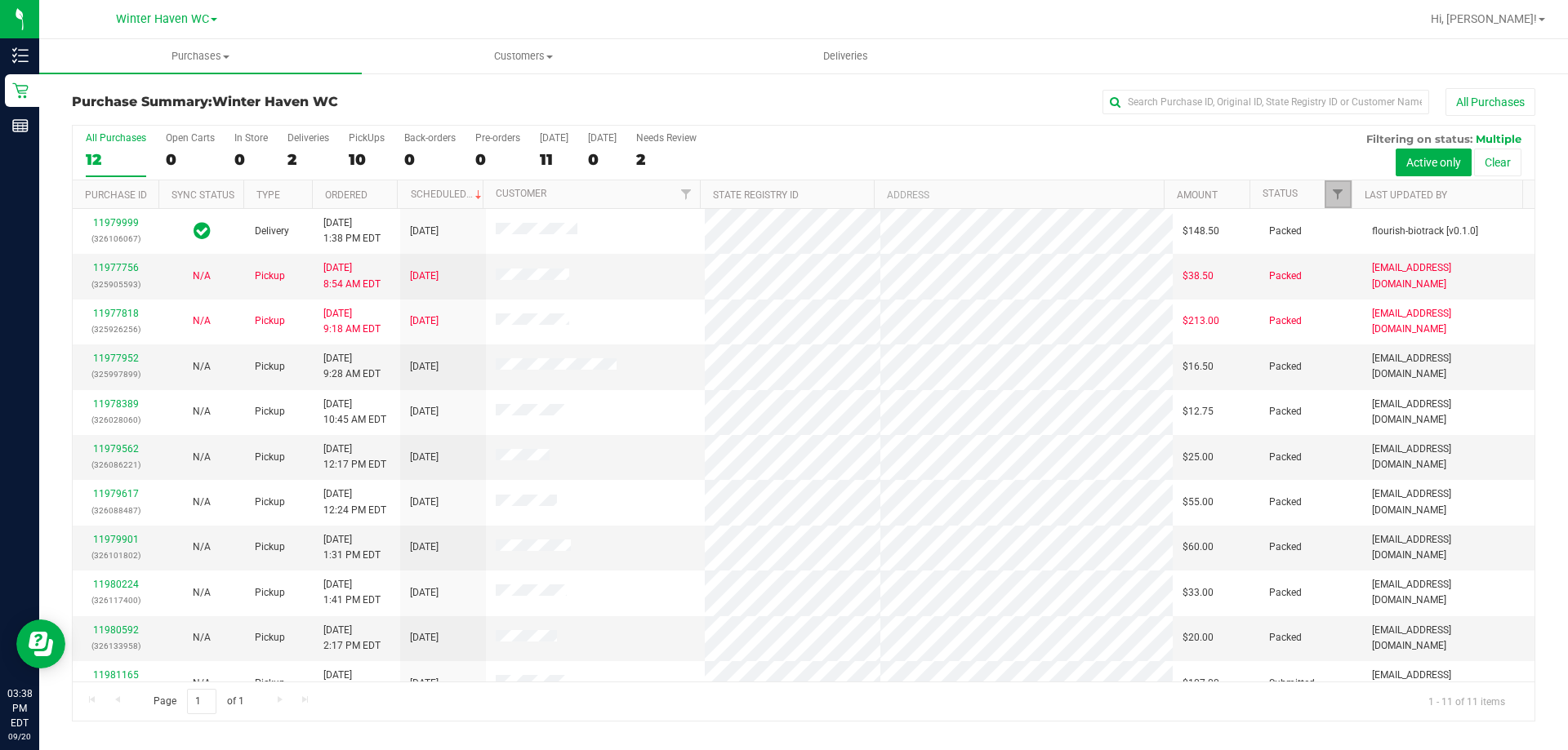
click at [1346, 196] on link "Filter" at bounding box center [1338, 194] width 27 height 28
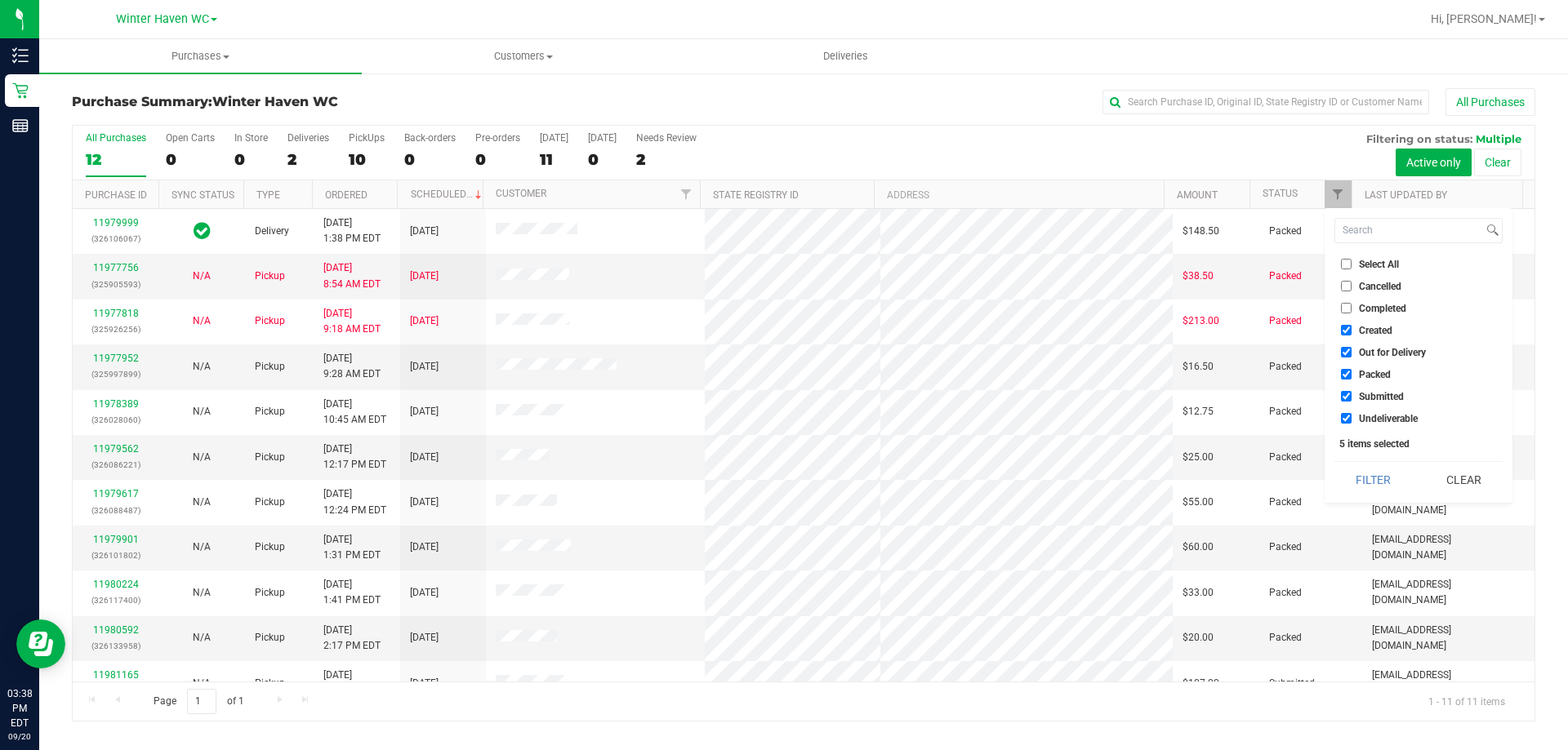
click at [1344, 259] on input "Select All" at bounding box center [1346, 263] width 10 height 10
checkbox input "true"
click at [1344, 259] on input "Select All" at bounding box center [1346, 263] width 10 height 10
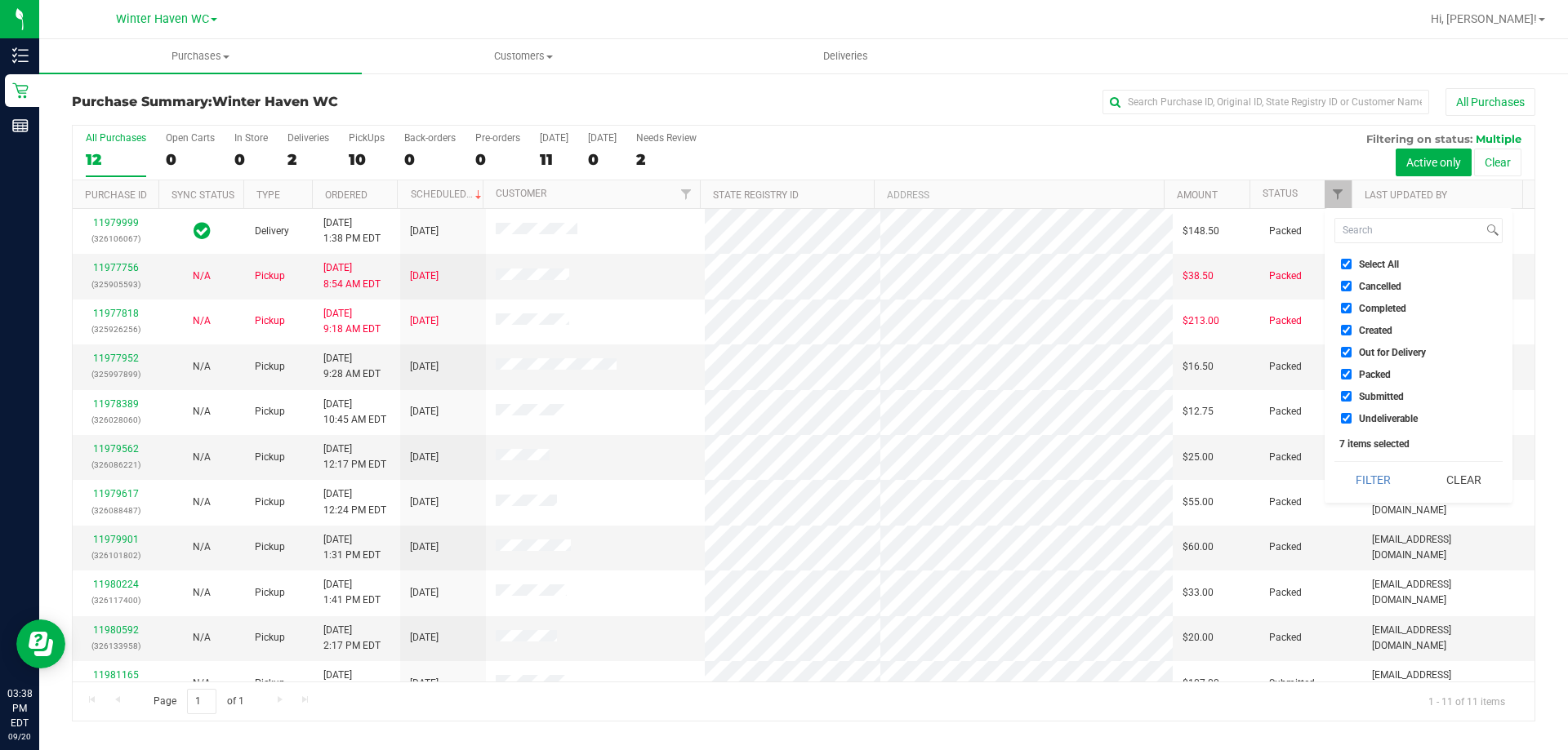
checkbox input "false"
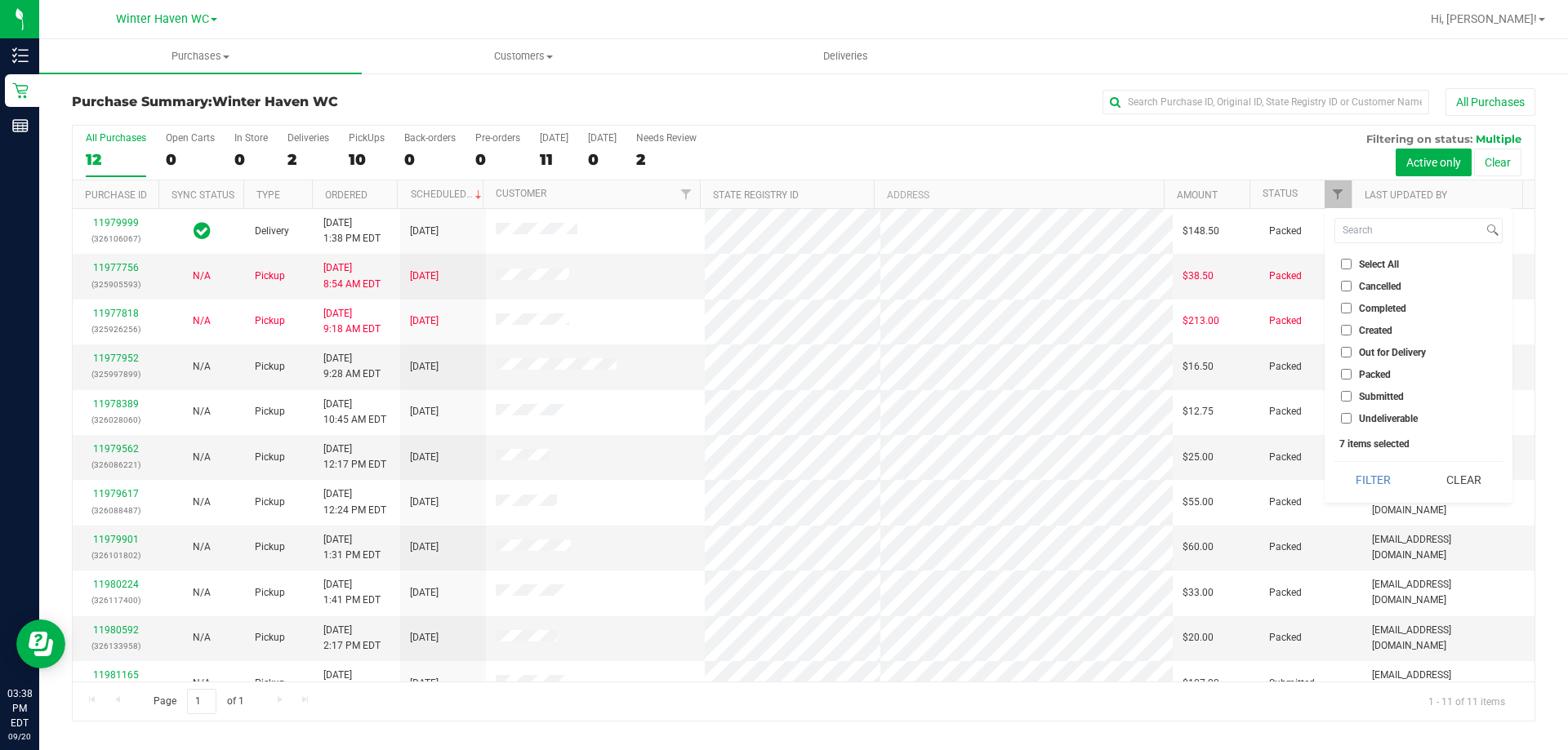
checkbox input "false"
click at [1348, 395] on input "Submitted" at bounding box center [1346, 396] width 10 height 10
checkbox input "true"
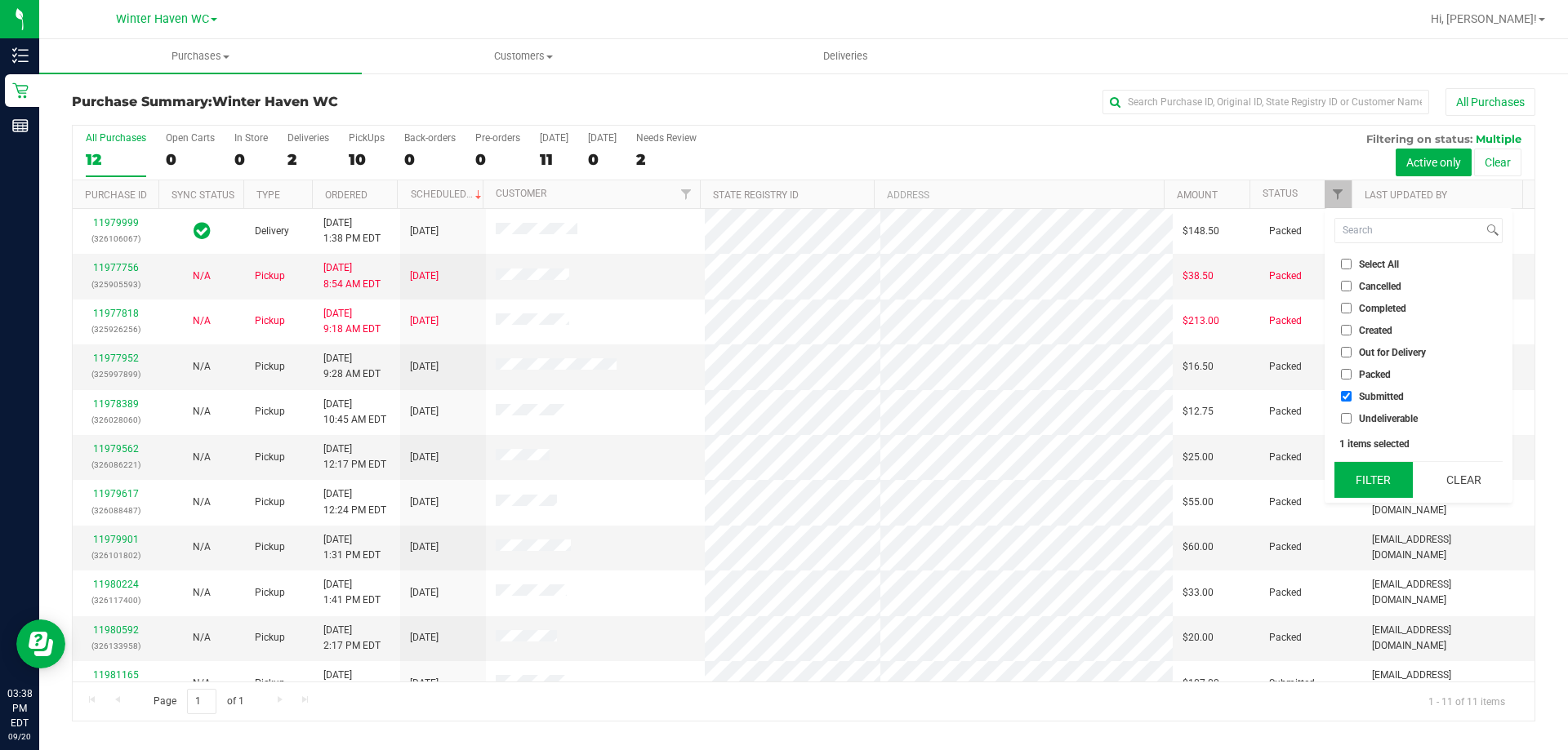
click at [1365, 474] on button "Filter" at bounding box center [1373, 480] width 78 height 36
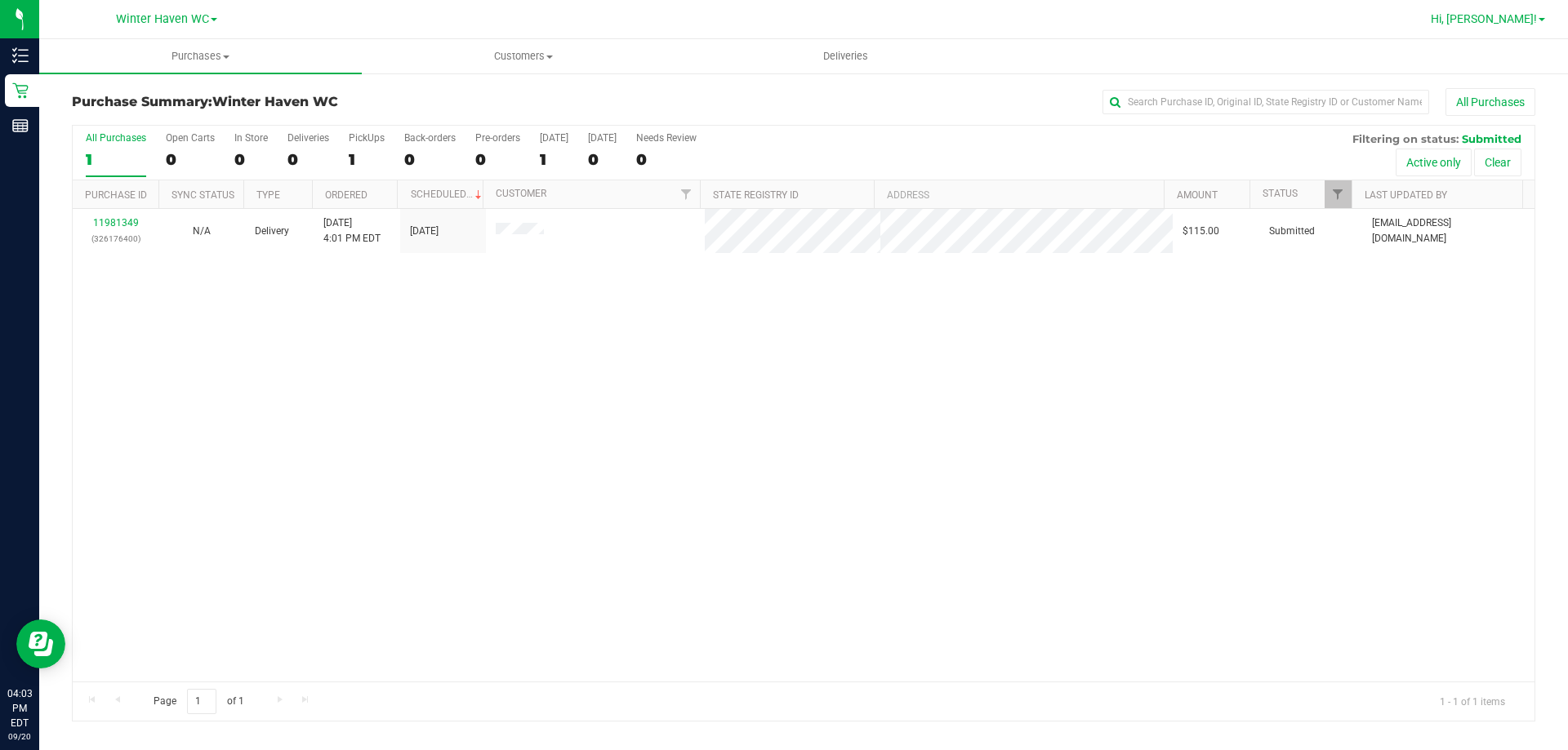
click at [1510, 24] on span "Hi, [PERSON_NAME]!" at bounding box center [1483, 19] width 106 height 13
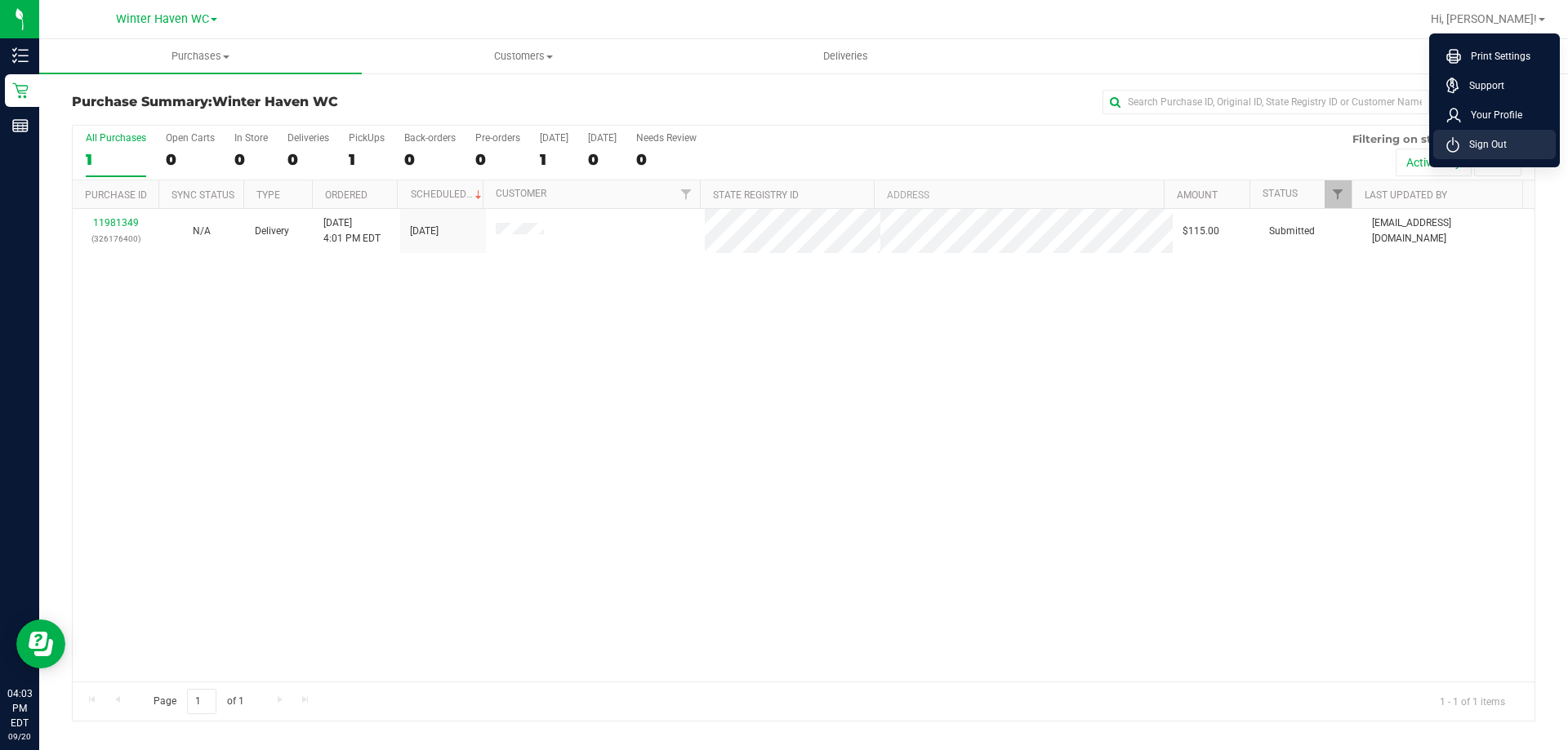
click at [1490, 144] on span "Sign Out" at bounding box center [1483, 144] width 48 height 16
